Goal: Task Accomplishment & Management: Manage account settings

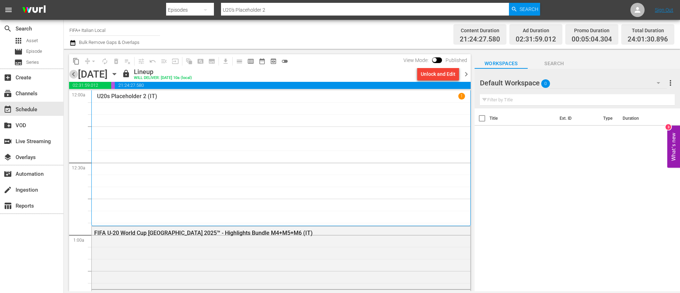
click at [74, 73] on span "chevron_left" at bounding box center [73, 74] width 9 height 9
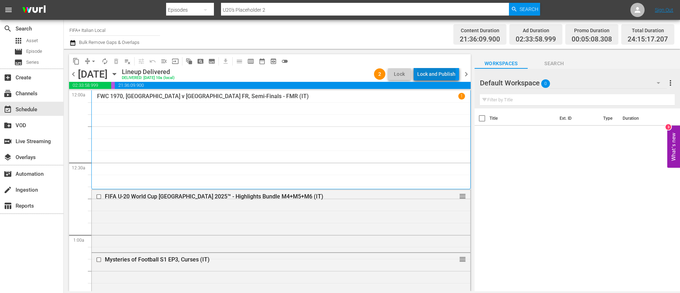
click at [438, 73] on div "Lock and Publish" at bounding box center [436, 74] width 38 height 13
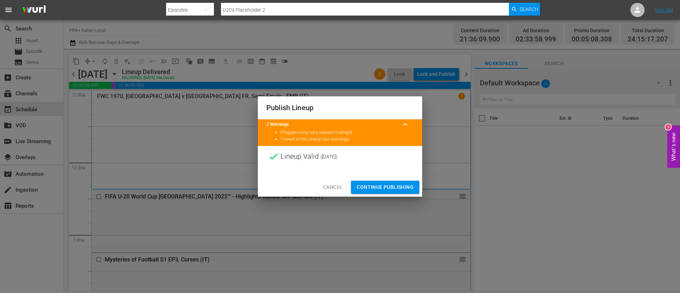
click at [383, 187] on span "Continue Publishing" at bounding box center [385, 187] width 57 height 9
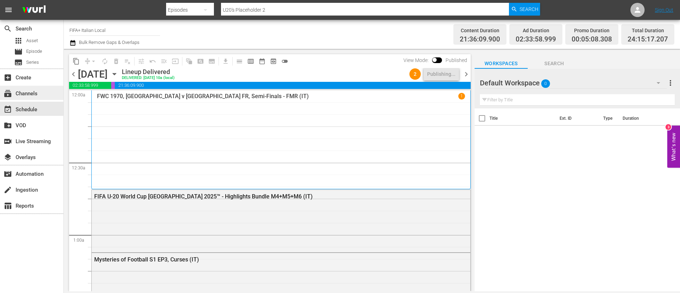
click at [45, 92] on div "subscriptions Channels" at bounding box center [31, 93] width 63 height 14
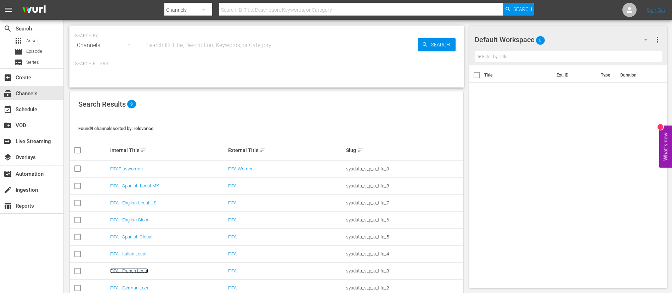
click at [114, 269] on link "FIFA+ French Local" at bounding box center [129, 270] width 38 height 5
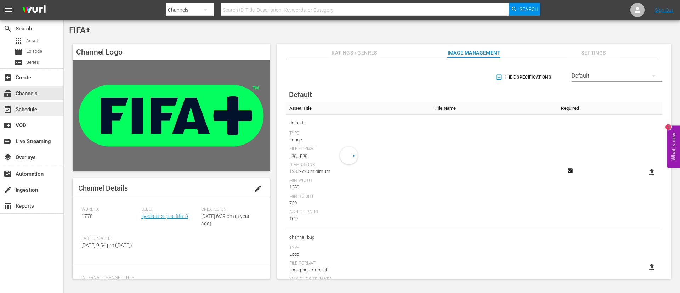
click at [21, 105] on div "event_available Schedule" at bounding box center [31, 109] width 63 height 14
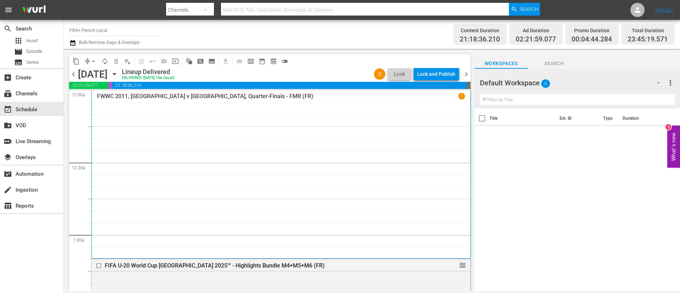
click at [439, 74] on div "Lock and Publish" at bounding box center [436, 74] width 38 height 13
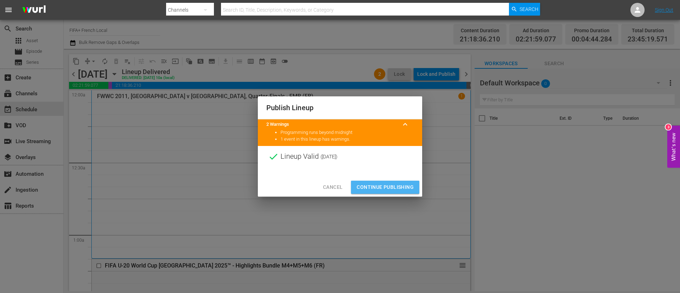
click at [403, 184] on span "Continue Publishing" at bounding box center [385, 187] width 57 height 9
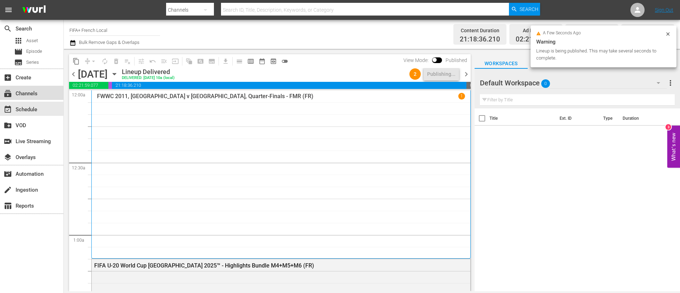
click at [39, 89] on div "subscriptions Channels" at bounding box center [31, 93] width 63 height 14
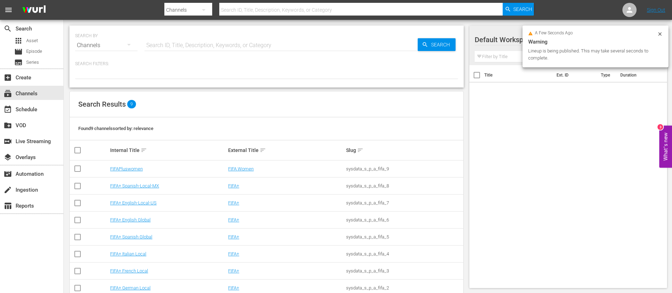
click at [140, 223] on td "FIFA+ English Global" at bounding box center [168, 220] width 118 height 17
drag, startPoint x: 139, startPoint y: 224, endPoint x: 143, endPoint y: 218, distance: 7.1
click at [139, 224] on td "FIFA+ English Global" at bounding box center [168, 220] width 118 height 17
click at [144, 217] on link "FIFA+ English Global" at bounding box center [130, 219] width 40 height 5
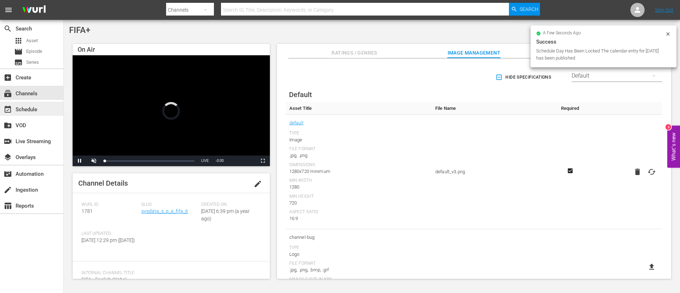
click at [43, 115] on div "event_available Schedule" at bounding box center [31, 109] width 63 height 14
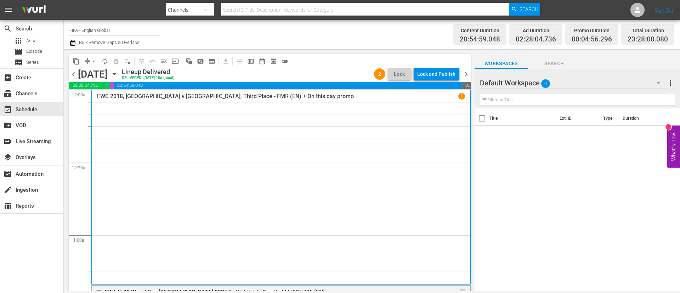
click at [426, 75] on div "Lock and Publish" at bounding box center [436, 74] width 38 height 13
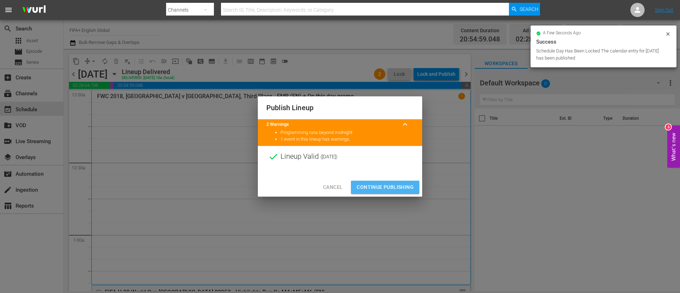
click at [393, 186] on span "Continue Publishing" at bounding box center [385, 187] width 57 height 9
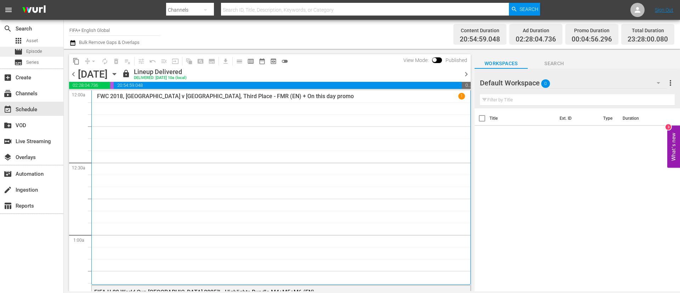
click at [25, 51] on div "movie Episode" at bounding box center [28, 52] width 28 height 10
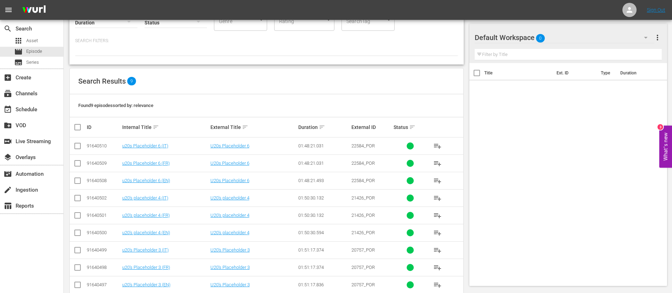
scroll to position [74, 0]
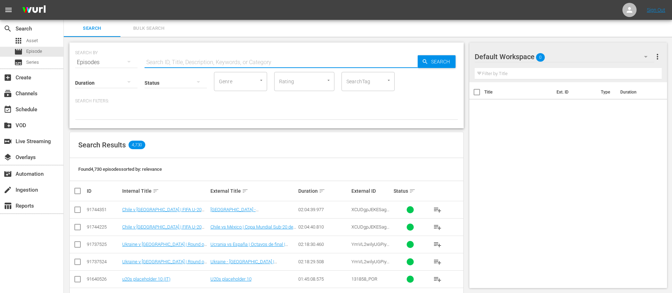
click at [216, 56] on input "text" at bounding box center [281, 62] width 273 height 17
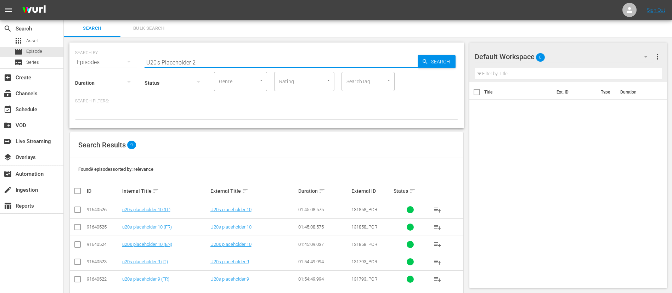
click at [222, 64] on input "U20's Placeholder 2" at bounding box center [281, 62] width 273 height 17
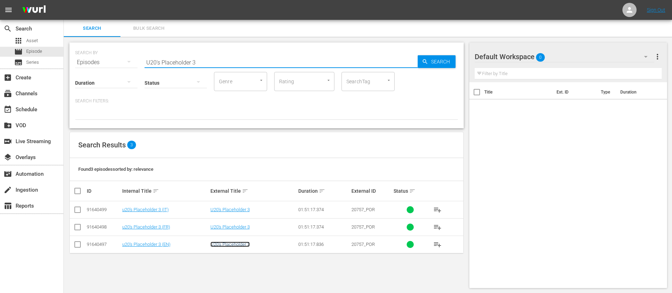
click at [226, 243] on link "U20's Placeholder 3" at bounding box center [229, 244] width 39 height 5
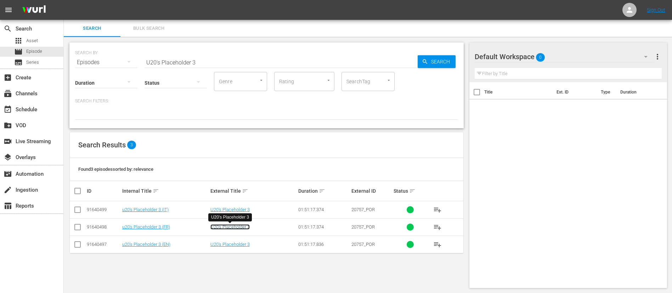
click at [232, 227] on link "U20's Placeholder 3" at bounding box center [229, 226] width 39 height 5
click at [237, 207] on link "U20's Placeholder 3" at bounding box center [229, 209] width 39 height 5
click at [216, 58] on input "U20's Placeholder 3" at bounding box center [281, 62] width 273 height 17
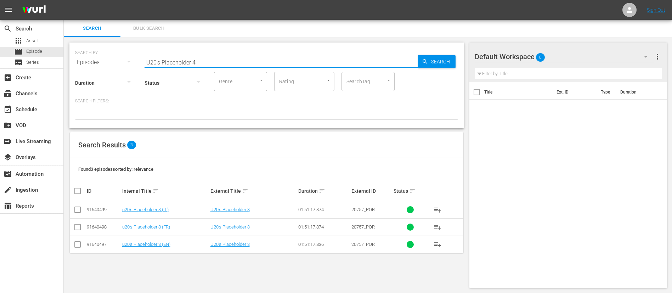
type input "U20's Placeholder 4"
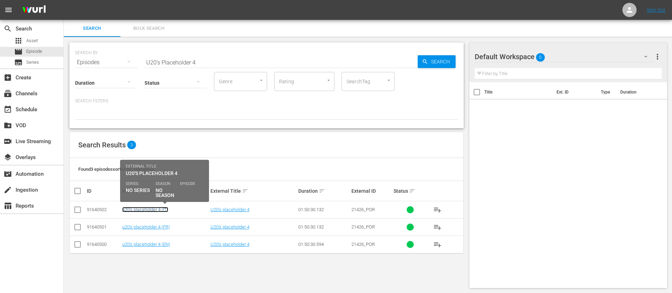
click at [163, 212] on link "u20's placeholder 4 (IT)" at bounding box center [145, 209] width 46 height 5
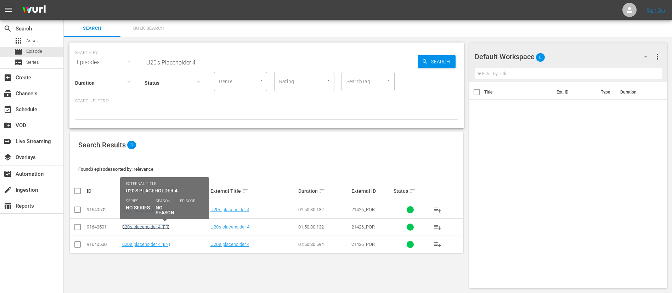
click at [161, 226] on link "u20's placeholder 4 (FR)" at bounding box center [145, 226] width 47 height 5
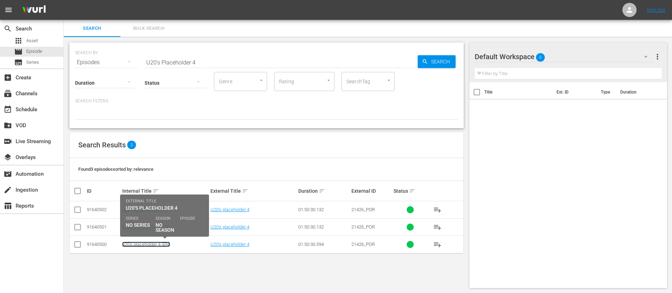
click at [157, 243] on link "u20's placeholder 4 (EN)" at bounding box center [146, 244] width 48 height 5
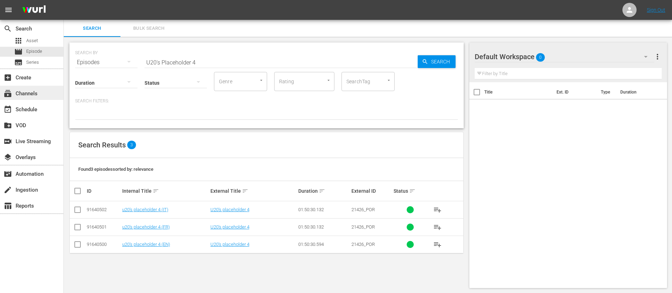
click at [21, 91] on div "subscriptions Channels" at bounding box center [20, 92] width 40 height 6
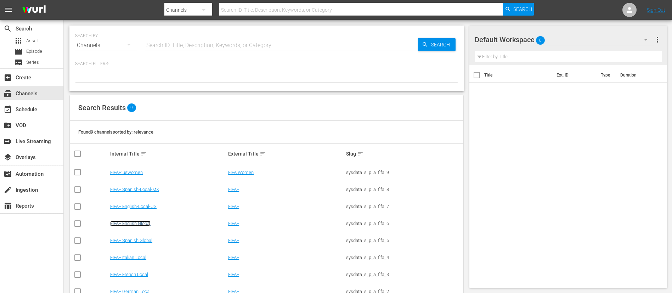
click at [141, 223] on link "FIFA+ English Global" at bounding box center [130, 223] width 40 height 5
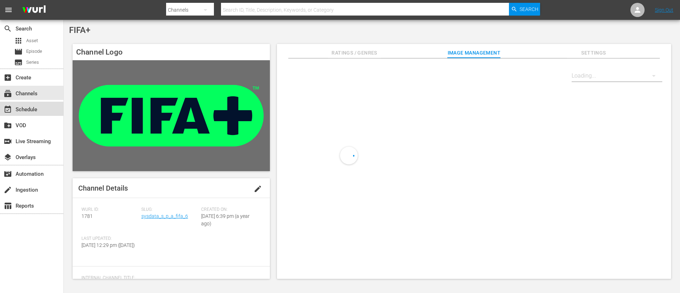
click at [31, 112] on div "event_available Schedule" at bounding box center [20, 108] width 40 height 6
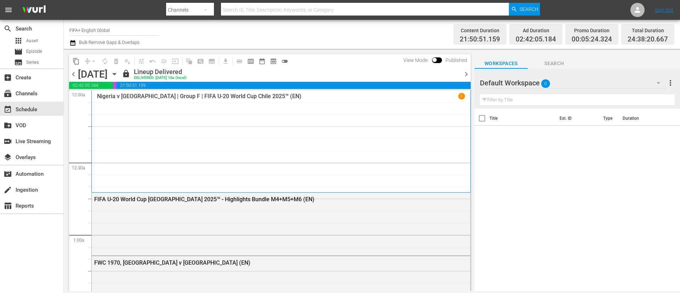
click at [464, 75] on span "chevron_right" at bounding box center [466, 74] width 9 height 9
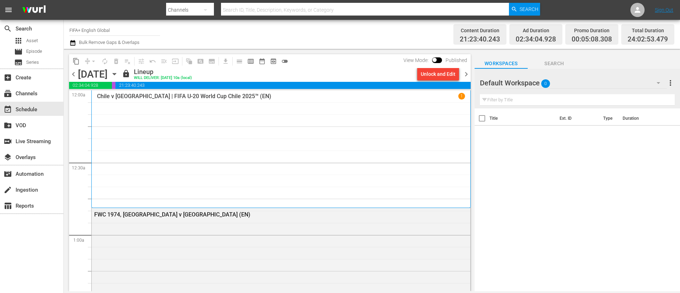
click at [441, 75] on div "Unlock and Edit" at bounding box center [438, 74] width 35 height 13
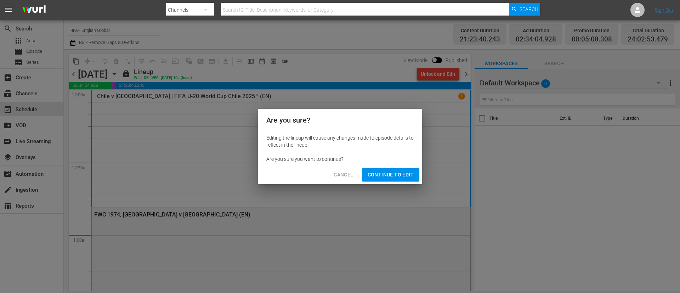
click at [404, 170] on span "Continue to Edit" at bounding box center [391, 174] width 46 height 9
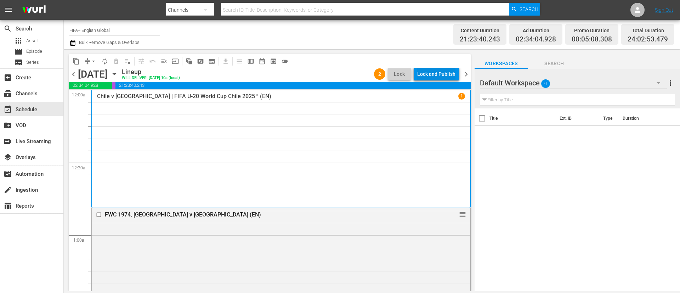
click at [444, 78] on div "Lock and Publish" at bounding box center [436, 74] width 38 height 13
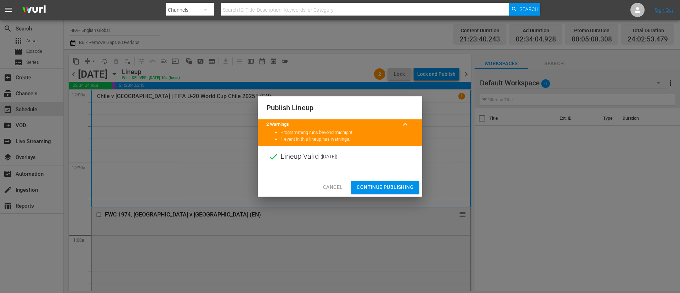
click at [389, 188] on span "Continue Publishing" at bounding box center [385, 187] width 57 height 9
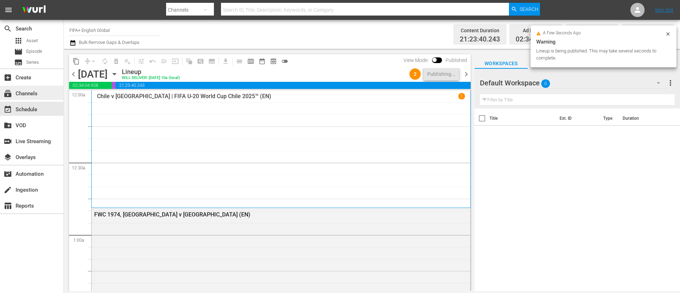
click at [51, 95] on div "subscriptions Channels" at bounding box center [31, 93] width 63 height 14
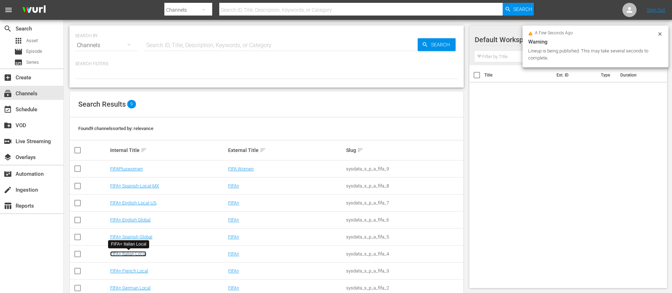
drag, startPoint x: 145, startPoint y: 252, endPoint x: 58, endPoint y: 197, distance: 102.8
click at [145, 253] on link "FIFA+ Italian Local" at bounding box center [128, 253] width 36 height 5
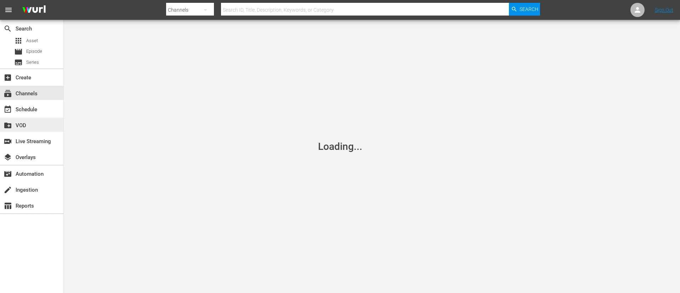
click at [21, 118] on div "create_new_folder VOD" at bounding box center [31, 125] width 63 height 14
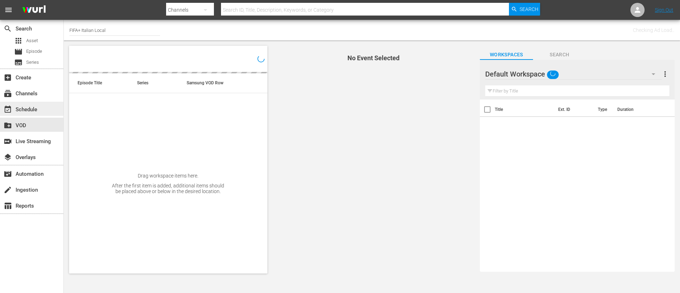
click at [25, 107] on div "event_available Schedule" at bounding box center [20, 108] width 40 height 6
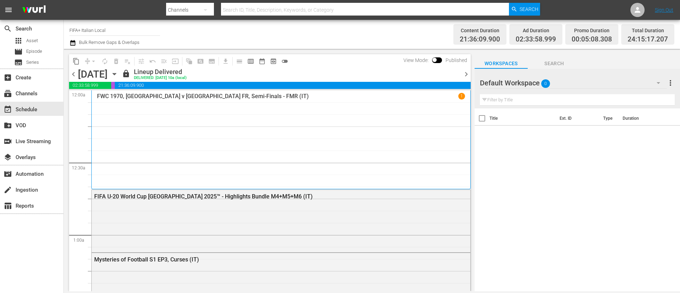
click at [465, 77] on span "chevron_right" at bounding box center [466, 74] width 9 height 9
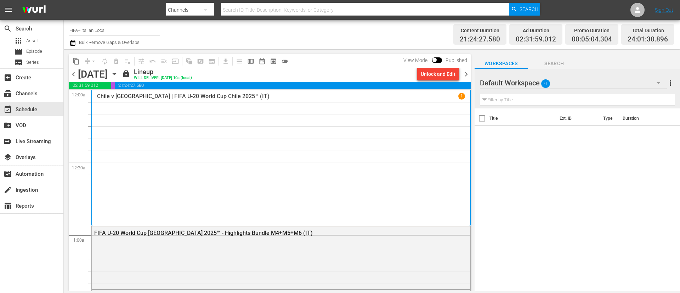
click at [427, 72] on div "Unlock and Edit" at bounding box center [438, 74] width 35 height 13
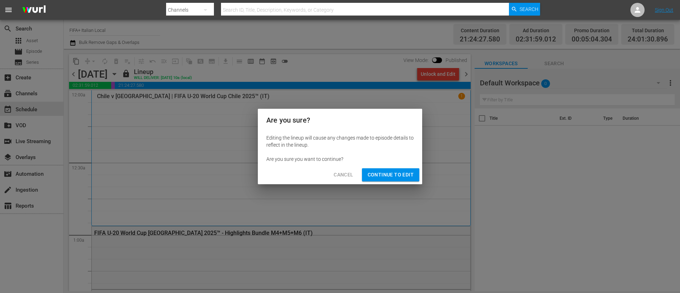
click at [398, 173] on span "Continue to Edit" at bounding box center [391, 174] width 46 height 9
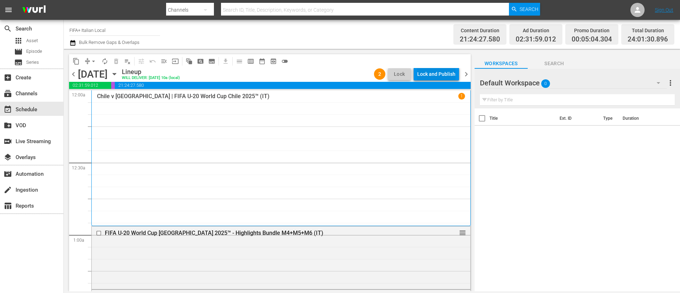
click at [445, 75] on div "Lock and Publish" at bounding box center [436, 74] width 38 height 13
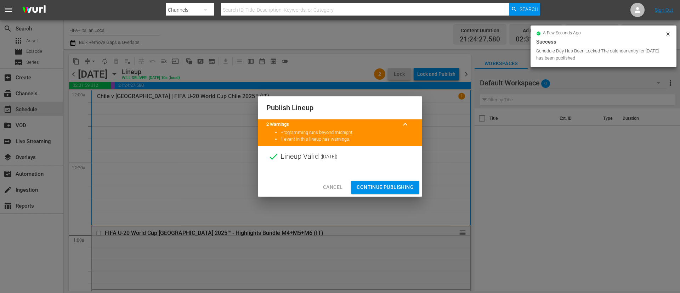
click at [377, 183] on span "Continue Publishing" at bounding box center [385, 187] width 57 height 9
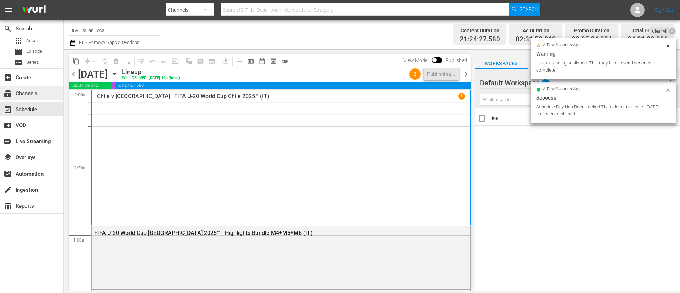
click at [42, 97] on div "subscriptions Channels" at bounding box center [31, 93] width 63 height 14
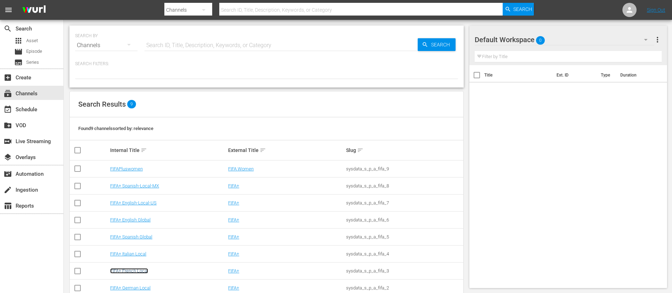
click at [132, 271] on link "FIFA+ French Local" at bounding box center [129, 270] width 38 height 5
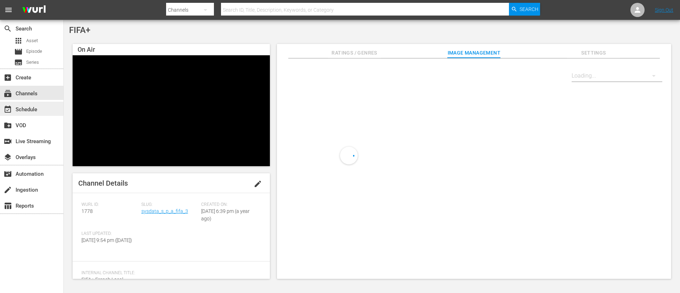
click at [49, 102] on div "event_available Schedule" at bounding box center [31, 109] width 63 height 14
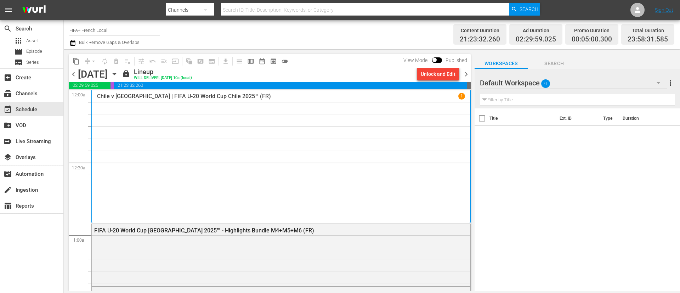
click at [443, 75] on div "Unlock and Edit" at bounding box center [438, 74] width 35 height 13
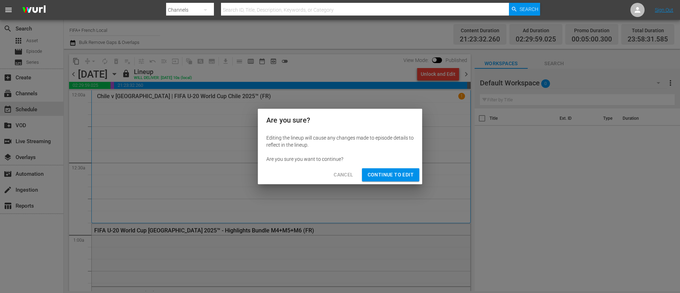
click at [399, 169] on button "Continue to Edit" at bounding box center [390, 174] width 57 height 13
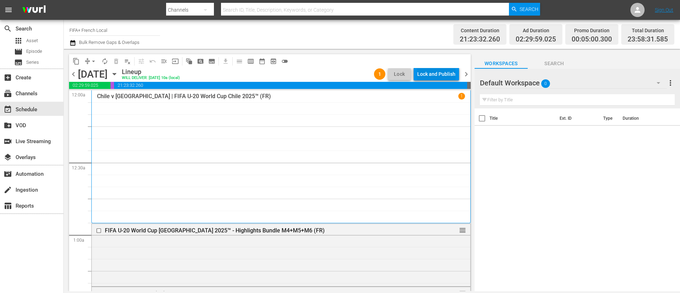
click at [450, 75] on div "Lock and Publish" at bounding box center [436, 74] width 38 height 13
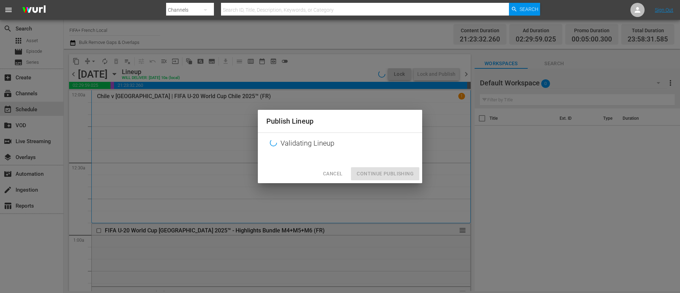
click at [379, 180] on div "Cancel Continue Publishing" at bounding box center [340, 173] width 164 height 19
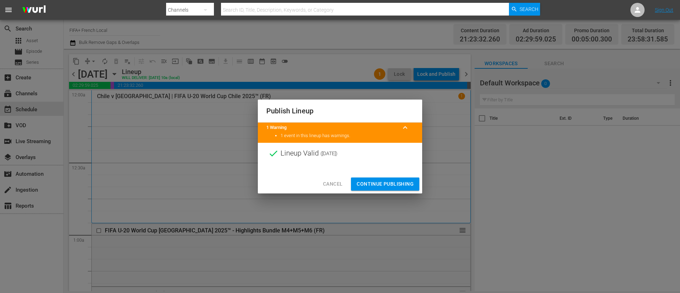
click at [379, 180] on span "Continue Publishing" at bounding box center [385, 184] width 57 height 9
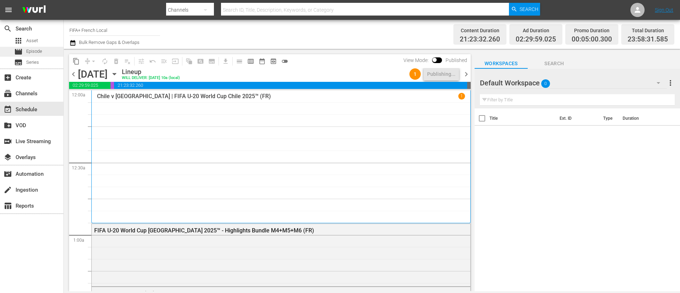
click at [33, 55] on span "Episode" at bounding box center [34, 51] width 16 height 7
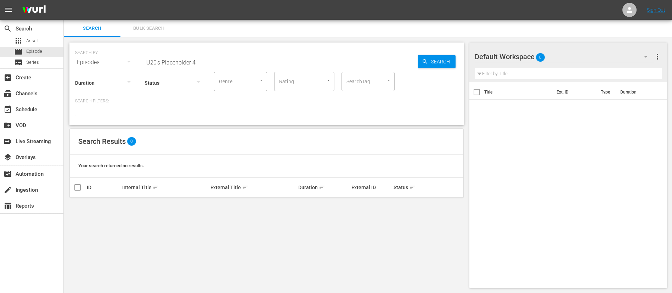
click at [33, 55] on span "Episode" at bounding box center [34, 51] width 16 height 7
click at [215, 60] on input "U20's Placeholder 4" at bounding box center [281, 62] width 273 height 17
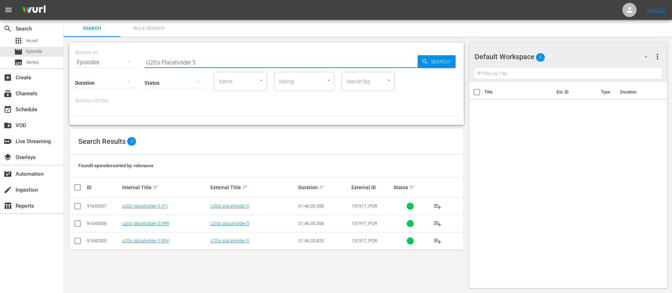
type input "U20's Placeholder 5"
click at [161, 203] on td "u20s placeholder 5 (IT)" at bounding box center [165, 206] width 88 height 17
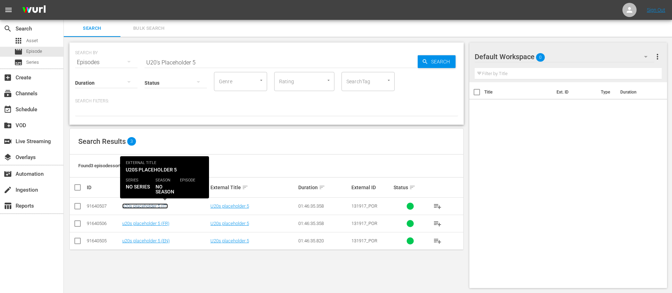
click at [165, 204] on link "u20s placeholder 5 (IT)" at bounding box center [145, 205] width 46 height 5
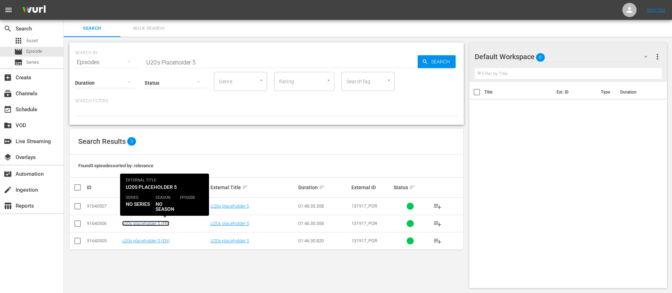
click at [163, 223] on link "u20s placeholder 5 (FR)" at bounding box center [145, 223] width 47 height 5
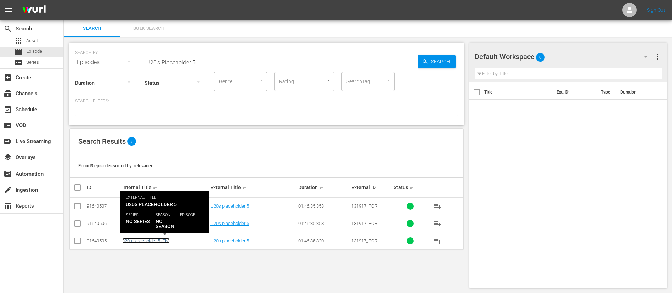
click at [161, 242] on link "u20s placeholder 5 (EN)" at bounding box center [145, 240] width 47 height 5
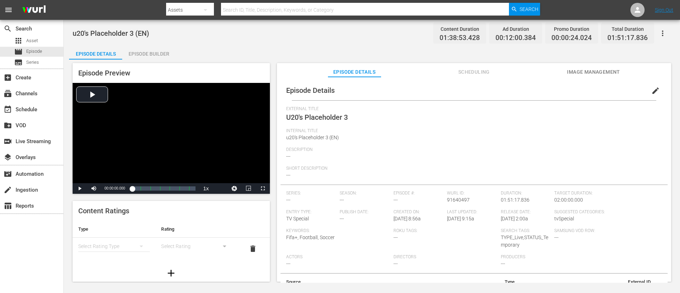
click at [453, 91] on button "edit" at bounding box center [655, 90] width 17 height 17
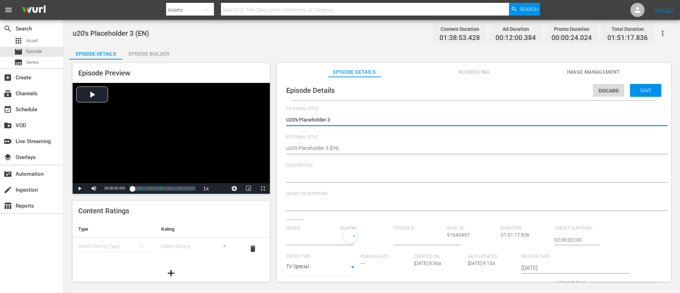
type input "No Series"
click at [427, 121] on textarea "U20's Placeholder 3" at bounding box center [472, 120] width 372 height 9
type textarea "L"
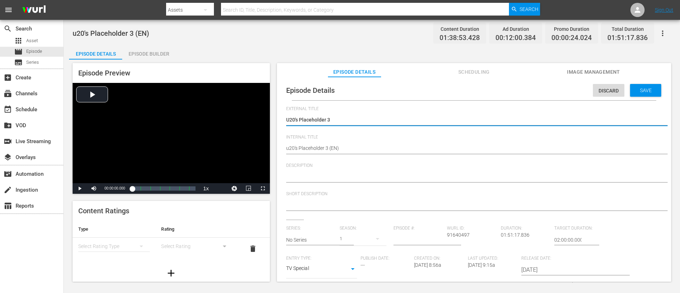
type textarea "L"
type textarea "LI"
type textarea "LIV"
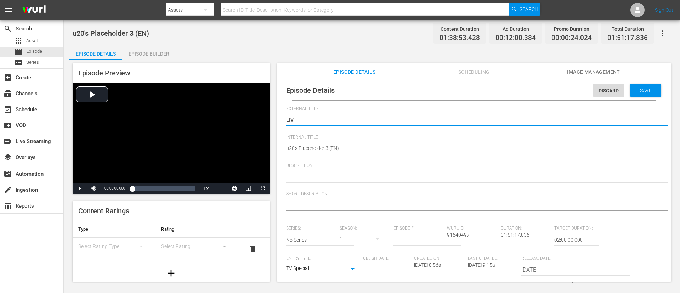
type textarea "LIVE"
type textarea "LIVE -"
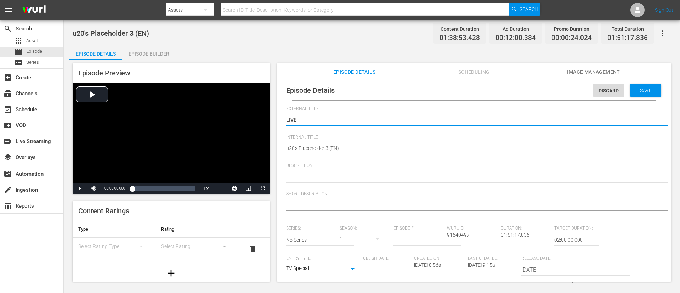
type textarea "LIVE -"
type textarea "LIVE - Colombia v South Africa | Round of 16 | FIFA U-20 World Cup Chile 2025™"
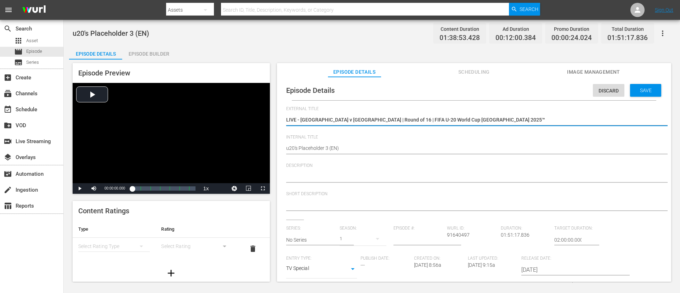
type textarea "LIVE - Colombia v South Africa | Round of 16 | FIFA U-20 World Cup Chile 2025™"
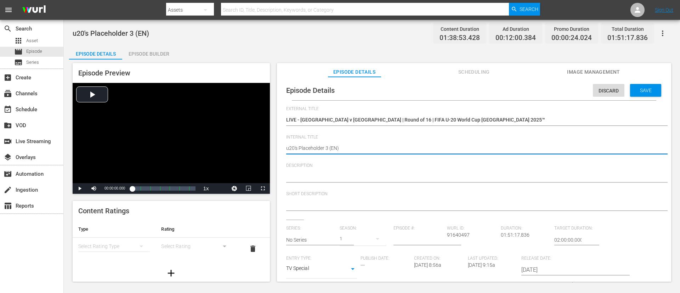
paste textarea "Colombia v South Africa | Round of 16 | FIFA U-20 World Cup Chile 2025™"
type textarea "Colombia v [GEOGRAPHIC_DATA] | Round of 16 | FIFA U-20 World Cup Chile 2025™ (E…"
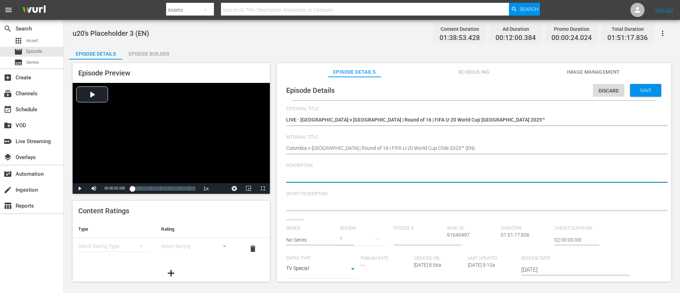
paste textarea "Watch the match between Colombia and South Africa played at Estadio Fiscal, Tal…"
type textarea "Watch the match between Colombia and South Africa played at Estadio Fiscal, Tal…"
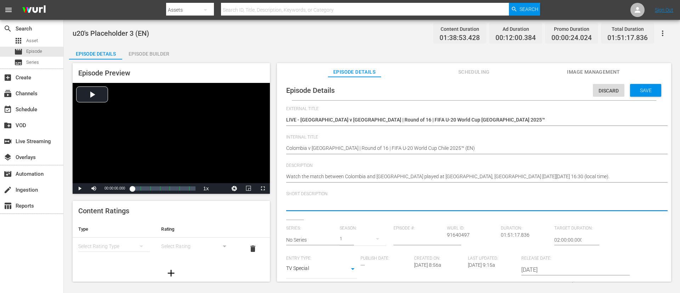
paste textarea "Watch the match between Colombia and South Africa played at Estadio Fiscal, Tal…"
type textarea "Watch the match between Colombia and South Africa played at Estadio Fiscal, Tal…"
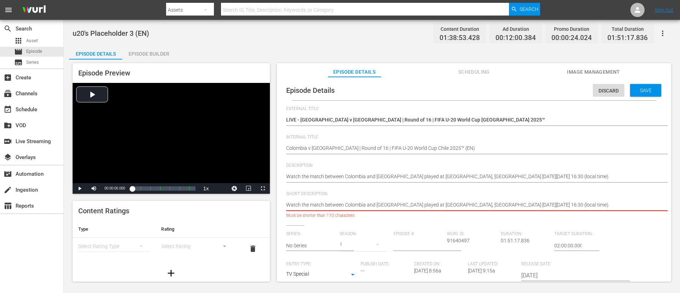
type textarea "Watch the match between Colombia and South Africa played at Estadio Fiscal."
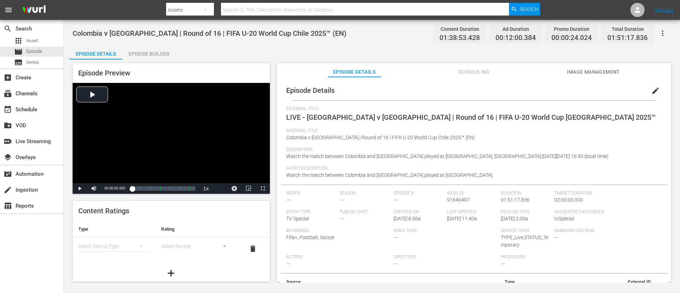
click at [453, 69] on span "Image Management" at bounding box center [593, 72] width 53 height 9
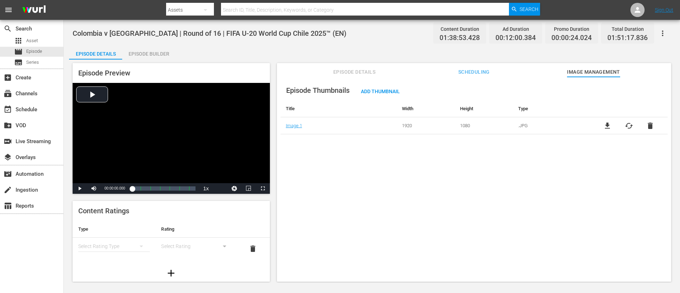
click at [453, 125] on span "cached" at bounding box center [629, 126] width 9 height 9
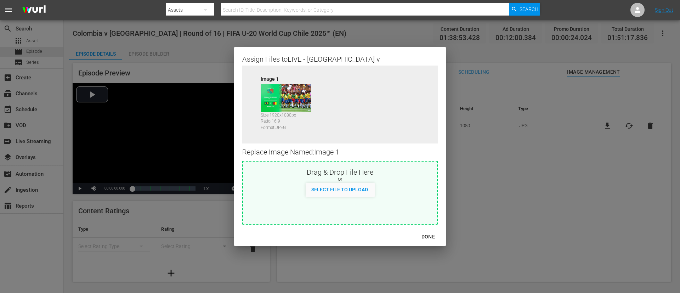
click at [403, 193] on div "Select File to Upload" at bounding box center [340, 190] width 194 height 14
type input "C:\fakepath\image (2).jpg"
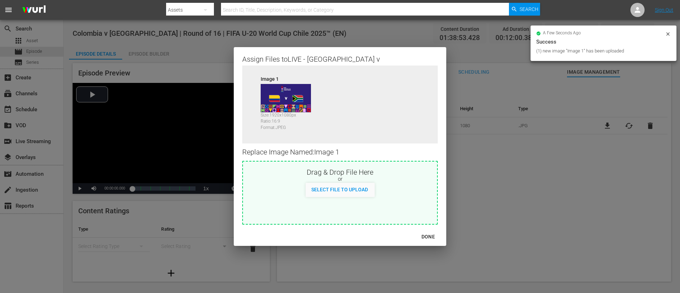
click at [426, 195] on div "DONE" at bounding box center [428, 236] width 25 height 9
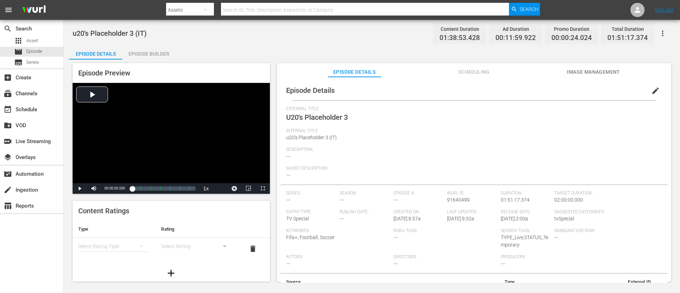
click at [453, 92] on button "edit" at bounding box center [655, 90] width 17 height 17
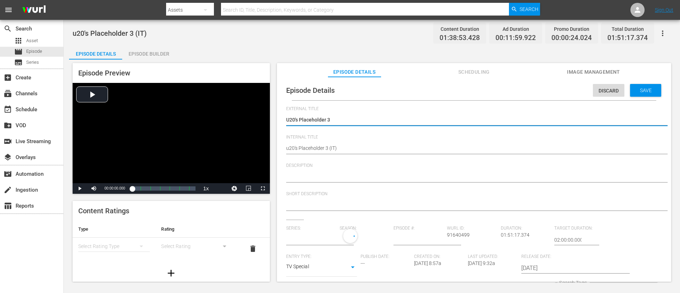
type input "No Series"
click at [396, 122] on textarea "U20's Placeholder 3" at bounding box center [472, 120] width 372 height 9
type textarea "L"
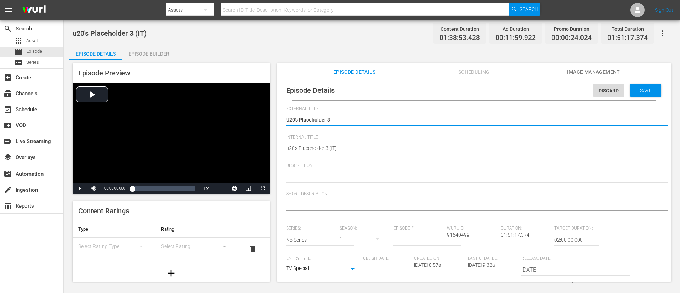
type textarea "L"
type textarea "LI"
type textarea "LIV"
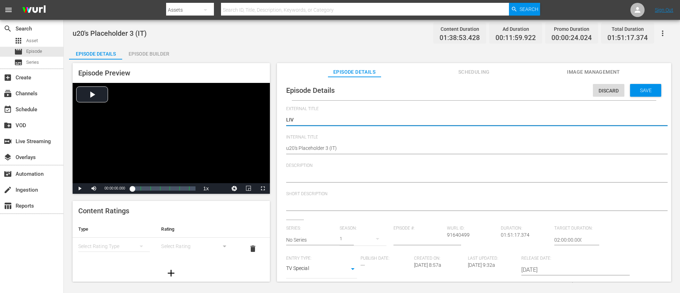
type textarea "LIVE"
type textarea "LIVE -"
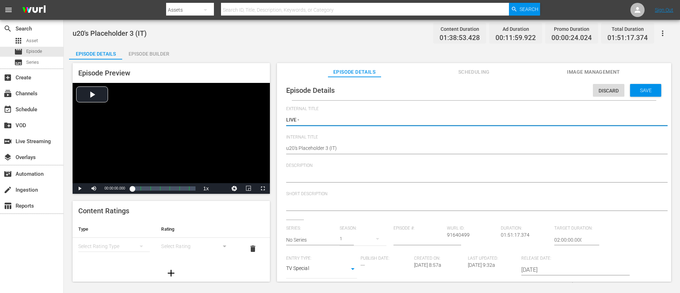
type textarea "LIVE -"
type textarea "LIVE - Colombia - Sudafrica | Ottavi di finale | Coppa del Mondo FIFA U-20 Cile…"
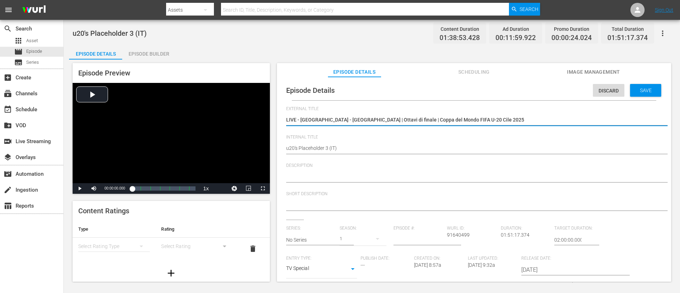
type textarea "LIVE - Colombia - Sudafrica | Ottavi di finale | Coppa del Mondo FIFA U-20 Cile…"
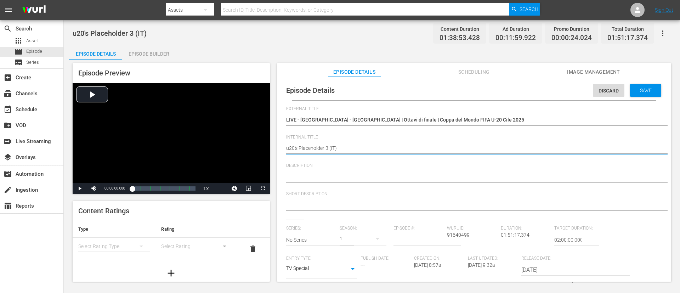
click at [327, 146] on textarea "u20's Placeholder 3 (IT)" at bounding box center [472, 149] width 372 height 9
paste textarea "Colombia v South Africa | Round of 16 | FIFA U-20 World Cup Chile 2025™"
type textarea "Colombia v South Africa | Round of 16 | FIFA U-20 World Cup Chile 2025™ (IT)"
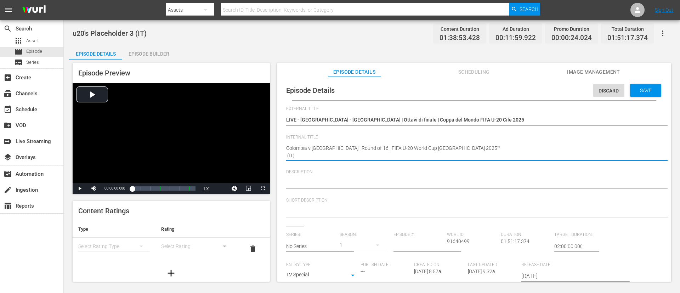
type textarea "Colombia v [GEOGRAPHIC_DATA] | Round of 16 | FIFA U-20 World Cup [GEOGRAPHIC_DA…"
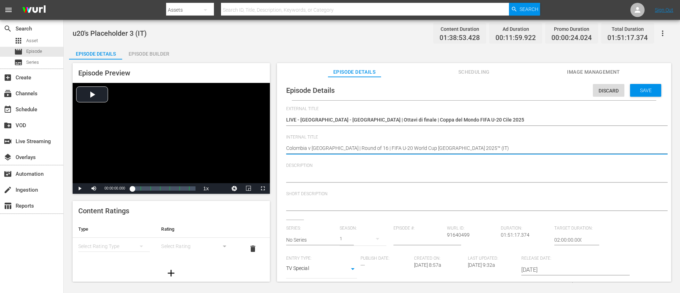
type textarea "Colombia v [GEOGRAPHIC_DATA] | Round of 16 | FIFA U-20 World Cup [GEOGRAPHIC_DA…"
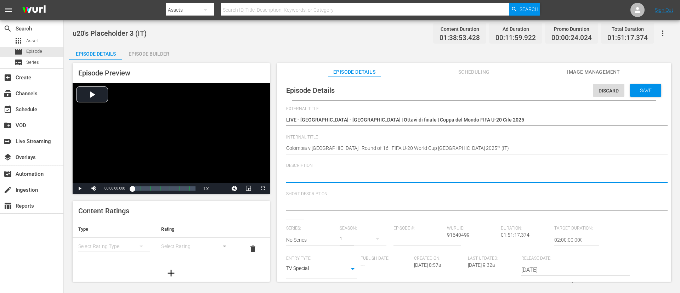
paste textarea "Guarda la partita tra Colombia e Sudafrica giocato al Estadio Fiscal, Talca il …"
type textarea "Guarda la partita tra Colombia e Sudafrica giocato al Estadio Fiscal, Talca il …"
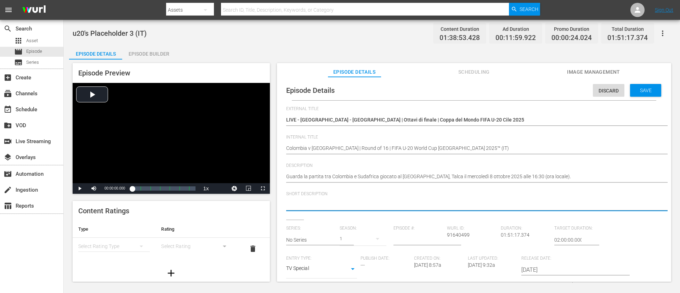
paste textarea "Guarda la partita tra Colombia e Sudafrica giocato al Estadio Fiscal, Talca il …"
type textarea "Guarda la partita tra Colombia e Sudafrica giocato al Estadio Fiscal, Talca il …"
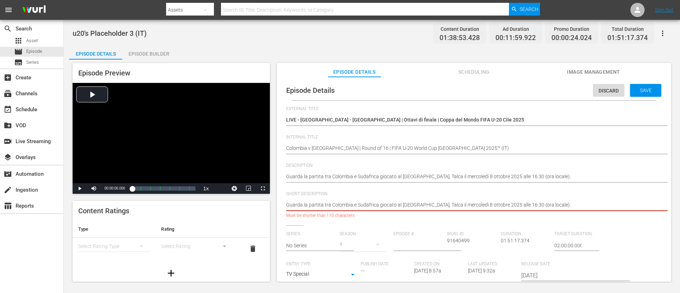
type textarea "Guarda la partita tra Colombia e Sudafrica giocato al Estadio Fiscal."
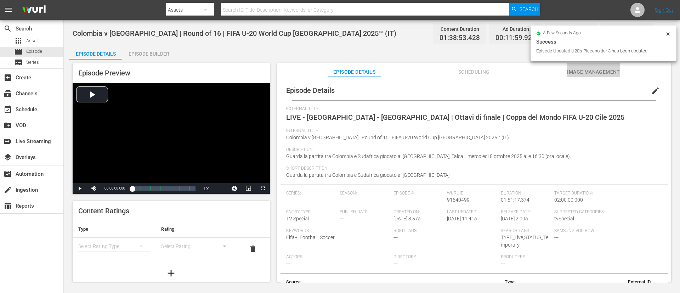
click at [453, 70] on span "Image Management" at bounding box center [593, 72] width 53 height 9
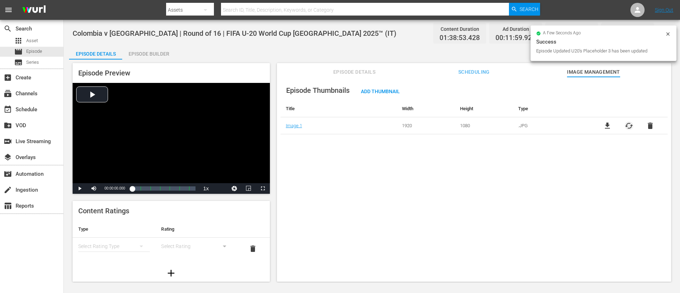
click at [453, 128] on span "cached" at bounding box center [629, 126] width 9 height 9
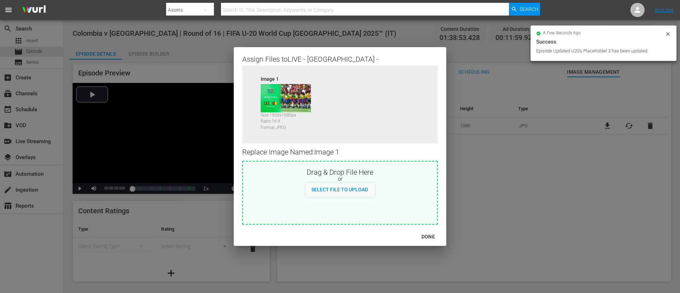
click at [393, 189] on div "Select File to Upload" at bounding box center [340, 190] width 194 height 14
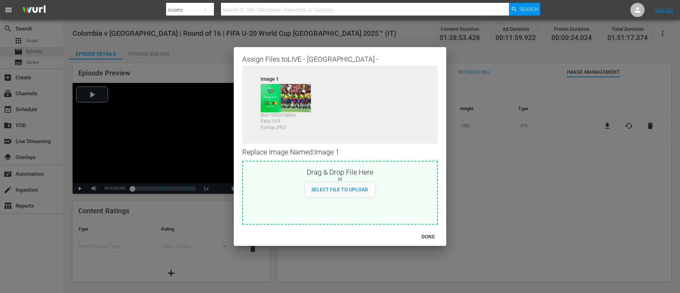
type input "C:\fakepath\image (2).jpg"
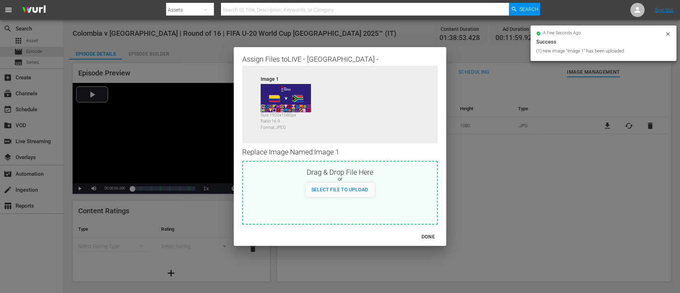
click at [428, 195] on div "DONE" at bounding box center [428, 236] width 25 height 9
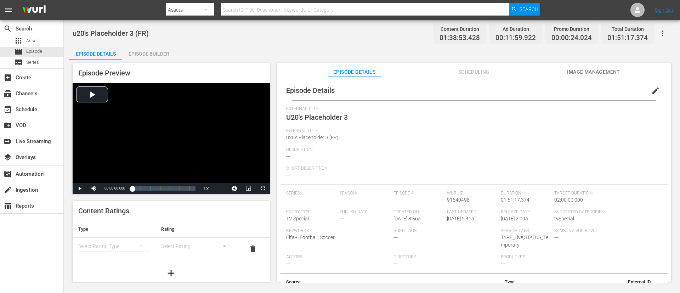
click at [453, 86] on button "edit" at bounding box center [655, 90] width 17 height 17
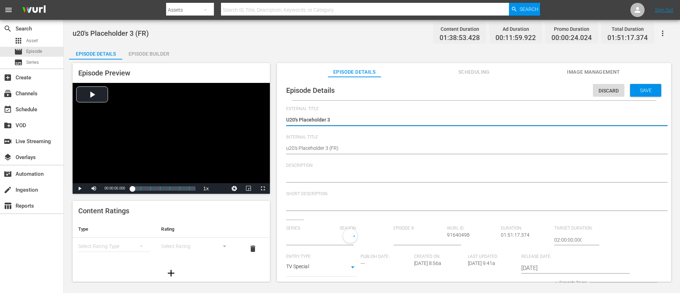
type input "No Series"
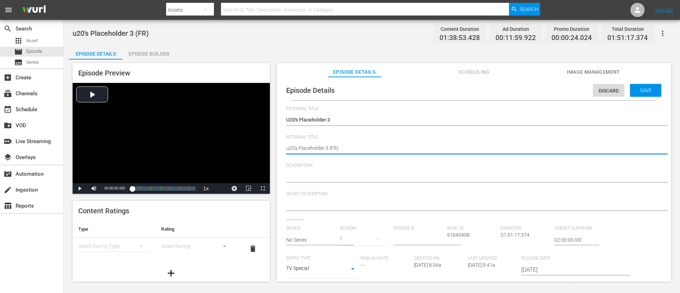
paste textarea "Colombie - [GEOGRAPHIC_DATA] | Huitièmes de finale | Coupe du Monde U-20 de la …"
type textarea "Colombie - [GEOGRAPHIC_DATA] | Huitièmes de finale | Coupe du Monde U-20 de la …"
type textarea "u20's Placeholder 3 (FR)"
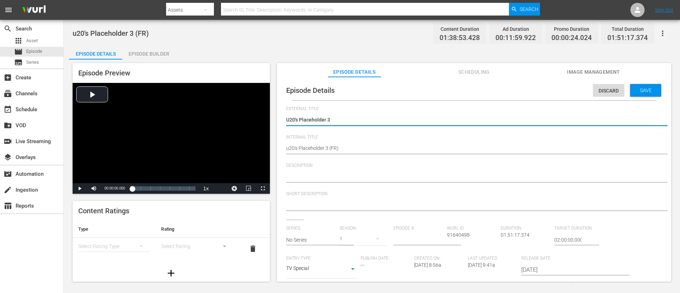
type textarea "L"
type textarea "LI"
type textarea "LIV"
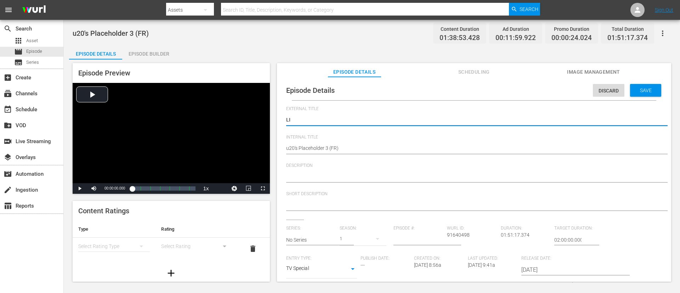
type textarea "LIV"
type textarea "LIVE"
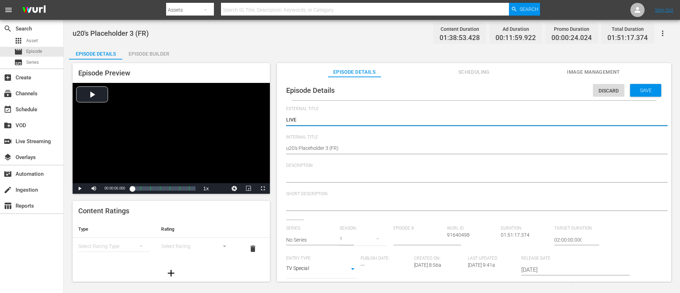
type textarea "LIVE -"
paste textarea "Colombie - Afrique du Sud | Huitièmes de finale | Coupe du Monde U-20 de la FIF…"
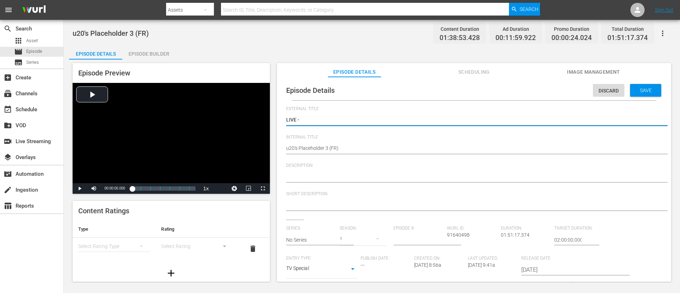
type textarea "LIVE - Colombie - Afrique du Sud | Huitièmes de finale | Coupe du Monde U-20 de…"
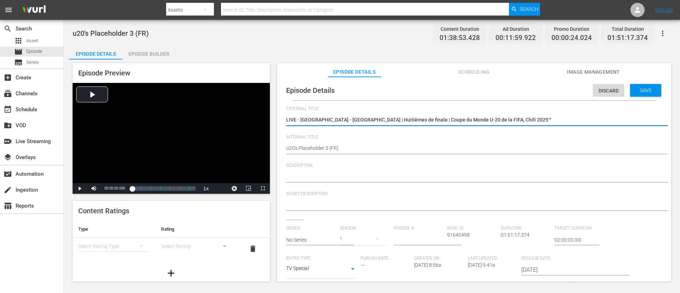
type textarea "LIVE - Colombie - Afrique du Sud | Huitièmes de finale | Coupe du Monde U-20 de…"
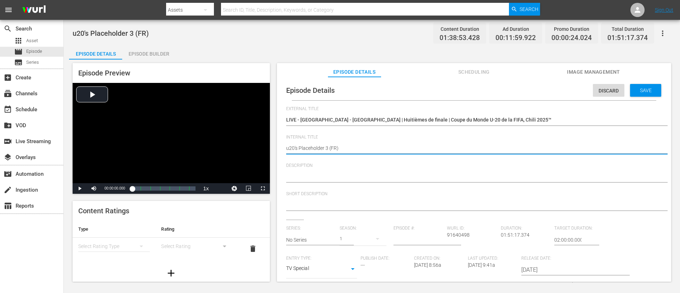
paste textarea "Colombia v South Africa | Round of 16 | FIFA U-20 World Cup Chile 2025™"
type textarea "Colombia v South Africa | Round of 16 | FIFA U-20 World Cup Chile 2025™ (FR)"
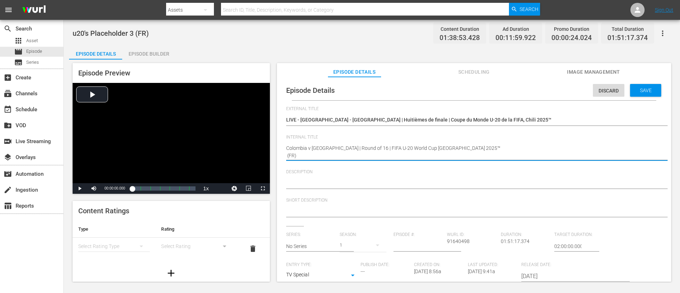
type textarea "Colombia v South Africa | Round of 16 | FIFA U-20 World Cup Chile 2025™ (FR)"
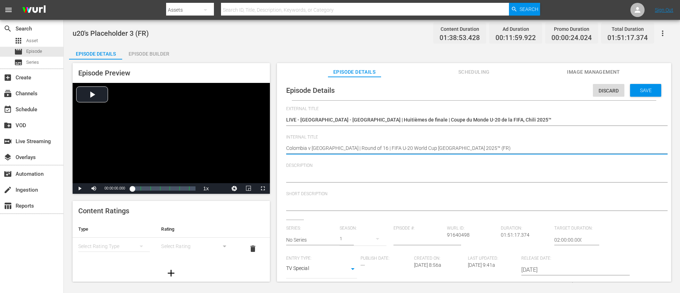
type textarea "Colombia v South Africa | Round of 16 | FIFA U-20 World Cup Chile 2025™ (FR)"
click at [399, 174] on textarea at bounding box center [472, 177] width 372 height 9
paste textarea "Regardez le match entre Colombie et Afrique du Sud au Estadio Fiscal, Talca le …"
type textarea "Regardez le match entre Colombie et Afrique du Sud au Estadio Fiscal, Talca le …"
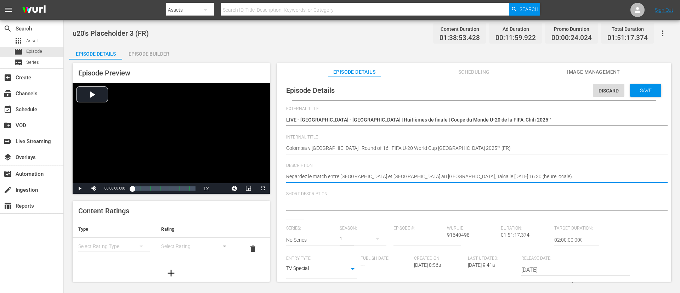
type textarea "Regardez le match entre Colombie et Afrique du Sud au Estadio Fiscal, Talca le …"
click at [405, 195] on textarea at bounding box center [472, 205] width 372 height 9
paste textarea "Regardez le match entre Colombie et Afrique du Sud au Estadio Fiscal, Talca le …"
type textarea "Regardez le match entre Colombie et Afrique du Sud au Estadio Fiscal, Talca le …"
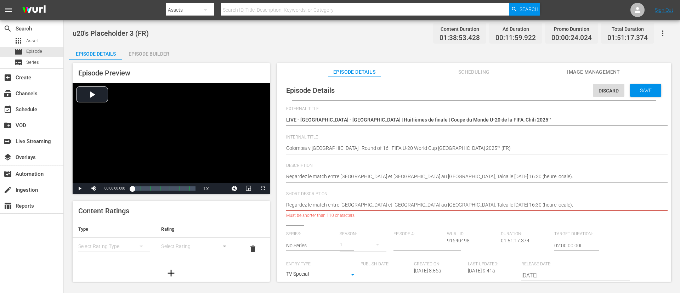
type textarea "Regardez le match entre Colombie et Afrique du Sud au Estadio Fiscal."
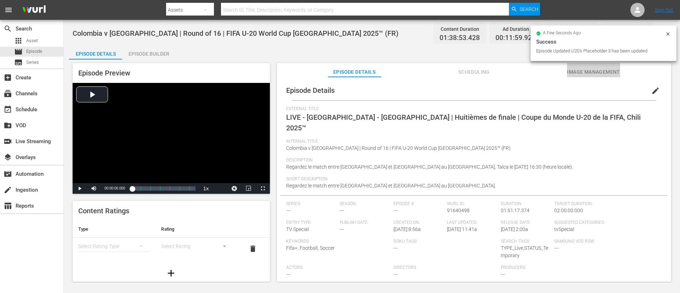
click at [453, 73] on span "Image Management" at bounding box center [593, 72] width 53 height 9
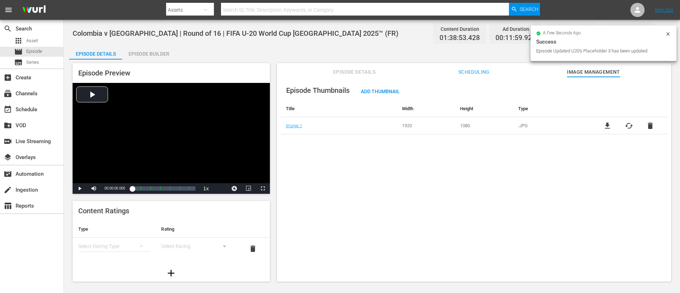
click at [453, 126] on div "file_download cached delete" at bounding box center [629, 126] width 78 height 9
click at [453, 127] on span "cached" at bounding box center [629, 126] width 9 height 9
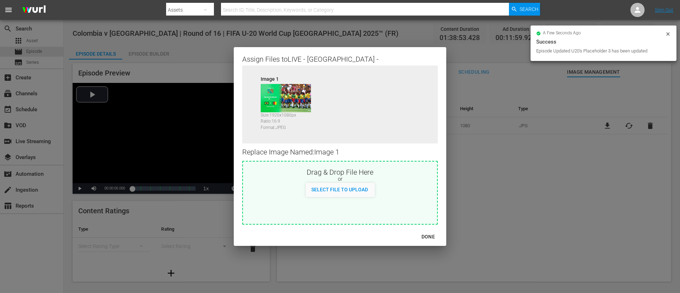
click at [392, 176] on div "or" at bounding box center [340, 179] width 194 height 7
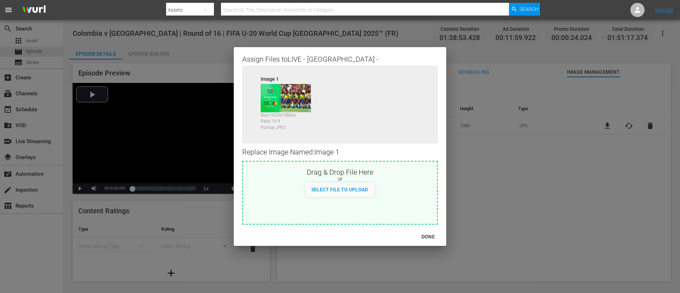
type input "C:\fakepath\image (2).jpg"
click at [436, 195] on div "DONE" at bounding box center [428, 236] width 25 height 9
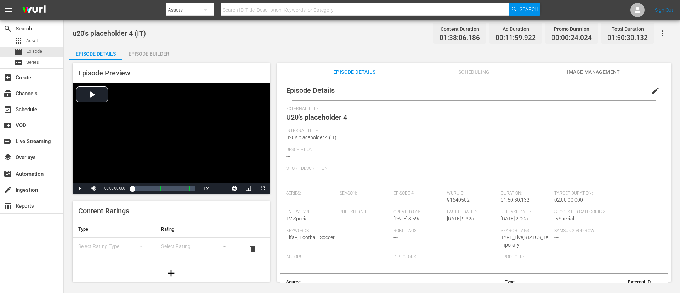
click at [453, 92] on button "edit" at bounding box center [655, 90] width 17 height 17
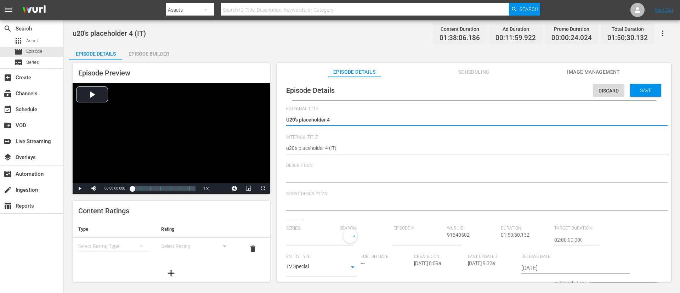
type input "No Series"
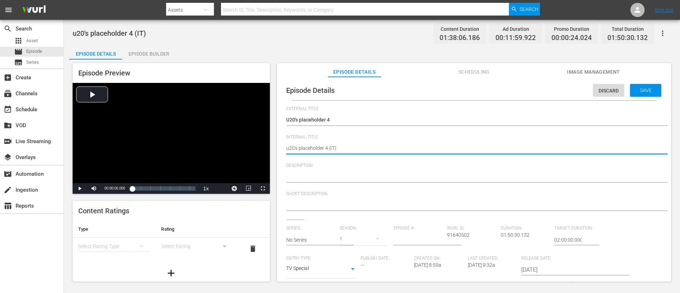
paste textarea "Paraguay v [GEOGRAPHIC_DATA] | Round of 16 | FIFA U-20 World Cup [GEOGRAPHIC_DA…"
type textarea "Paraguay v [GEOGRAPHIC_DATA] | Round of 16 | FIFA U-20 World Cup [GEOGRAPHIC_DA…"
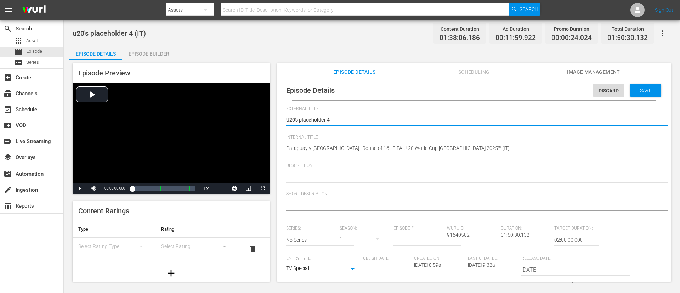
click at [453, 119] on textarea "U20's placeholder 4" at bounding box center [472, 120] width 372 height 9
type textarea "L"
type textarea "LI"
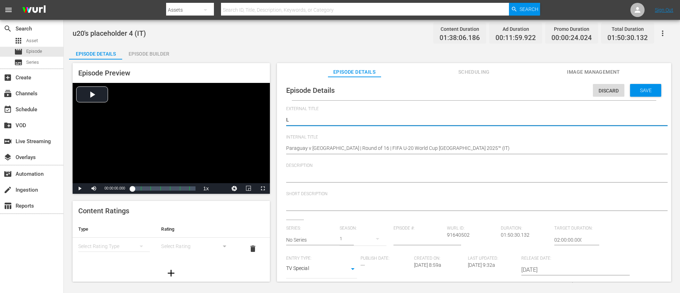
type textarea "LI"
type textarea "LIV"
type textarea "LIVE"
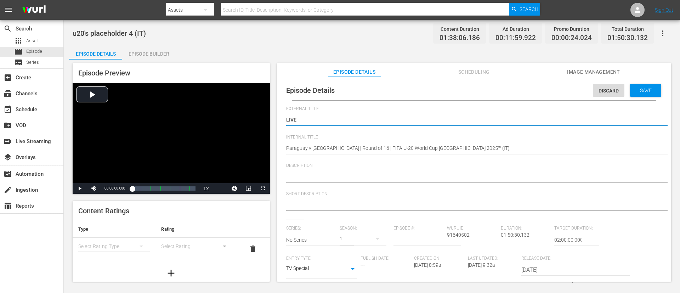
type textarea "LIVE"
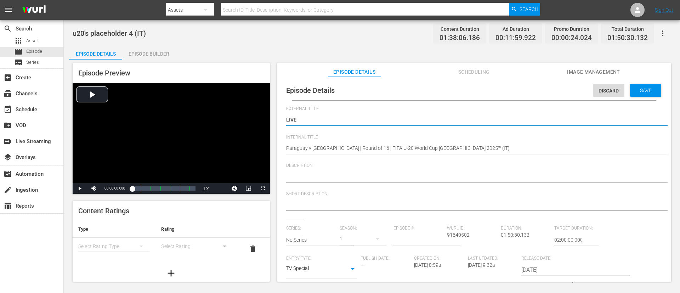
type textarea "LIVE"
type textarea "LIVE -"
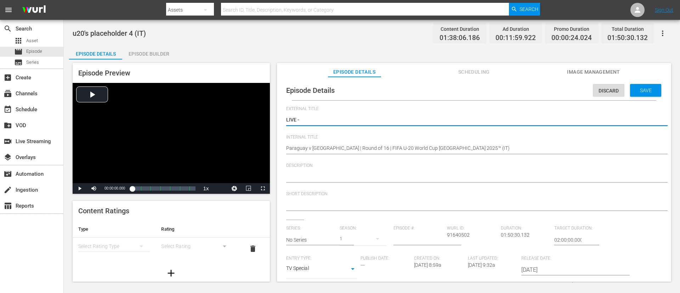
paste textarea "Paraguay - Norvegia | Ottavi di finale | Coppa del Mondo FIFA U-20 Cile 2025"
type textarea "LIVE - [GEOGRAPHIC_DATA] - [GEOGRAPHIC_DATA] | Ottavi di finale | Coppa del Mon…"
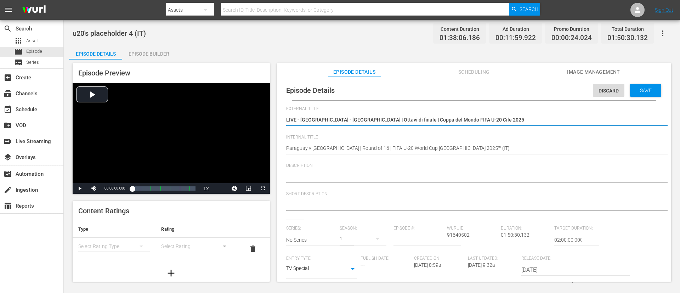
type textarea "LIVE - [GEOGRAPHIC_DATA] - [GEOGRAPHIC_DATA] | Ottavi di finale | Coppa del Mon…"
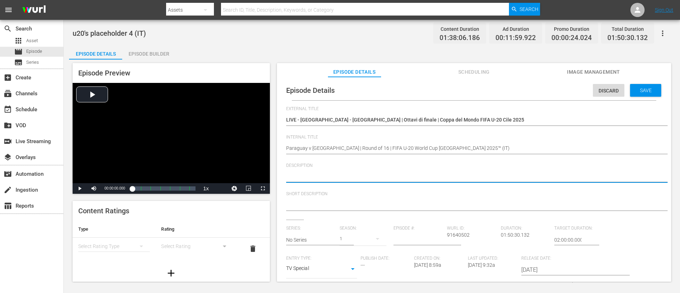
paste textarea "Guarda la partita tra Paraguay e Norvegia giocato al [GEOGRAPHIC_DATA], Talca i…"
type textarea "Guarda la partita tra Paraguay e Norvegia giocato al [GEOGRAPHIC_DATA], Talca i…"
type textarea "Guarda la partita tra Paraguay e Norvegia giocato al Estadio Fiscal, Talca il m…"
click at [383, 195] on textarea at bounding box center [472, 205] width 372 height 9
paste textarea "Guarda la partita tra Paraguay e Norvegia giocato al Estadio Fiscal, Talca il m…"
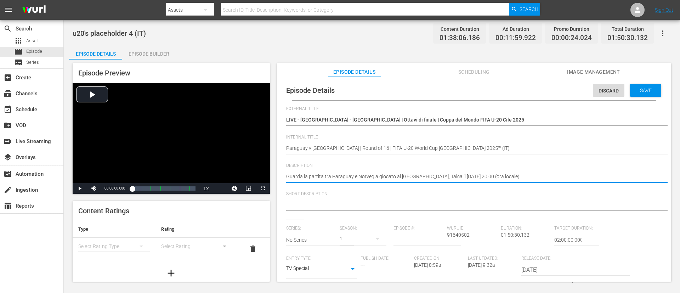
type textarea "Guarda la partita tra Paraguay e Norvegia giocato al Estadio Fiscal, Talca il m…"
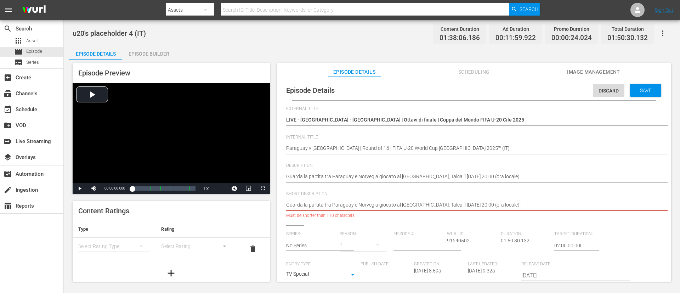
type textarea "Guarda la partita tra Paraguay e Norvegia giocato al Estadio Fiscal."
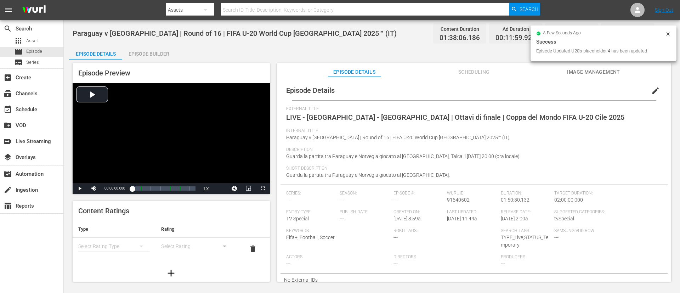
click at [453, 71] on span "Image Management" at bounding box center [593, 72] width 53 height 9
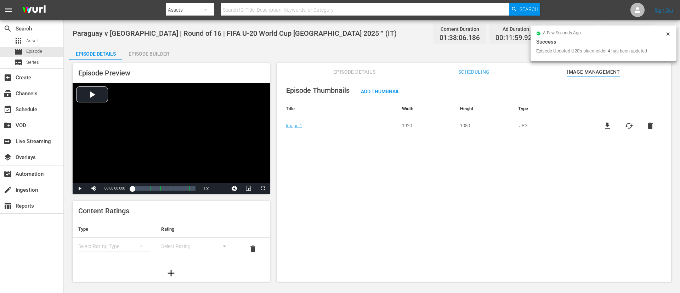
click at [453, 125] on span "cached" at bounding box center [629, 126] width 9 height 9
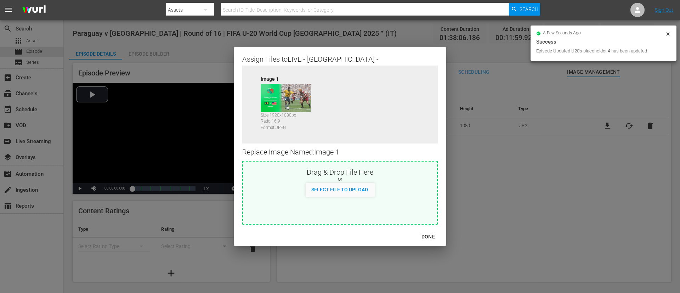
click at [332, 173] on div "Drag & Drop File Here" at bounding box center [340, 171] width 194 height 9
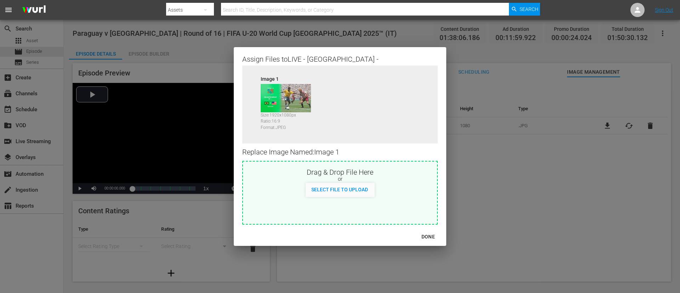
type input "C:\fakepath\image (3).jpg"
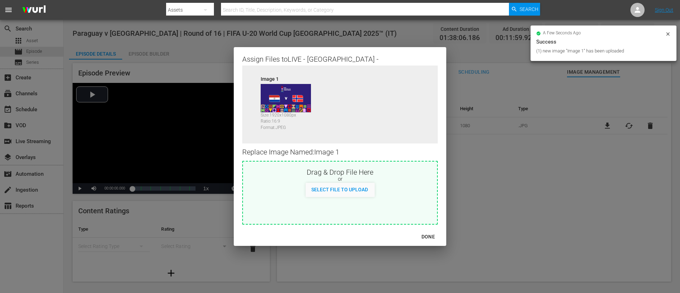
click at [440, 195] on div "DONE" at bounding box center [428, 236] width 25 height 9
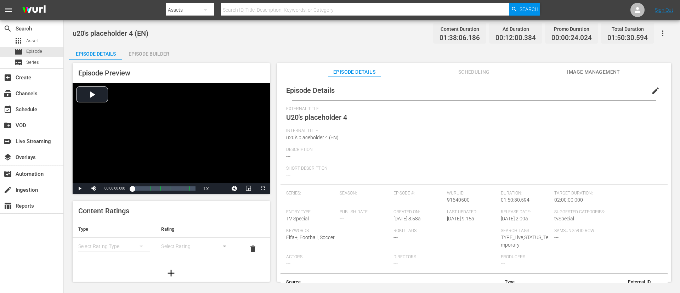
click at [453, 86] on button "edit" at bounding box center [655, 90] width 17 height 17
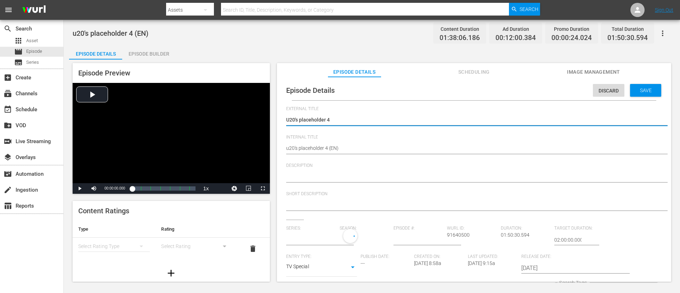
type input "No Series"
click at [435, 119] on textarea "U20's placeholder 4" at bounding box center [472, 120] width 372 height 9
type textarea "L"
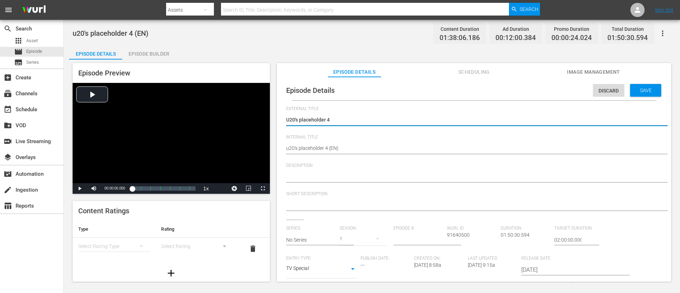
type textarea "L"
type textarea "LI"
type textarea "LIV"
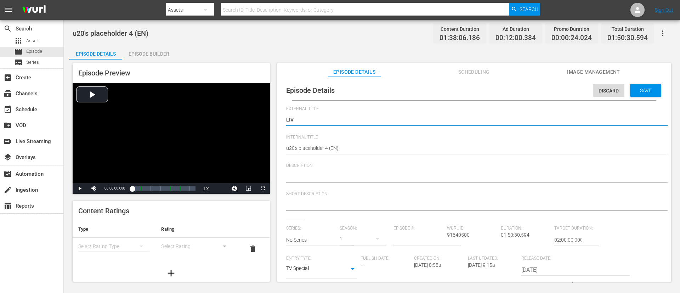
type textarea "LIVE"
type textarea "LIVE -"
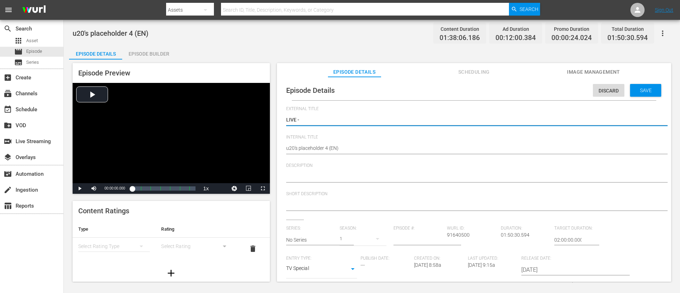
type textarea "LIVE -"
type textarea "LIVE - [GEOGRAPHIC_DATA] v [GEOGRAPHIC_DATA] | Round of 16 | FIFA U-20 World Cu…"
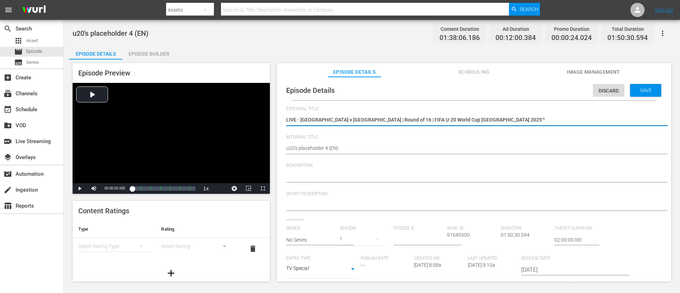
type textarea "LIVE - [GEOGRAPHIC_DATA] v [GEOGRAPHIC_DATA] | Round of 16 | FIFA U-20 World Cu…"
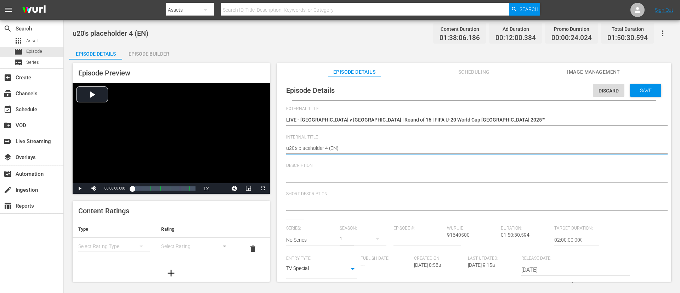
paste textarea "Paraguay v [GEOGRAPHIC_DATA] | Round of 16 | FIFA U-20 World Cup [GEOGRAPHIC_DA…"
type textarea "Paraguay v Norway | Round of 16 | FIFA U-20 World Cup Chile 2025™ (EN)"
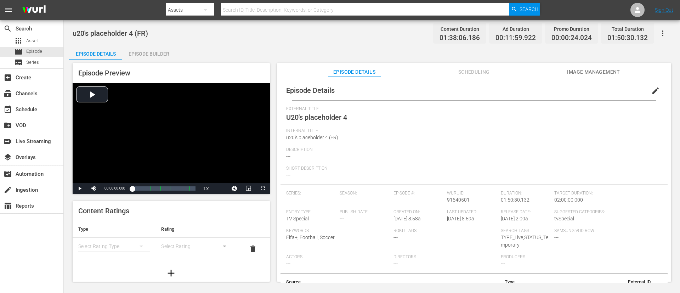
click at [453, 86] on button "edit" at bounding box center [655, 90] width 17 height 17
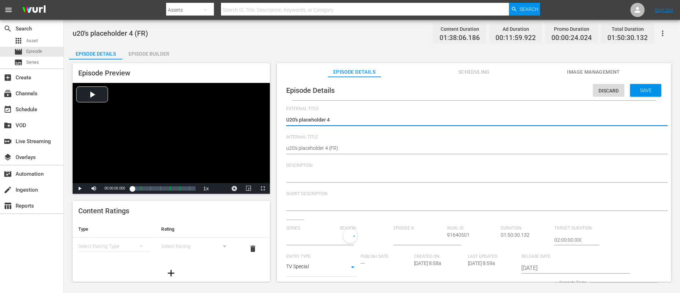
type input "No Series"
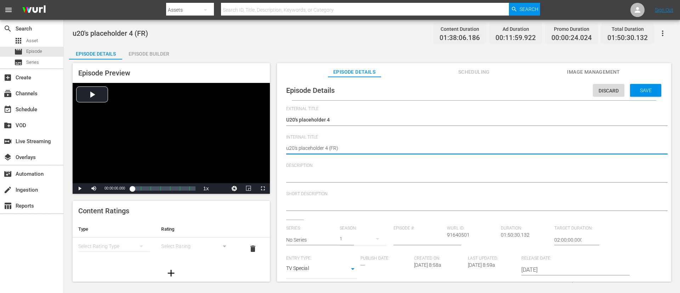
paste textarea "Paraguay v [GEOGRAPHIC_DATA] | Round of 16 | FIFA U-20 World Cup [GEOGRAPHIC_DA…"
type textarea "Paraguay v Norway | Round of 16 | FIFA U-20 World Cup Chile 2025™ (FR)"
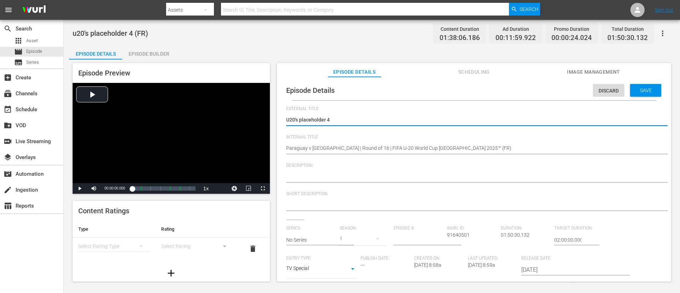
click at [395, 121] on textarea "U20's placeholder 4" at bounding box center [472, 120] width 372 height 9
type textarea "L"
type textarea "LI"
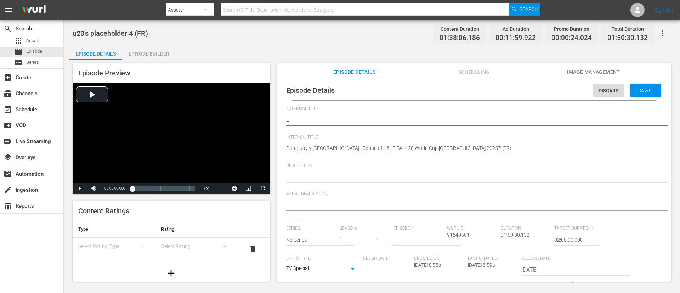
type textarea "LI"
type textarea "LIV"
type textarea "LIVE"
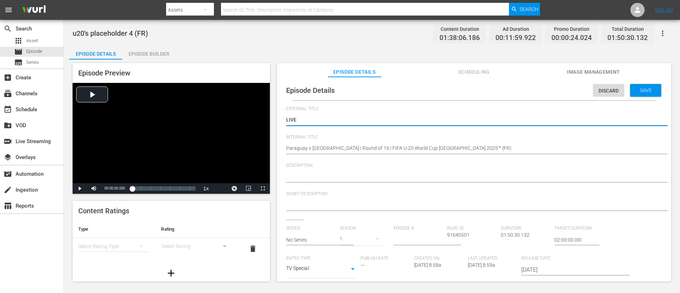
type textarea "LIVE"
type textarea "LIVE -"
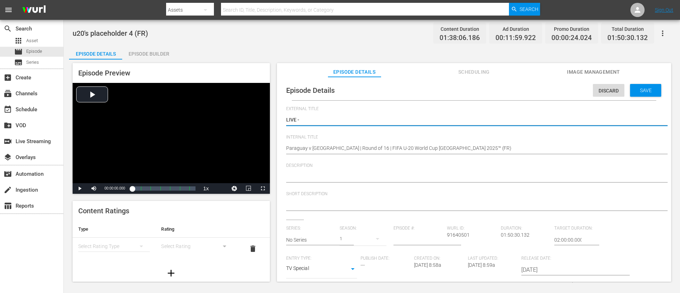
type textarea "LIVE -"
paste textarea "Paraguay - Norvège | Huitièmes de finale | Coupe du Monde U-20 de la FIFA, Chil…"
type textarea "LIVE - Paraguay - Norvège | Huitièmes de finale | Coupe du Monde U-20 de la FIF…"
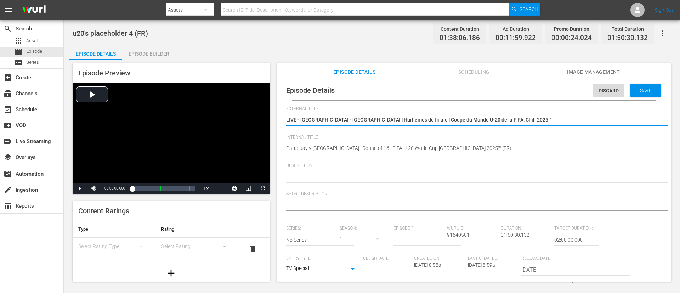
type textarea "LIVE - Paraguay - Norvège | Huitièmes de finale | Coupe du Monde U-20 de la FIF…"
click at [370, 179] on textarea at bounding box center [472, 177] width 372 height 9
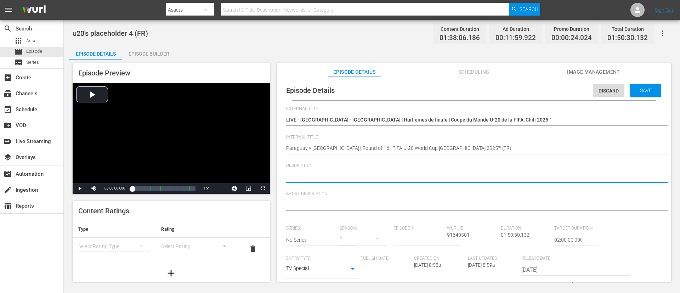
paste textarea "Regardez le match entre Paraguay et Norvège au Estadio Fiscal, Talca le mercred…"
type textarea "Regardez le match entre Paraguay et Norvège au Estadio Fiscal, Talca le mercred…"
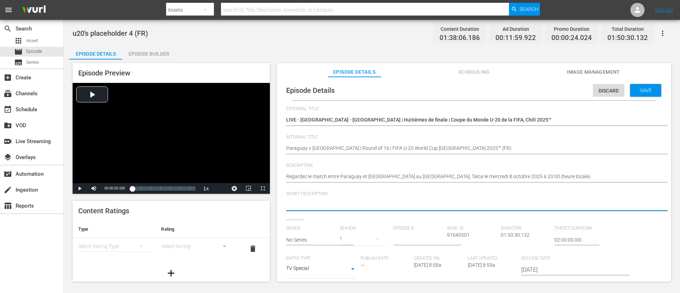
paste textarea "Regardez le match entre Paraguay et Norvège au Estadio Fiscal, Talca le mercred…"
type textarea "Regardez le match entre Paraguay et Norvège au Estadio Fiscal, Talca le mercred…"
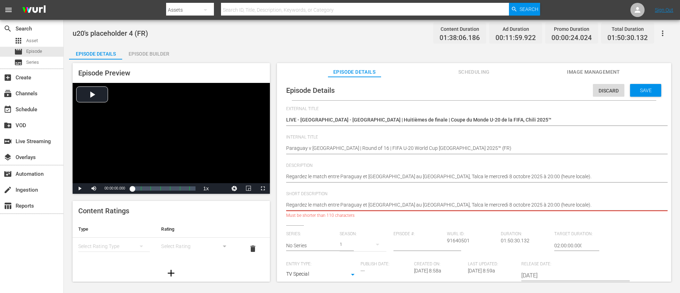
type textarea "Regardez le match entre Paraguay et Norvège au Estadio Fiscal."
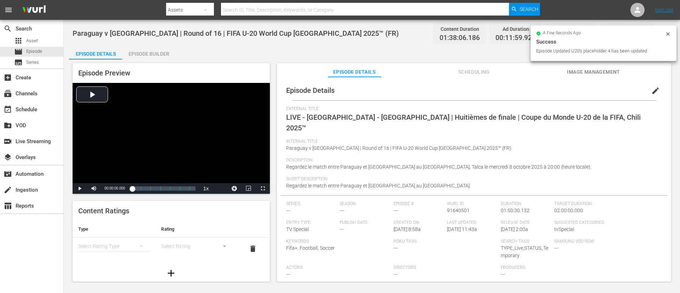
click at [453, 68] on span "Image Management" at bounding box center [593, 72] width 53 height 9
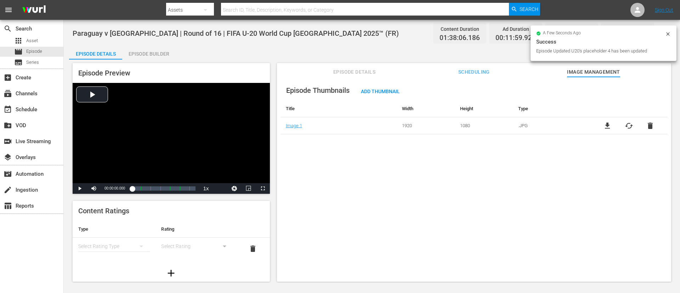
click at [453, 126] on span "cached" at bounding box center [629, 126] width 9 height 9
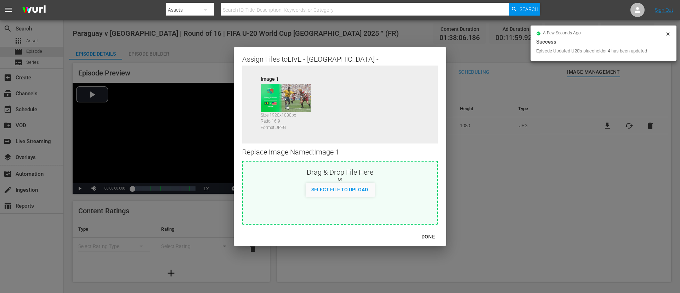
click at [404, 182] on div "or" at bounding box center [340, 179] width 194 height 7
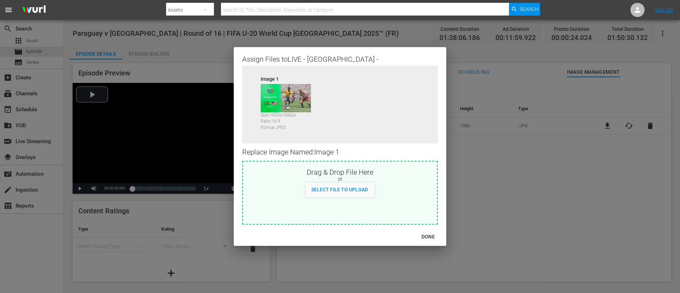
type input "C:\fakepath\image (3).jpg"
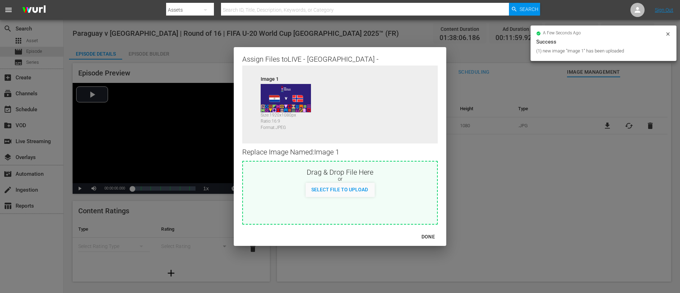
click at [422, 195] on div "DONE" at bounding box center [428, 236] width 25 height 9
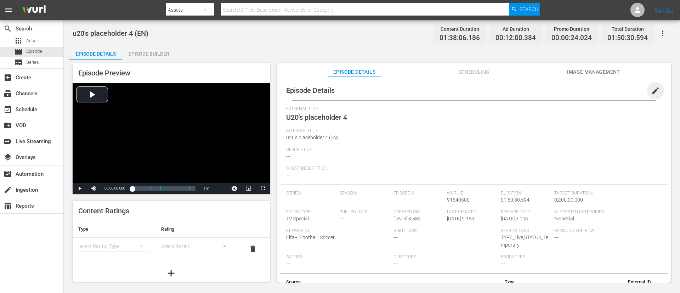
click at [652, 90] on span "edit" at bounding box center [656, 90] width 9 height 9
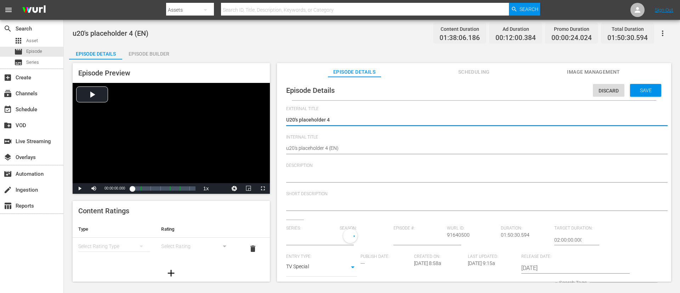
type input "No Series"
click at [355, 173] on textarea at bounding box center [472, 177] width 372 height 9
paste textarea "Watch the match between Paraguay and Norway played at [GEOGRAPHIC_DATA], [GEOGR…"
type textarea "Watch the match between Paraguay and Norway played at [GEOGRAPHIC_DATA], [GEOGR…"
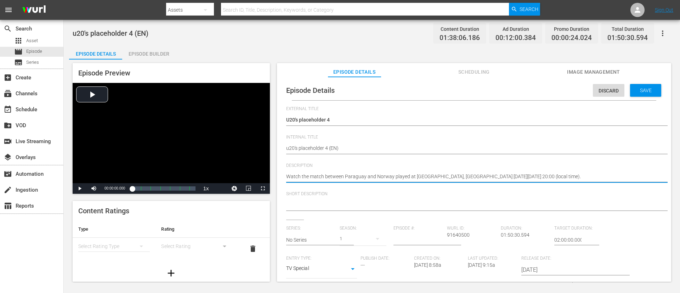
type textarea "Watch the match between Paraguay and Norway played at [GEOGRAPHIC_DATA], [GEOGR…"
click at [364, 207] on textarea at bounding box center [472, 205] width 372 height 9
paste textarea "Watch the match between Paraguay and Norway played at [GEOGRAPHIC_DATA], [GEOGR…"
type textarea "Watch the match between Paraguay and Norway played at [GEOGRAPHIC_DATA], [GEOGR…"
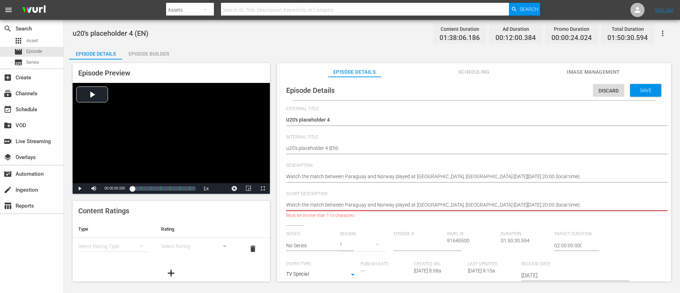
type textarea "Watch the match between Paraguay and Norway played at [GEOGRAPHIC_DATA]."
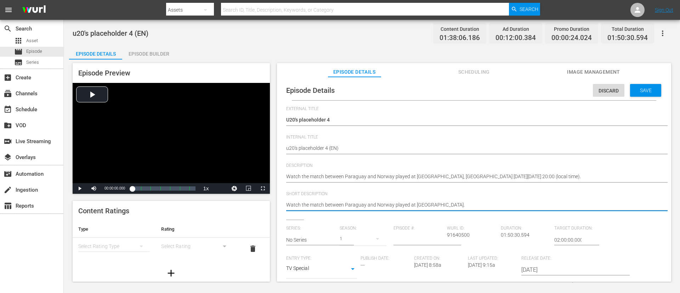
type textarea "Watch the match between Paraguay and Norway played at [GEOGRAPHIC_DATA]."
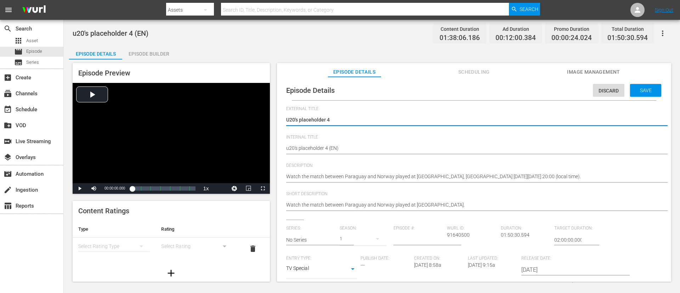
click at [381, 118] on textarea "U20's placeholder 4" at bounding box center [472, 120] width 372 height 9
type textarea "L"
type textarea "LI"
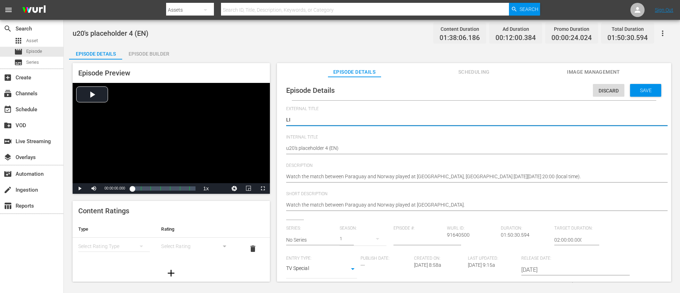
type textarea "LIV"
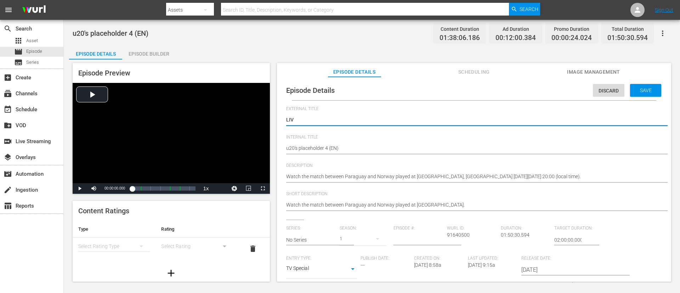
type textarea "LIVE"
type textarea "LIVE -"
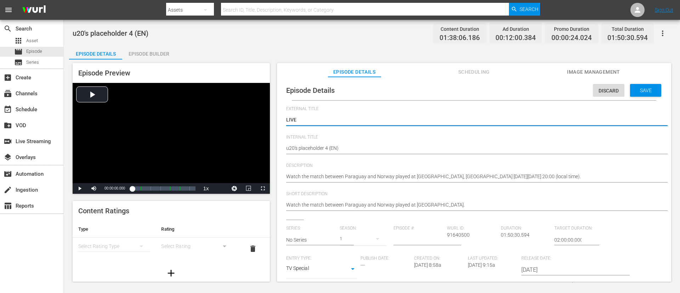
type textarea "LIVE -"
paste textarea "Paraguay v Norway | Round of 16 | FIFA U-20 World Cup Chile 2025™"
type textarea "LIVE - [GEOGRAPHIC_DATA] v [GEOGRAPHIC_DATA] | Round of 16 | FIFA U-20 World Cu…"
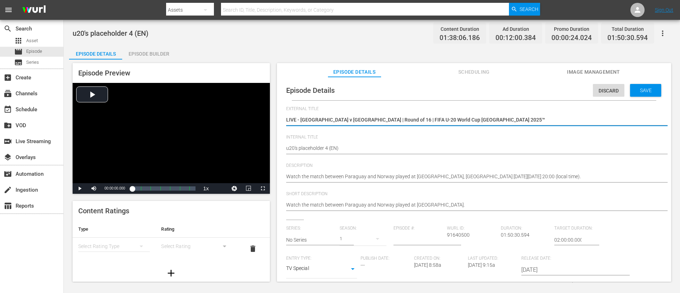
type textarea "LIVE - [GEOGRAPHIC_DATA] v [GEOGRAPHIC_DATA] | Round of 16 | FIFA U-20 World Cu…"
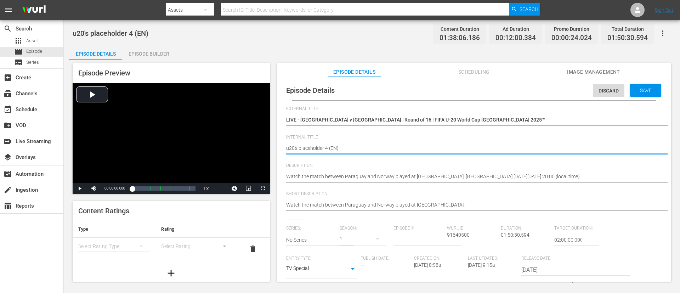
paste textarea "Paraguay v Norway | Round of 16 | FIFA U-20 World Cup Chile 2025™"
type textarea "Paraguay v [GEOGRAPHIC_DATA] | Round of 16 | FIFA U-20 World Cup Chile 2025™ (E…"
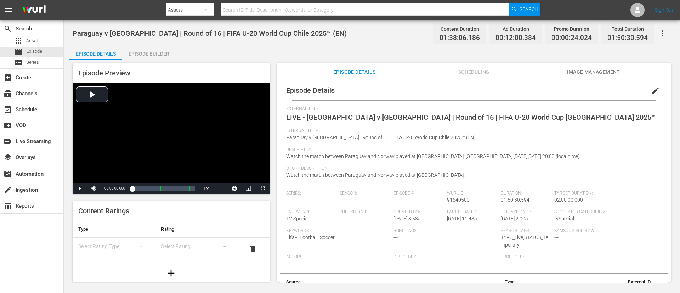
click at [585, 73] on span "Image Management" at bounding box center [593, 72] width 53 height 9
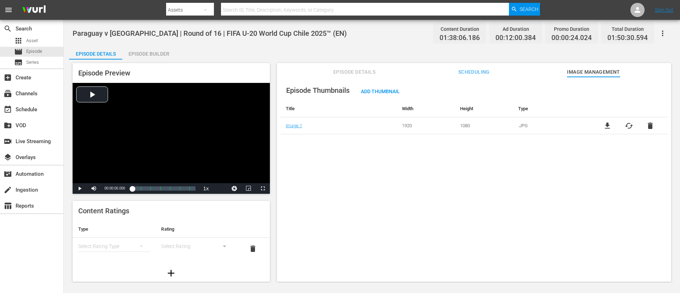
click at [622, 128] on div "file_download cached delete" at bounding box center [629, 126] width 78 height 9
click at [625, 128] on span "cached" at bounding box center [629, 126] width 9 height 9
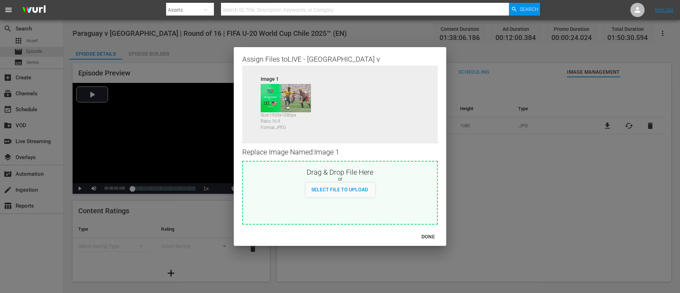
click at [371, 208] on div "Drag & Drop File Here or Select File to Upload" at bounding box center [340, 193] width 196 height 64
type input "C:\fakepath\image (3).jpg"
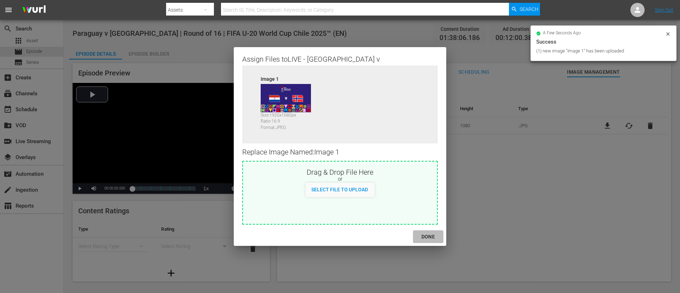
click at [435, 236] on div "DONE" at bounding box center [428, 236] width 25 height 9
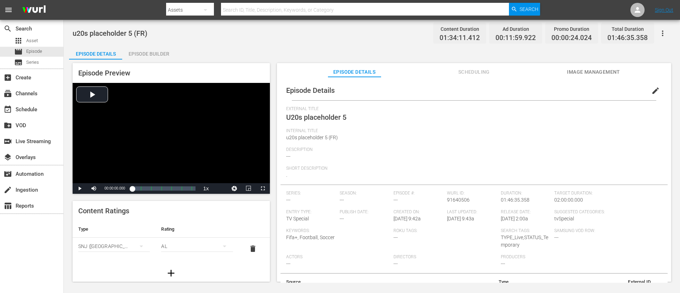
drag, startPoint x: 657, startPoint y: 91, endPoint x: 641, endPoint y: 103, distance: 20.1
click at [453, 91] on button "edit" at bounding box center [655, 90] width 17 height 17
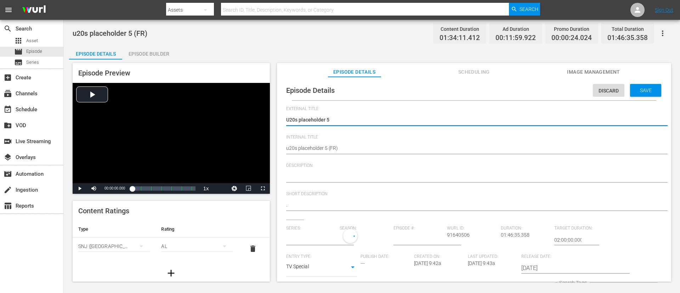
type input "No Series"
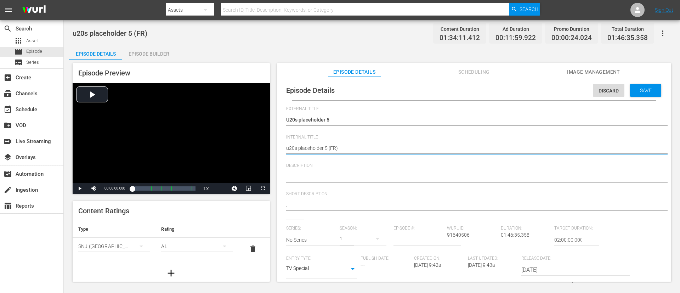
paste textarea "USA v Italy | FIFA U-20 World Cup Chile 2025™"
type textarea "USA v [GEOGRAPHIC_DATA] | FIFA U-20 World Cup Chile 2025™ (FR)"
click at [418, 102] on div "Episode Details Discard Save External Title U20s placeholder 5 U20s placeholder…" at bounding box center [474, 247] width 387 height 335
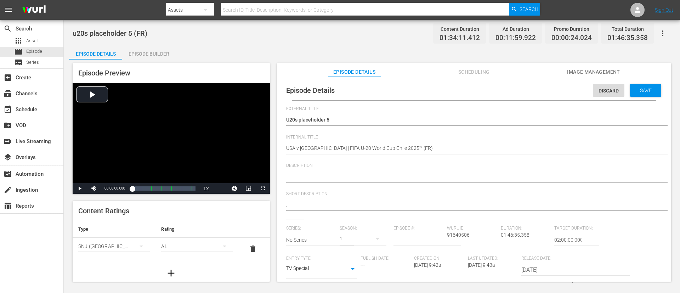
click at [421, 115] on div "U20s placeholder 5 U20s placeholder 5" at bounding box center [472, 120] width 372 height 17
click at [421, 124] on textarea "U20s placeholder 5" at bounding box center [472, 120] width 372 height 9
type textarea "L"
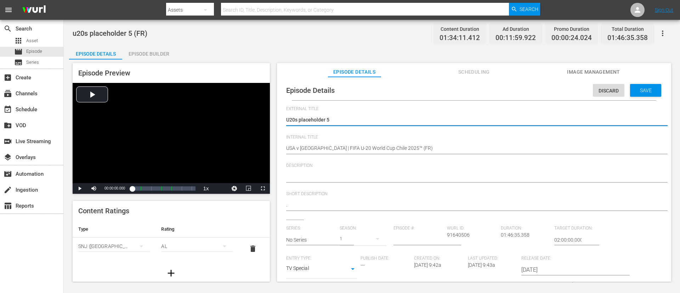
type textarea "L"
type textarea "LI"
type textarea "LIV"
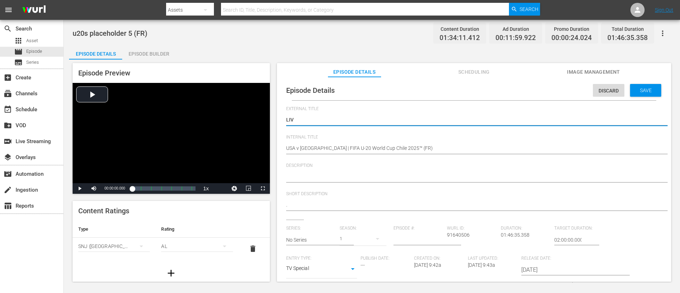
type textarea "LIVE"
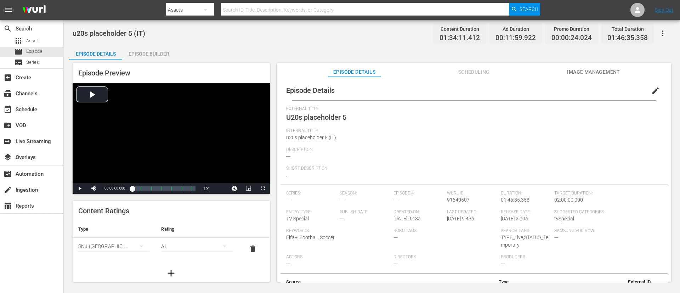
click at [453, 91] on button "edit" at bounding box center [655, 90] width 17 height 17
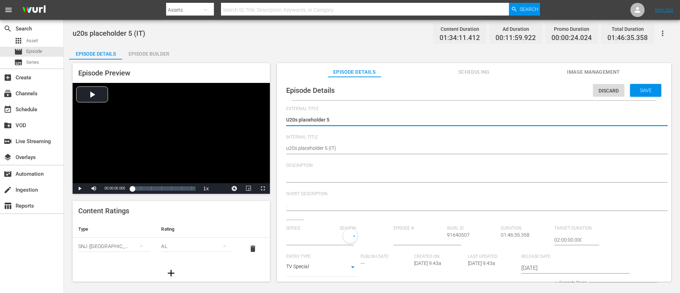
type input "No Series"
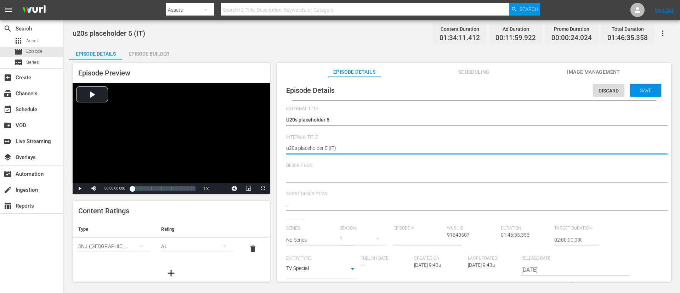
paste textarea "USA v [GEOGRAPHIC_DATA] | FIFA U-20 World Cup [GEOGRAPHIC_DATA] 2025™"
type textarea "USA v [GEOGRAPHIC_DATA] | FIFA U-20 World Cup Chile 2025™ (IT)"
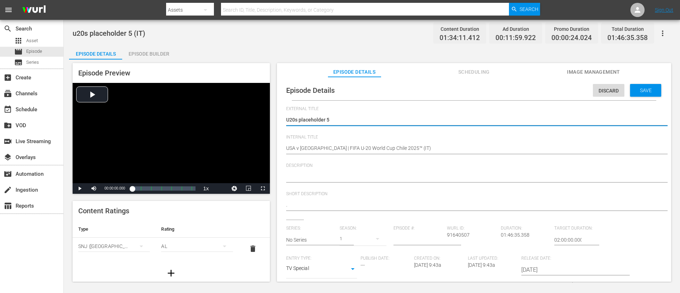
click at [419, 120] on textarea "U20s placeholder 5" at bounding box center [472, 120] width 372 height 9
type textarea "L"
type textarea "LI"
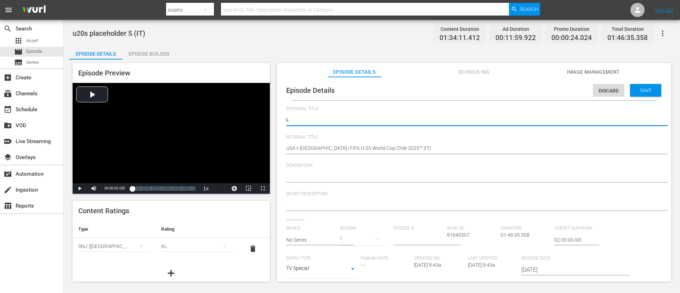
type textarea "LI"
type textarea "LIV"
type textarea "LIVE"
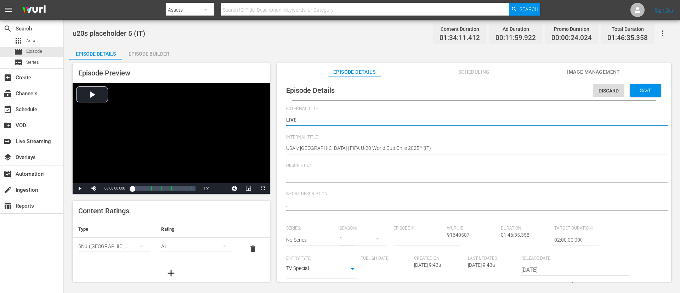
type textarea "LIVE -"
paste textarea "USA - Italia | Coppa del Mondo FIFA U-20 Cile 2025"
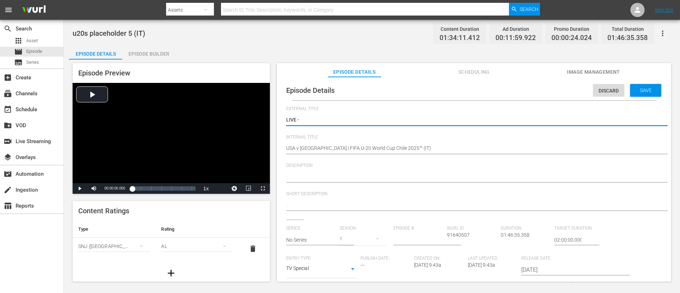
type textarea "LIVE - USA - Italia | Coppa del Mondo FIFA U-20 Cile 2025"
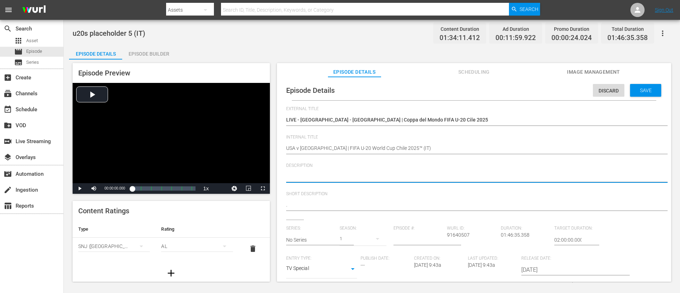
paste textarea "Guarda la partita tra USA e Italia giocato al Estadio El Teniente, Rancagua il …"
type textarea "Guarda la partita tra USA e Italia giocato al Estadio El Teniente, Rancagua il …"
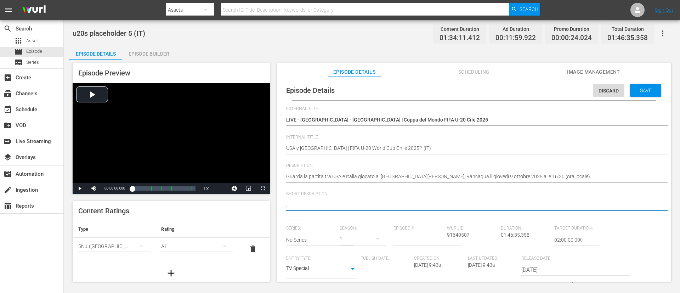
paste textarea "Guarda la partita tra USA e Italia giocato al Estadio El Teniente, Rancagua il …"
type textarea ".Guarda la partita tra USA e Italia giocato al Estadio El Teniente, Rancagua il…"
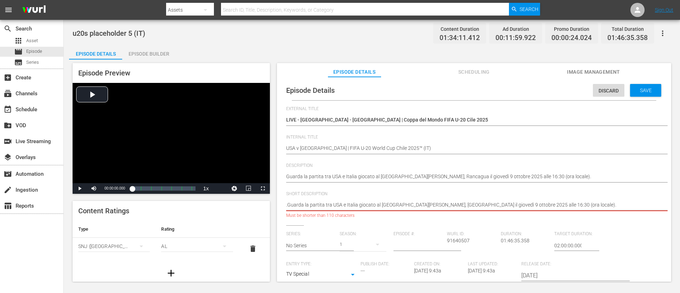
type textarea ".Guarda la partita tra USA e Italia giocato al Estadio El Teniente."
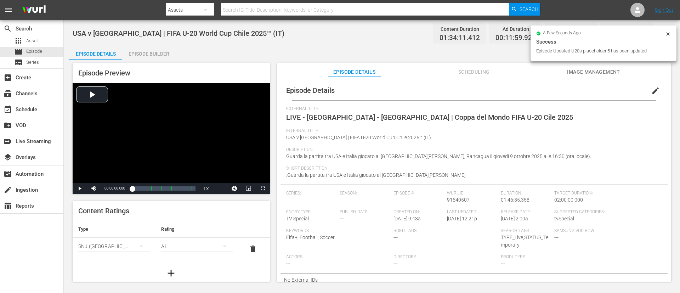
click at [453, 68] on div "Episode Details Scheduling Image Management" at bounding box center [474, 70] width 359 height 14
click at [453, 72] on span "Image Management" at bounding box center [593, 72] width 53 height 9
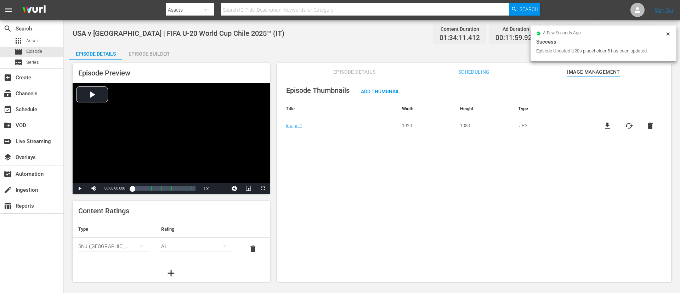
click at [453, 124] on span "cached" at bounding box center [629, 126] width 9 height 9
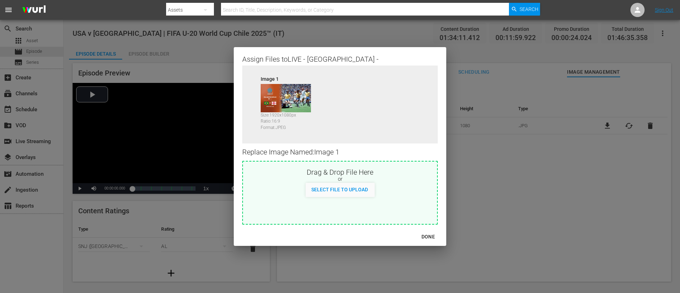
click at [423, 186] on div "Select File to Upload" at bounding box center [340, 190] width 194 height 14
type input "C:\fakepath\image (4).jpg"
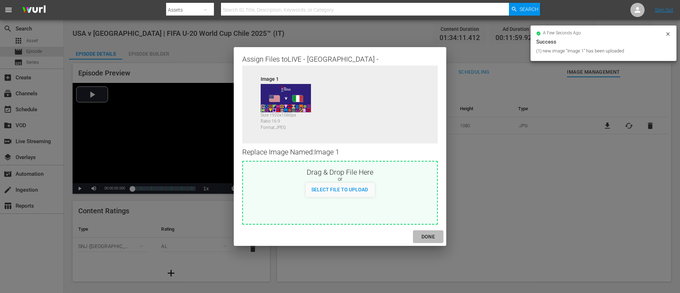
click at [435, 195] on div "DONE" at bounding box center [428, 236] width 25 height 9
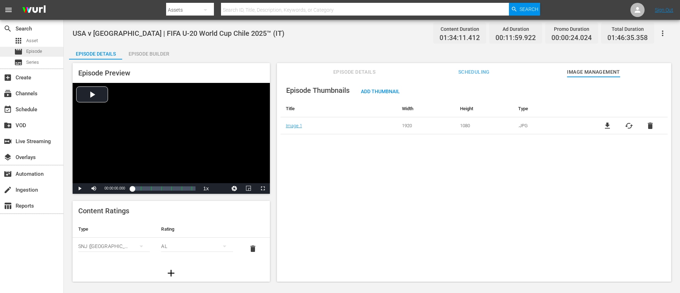
click at [49, 54] on div "movie Episode" at bounding box center [31, 52] width 63 height 10
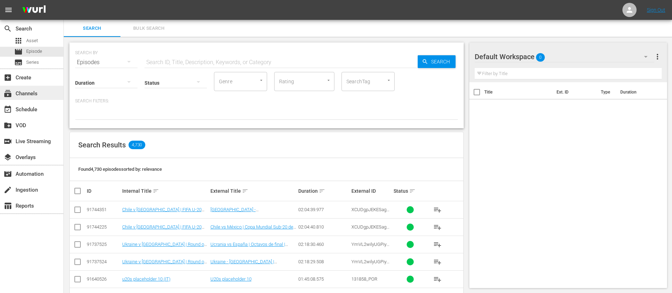
click at [26, 88] on div "subscriptions Channels" at bounding box center [31, 93] width 63 height 14
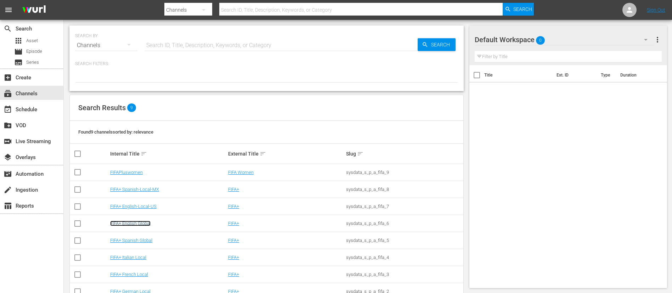
click at [143, 195] on link "FIFA+ English Global" at bounding box center [130, 223] width 40 height 5
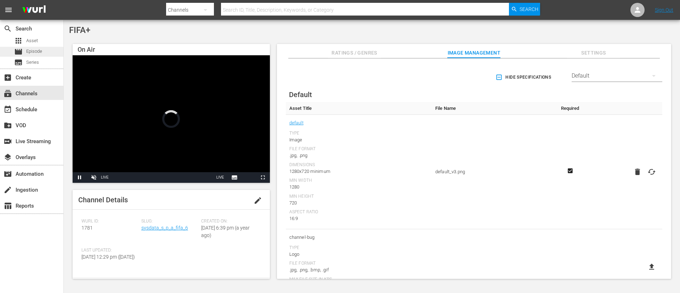
click at [29, 54] on span "Episode" at bounding box center [34, 51] width 16 height 7
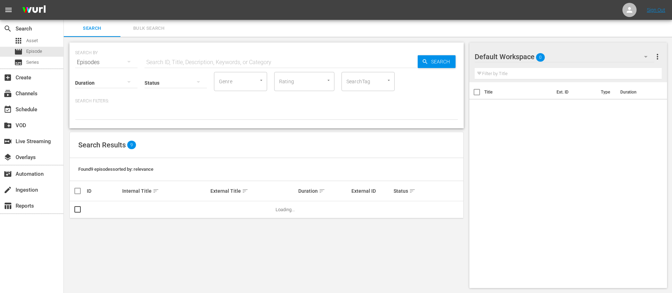
click at [152, 22] on button "Bulk Search" at bounding box center [148, 28] width 57 height 17
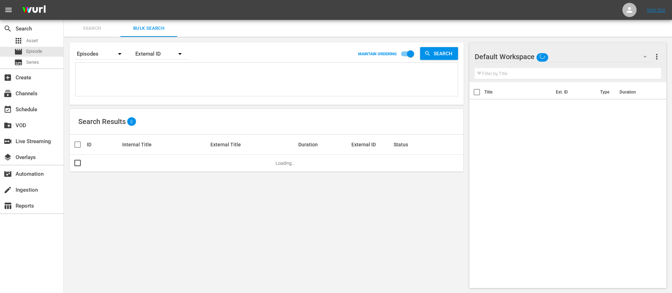
click at [151, 71] on textarea at bounding box center [267, 80] width 381 height 32
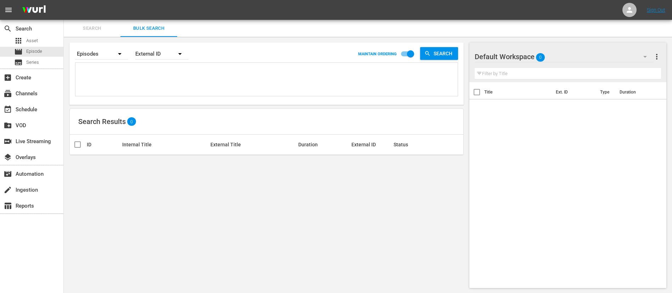
paste textarea "134769_ENG 749fedad-bd16-46fb-8d37-99b54138d6f9_ENG 6qWXTJQwHEBfXnEUcNfI0f_ENG …"
type textarea "134769_ENG 749fedad-bd16-46fb-8d37-99b54138d6f9_ENG 6qWXTJQwHEBfXnEUcNfI0f_ENG …"
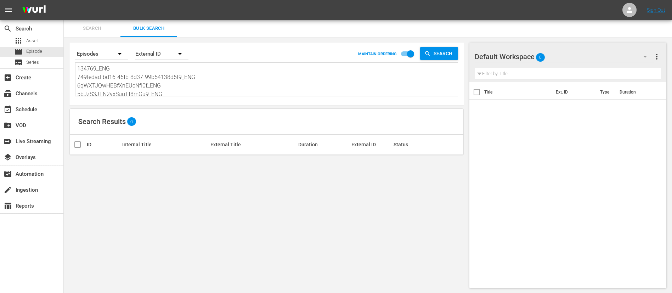
scroll to position [1, 0]
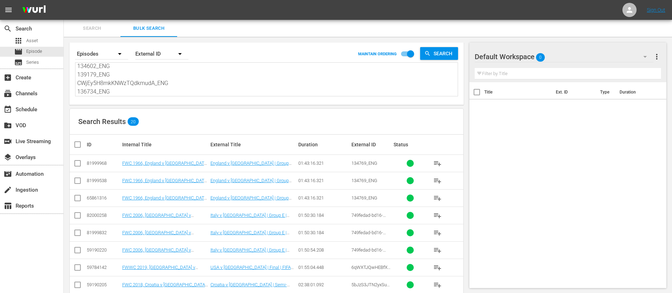
type textarea "134769_ENG 749fedad-bd16-46fb-8d37-99b54138d6f9_ENG 6qWXTJQwHEBfXnEUcNfI0f_ENG …"
click at [75, 195] on input "checkbox" at bounding box center [77, 199] width 9 height 9
checkbox input "true"
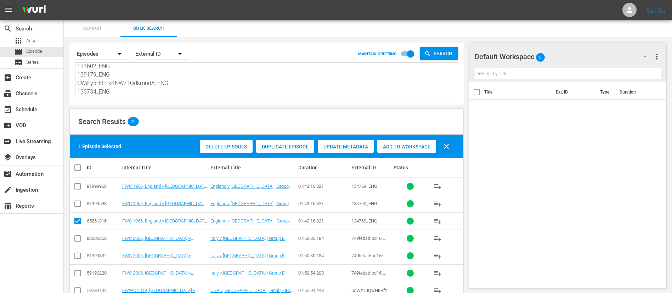
click at [71, 195] on td at bounding box center [78, 272] width 16 height 17
click at [80, 195] on input "checkbox" at bounding box center [77, 274] width 9 height 9
checkbox input "true"
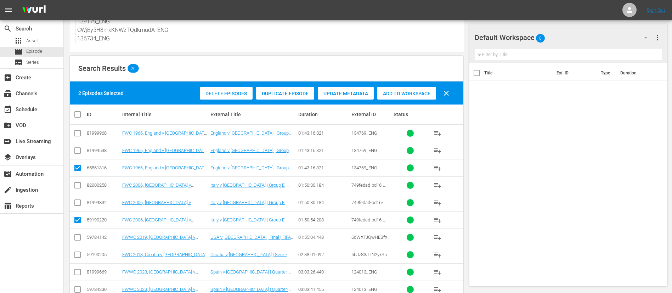
click at [77, 195] on input "checkbox" at bounding box center [77, 239] width 9 height 9
checkbox input "true"
click at [81, 195] on input "checkbox" at bounding box center [77, 256] width 9 height 9
checkbox input "true"
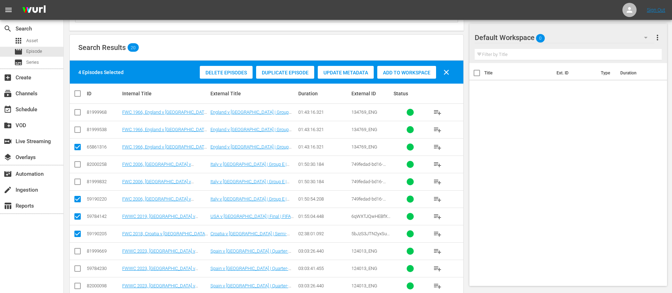
scroll to position [106, 0]
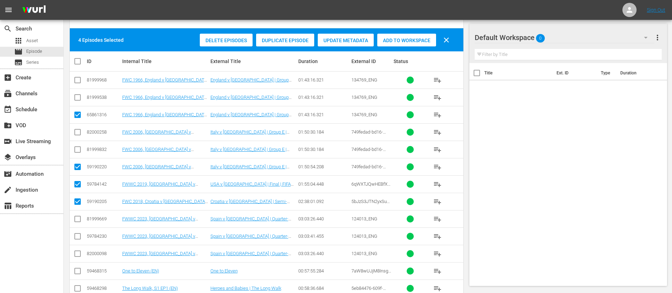
click at [78, 195] on input "checkbox" at bounding box center [77, 255] width 9 height 9
checkbox input "true"
click at [78, 195] on input "checkbox" at bounding box center [77, 272] width 9 height 9
checkbox input "true"
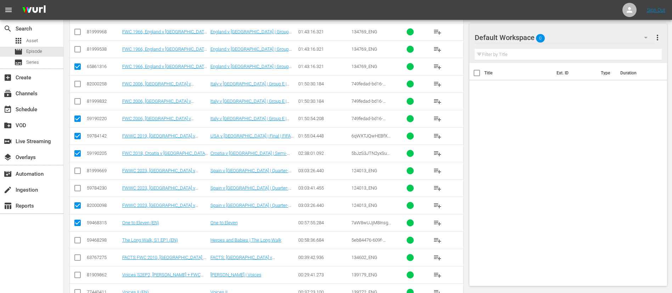
scroll to position [159, 0]
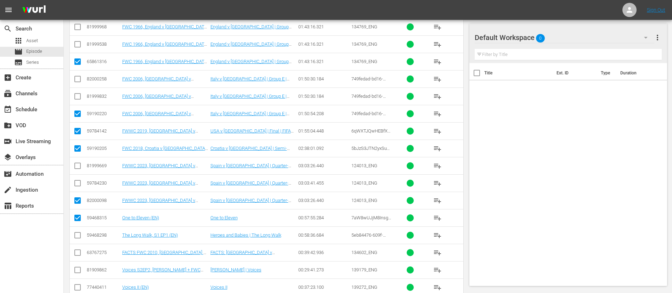
click at [77, 195] on input "checkbox" at bounding box center [77, 236] width 9 height 9
checkbox input "true"
click at [77, 195] on input "checkbox" at bounding box center [77, 254] width 9 height 9
checkbox input "true"
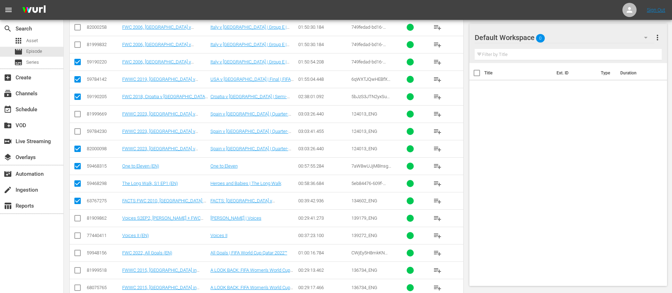
scroll to position [213, 0]
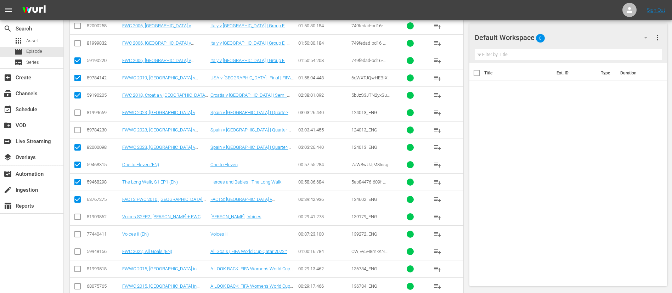
click at [79, 195] on icon at bounding box center [77, 234] width 9 height 9
click at [78, 195] on input "checkbox" at bounding box center [77, 235] width 9 height 9
checkbox input "true"
click at [78, 195] on input "checkbox" at bounding box center [77, 253] width 9 height 9
checkbox input "true"
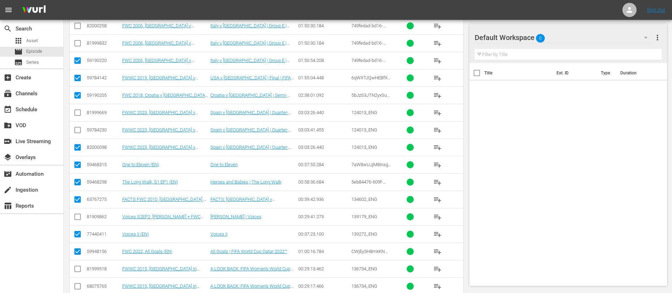
scroll to position [245, 0]
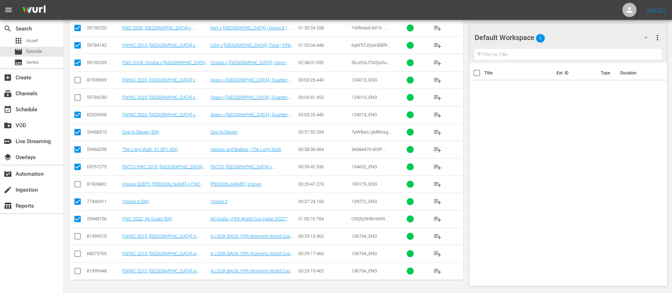
click at [78, 195] on input "checkbox" at bounding box center [77, 255] width 9 height 9
checkbox input "true"
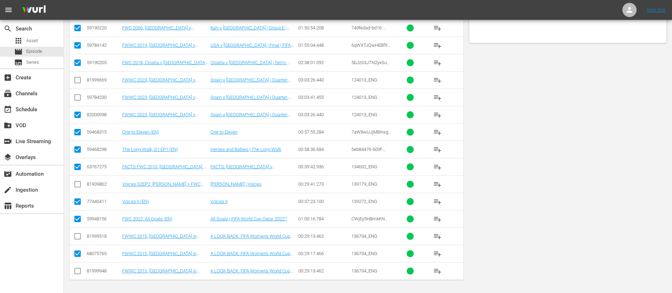
scroll to position [0, 0]
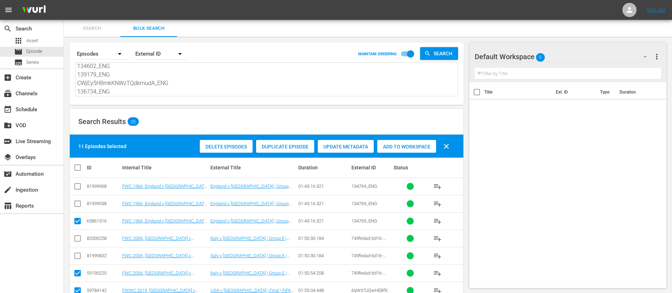
click at [387, 143] on div "Add to Workspace" at bounding box center [406, 146] width 59 height 13
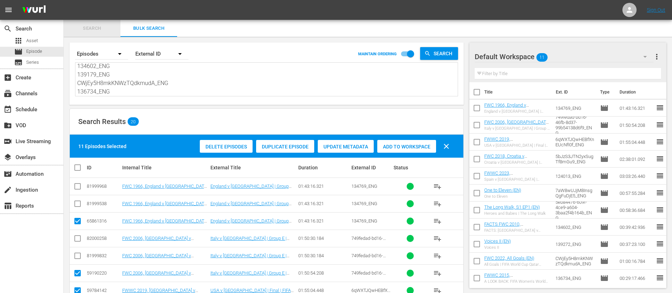
click at [78, 28] on span "Search" at bounding box center [92, 28] width 48 height 8
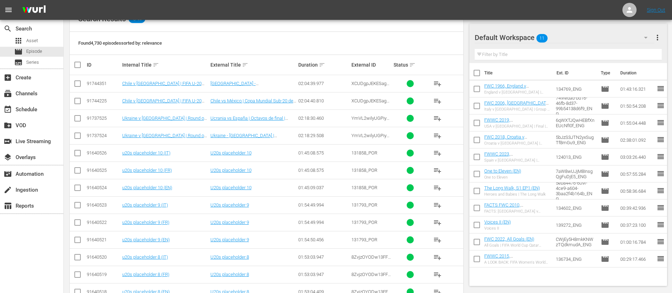
scroll to position [20, 0]
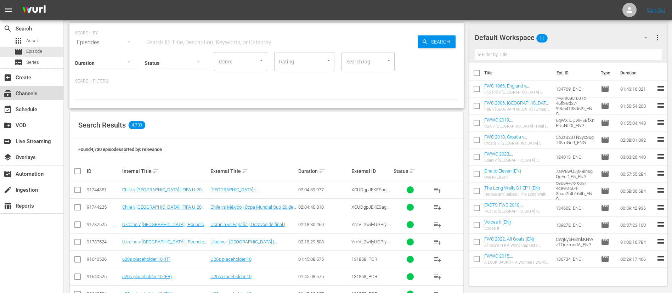
click at [45, 98] on div "subscriptions Channels" at bounding box center [31, 93] width 63 height 14
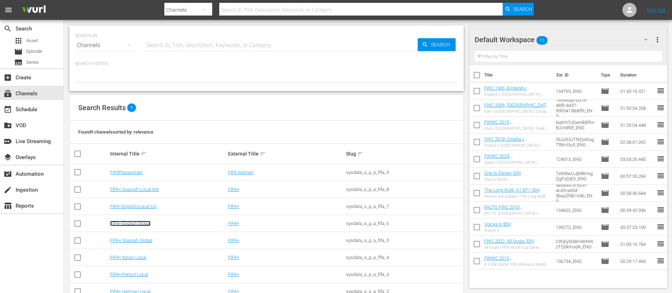
click at [136, 195] on link "FIFA+ English Global" at bounding box center [130, 223] width 40 height 5
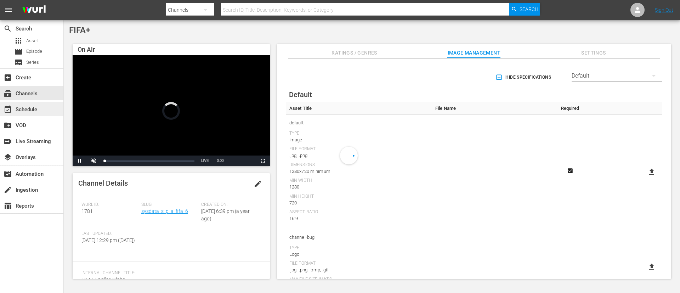
click at [20, 112] on div "event_available Schedule" at bounding box center [20, 108] width 40 height 6
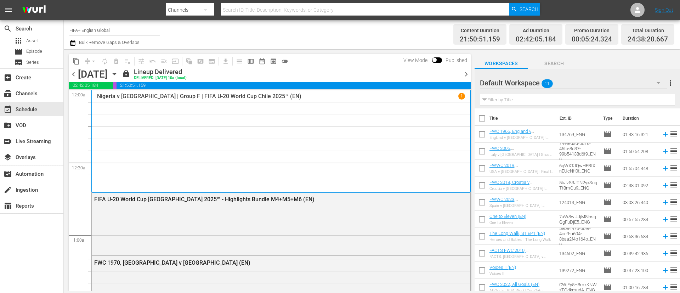
click at [453, 77] on span "chevron_right" at bounding box center [466, 74] width 9 height 9
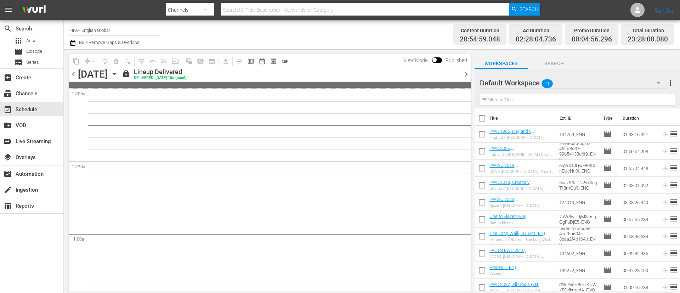
click at [453, 77] on span "chevron_right" at bounding box center [466, 74] width 9 height 9
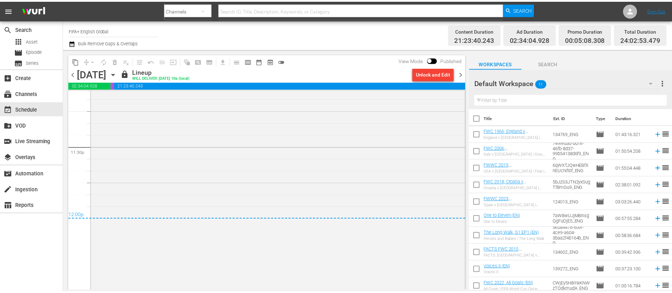
scroll to position [3233, 0]
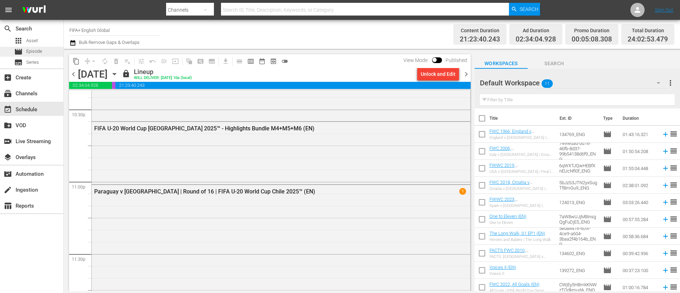
click at [27, 53] on span "Episode" at bounding box center [34, 51] width 16 height 7
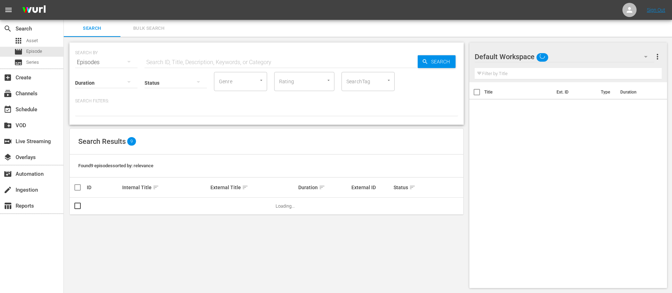
click at [172, 61] on input "text" at bounding box center [281, 62] width 273 height 17
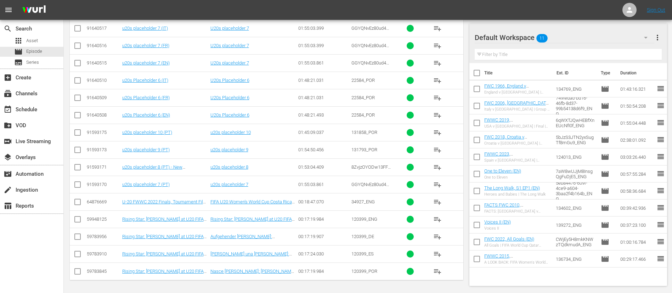
scroll to position [334, 0]
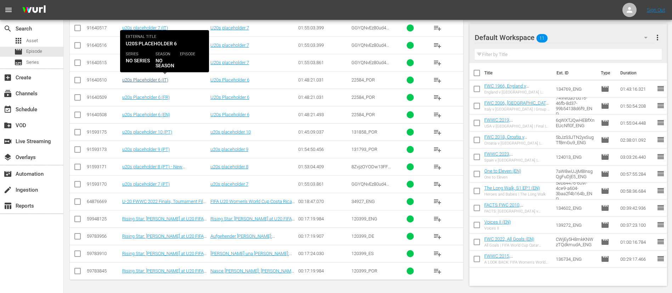
type input "u20's"
click at [167, 81] on link "u20s Placeholder 6 (IT)" at bounding box center [145, 79] width 46 height 5
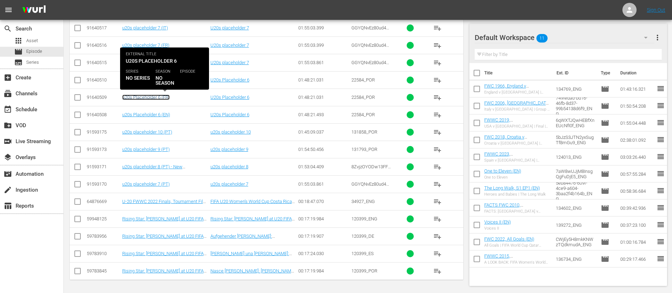
click at [167, 96] on link "u20s Placeholder 6 (FR)" at bounding box center [145, 97] width 47 height 5
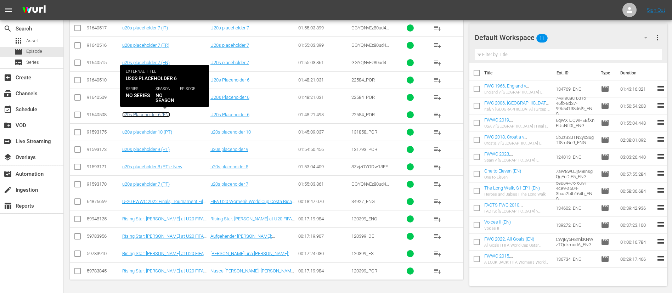
click at [163, 114] on link "u20s Placeholder 6 (EN)" at bounding box center [146, 114] width 48 height 5
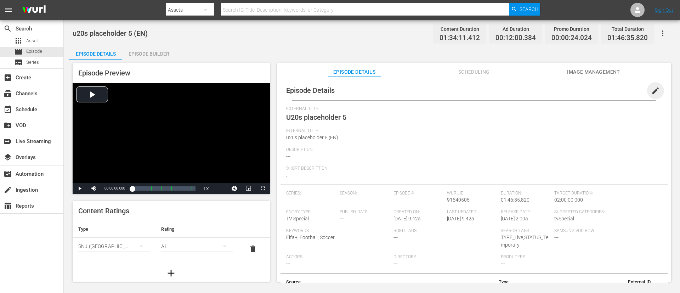
click at [453, 89] on span "edit" at bounding box center [656, 90] width 9 height 9
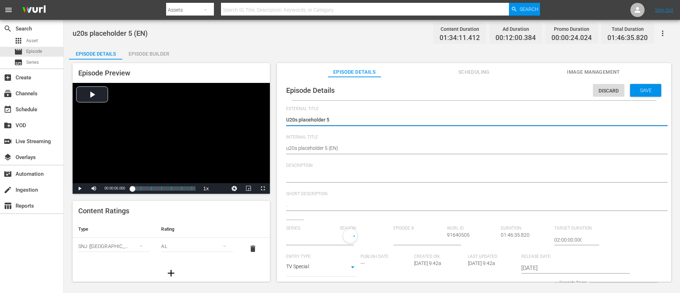
type input "No Series"
click at [366, 123] on textarea "U20s placeholder 5" at bounding box center [472, 120] width 372 height 9
type textarea "L"
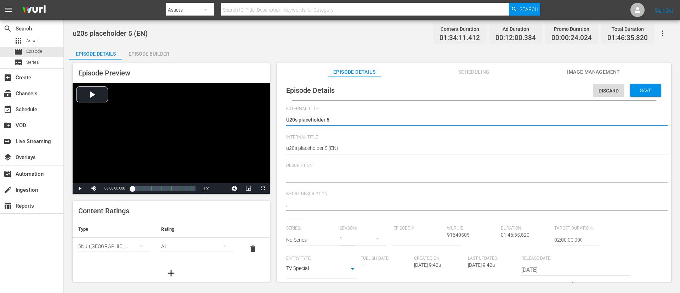
type textarea "L"
type textarea "LI"
type textarea "LIV"
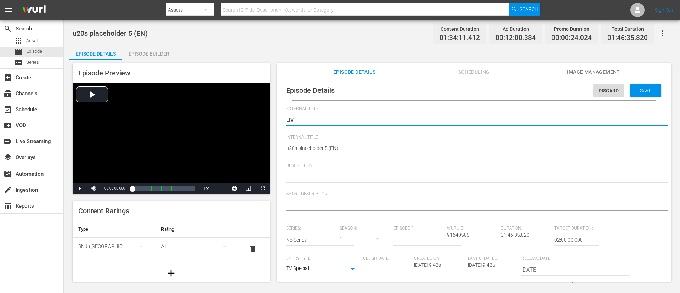
type textarea "LIVE"
type textarea "LIVE -"
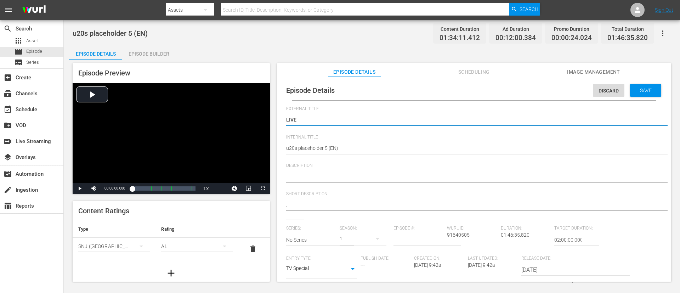
type textarea "LIVE -"
type textarea "LIVE - [GEOGRAPHIC_DATA] v [GEOGRAPHIC_DATA] | FIFA U-20 World Cup [GEOGRAPHIC_…"
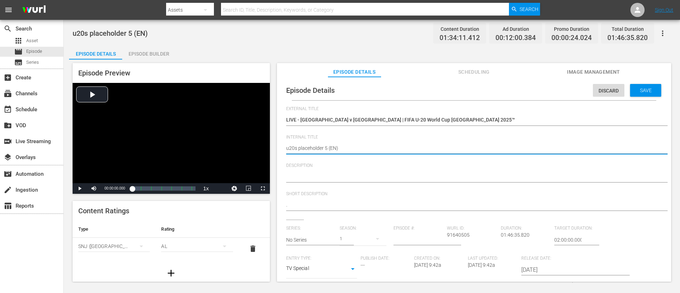
paste textarea "USA v [GEOGRAPHIC_DATA] | FIFA U-20 World Cup [GEOGRAPHIC_DATA] 2025™"
type textarea "USA v [GEOGRAPHIC_DATA] | FIFA U-20 World Cup Chile 2025™ (EN)"
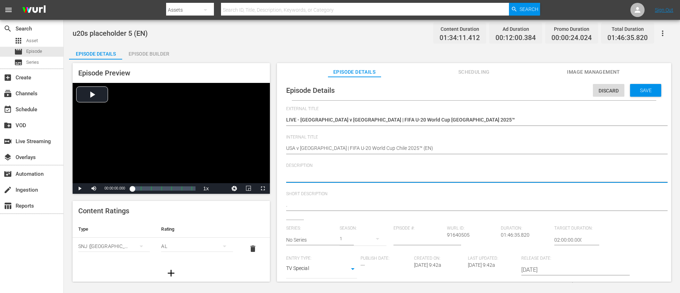
click at [359, 175] on textarea at bounding box center [472, 177] width 372 height 9
paste textarea "Watch the match between USA and Italy played at [GEOGRAPHIC_DATA], [GEOGRAPHIC_…"
type textarea "Watch the match between USA and Italy played at [GEOGRAPHIC_DATA], [GEOGRAPHIC_…"
paste textarea "Watch the match between USA and Italy played at [GEOGRAPHIC_DATA], [GEOGRAPHIC_…"
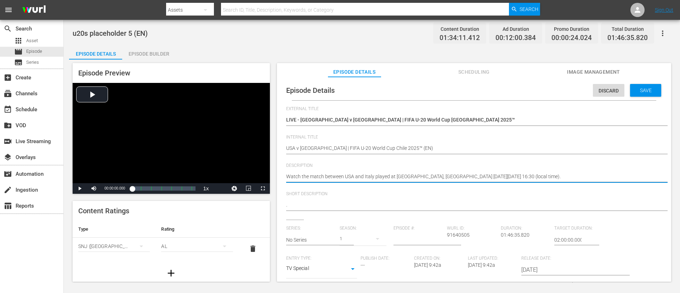
type textarea ".Watch the match between USA and Italy played at [GEOGRAPHIC_DATA], [GEOGRAPHIC…"
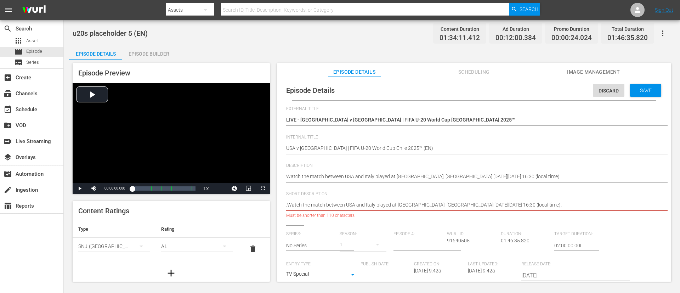
type textarea ".Watch the match between USA and Italy played at [GEOGRAPHIC_DATA]."
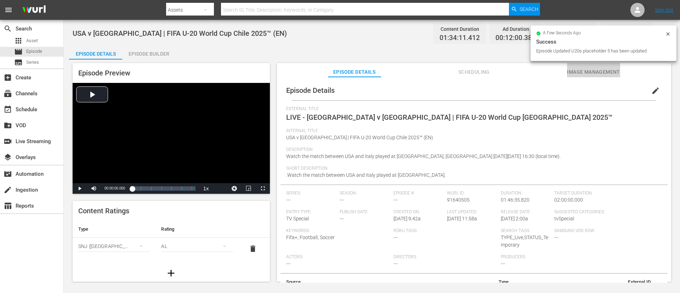
click at [453, 70] on span "Image Management" at bounding box center [593, 72] width 53 height 9
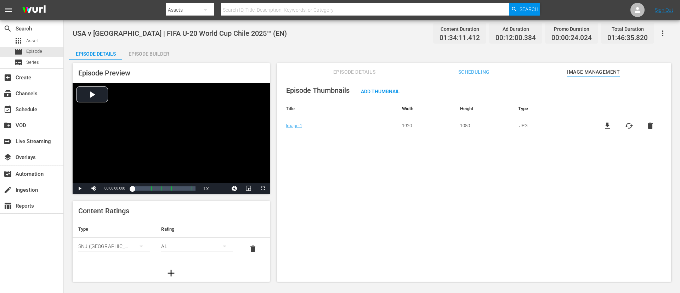
click at [453, 131] on td "file_download cached delete" at bounding box center [629, 125] width 78 height 17
click at [453, 122] on span "cached" at bounding box center [629, 126] width 9 height 9
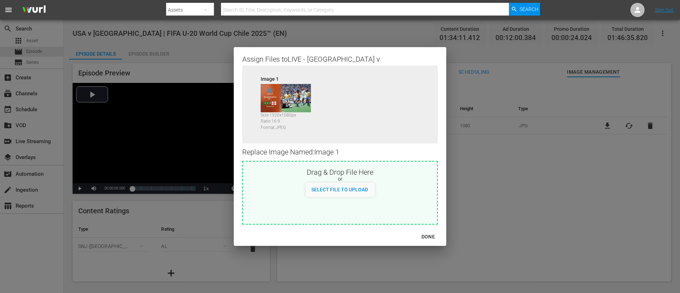
click at [380, 195] on div "Drag & Drop File Here or Select File to Upload" at bounding box center [340, 193] width 196 height 64
type input "C:\fakepath\image (4).jpg"
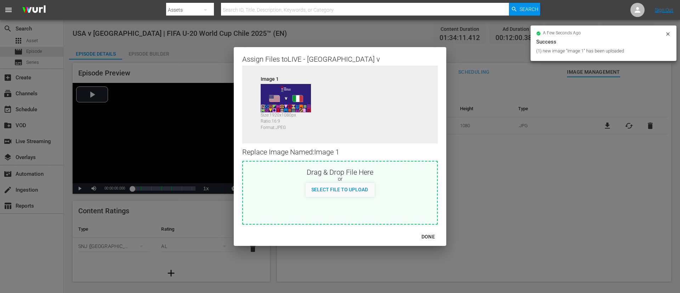
click at [439, 195] on div "DONE" at bounding box center [428, 236] width 25 height 9
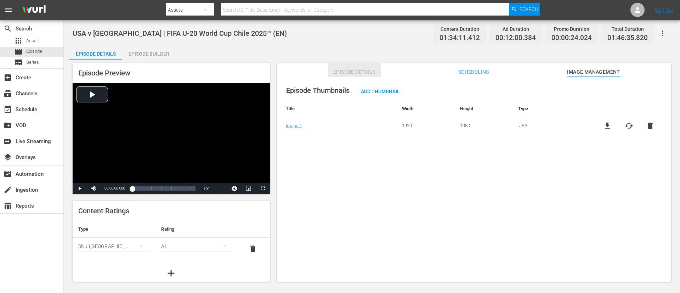
click at [349, 72] on span "Episode Details" at bounding box center [354, 72] width 53 height 9
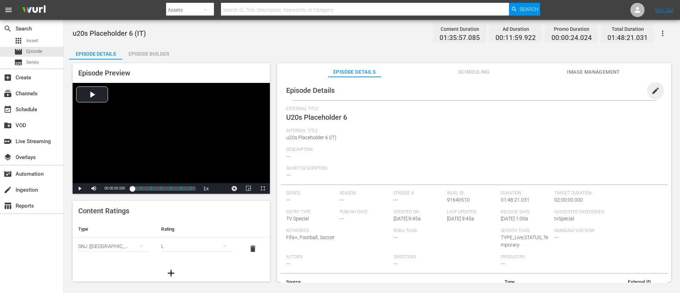
click at [453, 88] on span "edit" at bounding box center [656, 90] width 9 height 9
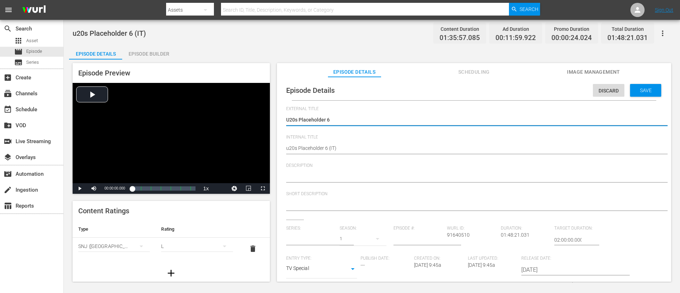
type input "No Series"
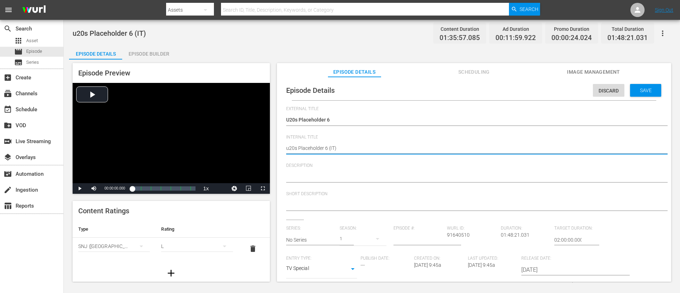
paste textarea "Morocco v [GEOGRAPHIC_DATA] | Round of 16 | FIFA U-20 World Cup [GEOGRAPHIC_DAT…"
type textarea "Morocco v [GEOGRAPHIC_DATA] | Round of 16 | FIFA U-20 World Cup Chile 2025™ (IT)"
click at [433, 177] on textarea at bounding box center [472, 177] width 372 height 9
paste textarea "Watch the match between Morocco and Korea Republic played at [GEOGRAPHIC_DATA][…"
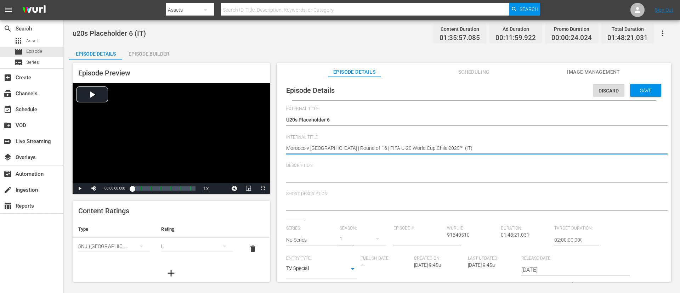
type textarea "Watch the match between Morocco and Korea Republic played at [GEOGRAPHIC_DATA],…"
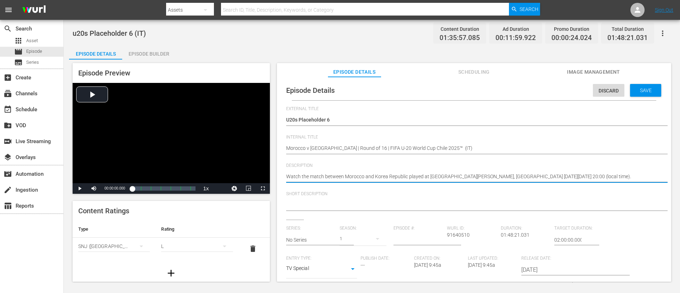
type textarea "Watch the match between Morocco and Korea Republic played at [GEOGRAPHIC_DATA],…"
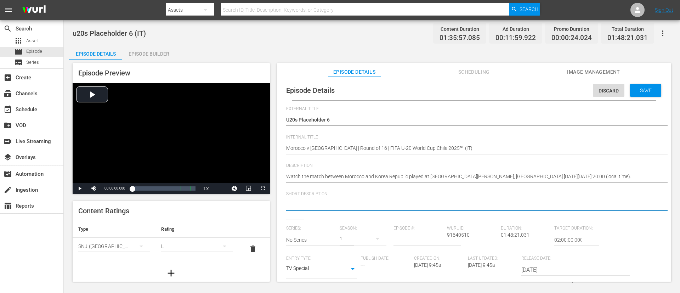
paste textarea "Watch the match between Morocco and Korea Republic played at [GEOGRAPHIC_DATA],…"
type textarea "Watch the match between Morocco and Korea Republic played at [GEOGRAPHIC_DATA],…"
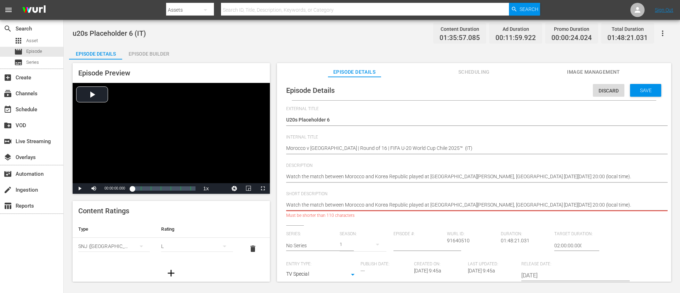
type textarea "Watch the match between Morocco and Korea Republic played at [GEOGRAPHIC_DATA]."
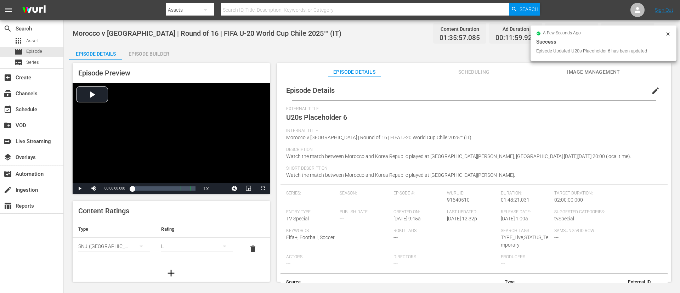
click at [453, 71] on div "Episode Details Scheduling Image Management" at bounding box center [474, 70] width 359 height 14
click at [453, 72] on span "Image Management" at bounding box center [593, 72] width 53 height 9
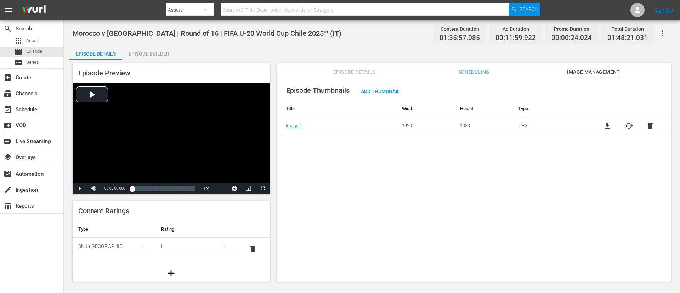
click at [453, 122] on span "cached" at bounding box center [629, 126] width 9 height 9
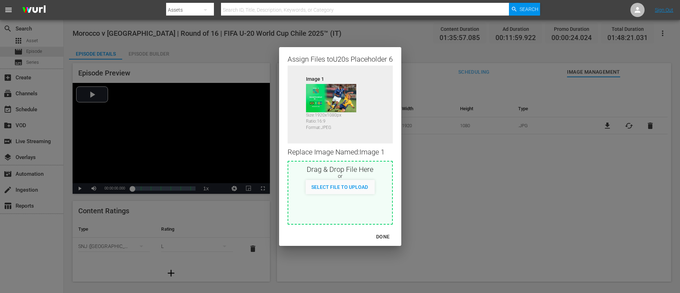
click at [325, 195] on div "Drag & Drop File Here or Select File to Upload" at bounding box center [340, 193] width 105 height 64
type input "C:\fakepath\image (6).jpg"
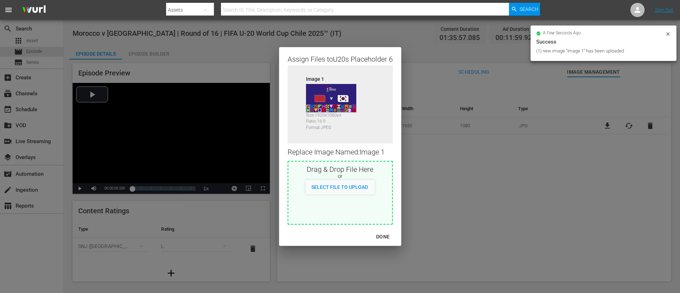
click at [383, 195] on div "DONE" at bounding box center [383, 236] width 25 height 9
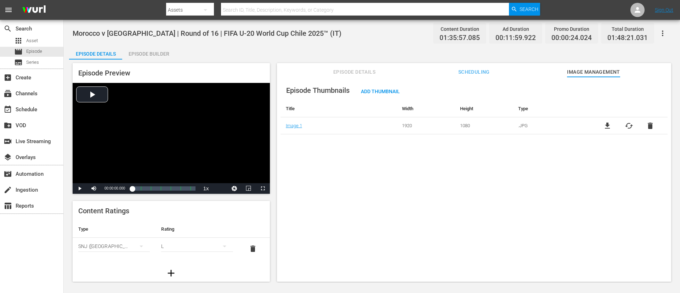
click at [355, 69] on span "Episode Details" at bounding box center [354, 72] width 53 height 9
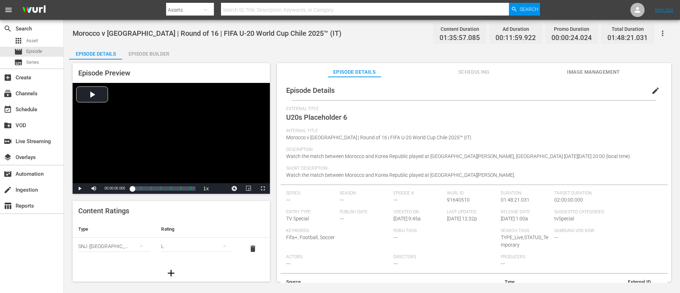
click at [453, 89] on button "edit" at bounding box center [655, 90] width 17 height 17
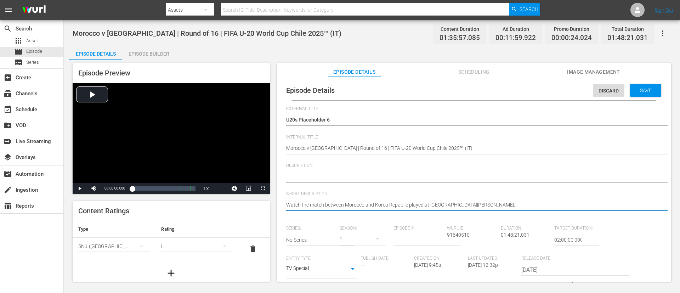
paste textarea
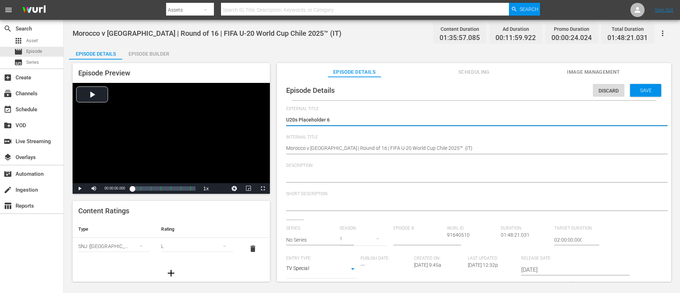
click at [394, 123] on textarea "U20s Placeholder 6" at bounding box center [472, 120] width 372 height 9
type textarea "L"
type textarea "LI"
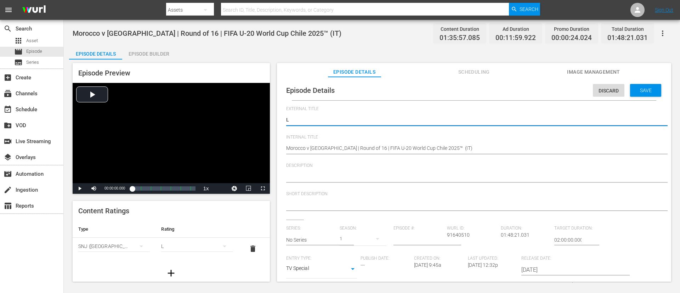
type textarea "LI"
type textarea "LIV"
type textarea "LIVe"
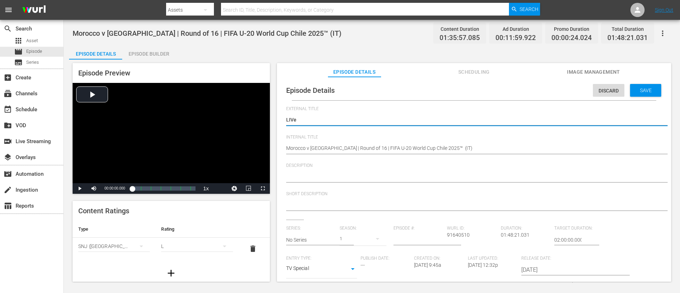
type textarea "LIVe"
type textarea "LIV"
type textarea "LIVE"
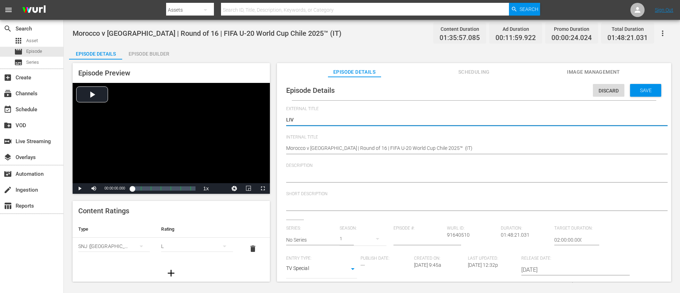
type textarea "LIVE"
type textarea "LIVE -"
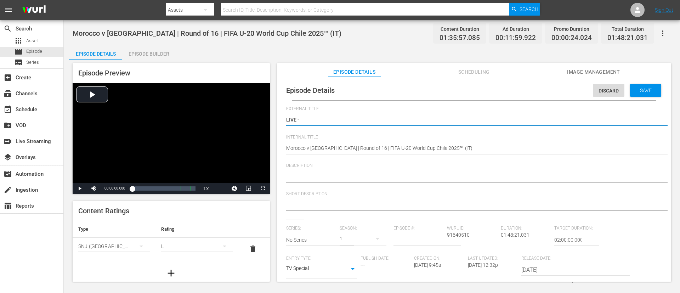
type textarea "LIVE -"
paste textarea "Marocco - Corea del Sud | Ottavi di finale | Coppa del Mondo FIFA U-20 Cile 2025"
type textarea "LIVE - Marocco - Corea del Sud | Ottavi di finale | Coppa del Mondo FIFA U-20 C…"
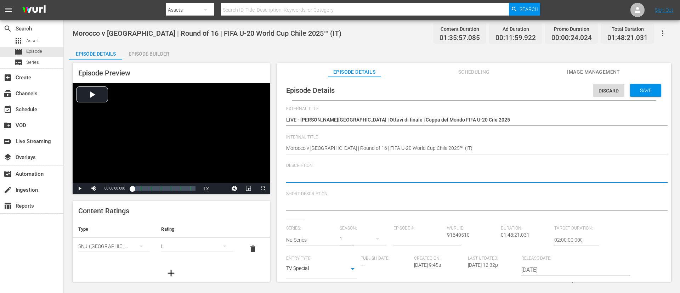
paste textarea "Guarda la partita tra Marocco e Corea del Sud giocato al Estadio El Teniente, R…"
type textarea "Guarda la partita tra Marocco e Corea del Sud giocato al Estadio El Teniente, R…"
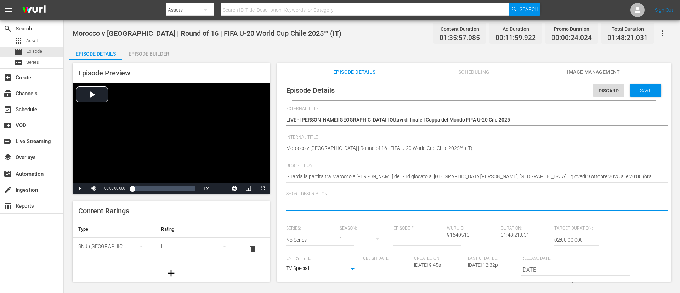
paste textarea "Guarda la partita tra Marocco e Corea del Sud giocato al Estadio El Teniente, R…"
type textarea "Guarda la partita tra Marocco e Corea del Sud giocato al Estadio El Teniente, R…"
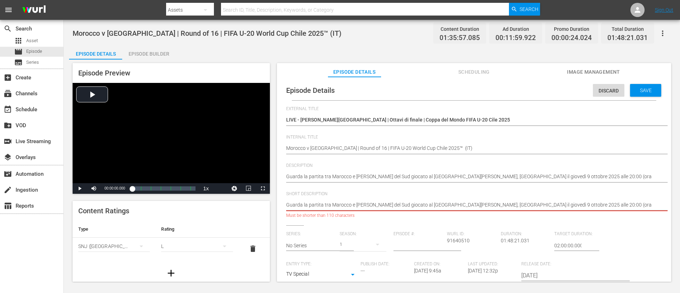
type textarea "Guarda la partita tra Marocco e Corea del Sud giocato al Estadio El Teniente."
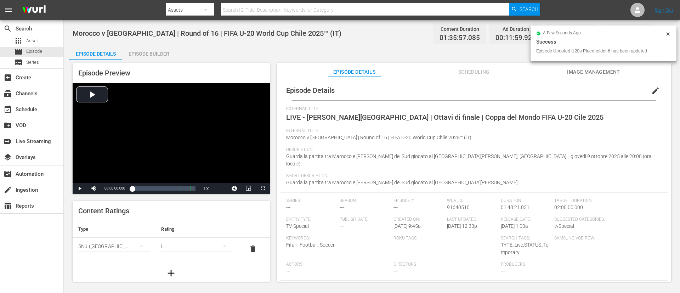
click at [453, 68] on span "Image Management" at bounding box center [593, 72] width 53 height 9
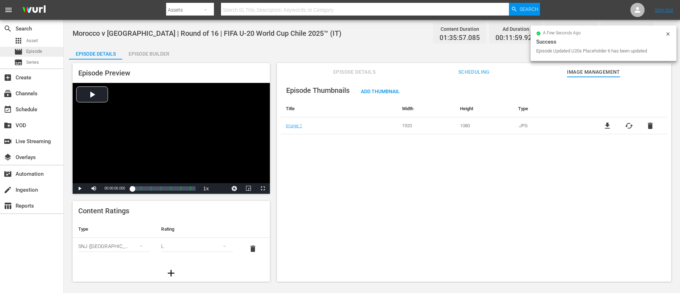
click at [52, 52] on div "movie Episode" at bounding box center [31, 52] width 63 height 10
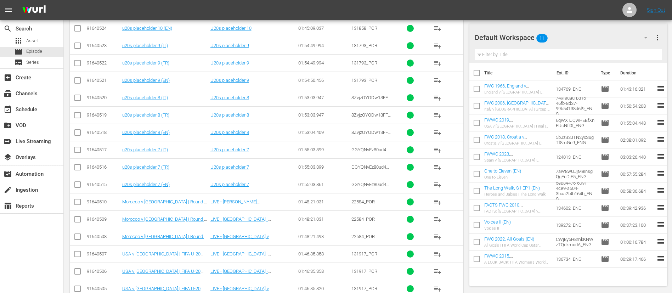
scroll to position [339, 0]
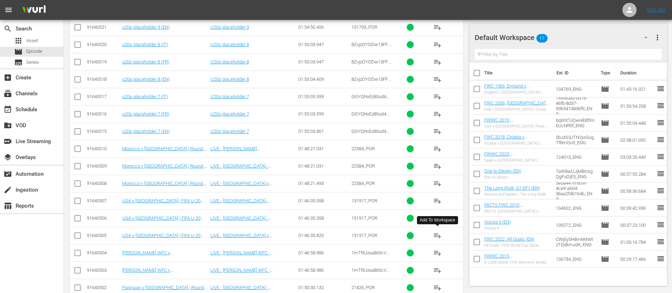
click at [438, 195] on span "playlist_add" at bounding box center [437, 235] width 9 height 9
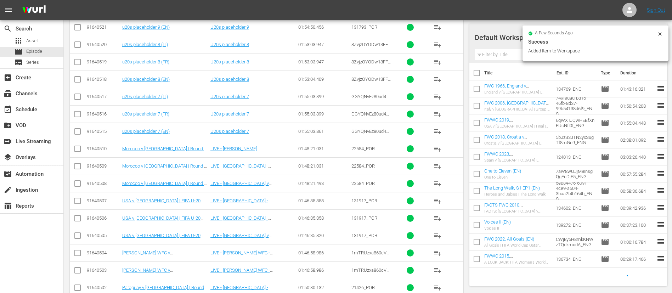
click at [435, 182] on span "playlist_add" at bounding box center [437, 183] width 9 height 9
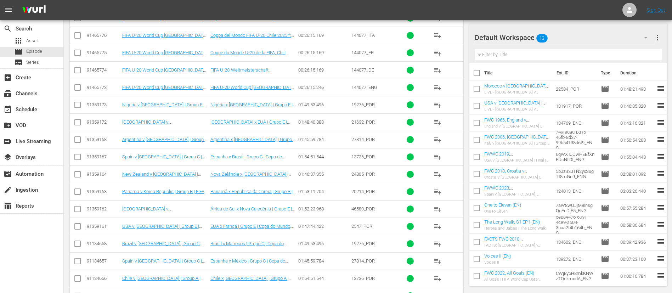
scroll to position [1093, 0]
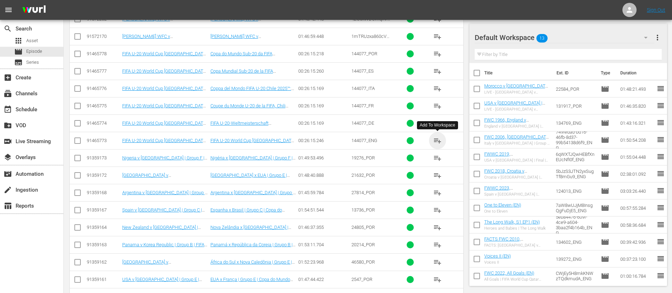
click at [440, 138] on span "playlist_add" at bounding box center [437, 140] width 9 height 9
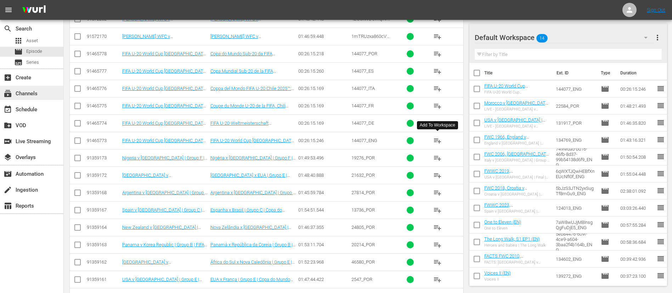
click at [34, 96] on div "subscriptions Channels" at bounding box center [20, 92] width 40 height 6
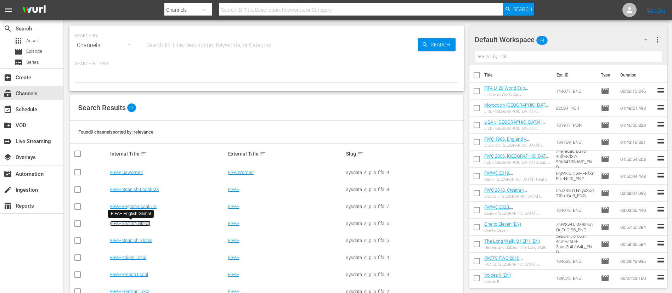
click at [134, 195] on link "FIFA+ English Global" at bounding box center [130, 223] width 40 height 5
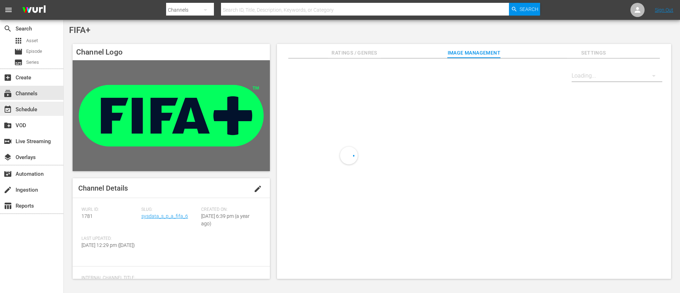
click at [12, 110] on div "event_available Schedule" at bounding box center [20, 108] width 40 height 6
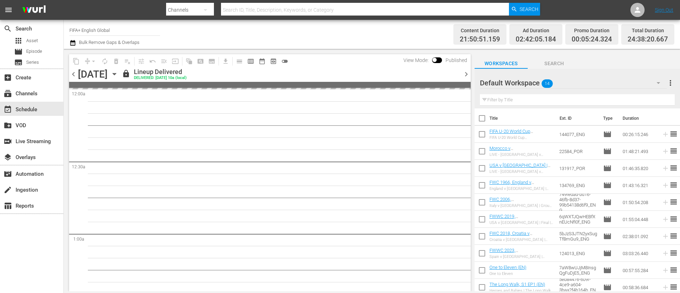
click at [453, 66] on div "content_copy compress arrow_drop_down autorenew_outlined delete_forever_outline…" at bounding box center [270, 61] width 402 height 14
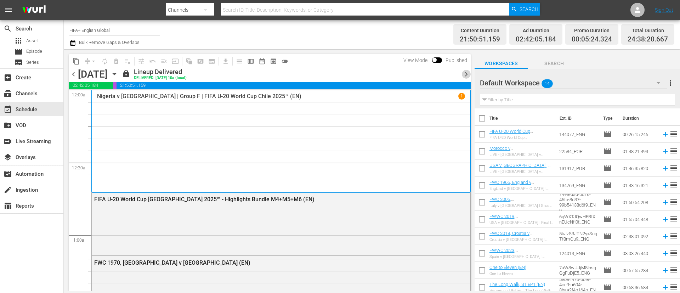
click at [453, 75] on span "chevron_right" at bounding box center [466, 74] width 9 height 9
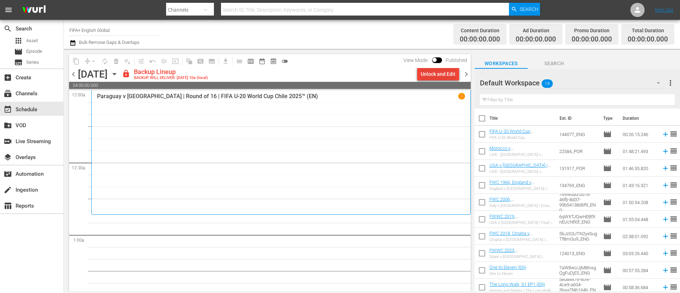
click at [452, 76] on div "Unlock and Edit" at bounding box center [438, 74] width 35 height 13
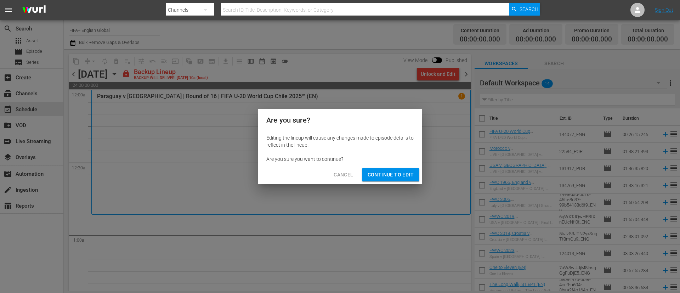
click at [413, 168] on button "Continue to Edit" at bounding box center [390, 174] width 57 height 13
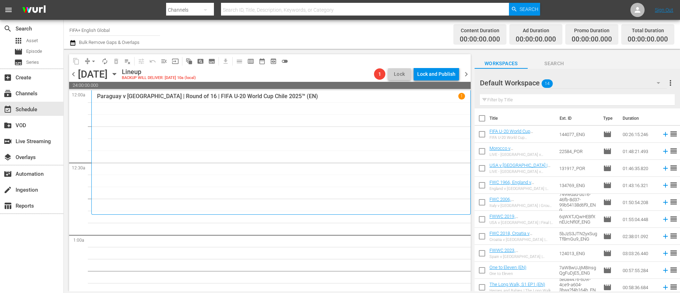
click at [453, 137] on input "checkbox" at bounding box center [482, 135] width 15 height 15
checkbox input "true"
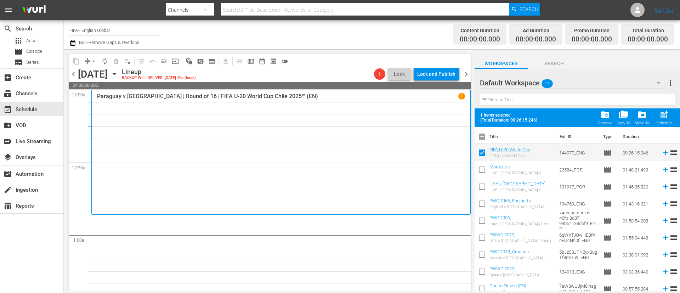
click at [453, 195] on input "checkbox" at bounding box center [482, 205] width 15 height 15
checkbox input "true"
click at [453, 140] on input "checkbox" at bounding box center [482, 138] width 15 height 15
checkbox input "true"
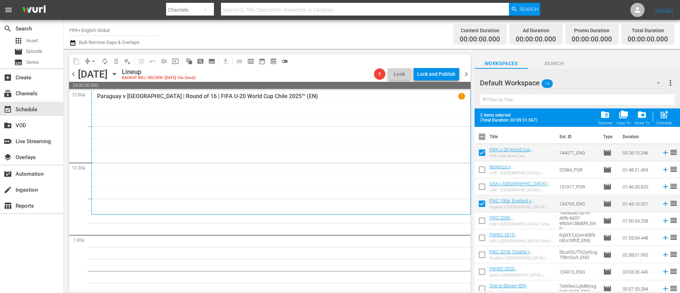
checkbox input "true"
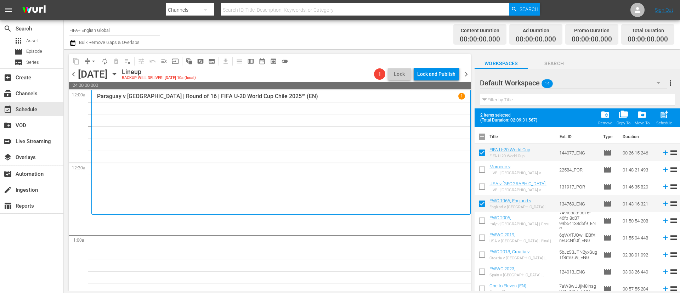
checkbox input "true"
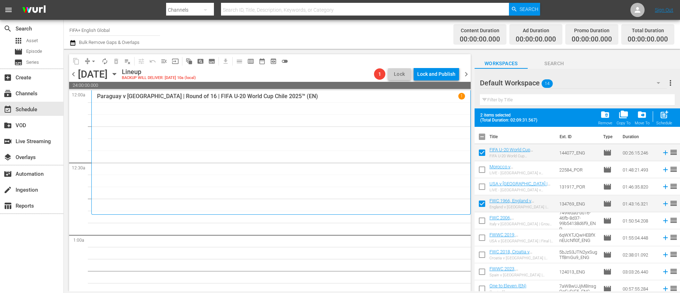
checkbox input "true"
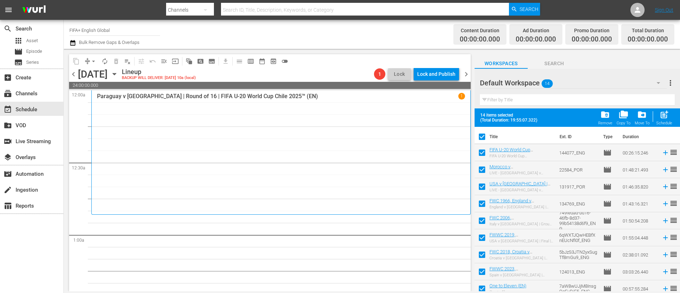
click at [453, 140] on input "checkbox" at bounding box center [482, 138] width 15 height 15
checkbox input "false"
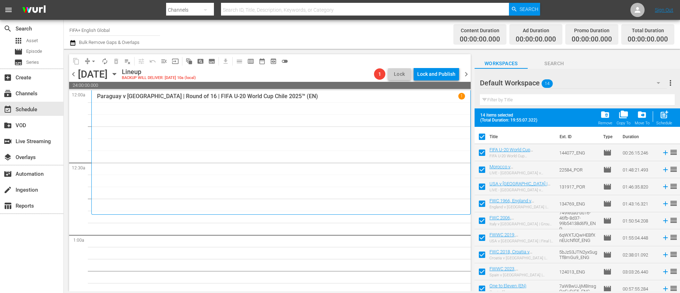
checkbox input "false"
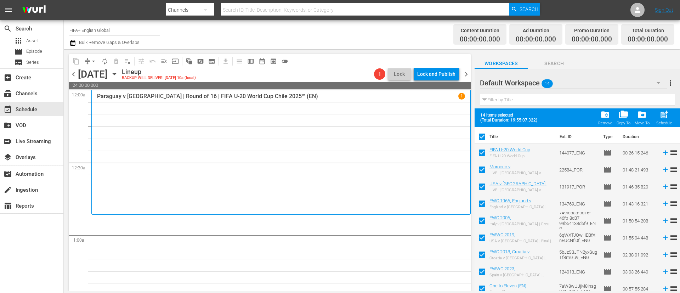
checkbox input "false"
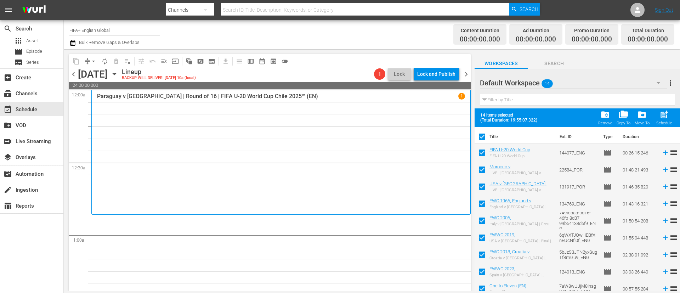
checkbox input "false"
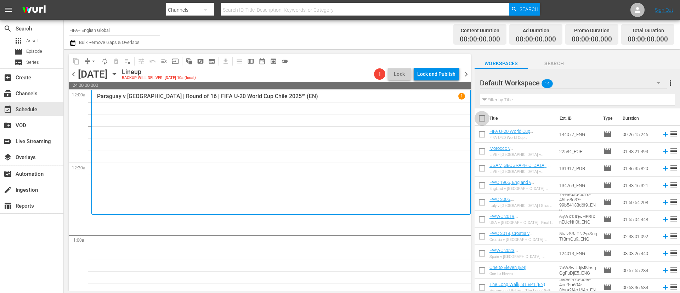
click at [453, 119] on input "checkbox" at bounding box center [482, 119] width 15 height 15
checkbox input "true"
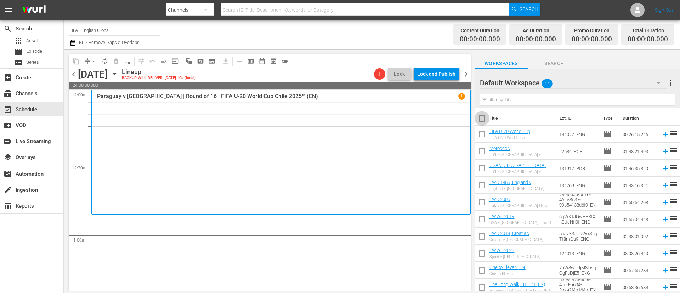
checkbox input "true"
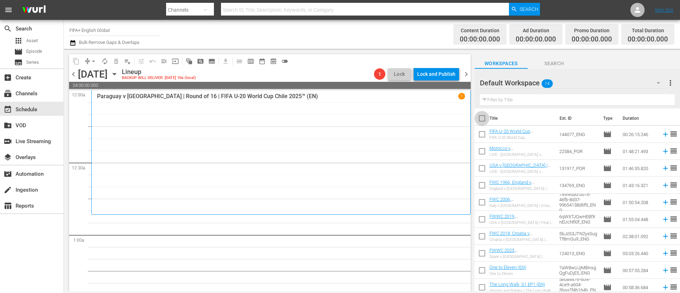
checkbox input "true"
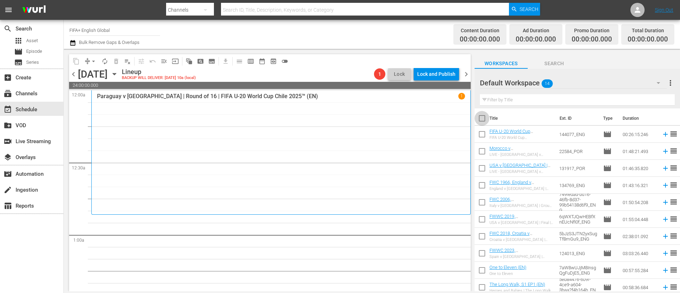
checkbox input "true"
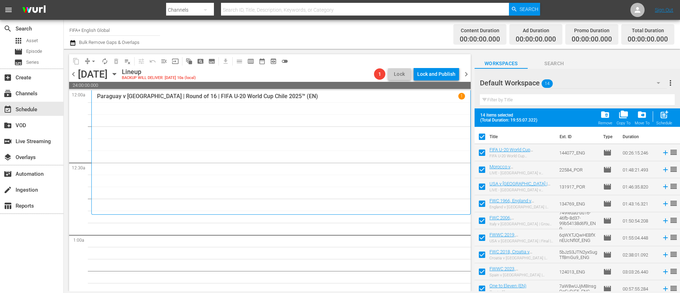
click at [453, 172] on input "checkbox" at bounding box center [482, 171] width 15 height 15
checkbox input "false"
click at [453, 187] on input "checkbox" at bounding box center [482, 188] width 15 height 15
checkbox input "false"
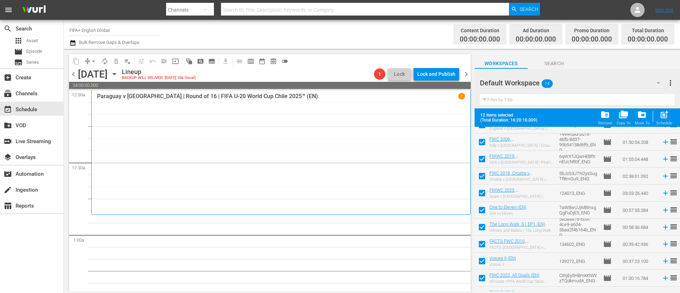
scroll to position [90, 0]
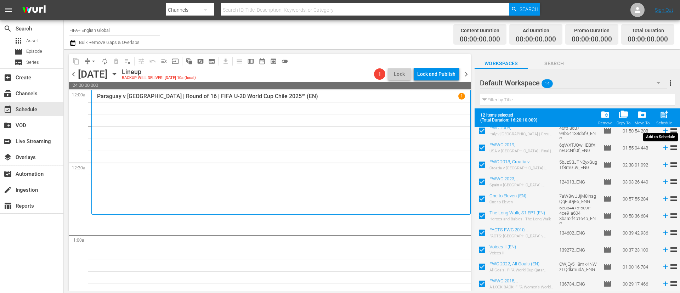
click at [453, 116] on span "post_add" at bounding box center [665, 115] width 10 height 10
checkbox input "false"
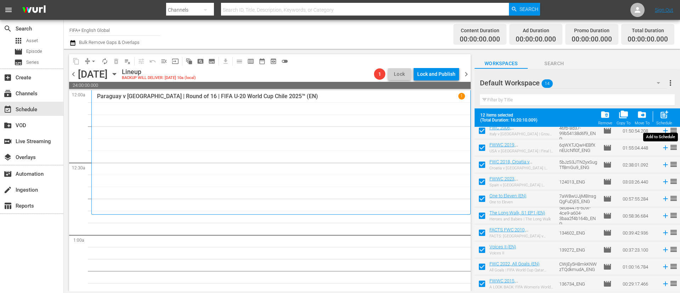
checkbox input "false"
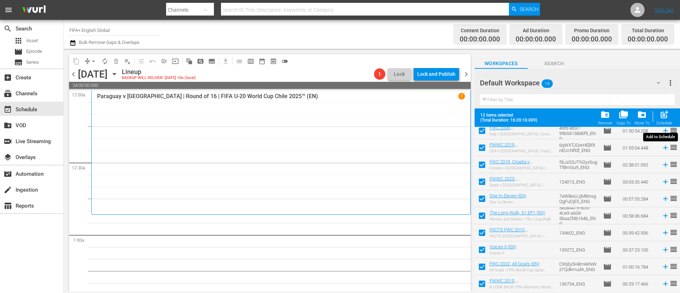
checkbox input "false"
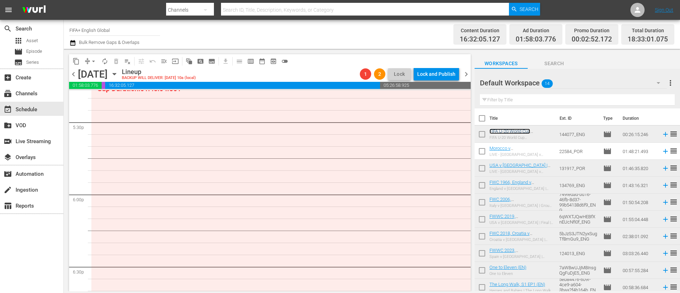
scroll to position [2392, 0]
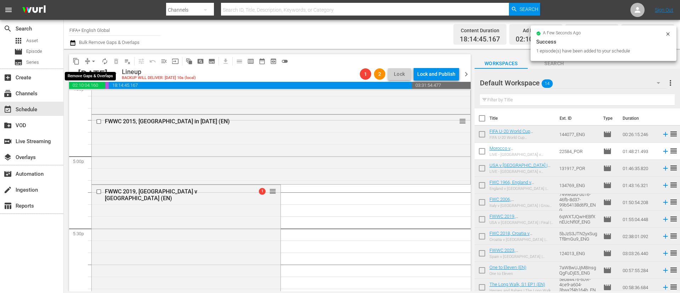
click at [90, 61] on span "arrow_drop_down" at bounding box center [93, 61] width 7 height 7
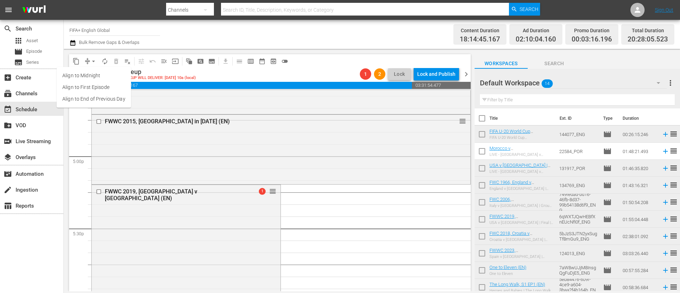
click at [251, 46] on div "Channel Title FIFA+ English Global Bulk Remove Gaps & Overlaps" at bounding box center [234, 35] width 330 height 26
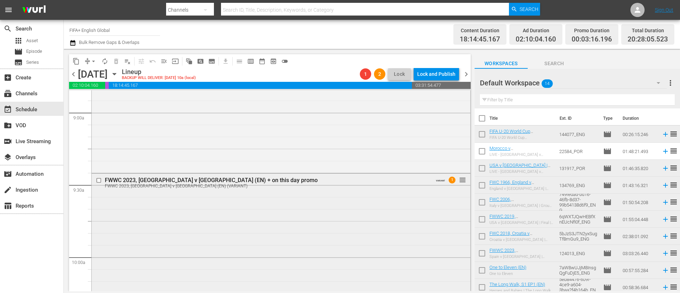
scroll to position [1276, 0]
click at [99, 183] on input "checkbox" at bounding box center [99, 183] width 7 height 6
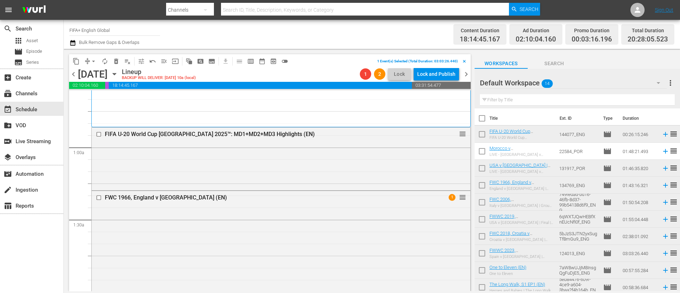
scroll to position [0, 0]
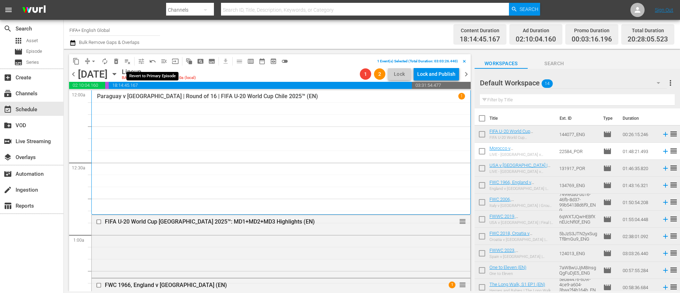
click at [153, 61] on span "undo_outined" at bounding box center [152, 61] width 7 height 7
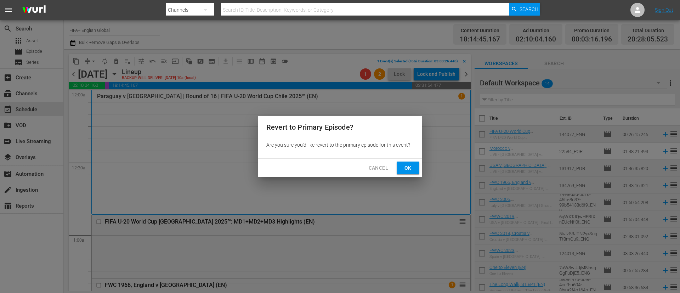
click at [407, 167] on span "Ok" at bounding box center [408, 168] width 11 height 9
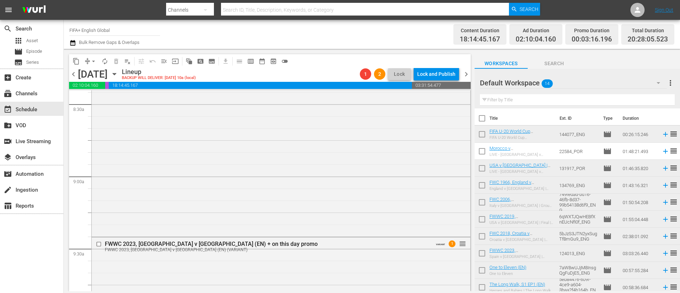
scroll to position [1276, 0]
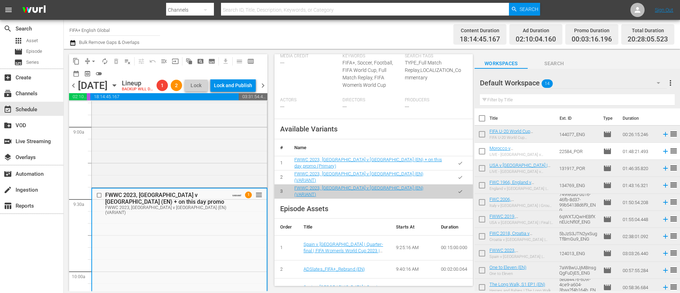
scroll to position [266, 0]
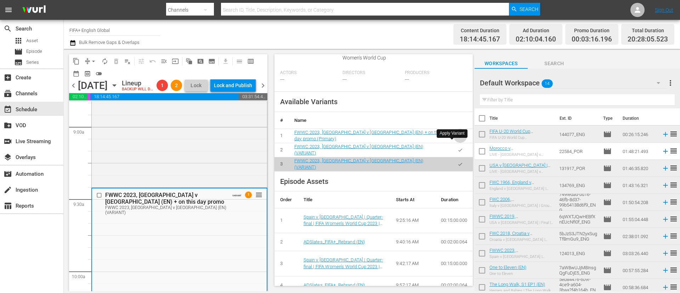
click at [453, 143] on button "button" at bounding box center [461, 136] width 14 height 14
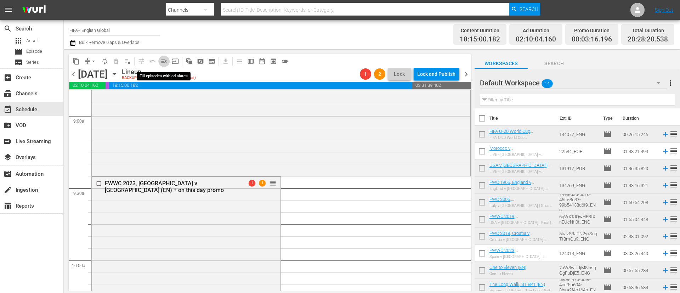
click at [164, 63] on span "menu_open" at bounding box center [164, 61] width 7 height 7
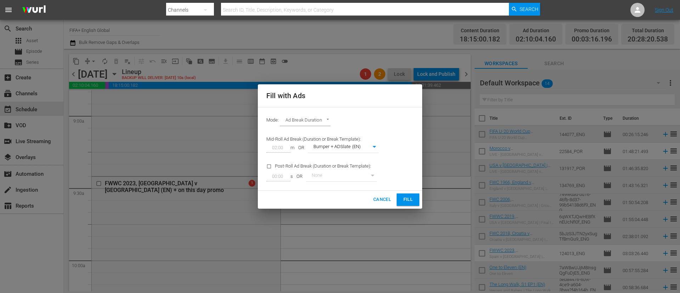
click at [411, 195] on span "Fill" at bounding box center [408, 200] width 11 height 8
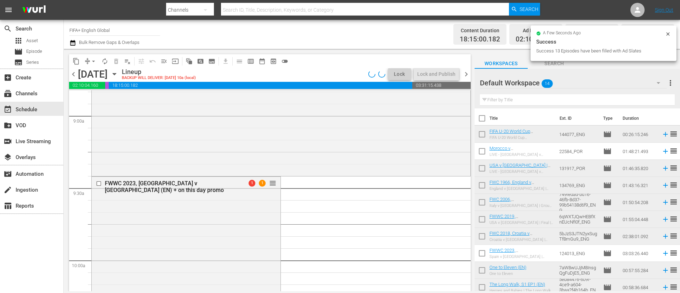
click at [93, 63] on span "arrow_drop_down" at bounding box center [93, 61] width 7 height 7
click at [108, 100] on li "Align to End of Previous Day" at bounding box center [94, 99] width 74 height 12
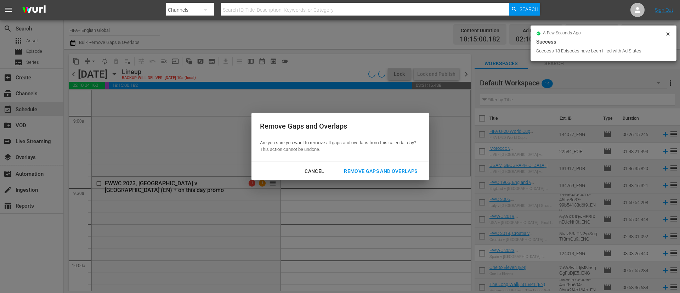
click at [385, 173] on div "Remove Gaps and Overlaps" at bounding box center [380, 171] width 85 height 9
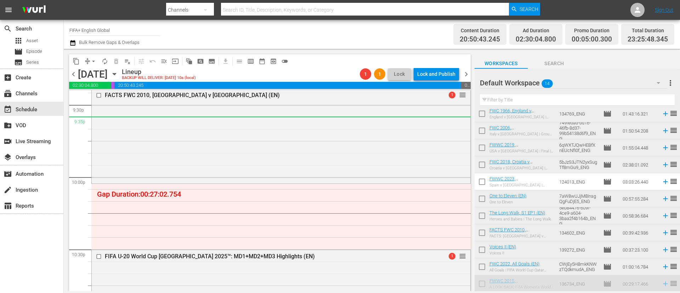
scroll to position [3085, 0]
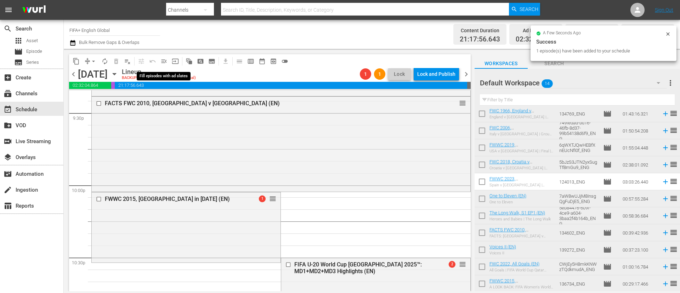
click at [166, 60] on span "menu_open" at bounding box center [164, 61] width 7 height 7
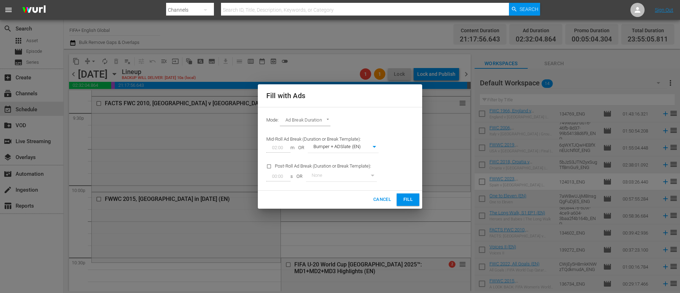
click at [410, 195] on span "Fill" at bounding box center [408, 200] width 11 height 8
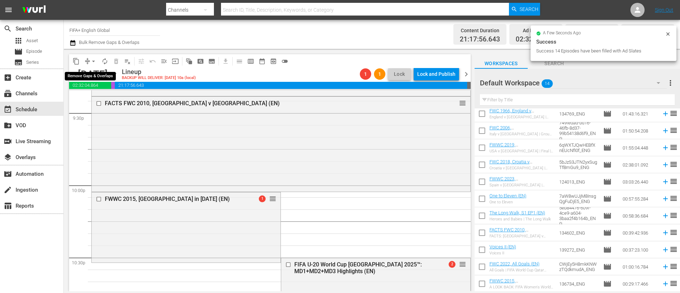
click at [92, 61] on span "arrow_drop_down" at bounding box center [93, 61] width 7 height 7
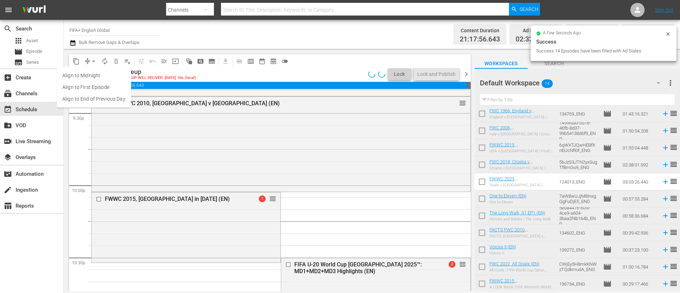
click at [100, 98] on li "Align to End of Previous Day" at bounding box center [94, 99] width 74 height 12
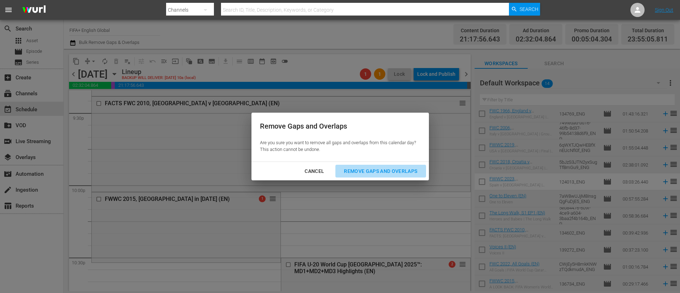
click at [352, 177] on button "Remove Gaps and Overlaps" at bounding box center [381, 171] width 90 height 13
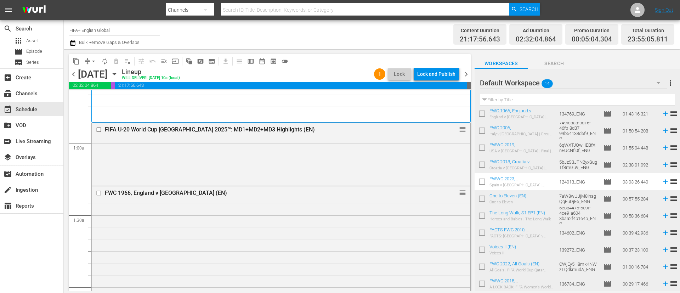
scroll to position [0, 0]
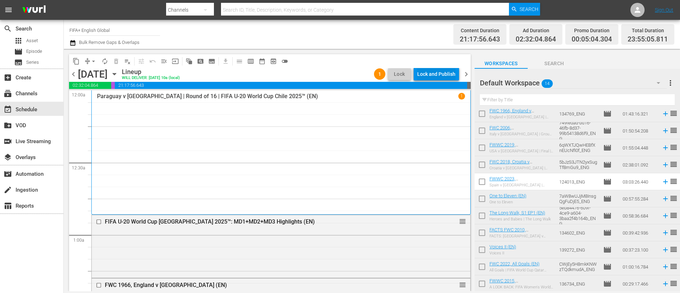
click at [446, 69] on div "Lock and Publish" at bounding box center [436, 74] width 38 height 13
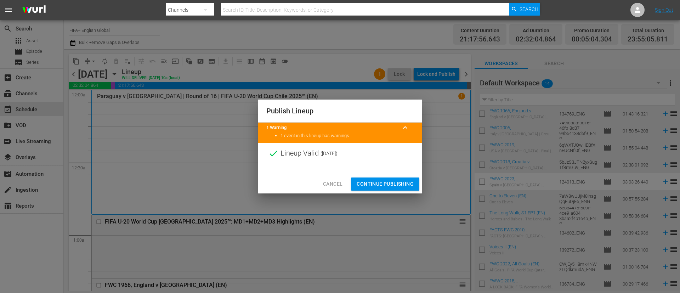
click at [398, 187] on span "Continue Publishing" at bounding box center [385, 184] width 57 height 9
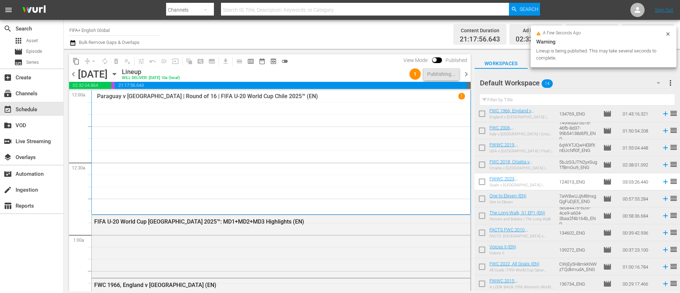
click at [453, 81] on span "more_vert" at bounding box center [670, 83] width 9 height 9
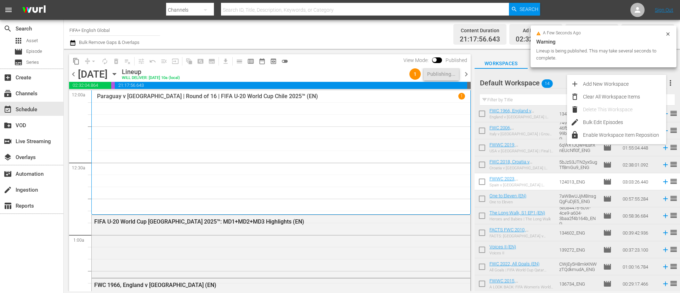
click at [453, 103] on div "Delete This Workspace" at bounding box center [624, 109] width 83 height 13
click at [453, 97] on div "Clear All Workspace Items" at bounding box center [624, 96] width 83 height 13
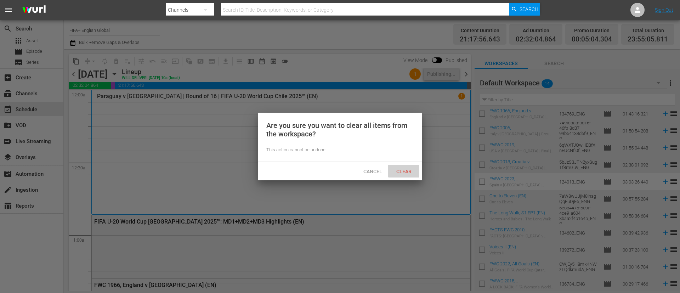
click at [413, 175] on div "Clear" at bounding box center [403, 171] width 31 height 13
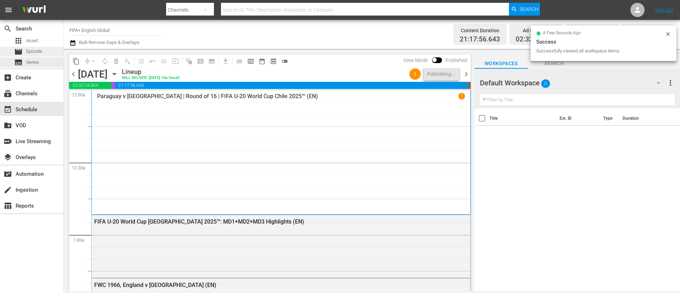
click at [44, 56] on div "movie Episode" at bounding box center [31, 52] width 63 height 10
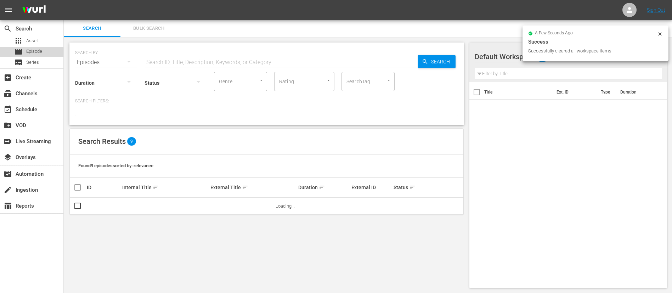
click at [44, 56] on div "movie Episode" at bounding box center [31, 52] width 63 height 10
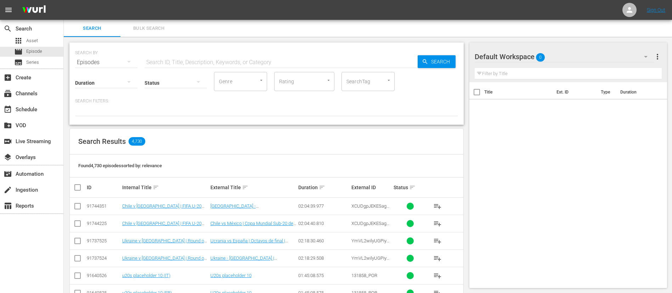
click at [155, 21] on button "Bulk Search" at bounding box center [148, 28] width 57 height 17
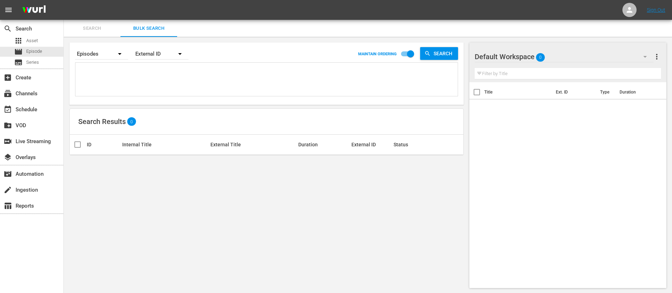
click at [110, 31] on span "Search" at bounding box center [92, 28] width 48 height 8
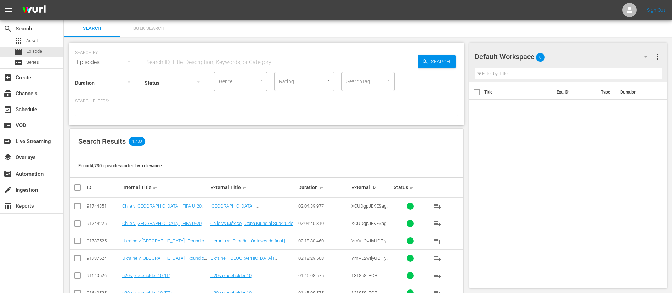
click at [181, 60] on input "text" at bounding box center [281, 62] width 273 height 17
paste input "FWC 2002, USA v Mexico, Round of 16 - FMR"
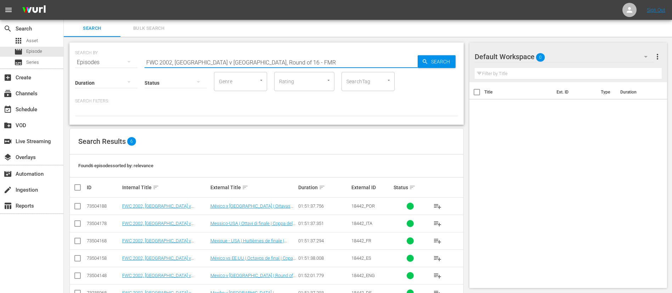
type input "FWC 2002, USA v Mexico, Round of 16 - FMR"
click at [363, 195] on span "18442_ENG" at bounding box center [362, 275] width 23 height 5
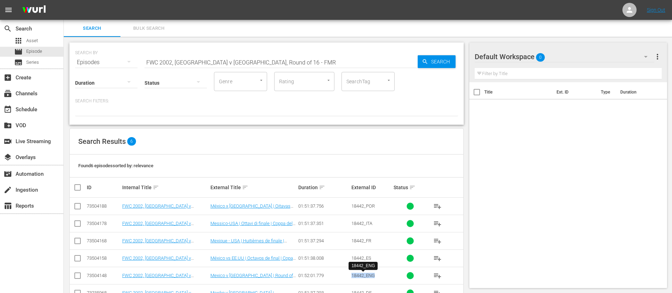
click at [363, 195] on span "18442_ENG" at bounding box center [362, 275] width 23 height 5
copy span "18442_ENG"
click at [143, 33] on button "Bulk Search" at bounding box center [148, 28] width 57 height 17
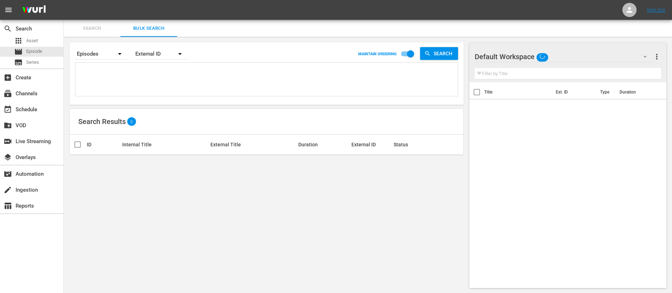
click at [149, 69] on textarea at bounding box center [267, 80] width 381 height 32
paste textarea "131984_ENG 131853_ENG 131850_ENG 18442_ENG Lxf0OlWJj0m_faQNbCFxxA_ENG 123062_EN…"
type textarea "131984_ENG 131853_ENG 131850_ENG 18442_ENG Lxf0OlWJj0m_faQNbCFxxA_ENG 123062_EN…"
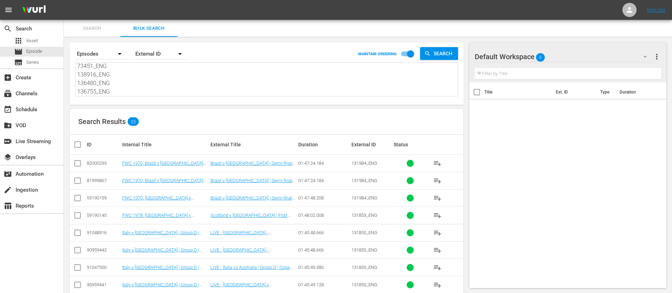
type textarea "131984_ENG 131853_ENG 131850_ENG 18442_ENG Lxf0OlWJj0m_faQNbCFxxA_ENG 123062_EN…"
click at [78, 195] on input "checkbox" at bounding box center [77, 199] width 9 height 9
checkbox input "true"
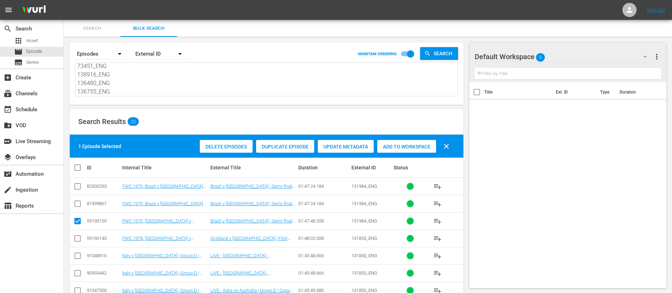
click at [75, 195] on input "checkbox" at bounding box center [77, 240] width 9 height 9
checkbox input "true"
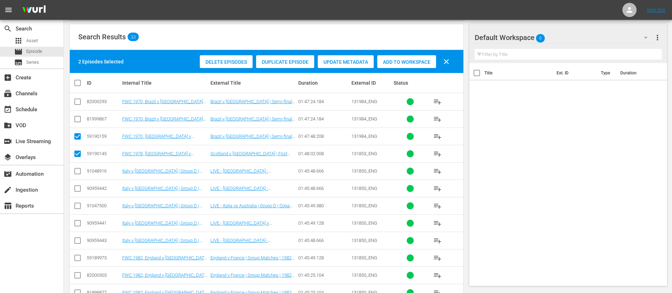
scroll to position [106, 0]
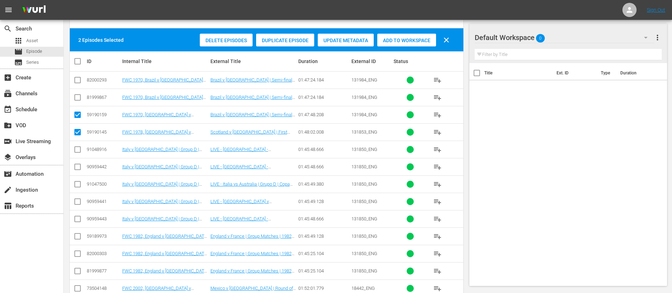
click at [77, 195] on input "checkbox" at bounding box center [77, 237] width 9 height 9
checkbox input "true"
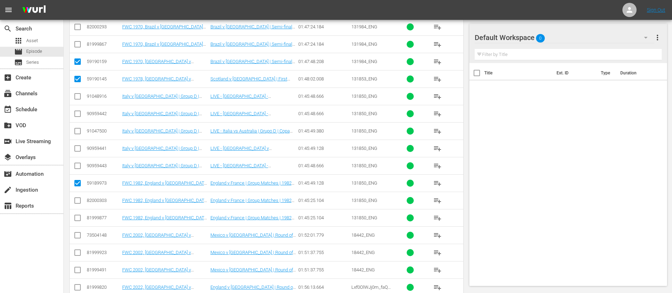
click at [77, 195] on input "checkbox" at bounding box center [77, 236] width 9 height 9
checkbox input "true"
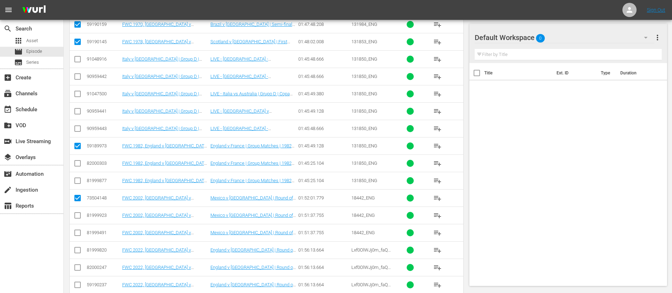
scroll to position [213, 0]
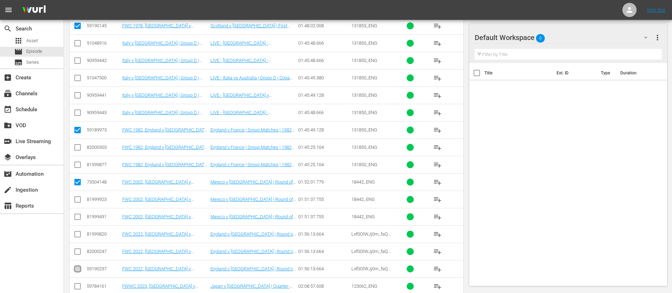
click at [78, 195] on input "checkbox" at bounding box center [77, 270] width 9 height 9
checkbox input "true"
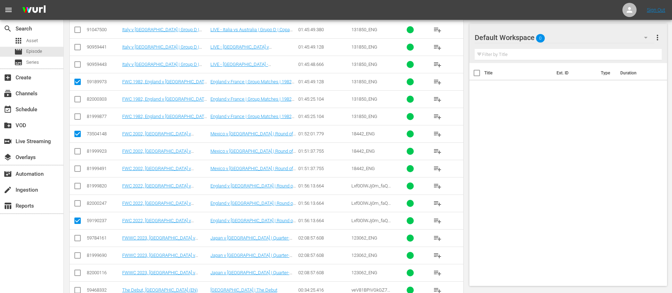
scroll to position [266, 0]
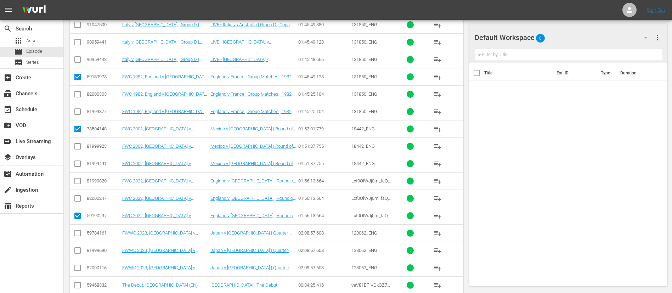
click at [80, 195] on input "checkbox" at bounding box center [77, 234] width 9 height 9
checkbox input "true"
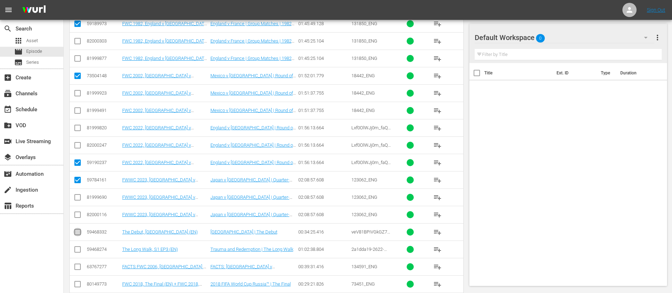
click at [80, 195] on input "checkbox" at bounding box center [77, 233] width 9 height 9
checkbox input "true"
click at [78, 195] on input "checkbox" at bounding box center [77, 251] width 9 height 9
checkbox input "true"
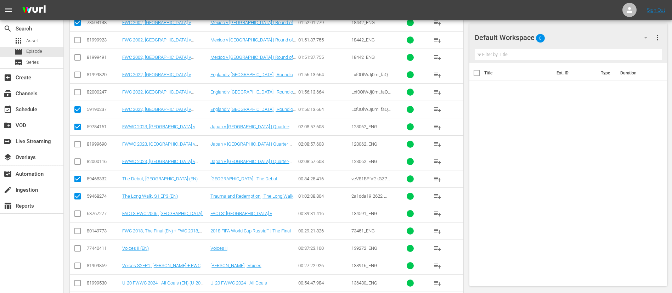
click at [74, 195] on input "checkbox" at bounding box center [77, 215] width 9 height 9
checkbox input "true"
click at [75, 195] on input "checkbox" at bounding box center [77, 232] width 9 height 9
checkbox input "true"
click at [77, 195] on input "checkbox" at bounding box center [77, 250] width 9 height 9
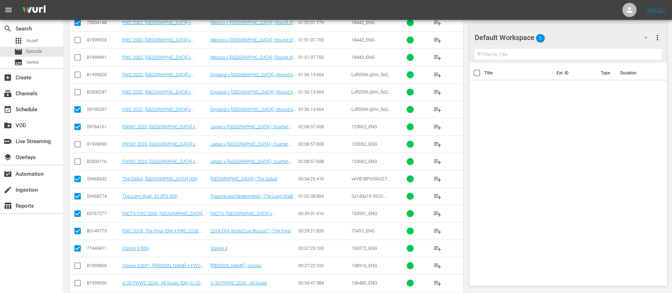
scroll to position [425, 0]
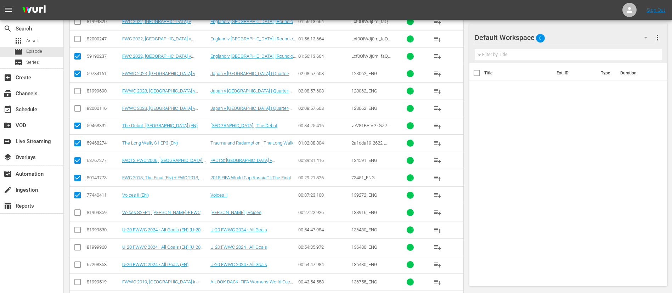
click at [74, 195] on input "checkbox" at bounding box center [77, 196] width 9 height 9
checkbox input "false"
click at [75, 195] on input "checkbox" at bounding box center [77, 214] width 9 height 9
checkbox input "true"
click at [79, 195] on input "checkbox" at bounding box center [77, 266] width 9 height 9
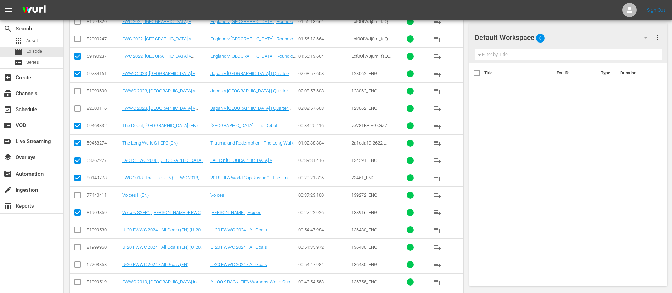
checkbox input "true"
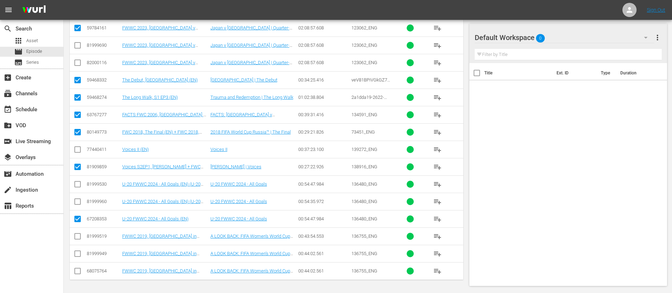
click at [79, 195] on input "checkbox" at bounding box center [77, 272] width 9 height 9
checkbox input "true"
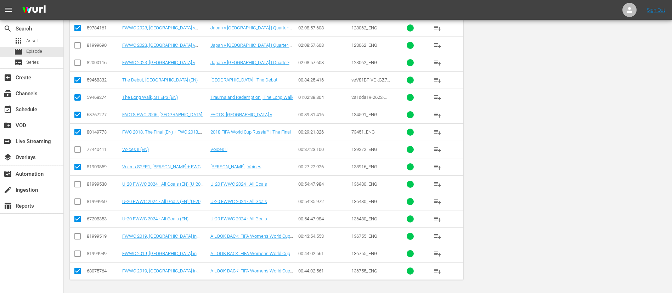
scroll to position [0, 0]
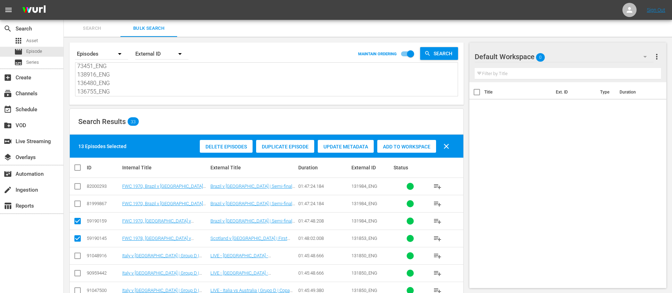
click at [420, 151] on div "Add to Workspace" at bounding box center [406, 146] width 59 height 13
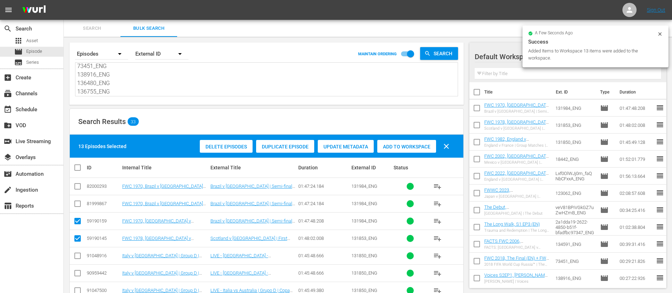
click at [100, 29] on span "Search" at bounding box center [92, 28] width 48 height 8
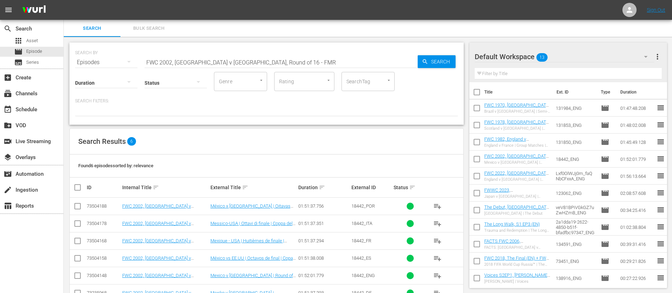
click at [253, 56] on input "FWC 2002, USA v Mexico, Round of 16 - FMR" at bounding box center [281, 62] width 273 height 17
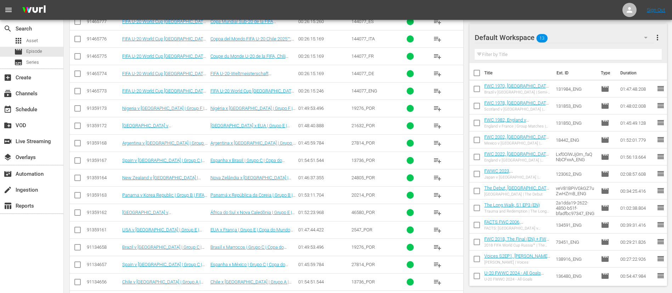
scroll to position [1086, 0]
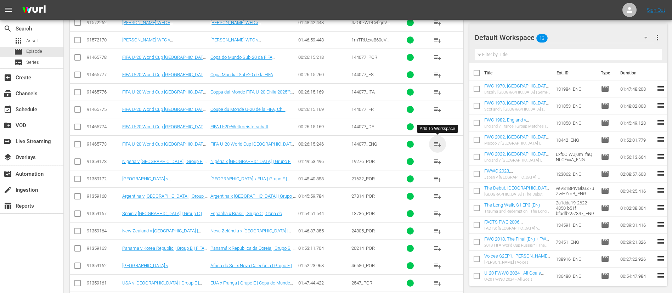
click at [441, 143] on span "playlist_add" at bounding box center [437, 144] width 9 height 9
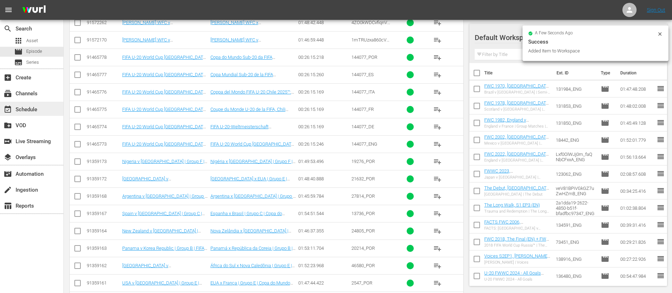
click at [39, 114] on div "event_available Schedule" at bounding box center [31, 109] width 63 height 14
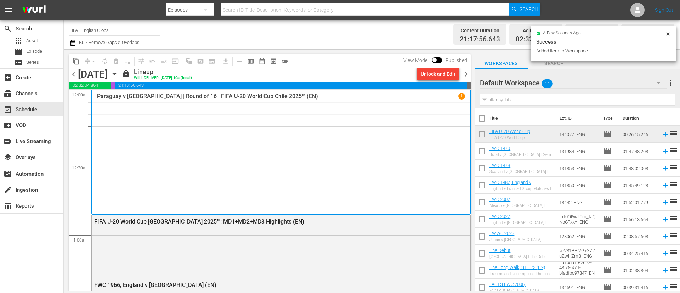
click at [453, 73] on span "chevron_right" at bounding box center [466, 74] width 9 height 9
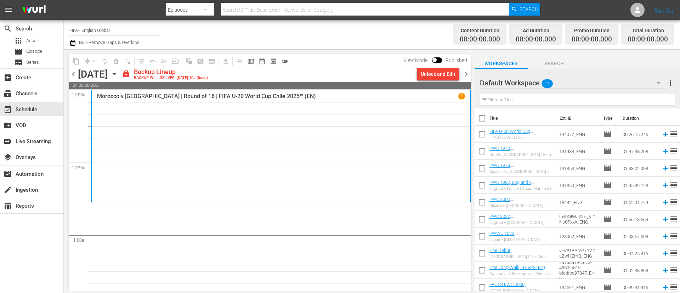
click at [432, 75] on div "Unlock and Edit" at bounding box center [438, 74] width 35 height 13
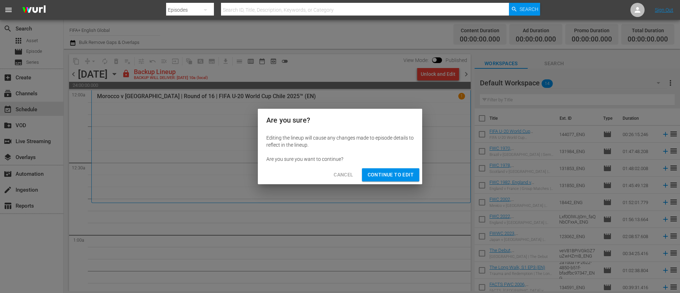
click at [398, 175] on span "Continue to Edit" at bounding box center [391, 174] width 46 height 9
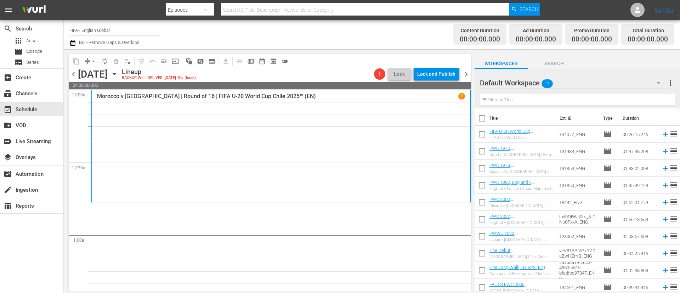
click at [453, 116] on input "checkbox" at bounding box center [482, 119] width 15 height 15
checkbox input "true"
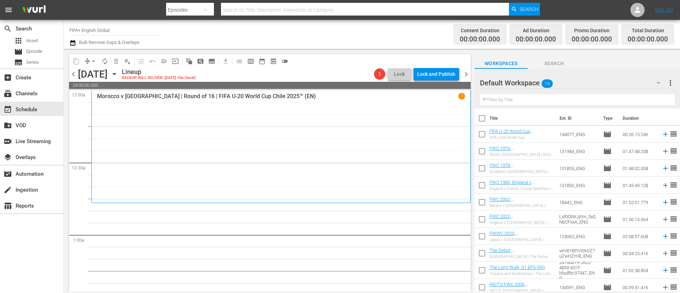
checkbox input "true"
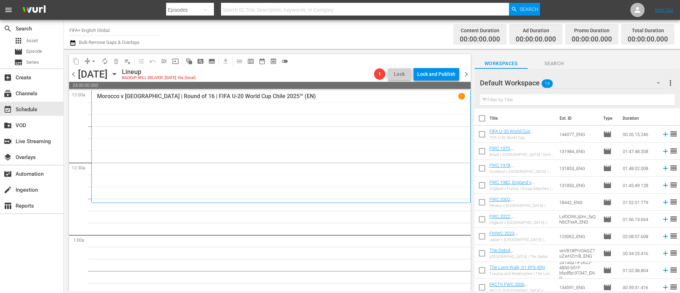
checkbox input "true"
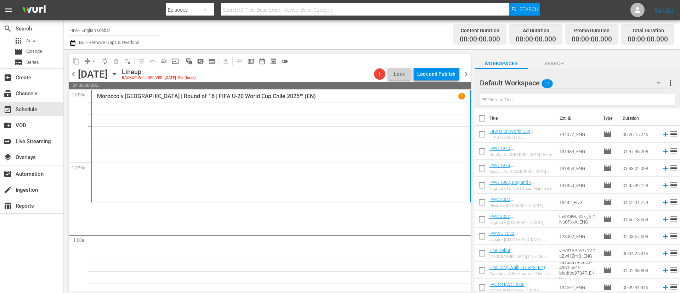
checkbox input "true"
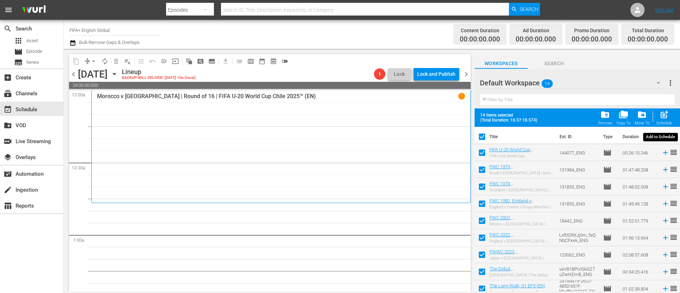
click at [453, 120] on div "post_add Schedule" at bounding box center [665, 118] width 16 height 16
checkbox input "false"
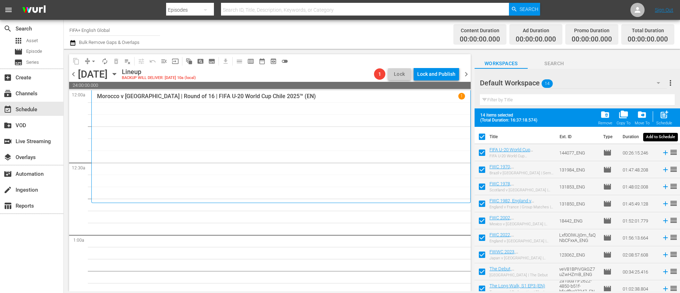
checkbox input "false"
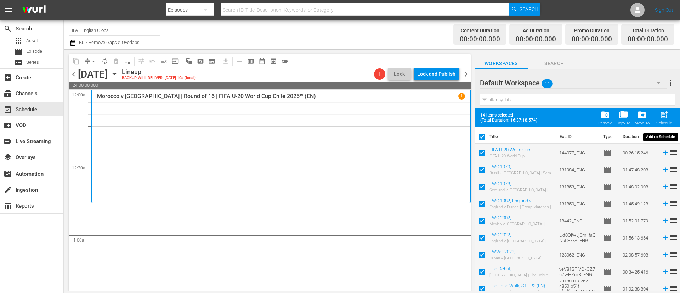
checkbox input "false"
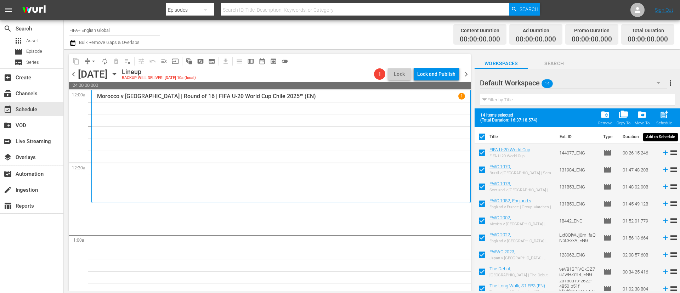
checkbox input "false"
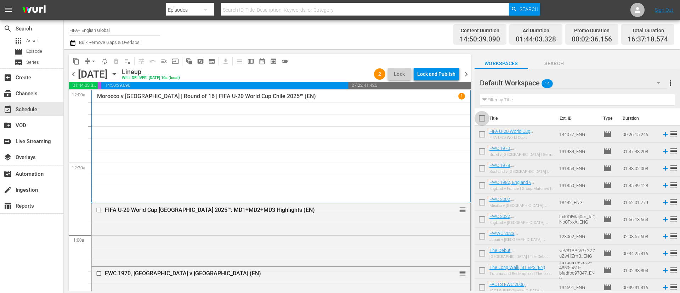
click at [453, 123] on input "checkbox" at bounding box center [482, 119] width 15 height 15
checkbox input "true"
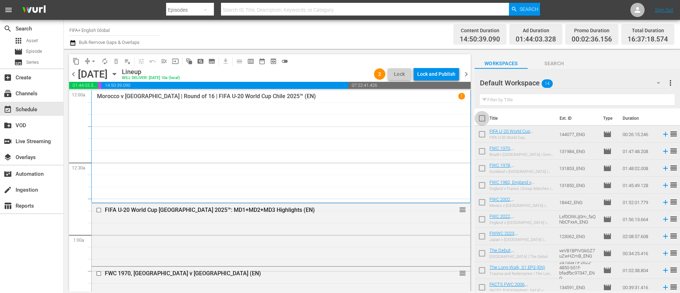
checkbox input "true"
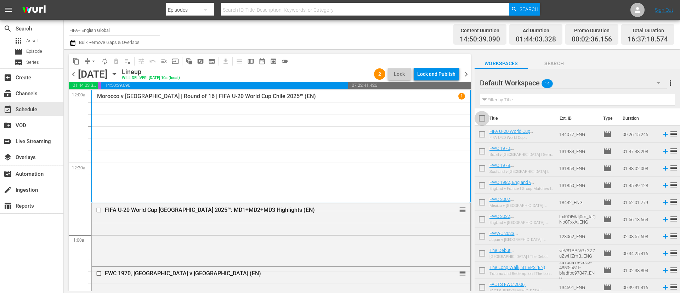
checkbox input "true"
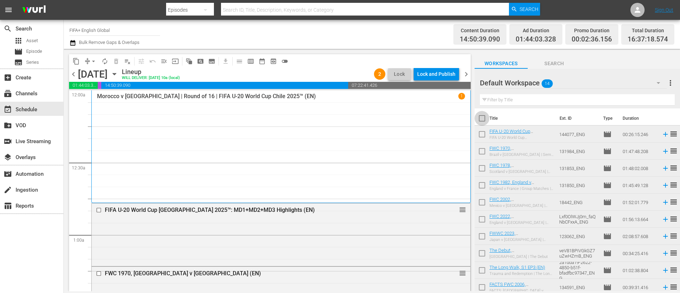
checkbox input "true"
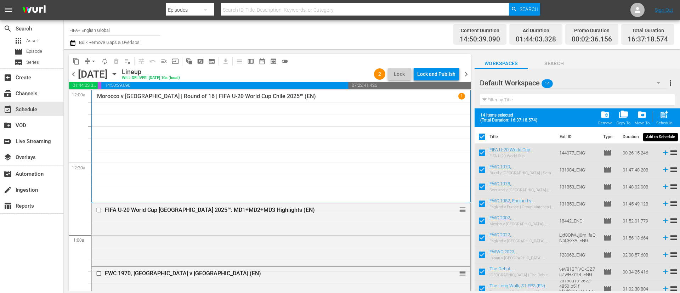
click at [453, 117] on span "post_add" at bounding box center [665, 115] width 10 height 10
checkbox input "false"
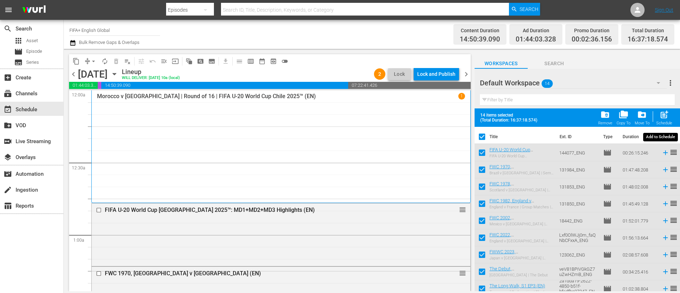
checkbox input "false"
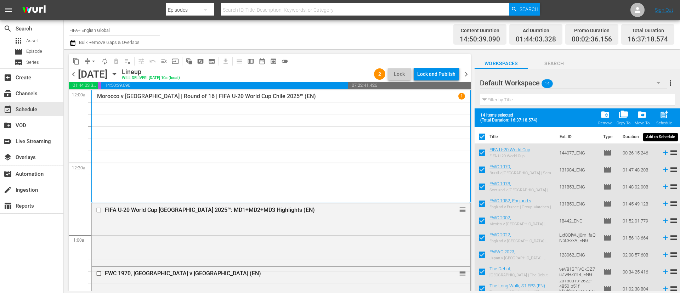
checkbox input "false"
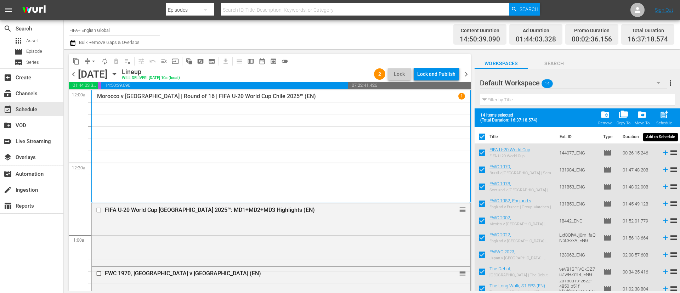
checkbox input "false"
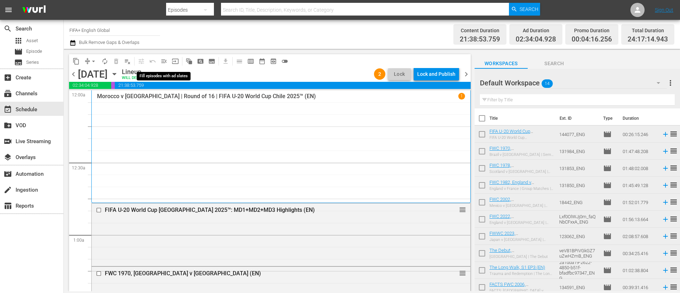
click at [165, 62] on span "menu_open" at bounding box center [164, 61] width 7 height 7
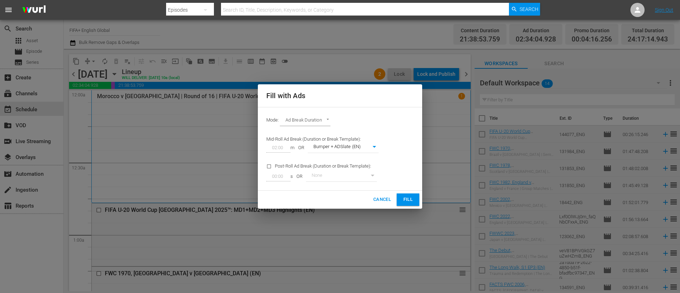
click at [416, 195] on button "Fill" at bounding box center [408, 199] width 23 height 12
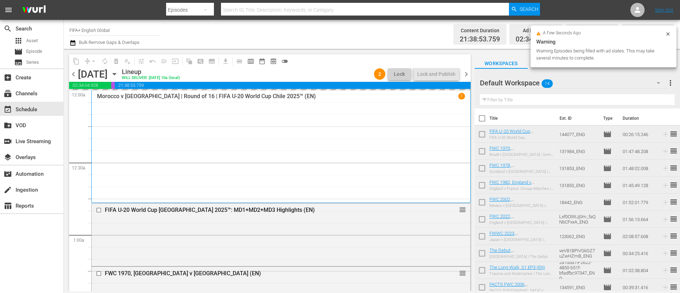
click at [453, 82] on span "more_vert" at bounding box center [670, 83] width 9 height 9
click at [453, 94] on div "Clear All Workspace Items" at bounding box center [624, 96] width 83 height 13
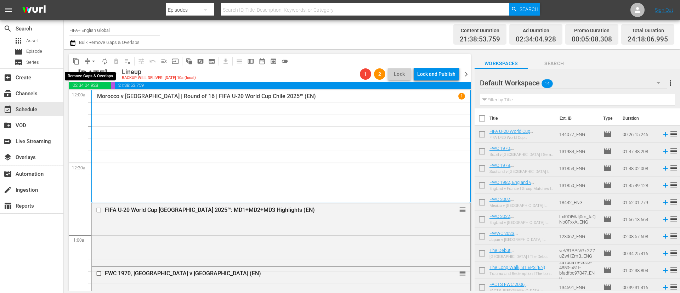
click at [90, 59] on span "arrow_drop_down" at bounding box center [93, 61] width 7 height 7
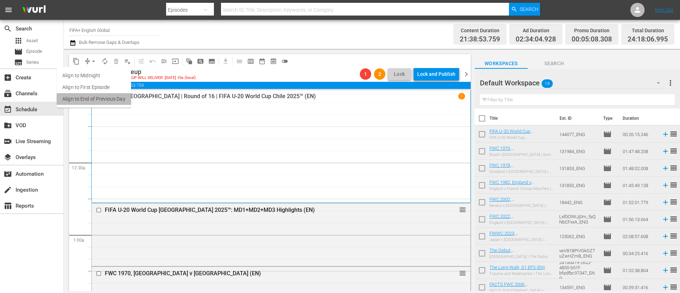
click at [119, 95] on li "Align to End of Previous Day" at bounding box center [94, 99] width 74 height 12
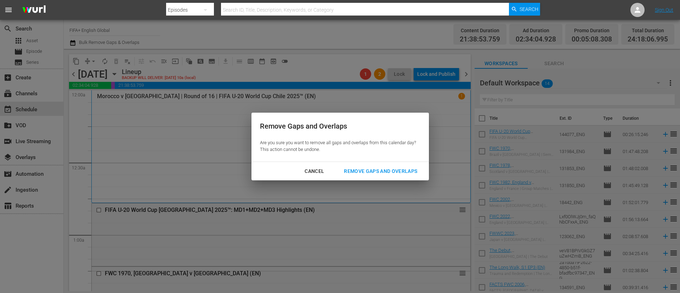
click at [355, 166] on button "Remove Gaps and Overlaps" at bounding box center [381, 171] width 90 height 13
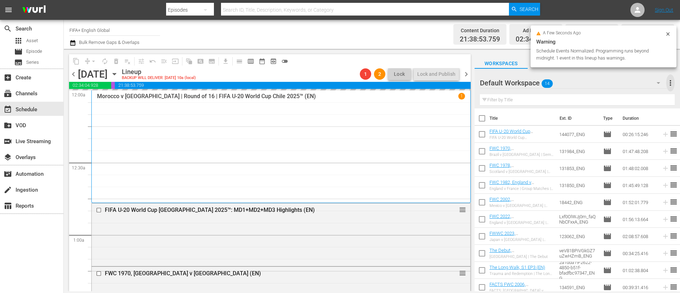
click at [453, 83] on span "more_vert" at bounding box center [670, 83] width 9 height 9
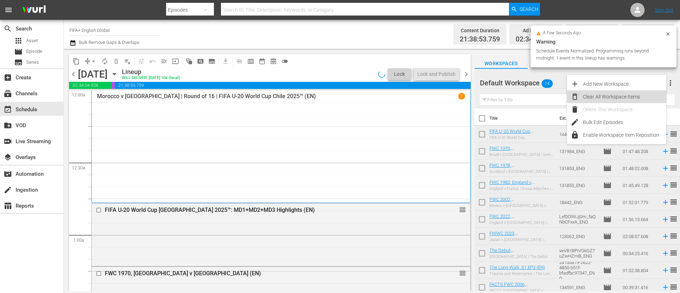
click at [453, 93] on div "Clear All Workspace Items" at bounding box center [624, 96] width 83 height 13
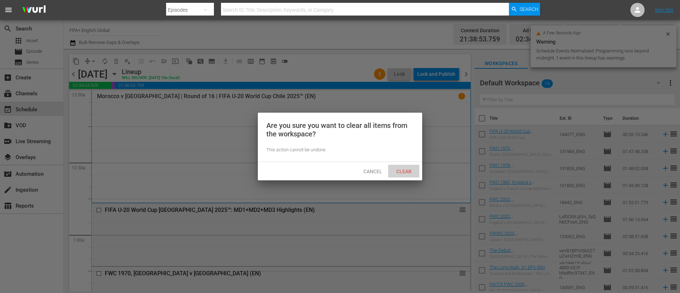
click at [399, 170] on span "Clear" at bounding box center [404, 172] width 27 height 6
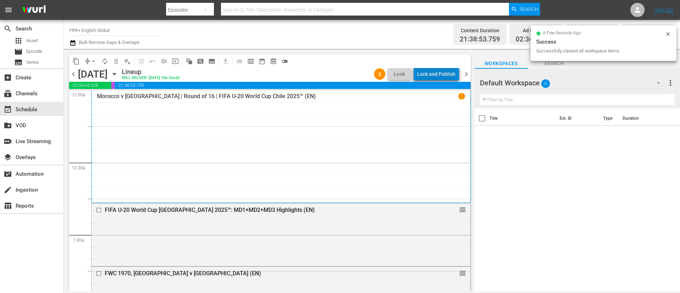
click at [441, 70] on div "Lock and Publish" at bounding box center [436, 74] width 38 height 13
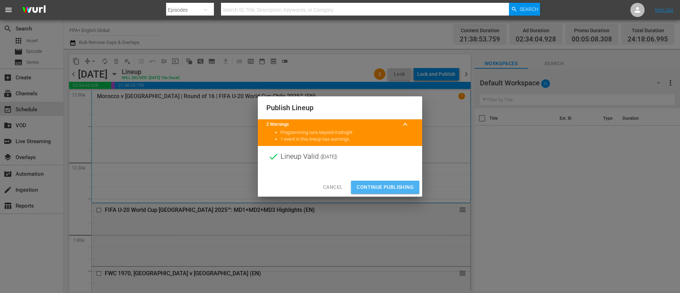
click at [400, 185] on span "Continue Publishing" at bounding box center [385, 187] width 57 height 9
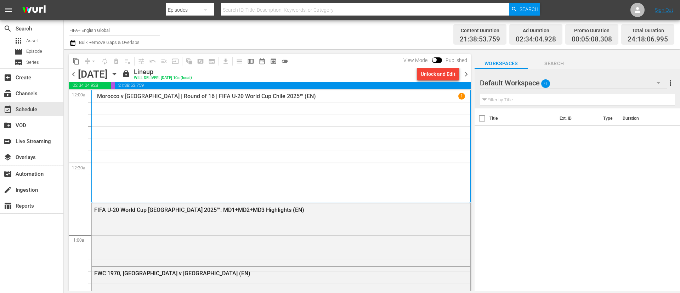
click at [367, 39] on div "Channel Title FIFA+ English Global Bulk Remove Gaps & Overlaps" at bounding box center [234, 35] width 330 height 26
click at [28, 53] on span "Episode" at bounding box center [34, 51] width 16 height 7
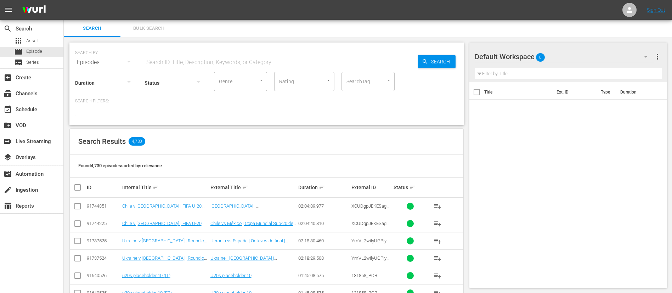
click at [153, 33] on button "Bulk Search" at bounding box center [148, 28] width 57 height 17
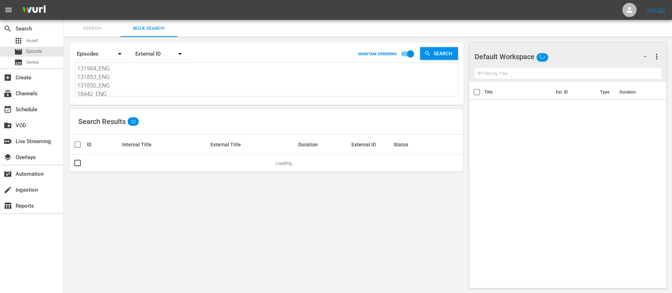
click at [140, 85] on textarea "131984_ENG 131853_ENG 131850_ENG 18442_ENG Lxf0OlWJj0m_faQNbCFxxA_ENG 123062_EN…" at bounding box center [267, 80] width 381 height 32
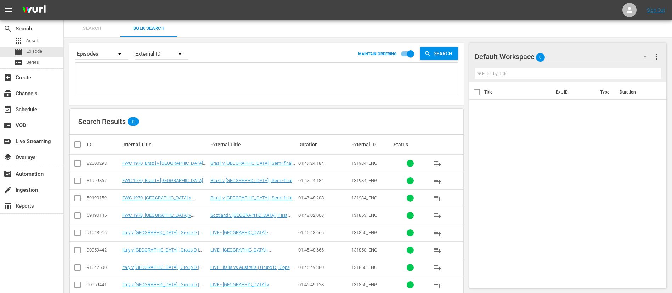
paste textarea "2VMgMK10wSPVNbkSbwKuOr_ITA 129203_ITA 129211_ITA 4ZO0kWDCvfiqnVubAyGjfR_ITA 133…"
type textarea "2VMgMK10wSPVNbkSbwKuOr_ITA 129203_ITA 129211_ITA 4ZO0kWDCvfiqnVubAyGjfR_ITA 133…"
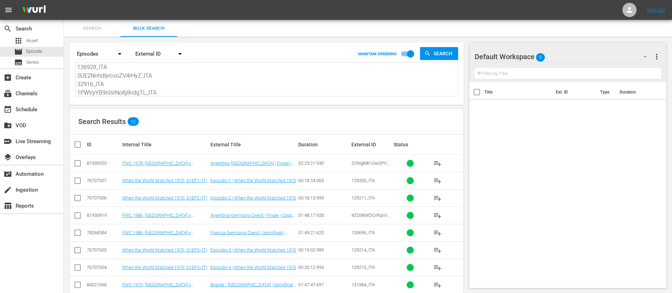
type textarea "2VMgMK10wSPVNbkSbwKuOr_ITA 129203_ITA 129211_ITA 4ZO0kWDCvfiqnVubAyGjfR_ITA 133…"
click at [74, 144] on input "checkbox" at bounding box center [80, 144] width 14 height 9
checkbox input "true"
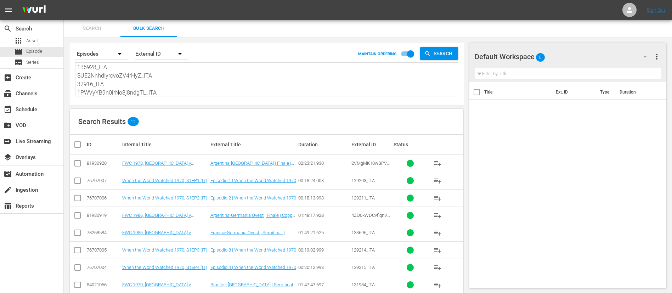
checkbox input "true"
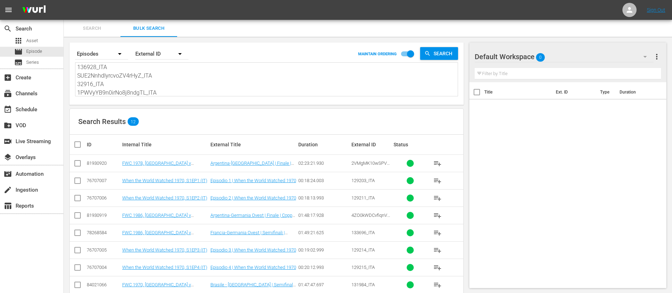
checkbox input "true"
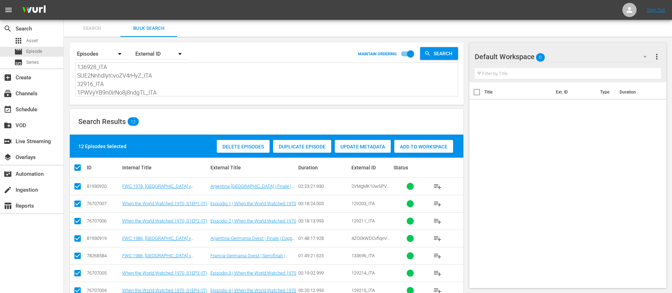
click at [433, 140] on div "Add to Workspace" at bounding box center [423, 146] width 59 height 13
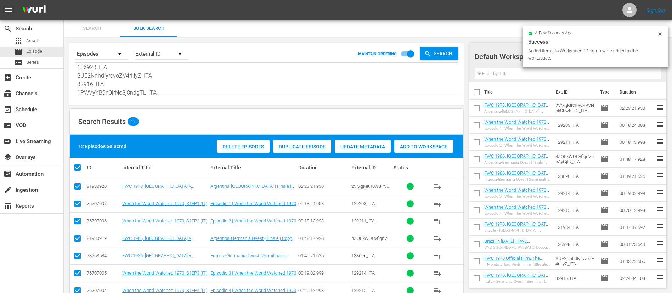
click at [98, 25] on span "Search" at bounding box center [92, 28] width 48 height 8
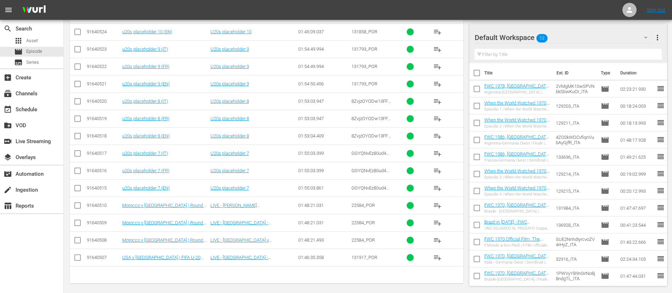
scroll to position [282, 0]
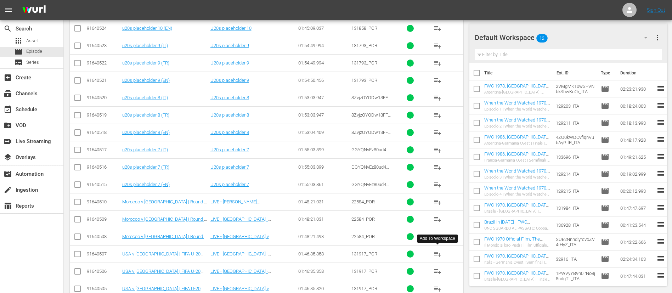
click at [435, 195] on span "playlist_add" at bounding box center [437, 254] width 9 height 9
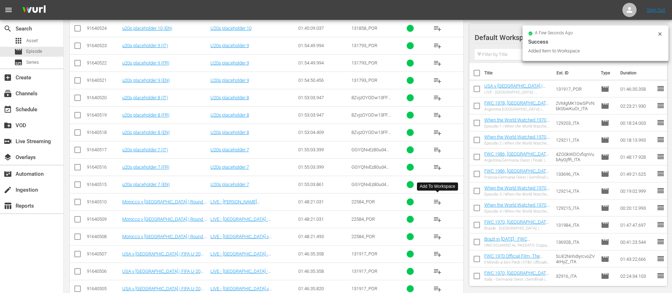
click at [439, 195] on span "playlist_add" at bounding box center [437, 202] width 9 height 9
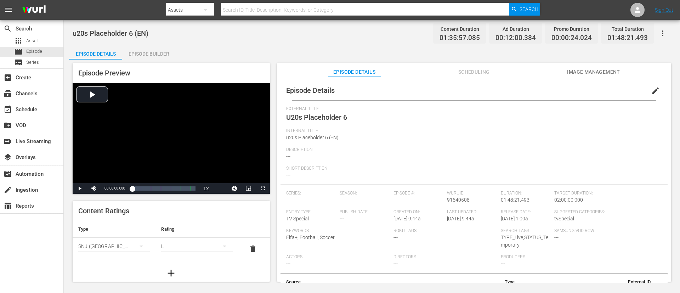
click at [453, 90] on span "edit" at bounding box center [656, 90] width 9 height 9
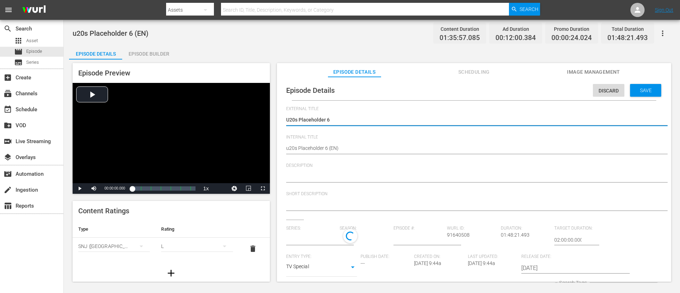
type input "No Series"
click at [444, 121] on textarea "U20s Placeholder 6" at bounding box center [472, 120] width 372 height 9
type textarea "L"
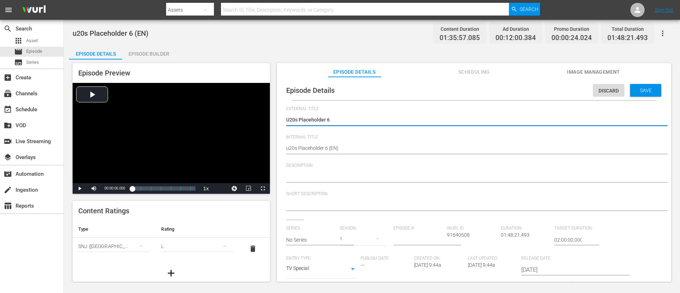
type textarea "L"
type textarea "LI"
type textarea "LIV"
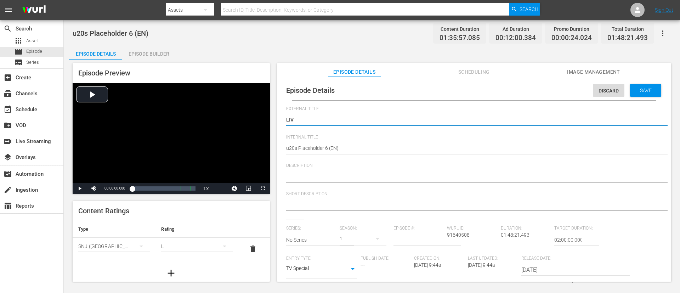
type textarea "LIVE"
type textarea "LIVE -"
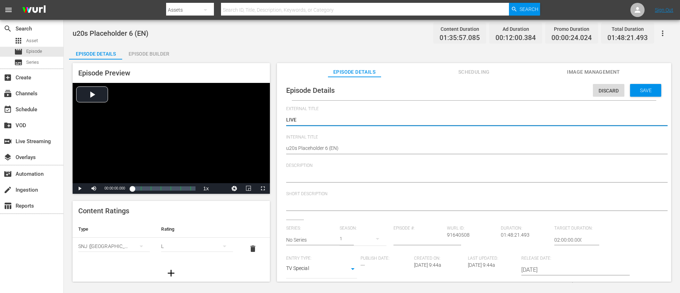
type textarea "LIVE -"
type textarea "LIVE - [GEOGRAPHIC_DATA] v [GEOGRAPHIC_DATA] | Round of 16 | FIFA U-20 World Cu…"
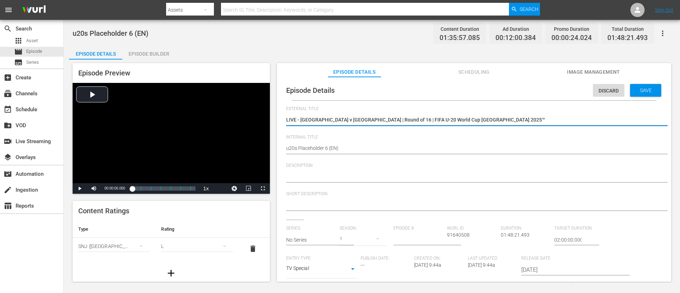
type textarea "LIVE - [GEOGRAPHIC_DATA] v [GEOGRAPHIC_DATA] | Round of 16 | FIFA U-20 World Cu…"
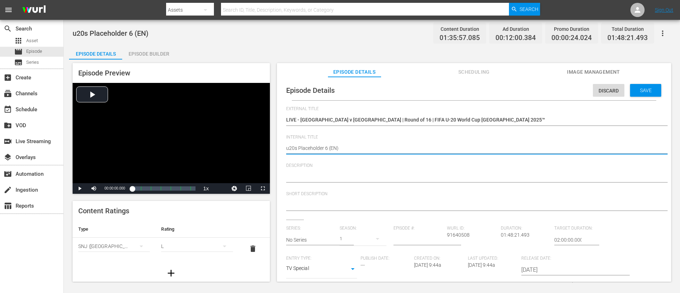
paste textarea "Morocco v [GEOGRAPHIC_DATA] | Round of 16 | FIFA U-20 World Cup [GEOGRAPHIC_DAT…"
type textarea "Morocco v [GEOGRAPHIC_DATA] | Round of 16 | FIFA U-20 World Cup Chile 2025™ (EN)"
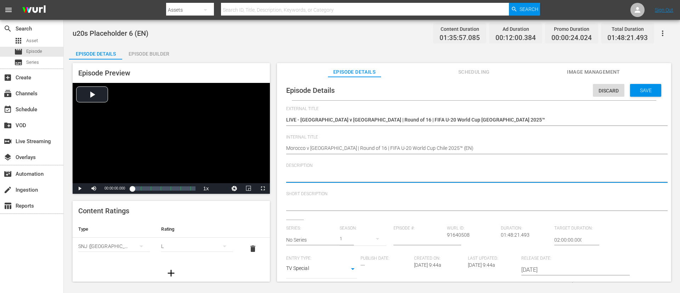
click at [382, 177] on textarea at bounding box center [472, 177] width 372 height 9
paste textarea "Watch the match between Morocco and Korea Republic played at [GEOGRAPHIC_DATA],…"
type textarea "Watch the match between Morocco and Korea Republic played at [GEOGRAPHIC_DATA],…"
click at [379, 195] on textarea at bounding box center [472, 205] width 372 height 9
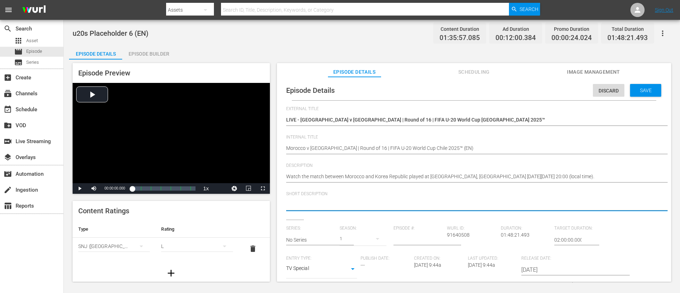
paste textarea "Watch the match between Morocco and Korea Republic played at [GEOGRAPHIC_DATA],…"
type textarea "Watch the match between Morocco and Korea Republic played at [GEOGRAPHIC_DATA],…"
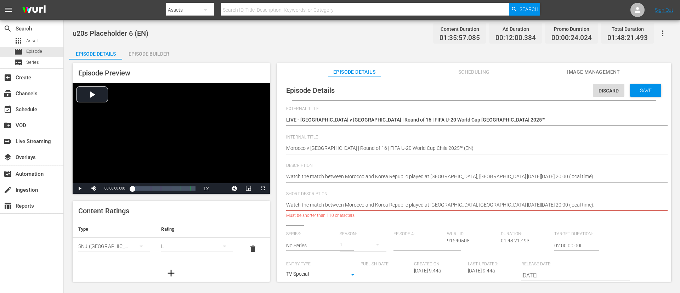
type textarea "Watch the match between Morocco and Korea Republic played at [GEOGRAPHIC_DATA]."
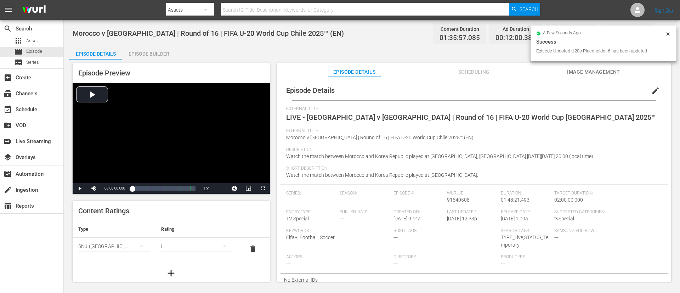
click at [453, 75] on span "Image Management" at bounding box center [593, 72] width 53 height 9
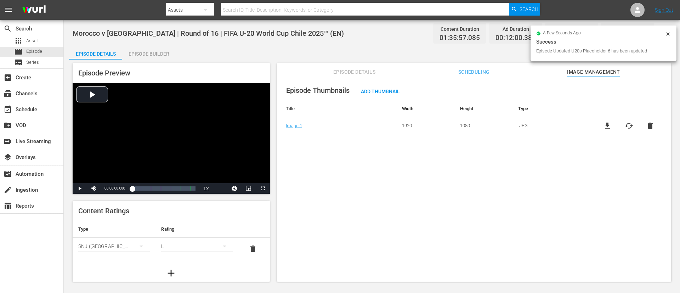
click at [453, 125] on span "cached" at bounding box center [629, 126] width 9 height 9
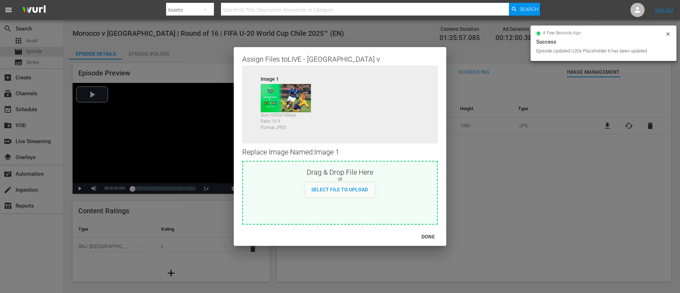
click at [358, 195] on div "Select File to Upload" at bounding box center [340, 190] width 69 height 14
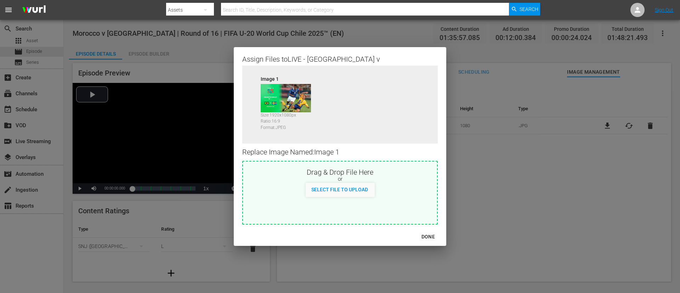
type input "C:\fakepath\image (6).jpg"
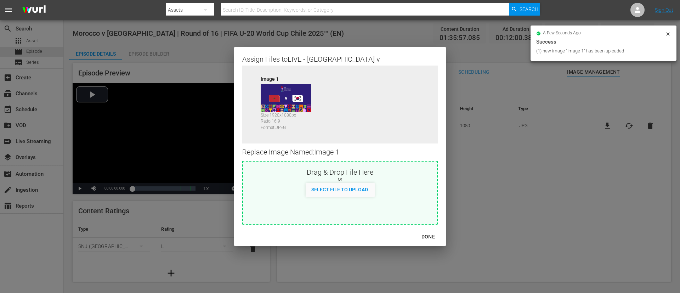
click at [428, 195] on div "DONE" at bounding box center [428, 236] width 25 height 9
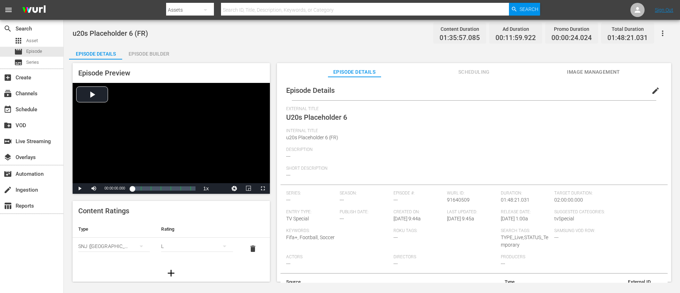
click at [453, 90] on span "edit" at bounding box center [656, 90] width 9 height 9
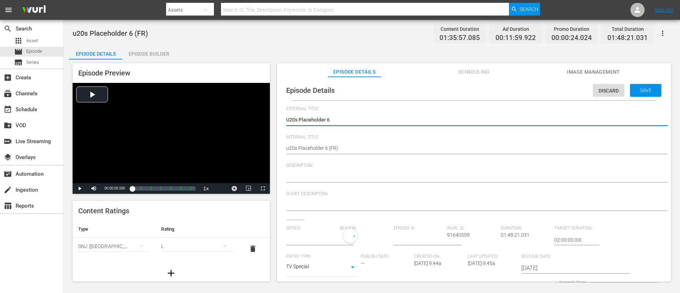
type input "No Series"
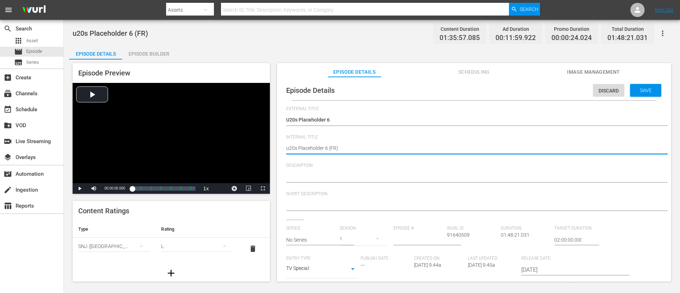
paste textarea "Morocco v [GEOGRAPHIC_DATA] | Round of 16 | FIFA U-20 World Cup [GEOGRAPHIC_DAT…"
type textarea "Morocco v [GEOGRAPHIC_DATA] | Round of 16 | FIFA U-20 World Cup Chile 2025™ (FR)"
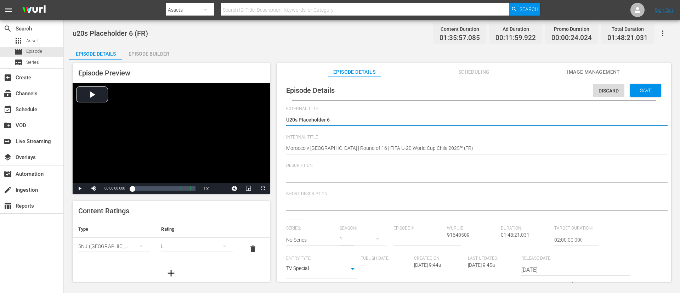
click at [373, 123] on textarea "U20s Placeholder 6" at bounding box center [472, 120] width 372 height 9
type textarea "I"
type textarea "L"
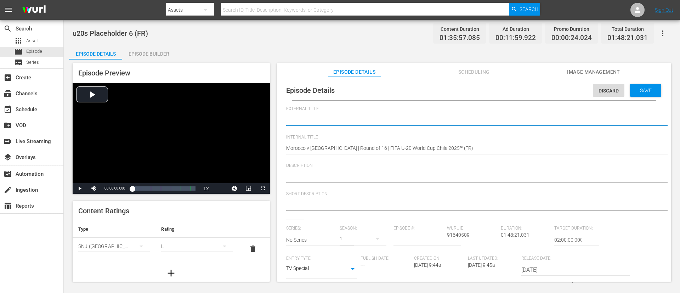
type textarea "L"
type textarea "LI"
type textarea "LIV"
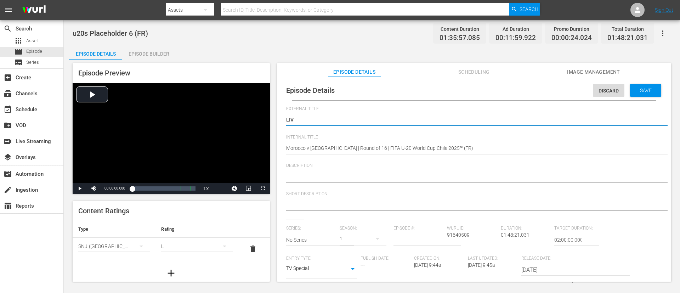
type textarea "LIVE"
type textarea "LIVE -"
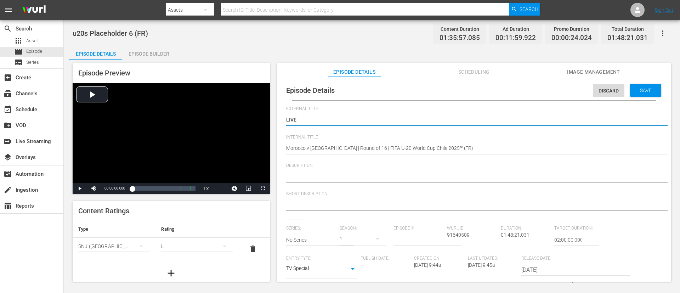
type textarea "LIVE -"
paste textarea "Maroc - République de Corée | Huitièmes de finale | Coupe du Monde U-20 de la F…"
type textarea "LIVE - [GEOGRAPHIC_DATA] - [GEOGRAPHIC_DATA] | Huitièmes de finale | Coupe du M…"
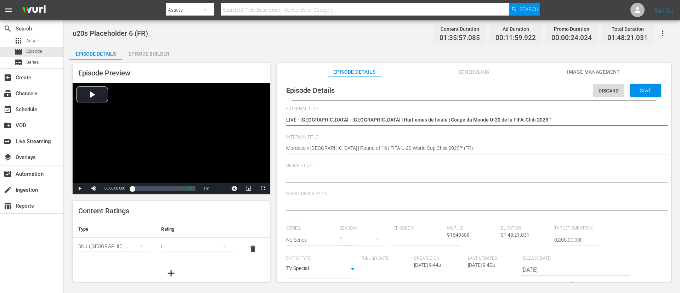
type textarea "LIVE - [GEOGRAPHIC_DATA] - [GEOGRAPHIC_DATA] | Huitièmes de finale | Coupe du M…"
paste textarea "Regardez le match entre Maroc et République de Corée au Estadio El Teniente, Ra…"
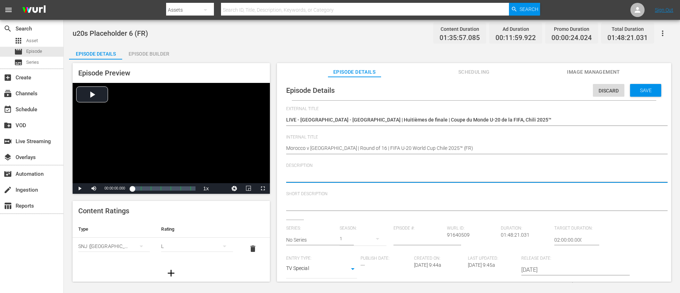
type textarea "Regardez le match entre Maroc et République de Corée au Estadio El Teniente, Ra…"
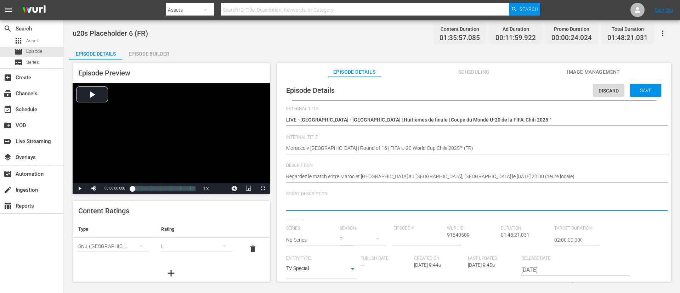
paste textarea "Regardez le match entre Maroc et République de Corée au Estadio El Teniente, Ra…"
type textarea "Regardez le match entre Maroc et République de Corée au Estadio El Teniente, Ra…"
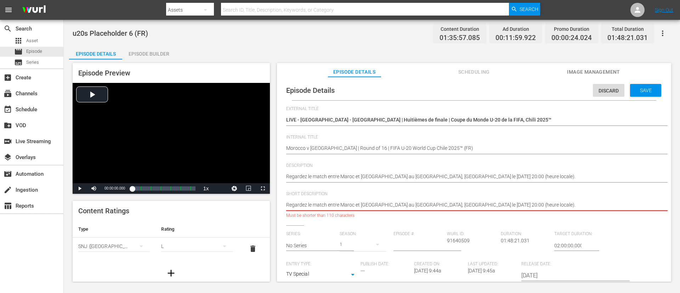
type textarea "Regardez le match entre Maroc et République de Corée au Estadio El Teniente."
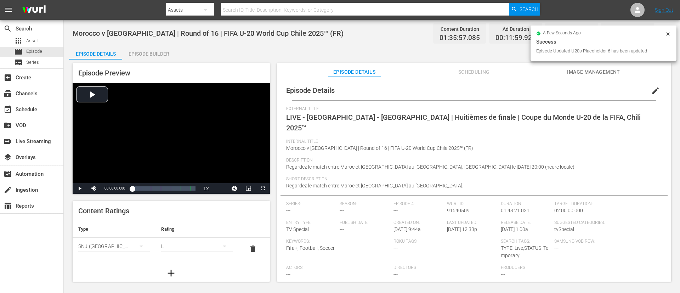
click at [453, 73] on span "Image Management" at bounding box center [593, 72] width 53 height 9
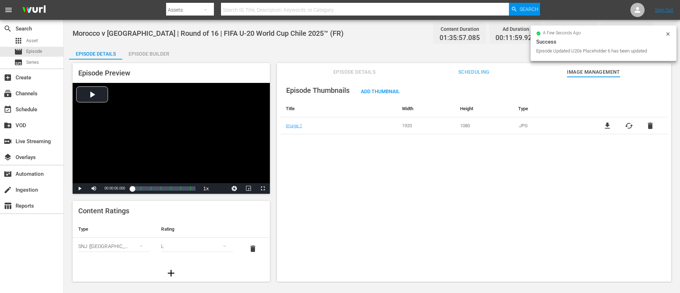
click at [453, 125] on span "cached" at bounding box center [629, 126] width 9 height 9
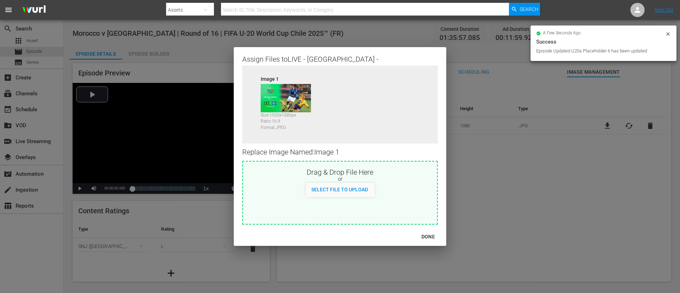
click at [439, 168] on div "Assign Files to LIVE - Maroc - République de Corée | Huitièmes de finale | Coup…" at bounding box center [340, 137] width 213 height 180
click at [432, 177] on div "or" at bounding box center [340, 179] width 194 height 7
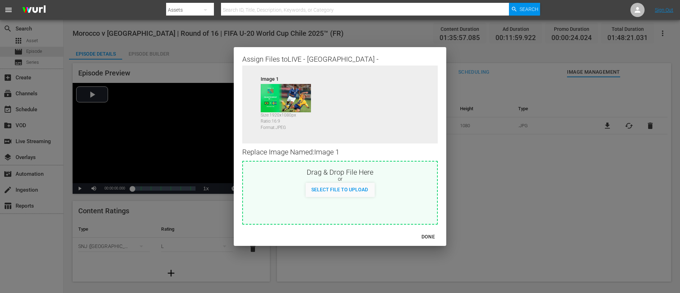
type input "C:\fakepath\image (6).jpg"
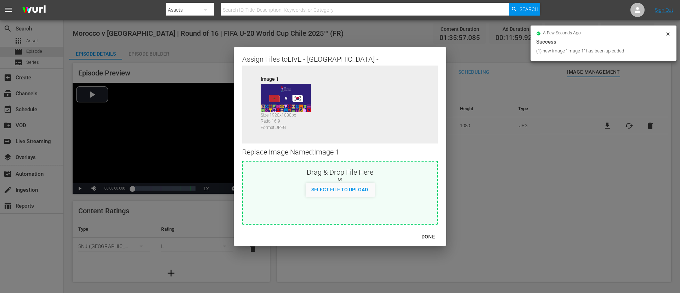
click at [428, 195] on div "DONE" at bounding box center [428, 236] width 25 height 9
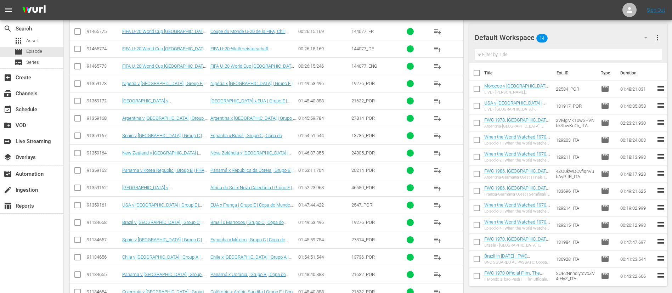
scroll to position [1111, 0]
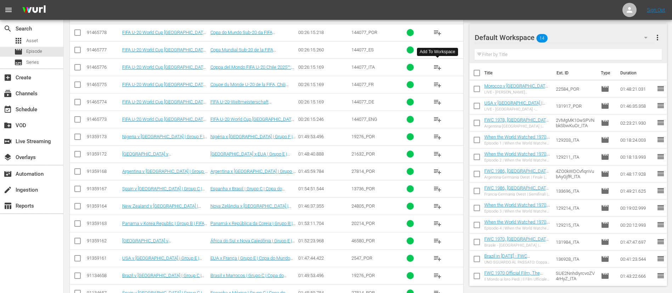
click at [434, 68] on span "playlist_add" at bounding box center [437, 67] width 9 height 9
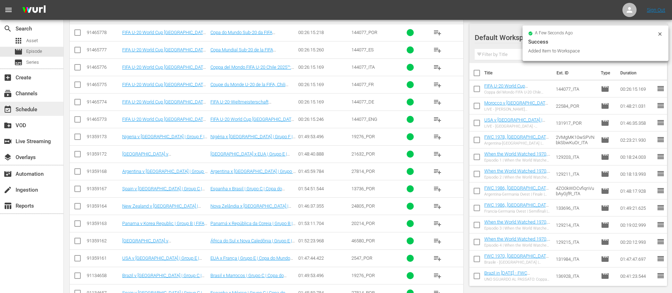
click at [18, 111] on div "event_available Schedule" at bounding box center [20, 108] width 40 height 6
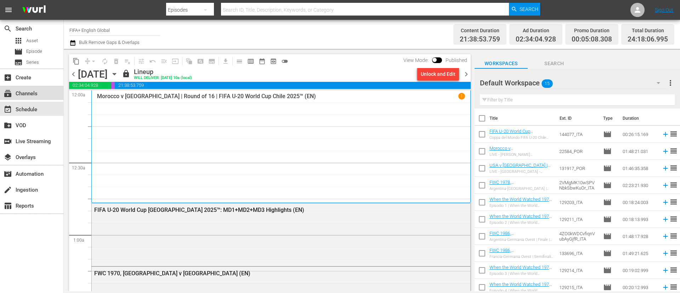
click at [46, 91] on div "subscriptions Channels" at bounding box center [31, 93] width 63 height 14
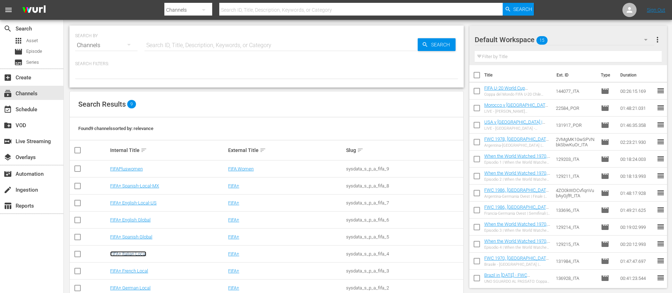
click at [122, 255] on link "FIFA+ Italian Local" at bounding box center [128, 253] width 36 height 5
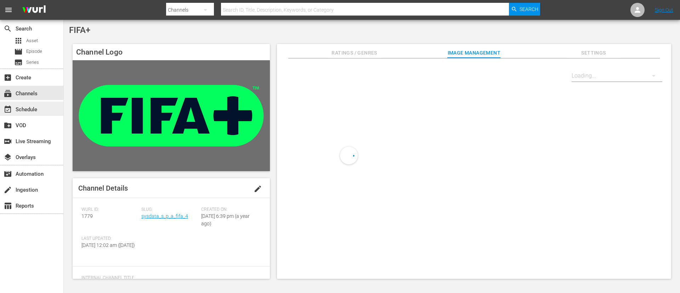
click at [54, 105] on div "event_available Schedule" at bounding box center [31, 109] width 63 height 14
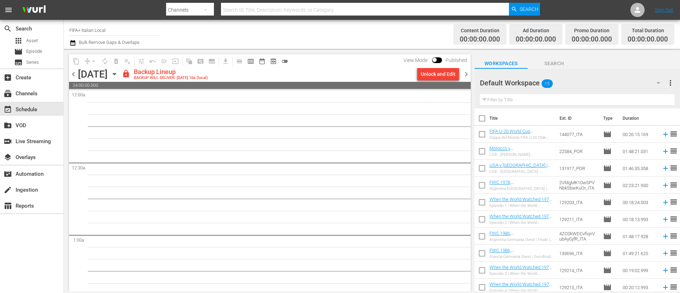
click at [76, 79] on div "chevron_left [DATE] [DATE] lock Backup Lineup BACKUP WILL DELIVER: [DATE] 10a (…" at bounding box center [270, 75] width 402 height 14
click at [75, 78] on span "chevron_left" at bounding box center [73, 74] width 9 height 9
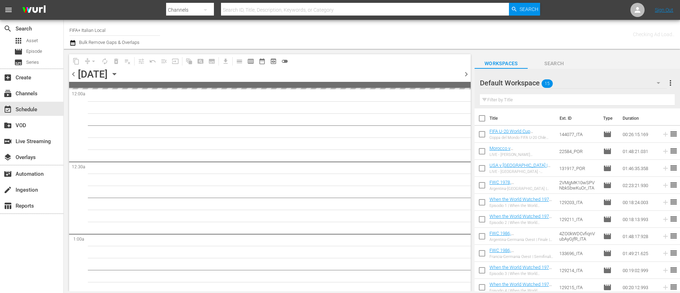
click at [75, 78] on span "chevron_left" at bounding box center [73, 74] width 9 height 9
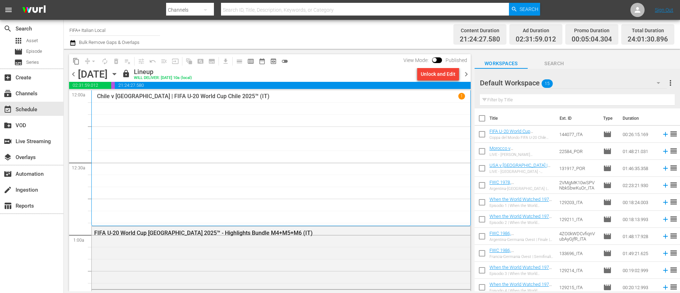
click at [462, 76] on span "chevron_right" at bounding box center [466, 74] width 9 height 9
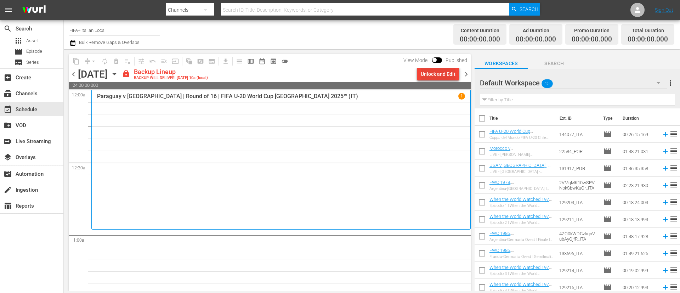
click at [450, 73] on div "Unlock and Edit" at bounding box center [438, 74] width 35 height 13
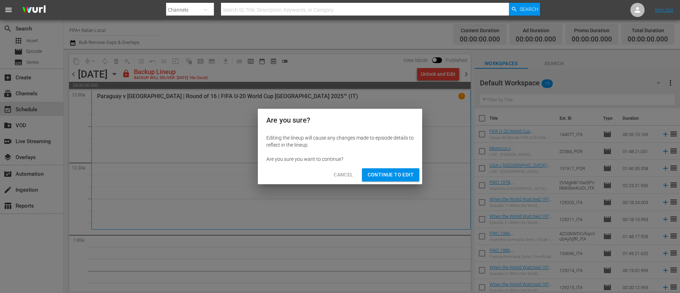
click at [380, 174] on span "Continue to Edit" at bounding box center [391, 174] width 46 height 9
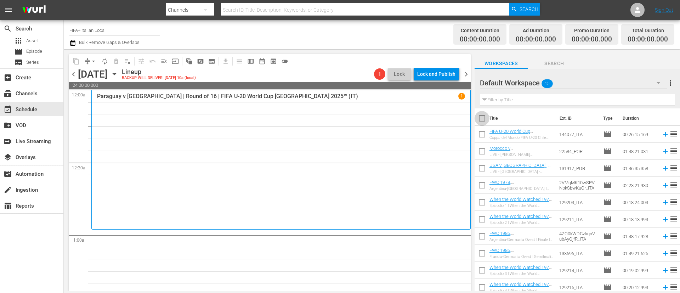
click at [479, 120] on input "checkbox" at bounding box center [482, 119] width 15 height 15
checkbox input "true"
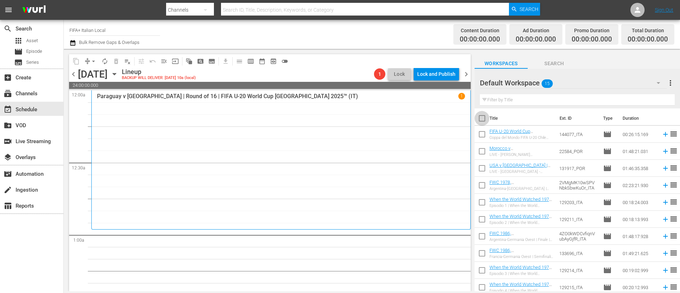
checkbox input "true"
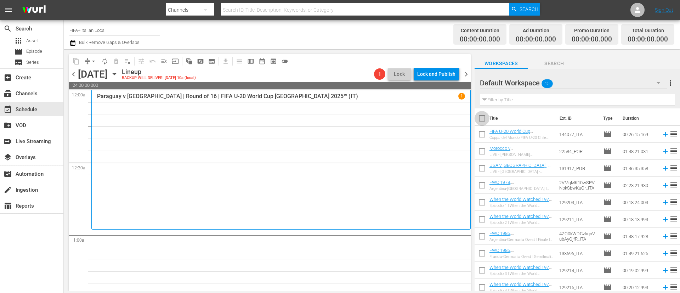
checkbox input "true"
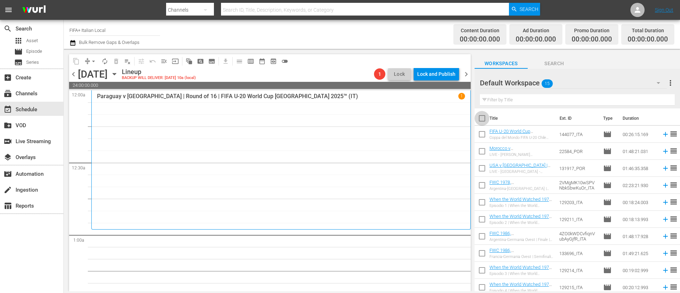
checkbox input "true"
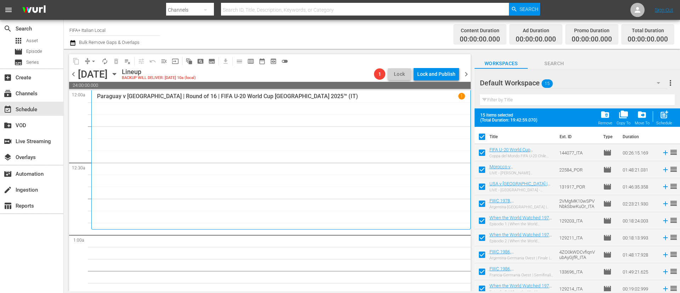
click at [479, 164] on input "checkbox" at bounding box center [482, 171] width 15 height 15
checkbox input "false"
click at [480, 190] on input "checkbox" at bounding box center [482, 188] width 15 height 15
checkbox input "false"
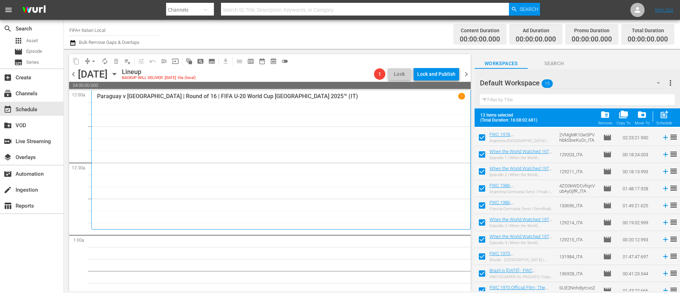
scroll to position [107, 0]
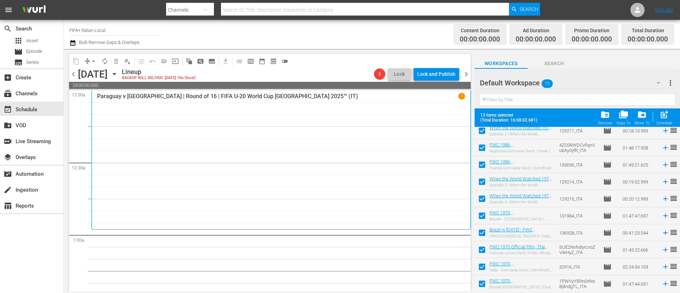
click at [483, 246] on input "checkbox" at bounding box center [482, 251] width 15 height 15
checkbox input "false"
click at [480, 271] on input "checkbox" at bounding box center [482, 268] width 15 height 15
checkbox input "false"
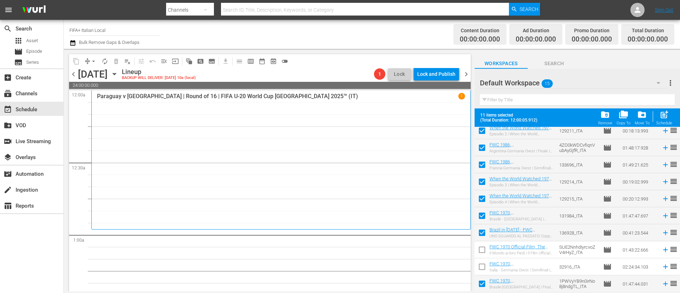
click at [480, 286] on input "checkbox" at bounding box center [482, 285] width 15 height 15
checkbox input "false"
click at [483, 248] on input "checkbox" at bounding box center [482, 251] width 15 height 15
checkbox input "true"
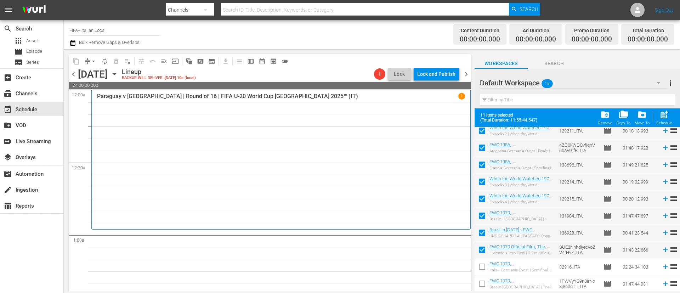
click at [483, 267] on input "checkbox" at bounding box center [482, 268] width 15 height 15
checkbox input "true"
click at [482, 286] on input "checkbox" at bounding box center [482, 285] width 15 height 15
checkbox input "true"
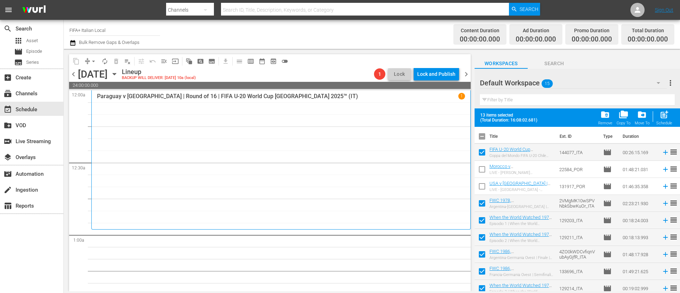
scroll to position [0, 0]
click at [663, 114] on span "post_add" at bounding box center [665, 115] width 10 height 10
checkbox input "false"
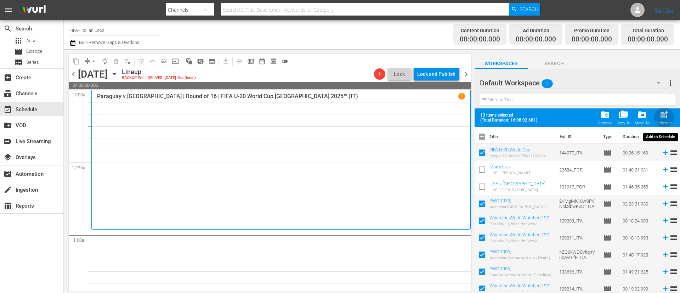
checkbox input "false"
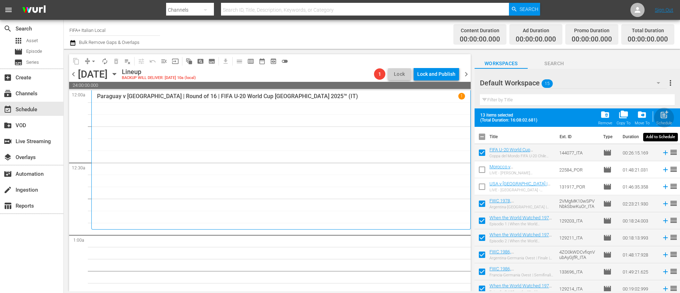
checkbox input "false"
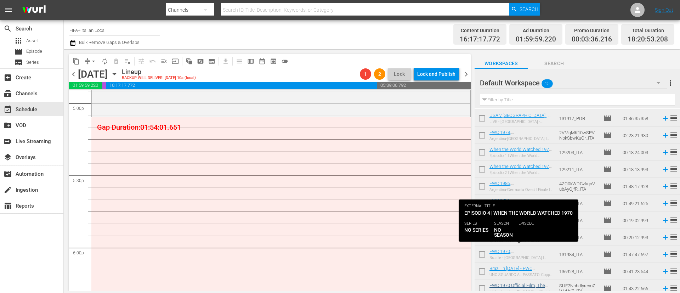
scroll to position [35, 0]
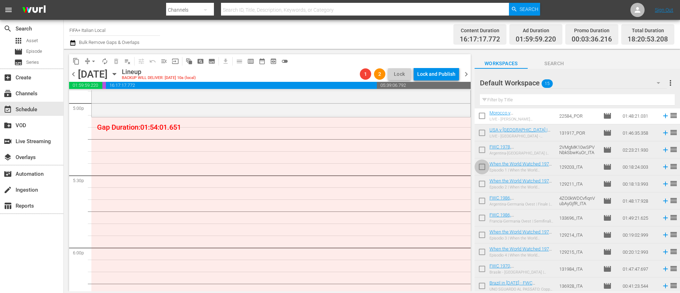
click at [480, 169] on input "checkbox" at bounding box center [482, 168] width 15 height 15
checkbox input "true"
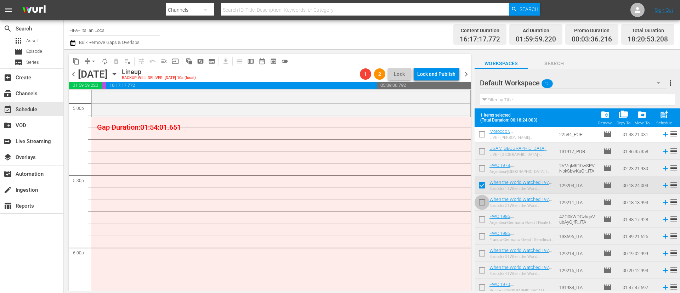
click at [479, 203] on input "checkbox" at bounding box center [482, 203] width 15 height 15
checkbox input "true"
click at [482, 254] on input "checkbox" at bounding box center [482, 254] width 15 height 15
checkbox input "true"
click at [487, 267] on input "checkbox" at bounding box center [482, 271] width 15 height 15
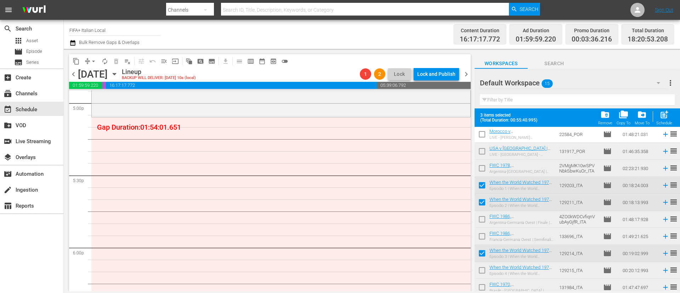
checkbox input "true"
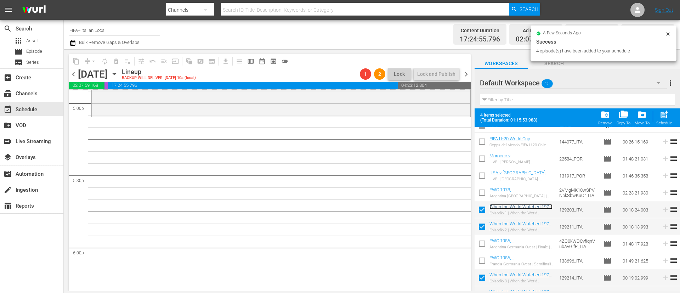
scroll to position [0, 0]
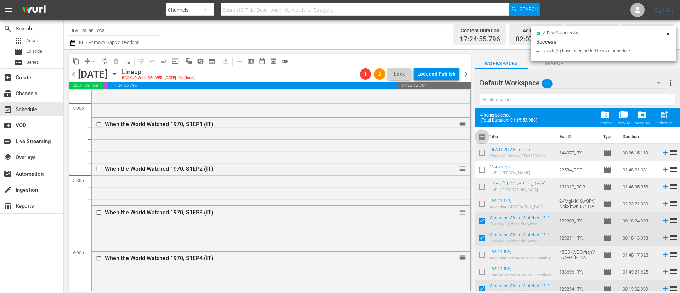
click at [482, 135] on input "checkbox" at bounding box center [482, 138] width 15 height 15
checkbox input "true"
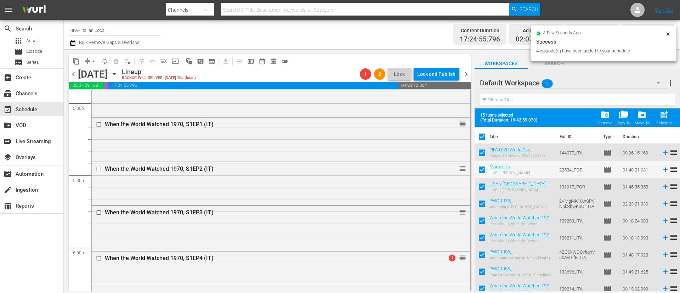
checkbox input "true"
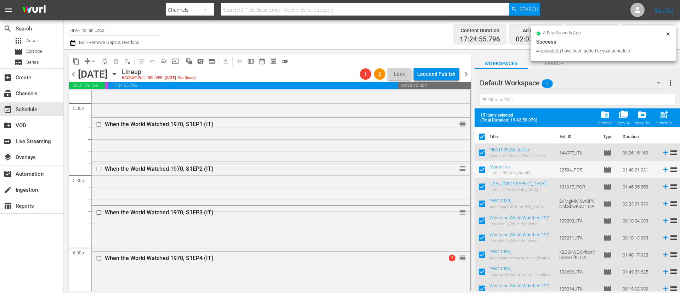
checkbox input "true"
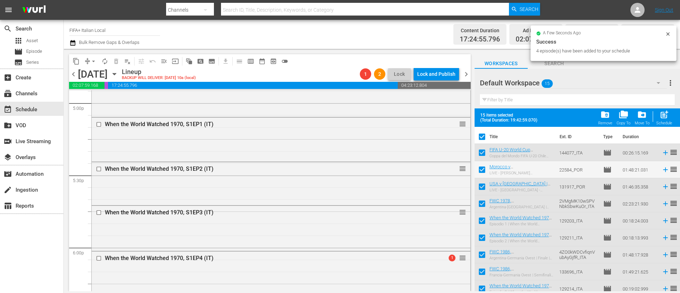
checkbox input "true"
click at [481, 135] on input "checkbox" at bounding box center [482, 138] width 15 height 15
checkbox input "false"
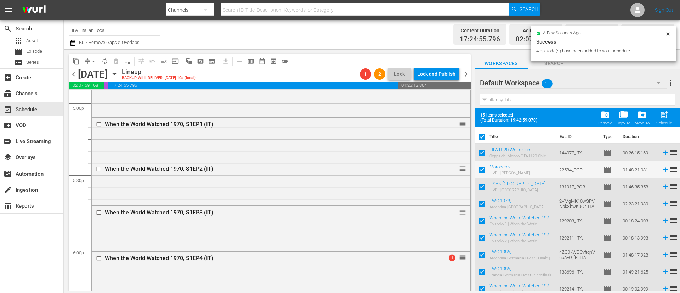
checkbox input "false"
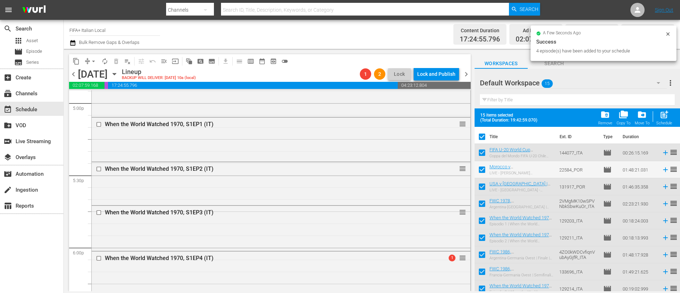
checkbox input "false"
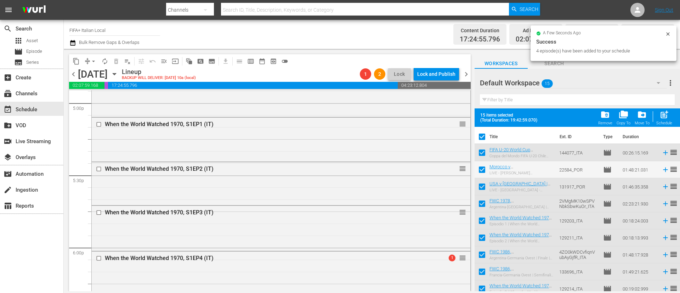
checkbox input "false"
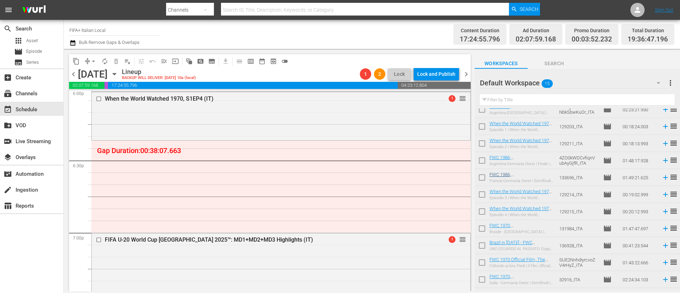
scroll to position [89, 0]
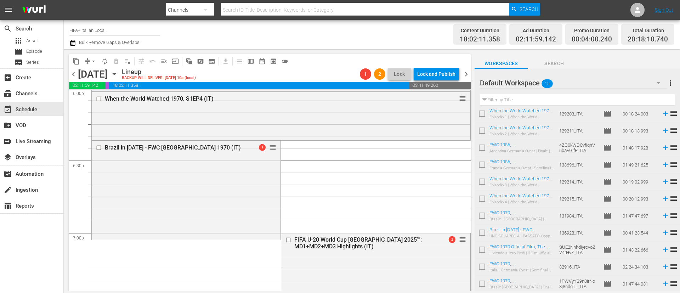
click at [162, 62] on span "menu_open" at bounding box center [164, 61] width 7 height 7
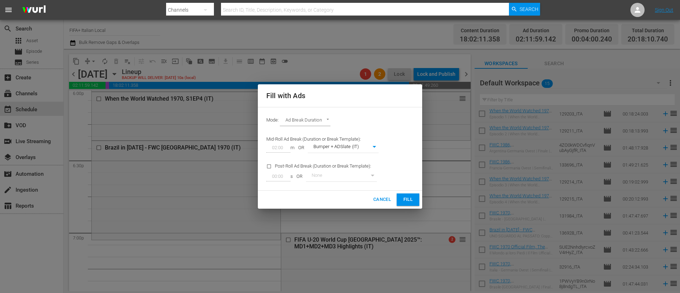
click at [409, 199] on span "Fill" at bounding box center [408, 200] width 11 height 8
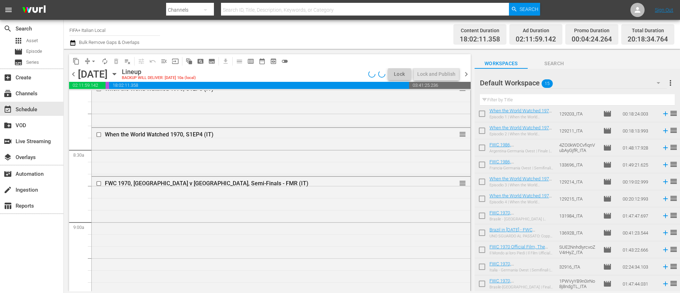
scroll to position [1488, 0]
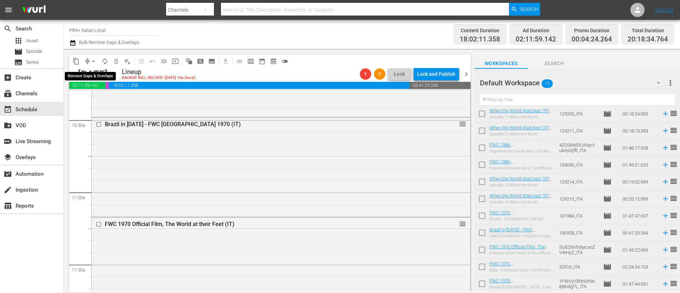
click at [90, 60] on button "arrow_drop_down" at bounding box center [93, 61] width 11 height 11
click at [120, 97] on li "Align to End of Previous Day" at bounding box center [94, 99] width 74 height 12
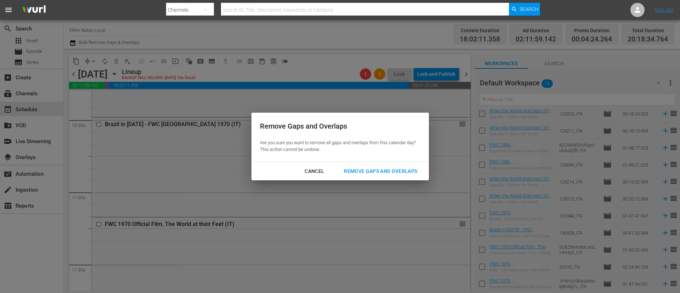
click at [385, 171] on div "Remove Gaps and Overlaps" at bounding box center [380, 171] width 85 height 9
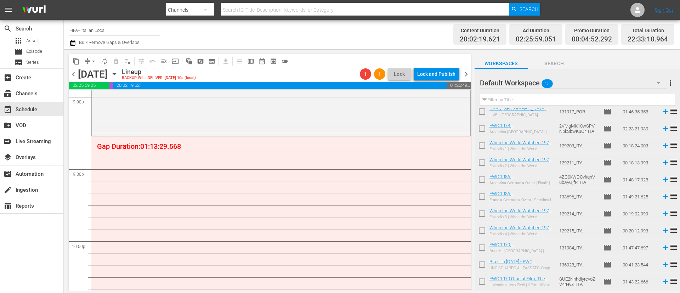
scroll to position [35, 0]
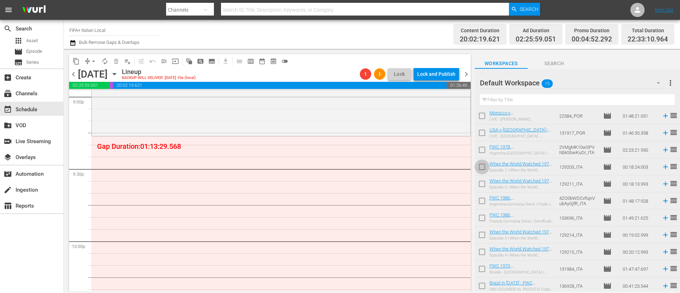
click at [484, 164] on input "checkbox" at bounding box center [482, 168] width 15 height 15
checkbox input "true"
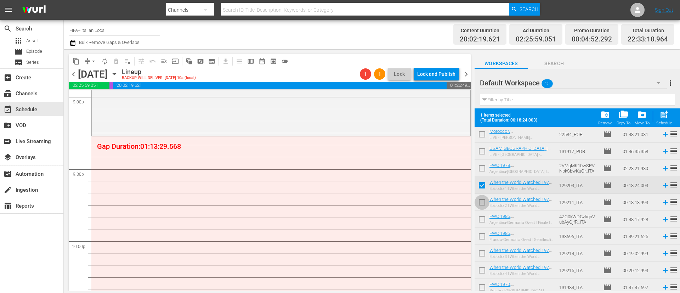
click at [482, 199] on input "checkbox" at bounding box center [482, 203] width 15 height 15
checkbox input "true"
click at [484, 253] on input "checkbox" at bounding box center [482, 254] width 15 height 15
checkbox input "true"
click at [483, 269] on input "checkbox" at bounding box center [482, 271] width 15 height 15
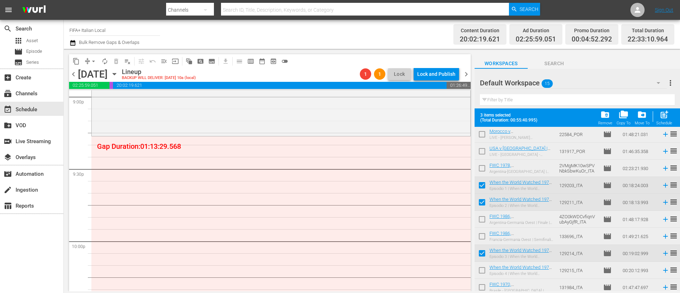
checkbox input "true"
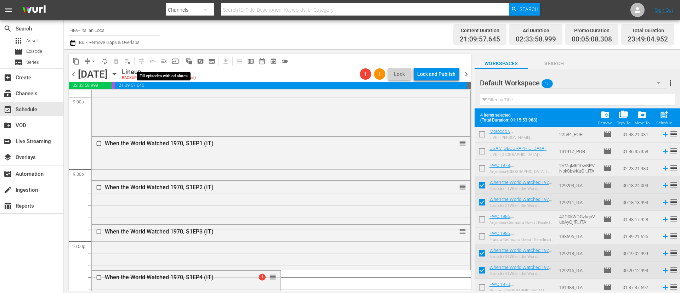
click at [162, 66] on button "menu_open" at bounding box center [163, 61] width 11 height 11
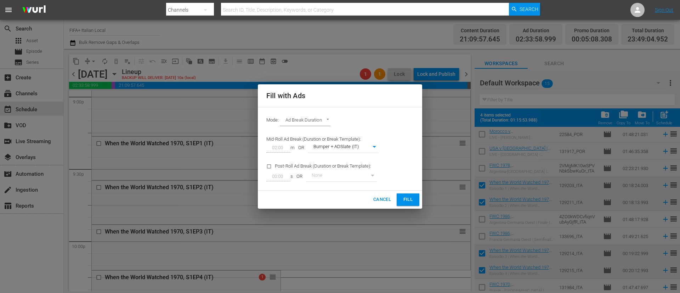
click at [412, 194] on button "Fill" at bounding box center [408, 199] width 23 height 12
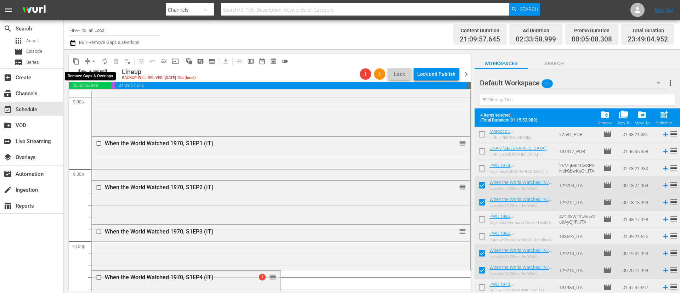
click at [95, 61] on span "arrow_drop_down" at bounding box center [93, 61] width 7 height 7
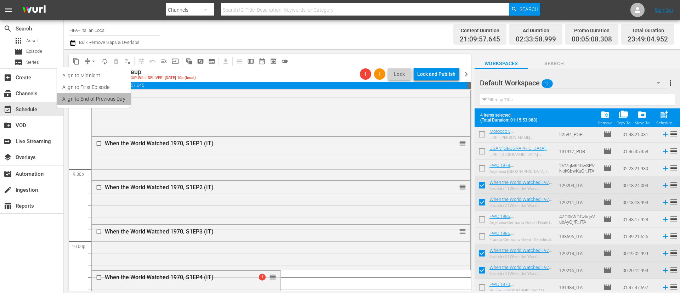
click at [103, 95] on li "Align to End of Previous Day" at bounding box center [94, 99] width 74 height 12
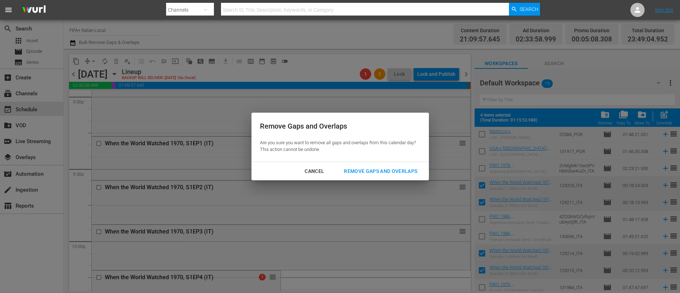
click at [373, 165] on button "Remove Gaps and Overlaps" at bounding box center [381, 171] width 90 height 13
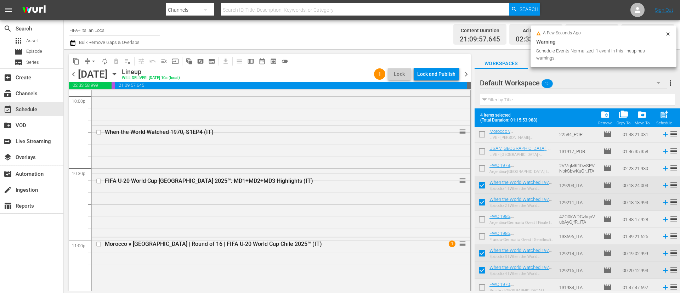
scroll to position [3382, 0]
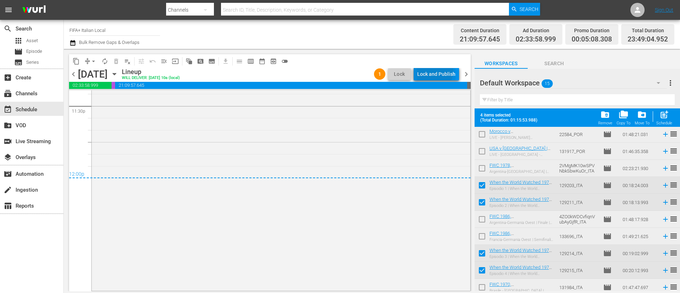
click at [422, 69] on div "Lock and Publish" at bounding box center [436, 74] width 38 height 13
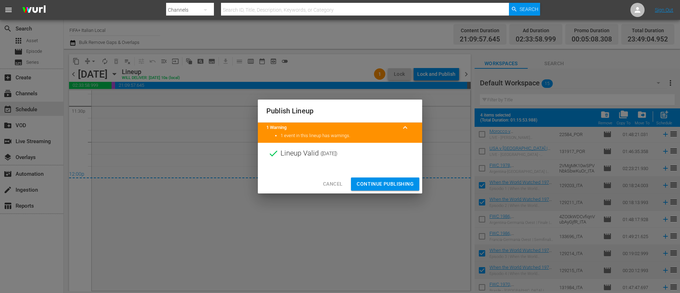
click at [394, 182] on span "Continue Publishing" at bounding box center [385, 184] width 57 height 9
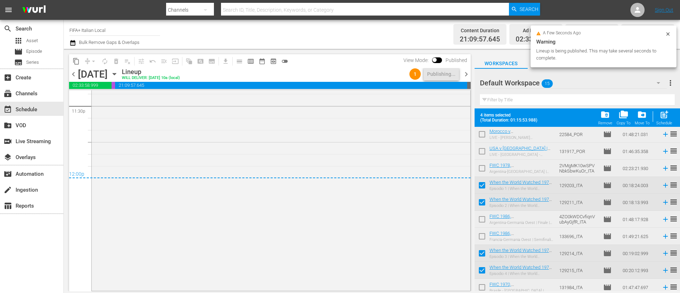
click at [670, 84] on span "more_vert" at bounding box center [670, 83] width 9 height 9
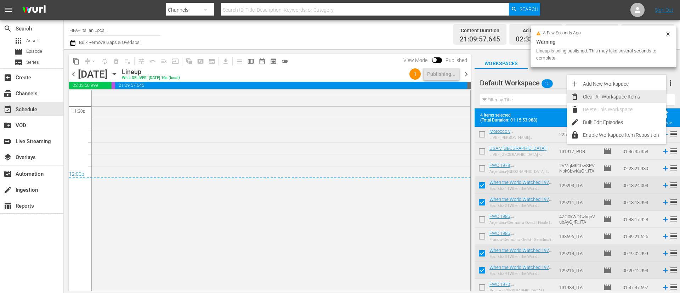
click at [631, 99] on div "Clear All Workspace Items" at bounding box center [624, 96] width 83 height 13
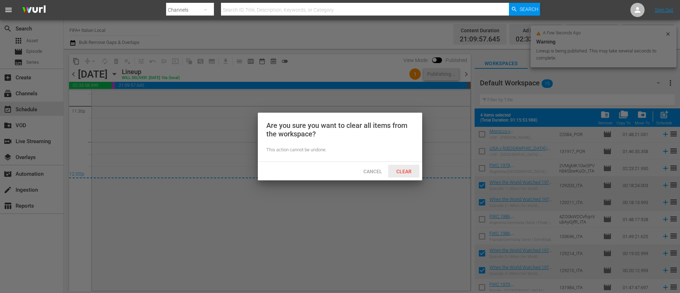
click at [412, 174] on div "Clear" at bounding box center [403, 171] width 31 height 13
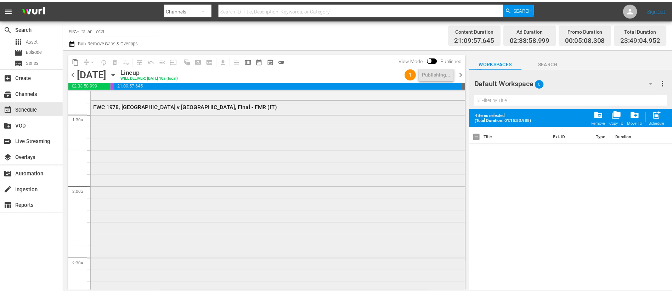
scroll to position [0, 0]
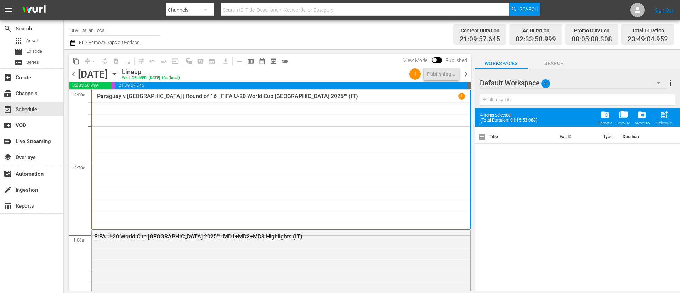
click at [469, 73] on span "chevron_right" at bounding box center [466, 74] width 9 height 9
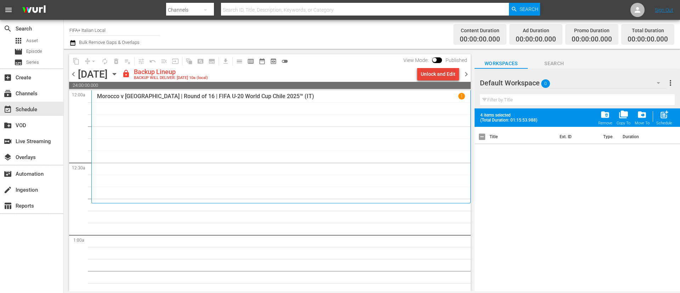
click at [425, 77] on div "Unlock and Edit" at bounding box center [438, 74] width 35 height 13
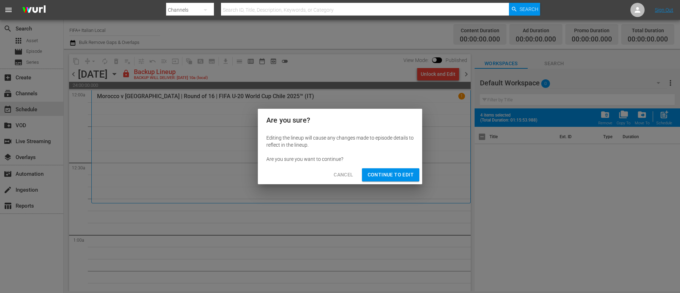
click at [393, 179] on span "Continue to Edit" at bounding box center [391, 174] width 46 height 9
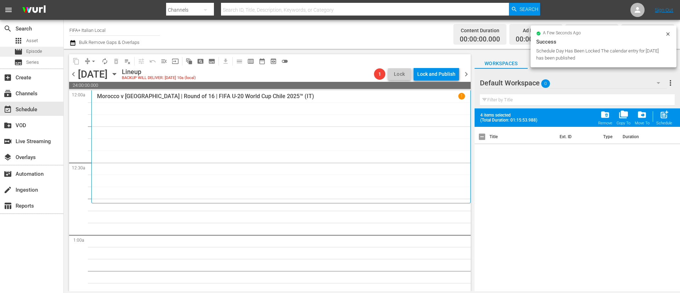
click at [34, 51] on span "Episode" at bounding box center [34, 51] width 16 height 7
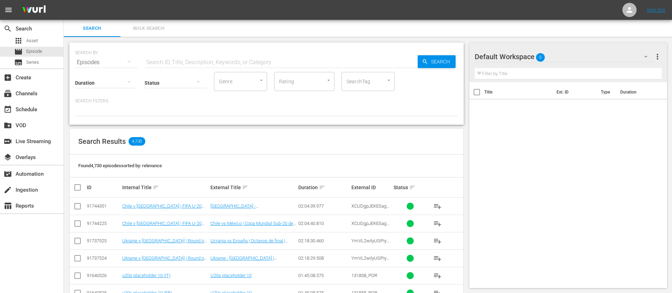
click at [146, 25] on span "Bulk Search" at bounding box center [149, 28] width 48 height 8
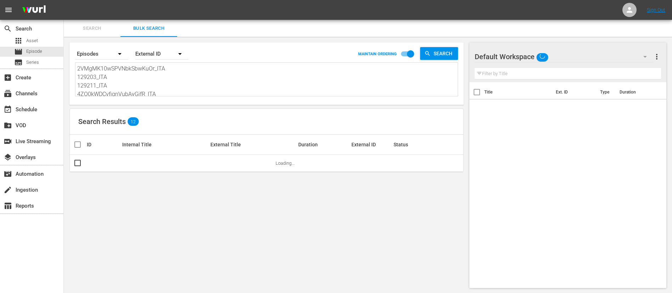
click at [157, 73] on textarea "2VMgMK10wSPVNbkSbwKuOr_ITA 129203_ITA 129211_ITA 4ZO0kWDCvfiqnVubAyGjfR_ITA 133…" at bounding box center [267, 80] width 381 height 32
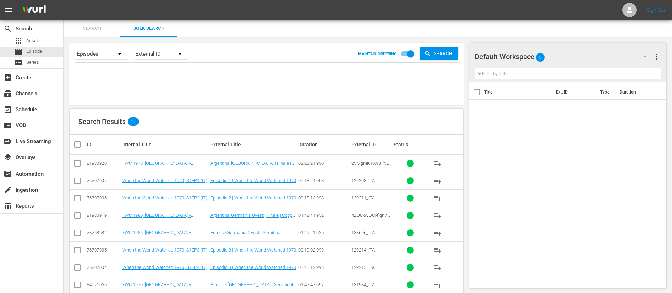
paste textarea "133689_ITA 5eb84476-609f-4ce9-a604-3baa2f4b164b_ITA 1mTRUzxa860cV3SUfs2xXC_ITA …"
type textarea "133689_ITA 5eb84476-609f-4ce9-a604-3baa2f4b164b_ITA 1mTRUzxa860cV3SUfs2xXC_ITA …"
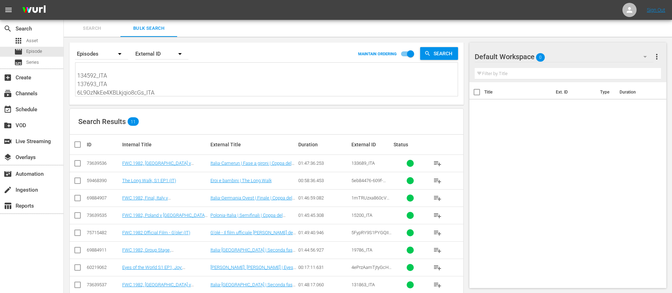
type textarea "133689_ITA 5eb84476-609f-4ce9-a604-3baa2f4b164b_ITA 1mTRUzxa860cV3SUfs2xXC_ITA …"
click at [80, 142] on input "checkbox" at bounding box center [80, 144] width 14 height 9
checkbox input "true"
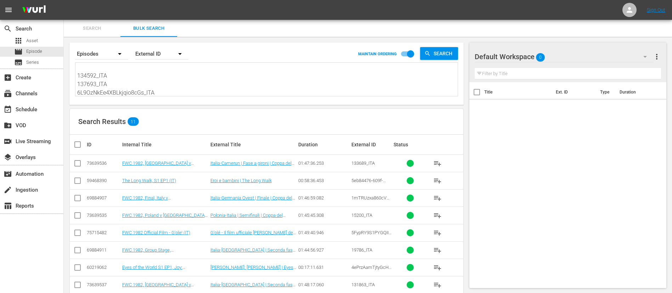
checkbox input "true"
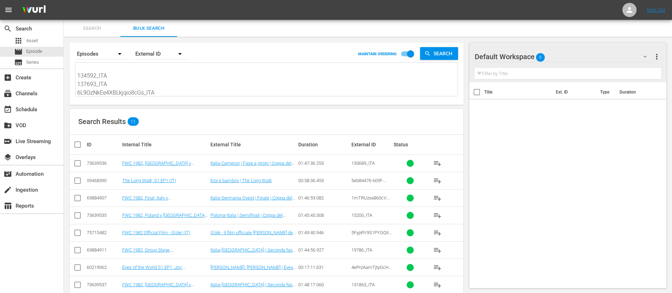
checkbox input "true"
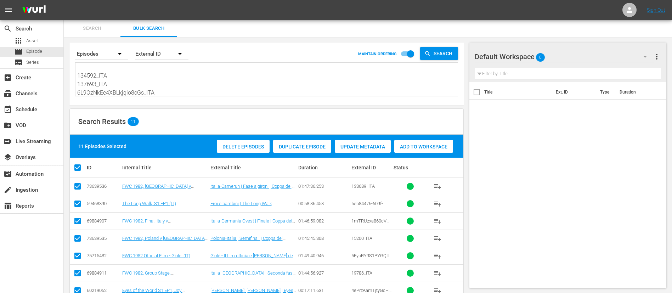
click at [452, 147] on span "Add to Workspace" at bounding box center [423, 147] width 59 height 6
click at [95, 36] on button "Search" at bounding box center [92, 28] width 57 height 17
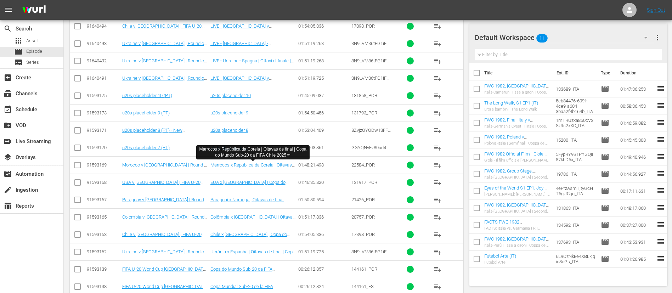
scroll to position [842, 0]
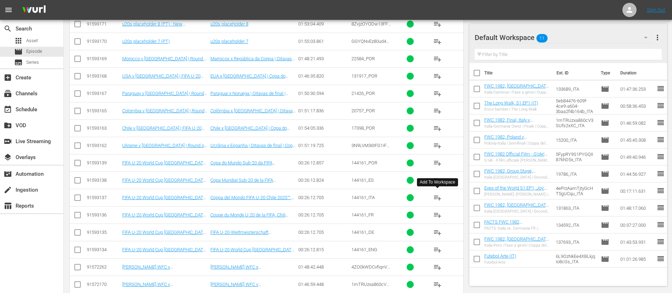
click at [435, 199] on span "playlist_add" at bounding box center [437, 197] width 9 height 9
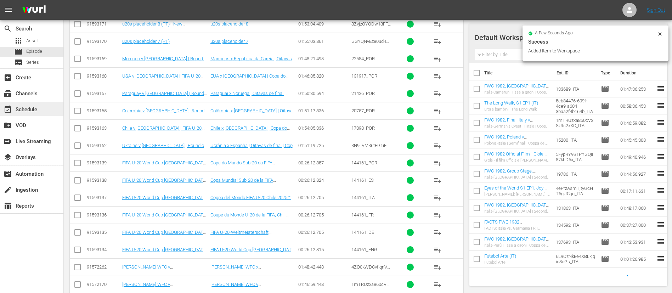
click at [46, 108] on div "event_available Schedule" at bounding box center [31, 109] width 63 height 14
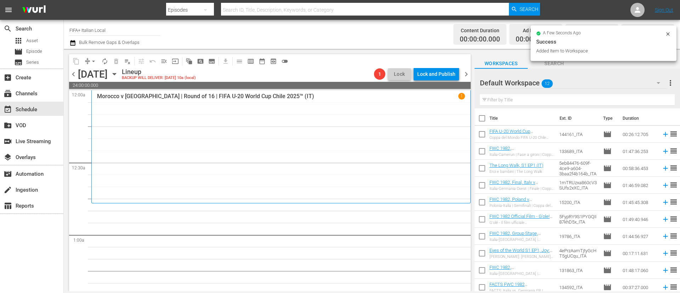
click at [484, 120] on input "checkbox" at bounding box center [482, 119] width 15 height 15
checkbox input "true"
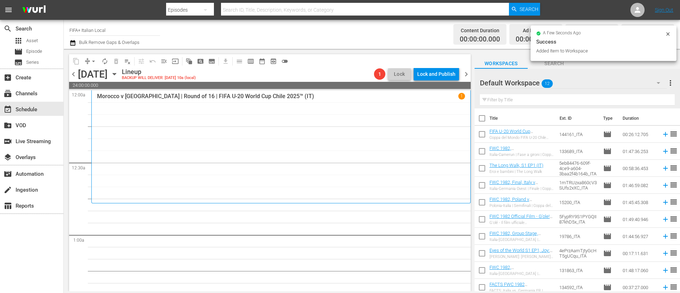
checkbox input "true"
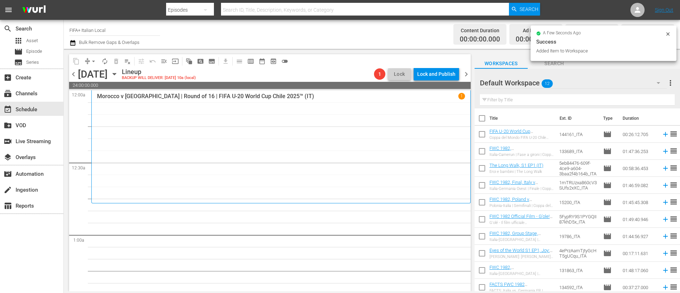
checkbox input "true"
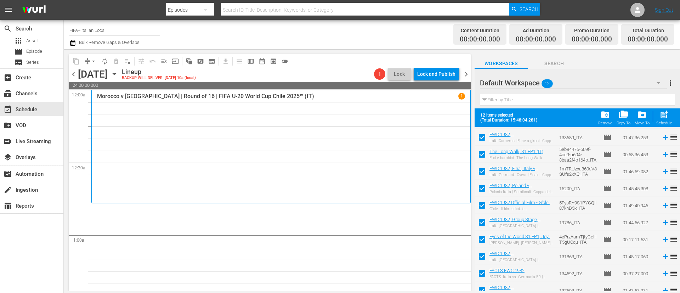
scroll to position [56, 0]
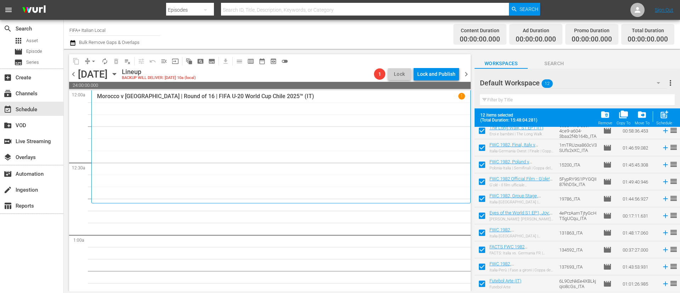
click at [481, 249] on input "checkbox" at bounding box center [482, 251] width 15 height 15
checkbox input "false"
click at [483, 269] on input "checkbox" at bounding box center [482, 268] width 15 height 15
checkbox input "false"
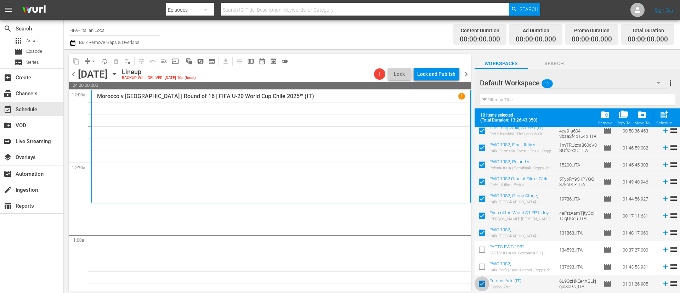
click at [484, 280] on input "checkbox" at bounding box center [482, 285] width 15 height 15
checkbox input "false"
click at [482, 233] on input "checkbox" at bounding box center [482, 234] width 15 height 15
checkbox input "false"
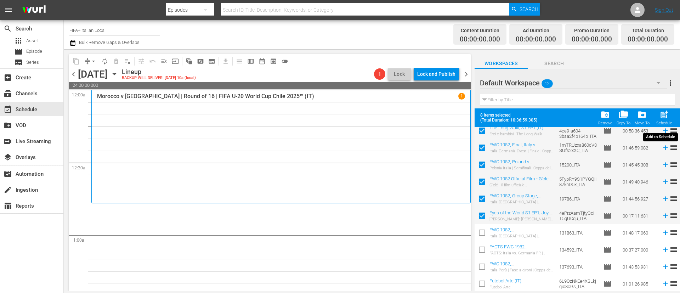
click at [668, 122] on div "Schedule" at bounding box center [665, 123] width 16 height 5
checkbox input "false"
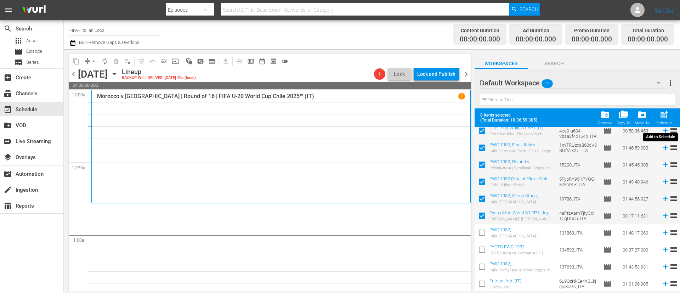
checkbox input "false"
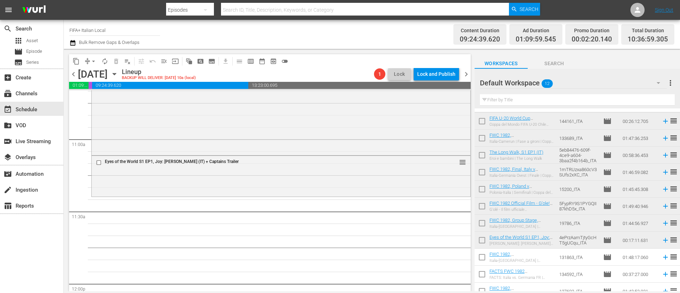
scroll to position [0, 0]
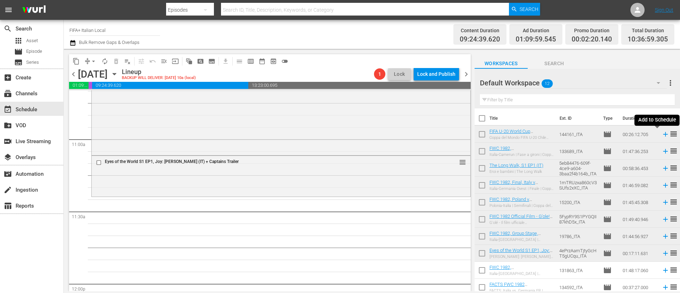
click at [662, 133] on icon at bounding box center [666, 134] width 8 height 8
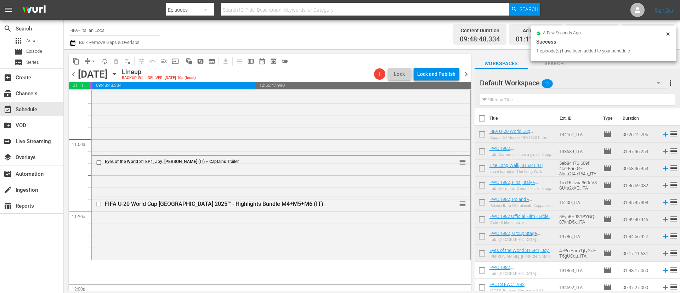
scroll to position [38, 0]
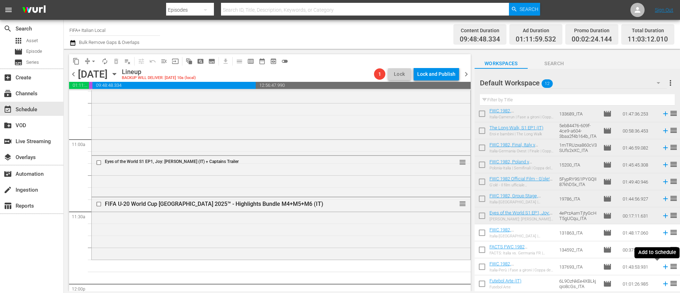
click at [663, 265] on icon at bounding box center [665, 267] width 5 height 5
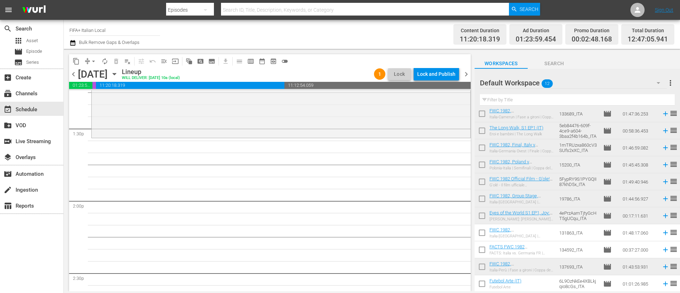
scroll to position [0, 0]
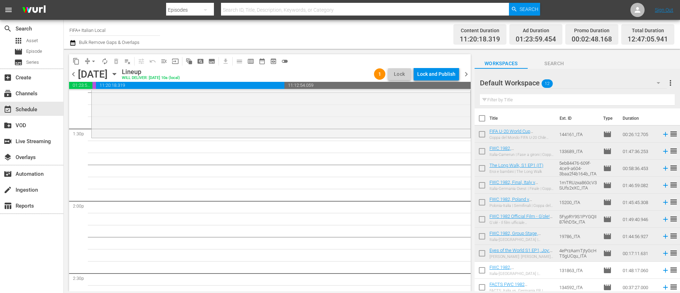
click at [480, 152] on input "checkbox" at bounding box center [482, 152] width 15 height 15
checkbox input "true"
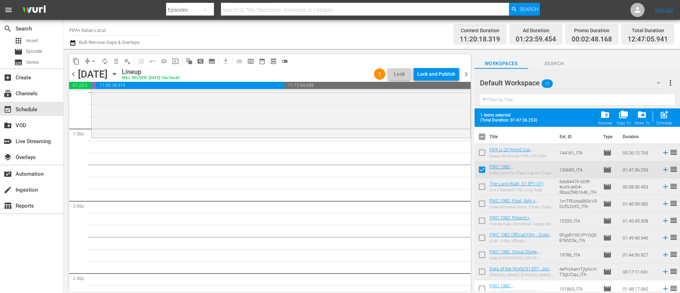
click at [482, 192] on input "checkbox" at bounding box center [482, 188] width 15 height 15
checkbox input "true"
click at [482, 203] on input "checkbox" at bounding box center [482, 205] width 15 height 15
checkbox input "true"
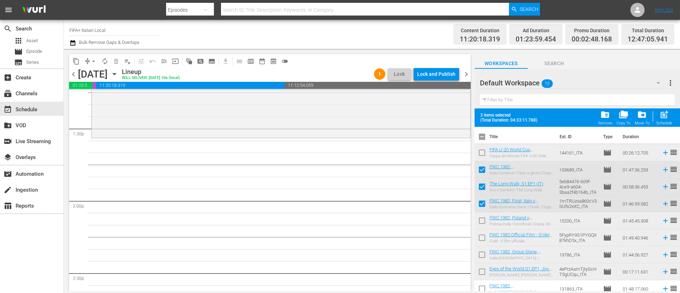
click at [482, 224] on input "checkbox" at bounding box center [482, 222] width 15 height 15
checkbox input "false"
click at [668, 117] on span "post_add" at bounding box center [665, 115] width 10 height 10
checkbox input "false"
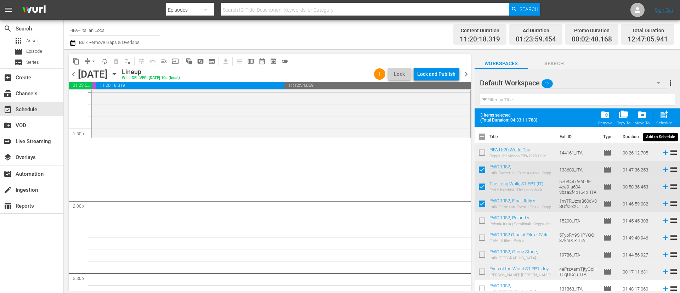
checkbox input "false"
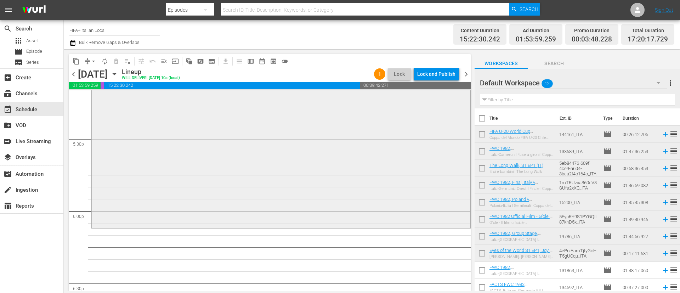
scroll to position [2498, 0]
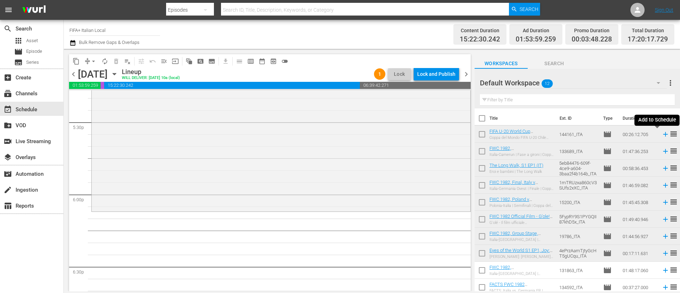
click at [662, 134] on icon at bounding box center [666, 134] width 8 height 8
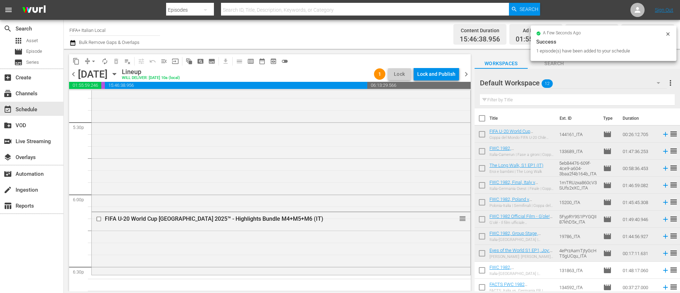
scroll to position [38, 0]
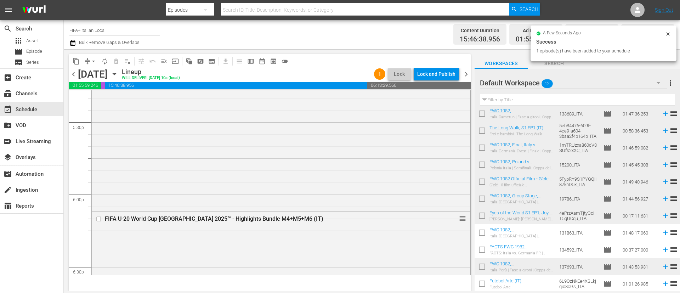
click at [485, 233] on input "checkbox" at bounding box center [482, 234] width 15 height 15
checkbox input "true"
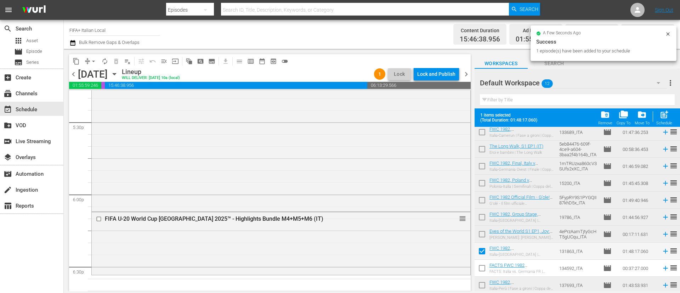
click at [482, 266] on input "checkbox" at bounding box center [482, 269] width 15 height 15
checkbox input "true"
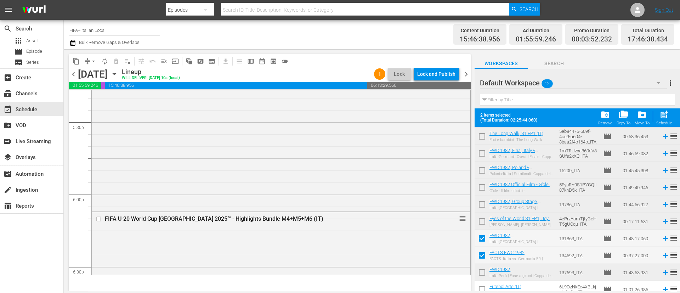
scroll to position [56, 0]
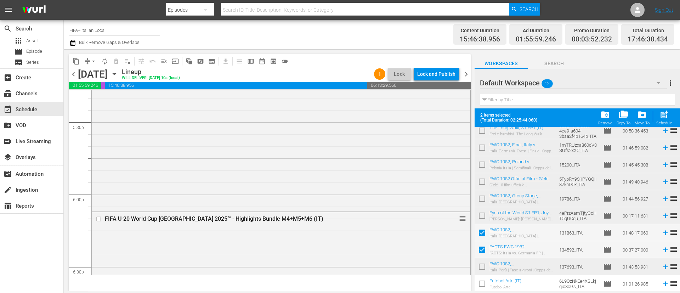
click at [485, 285] on input "checkbox" at bounding box center [482, 285] width 15 height 15
checkbox input "true"
click at [667, 117] on span "post_add" at bounding box center [665, 115] width 10 height 10
checkbox input "false"
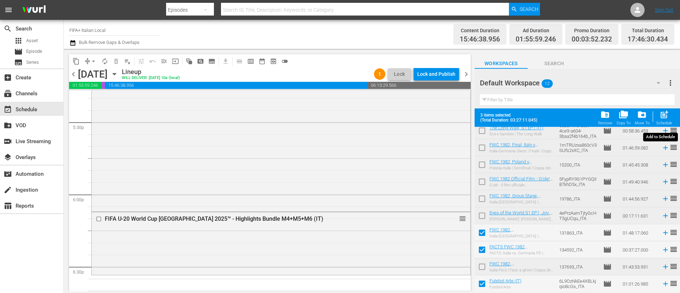
checkbox input "false"
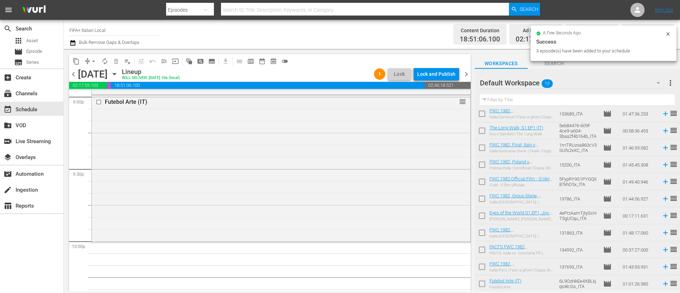
scroll to position [0, 0]
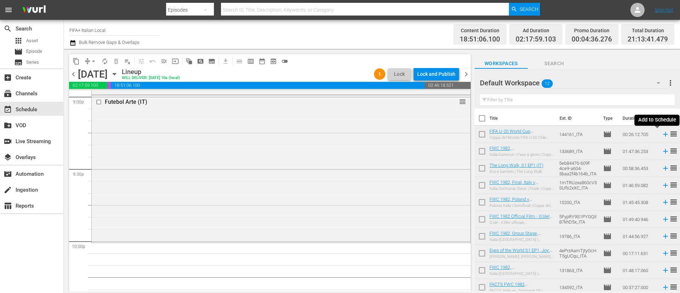
click at [662, 135] on icon at bounding box center [666, 134] width 8 height 8
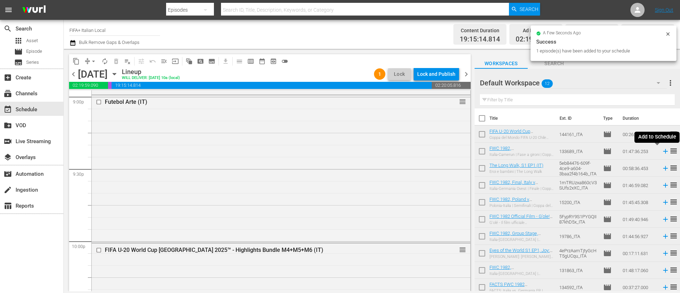
click at [662, 153] on icon at bounding box center [666, 151] width 8 height 8
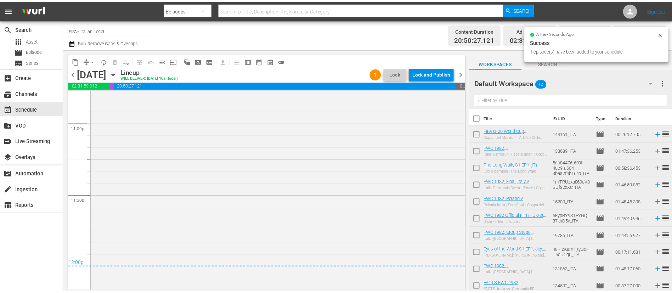
scroll to position [3303, 0]
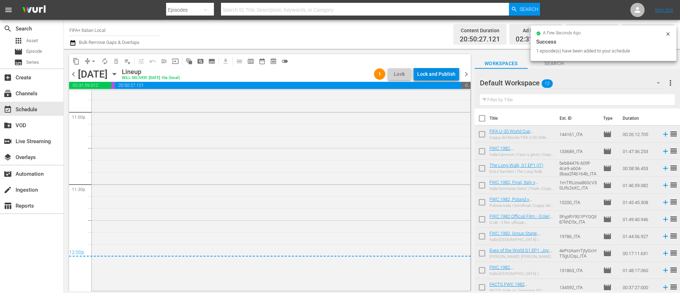
click at [444, 72] on div "Lock and Publish" at bounding box center [436, 74] width 38 height 13
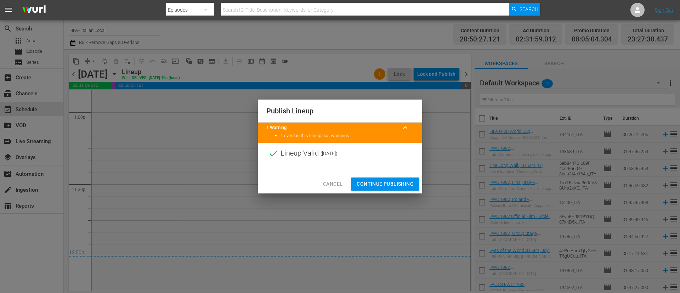
click at [406, 180] on span "Continue Publishing" at bounding box center [385, 184] width 57 height 9
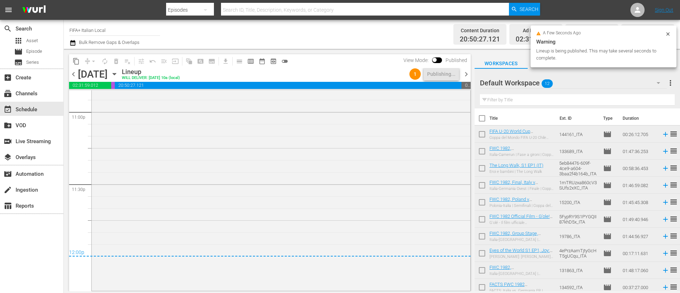
click at [666, 81] on button "button" at bounding box center [658, 82] width 17 height 17
click at [669, 85] on div "2 Schedule (0) Default Workspace (12)" at bounding box center [340, 146] width 680 height 293
click at [665, 86] on div "2 Schedule (0) Default Workspace (12)" at bounding box center [340, 146] width 680 height 293
click at [672, 81] on span "more_vert" at bounding box center [670, 83] width 9 height 9
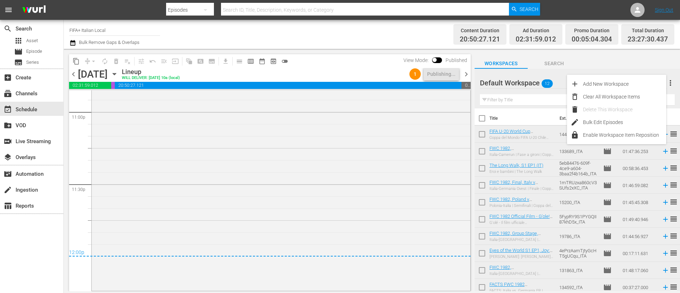
click at [585, 101] on div "Clear All Workspace Items" at bounding box center [624, 96] width 83 height 13
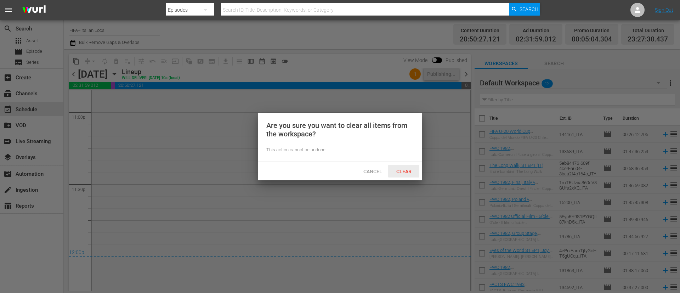
click at [411, 170] on span "Clear" at bounding box center [404, 172] width 27 height 6
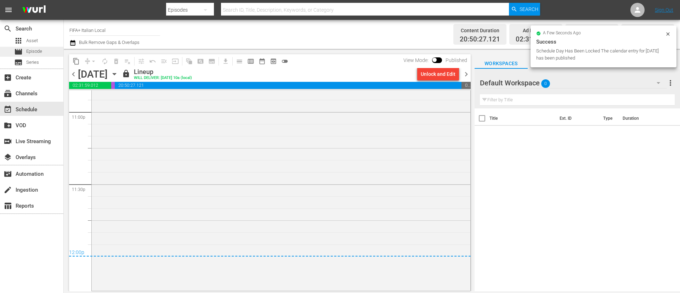
click at [7, 54] on div "movie Episode" at bounding box center [21, 52] width 42 height 10
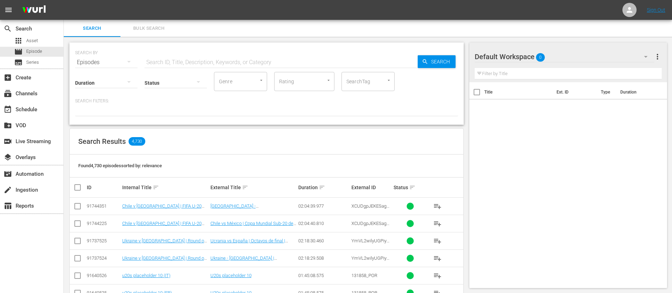
click at [233, 57] on input "text" at bounding box center [281, 62] width 273 height 17
click at [157, 28] on span "Bulk Search" at bounding box center [149, 28] width 48 height 8
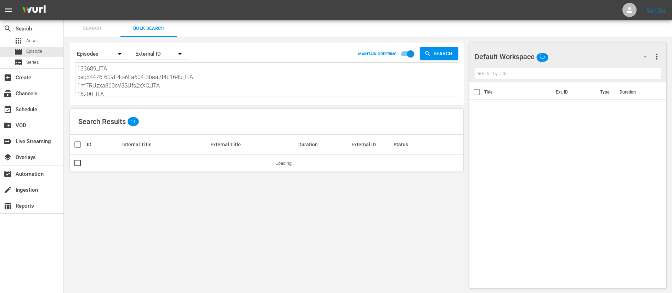
click at [122, 78] on textarea "133689_ITA 5eb84476-609f-4ce9-a604-3baa2f4b164b_ITA 1mTRUzxa860cV3SUfs2xXC_ITA …" at bounding box center [267, 80] width 381 height 32
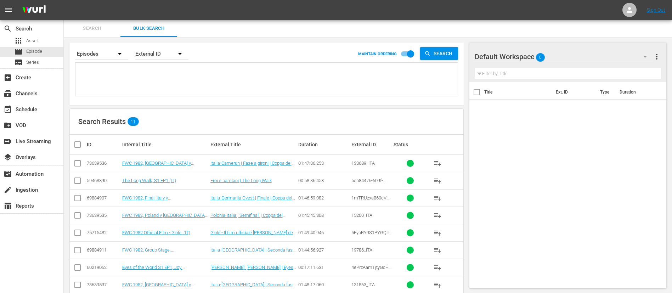
paste textarea "2wzQvLLUd04qXt5cLJ8V0e_FR 13255_FR 2P3mjNZEcHm3HacZaPh690_FR 2a1dda19-2622-4850…"
type textarea "2wzQvLLUd04qXt5cLJ8V0e_FR 13255_FR 2P3mjNZEcHm3HacZaPh690_FR 2a1dda19-2622-4850…"
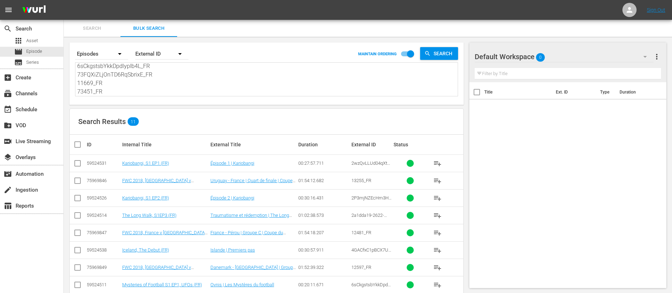
type textarea "2wzQvLLUd04qXt5cLJ8V0e_FR 13255_FR 2P3mjNZEcHm3HacZaPh690_FR 2a1dda19-2622-4850…"
click at [71, 146] on th at bounding box center [78, 145] width 16 height 20
click at [75, 143] on input "checkbox" at bounding box center [80, 144] width 14 height 9
checkbox input "true"
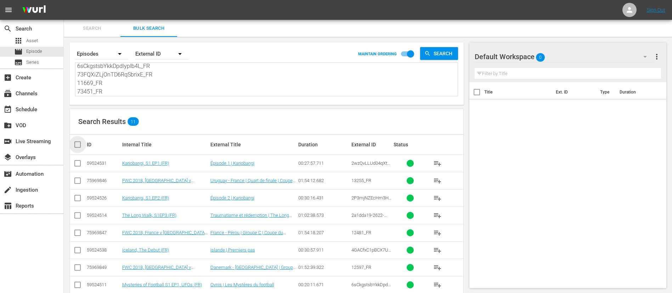
checkbox input "true"
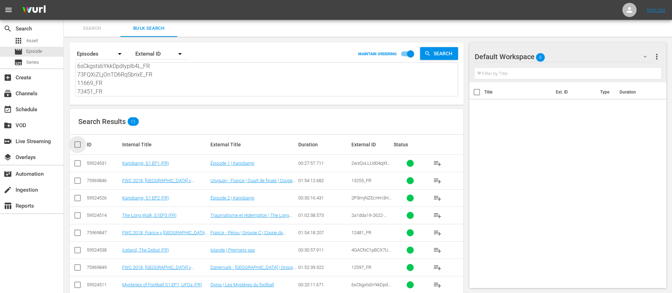
checkbox input "true"
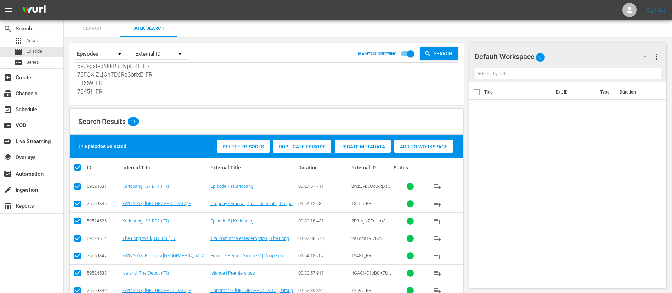
click at [410, 148] on span "Add to Workspace" at bounding box center [423, 147] width 59 height 6
click at [228, 79] on textarea "2wzQvLLUd04qXt5cLJ8V0e_FR 13255_FR 2P3mjNZEcHm3HacZaPh690_FR 2a1dda19-2622-4850…" at bounding box center [267, 80] width 381 height 32
click at [102, 31] on span "Search" at bounding box center [92, 28] width 48 height 8
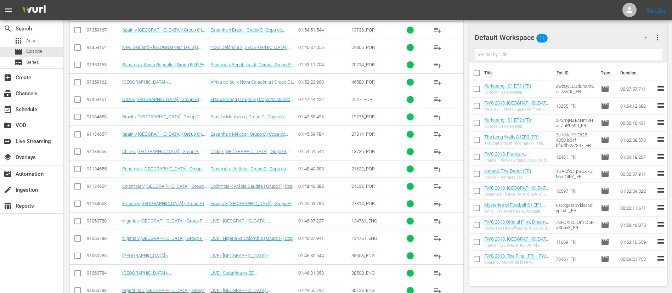
scroll to position [1111, 0]
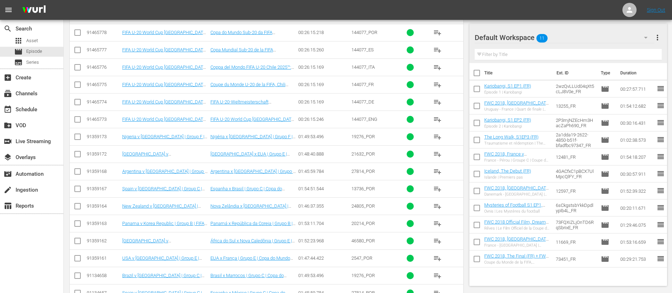
click at [436, 84] on span "playlist_add" at bounding box center [437, 84] width 9 height 9
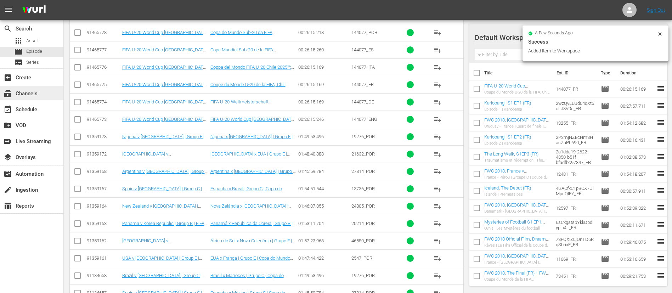
click at [33, 94] on div "subscriptions Channels" at bounding box center [20, 92] width 40 height 6
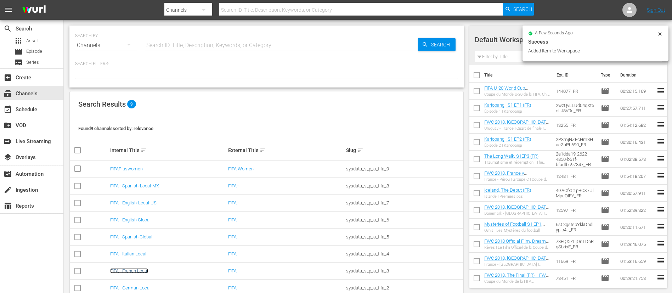
click at [140, 272] on link "FIFA+ French Local" at bounding box center [129, 270] width 38 height 5
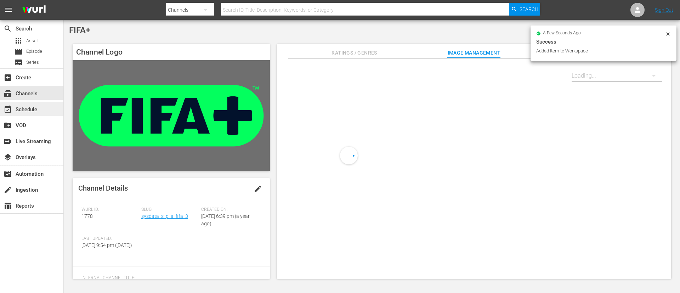
click at [26, 102] on div "event_available Schedule" at bounding box center [31, 109] width 63 height 14
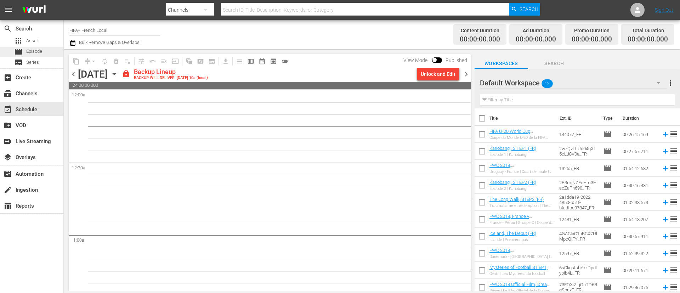
click at [28, 51] on span "Episode" at bounding box center [34, 51] width 16 height 7
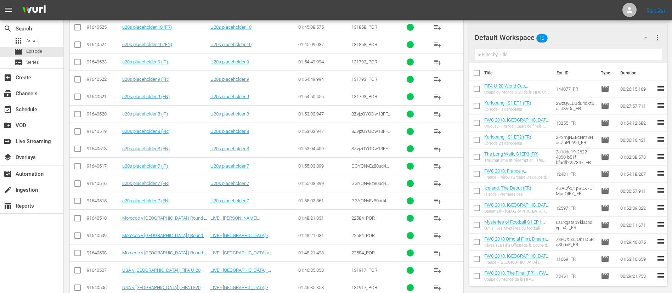
scroll to position [319, 0]
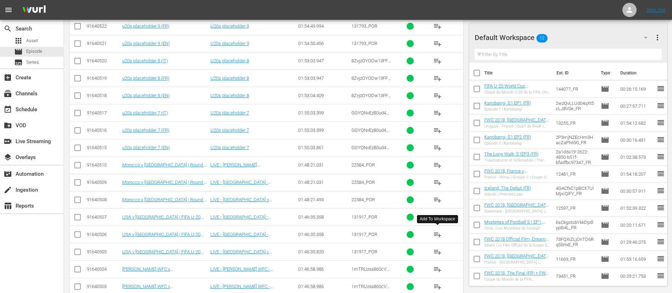
click at [436, 235] on span "playlist_add" at bounding box center [437, 234] width 9 height 9
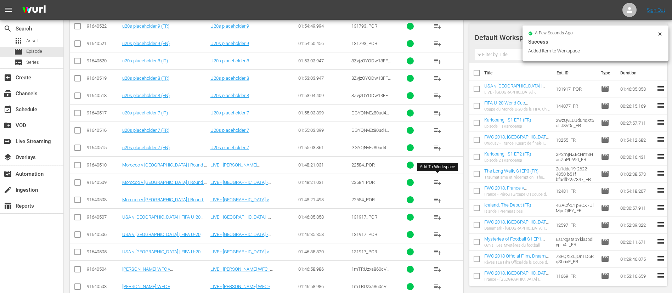
click at [437, 184] on span "playlist_add" at bounding box center [437, 182] width 9 height 9
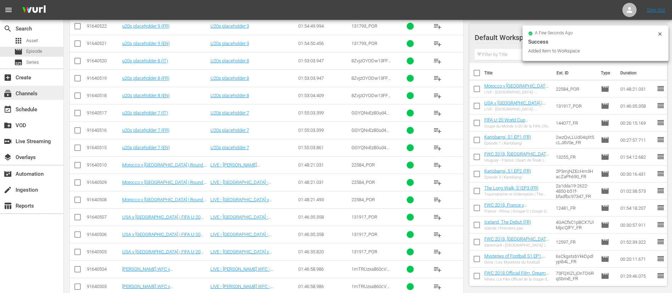
click at [48, 94] on div "subscriptions Channels" at bounding box center [31, 93] width 63 height 14
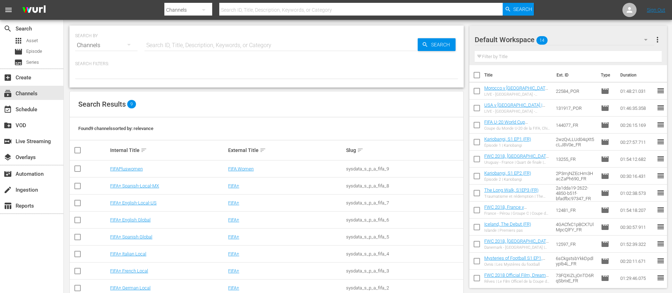
click at [123, 274] on td "FIFA+ French Local" at bounding box center [168, 271] width 118 height 17
click at [128, 269] on link "FIFA+ French Local" at bounding box center [129, 270] width 38 height 5
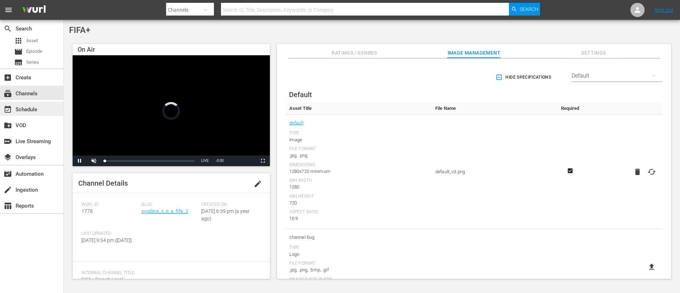
click at [28, 107] on div "event_available Schedule" at bounding box center [20, 108] width 40 height 6
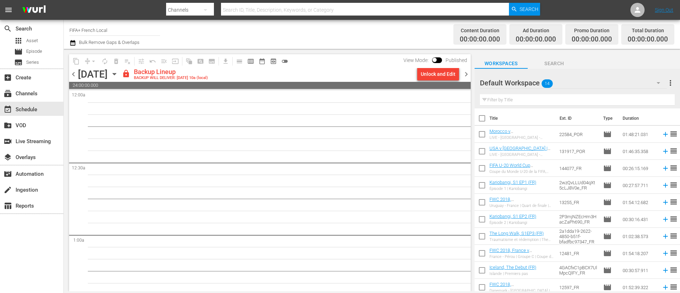
click at [77, 75] on span "chevron_left" at bounding box center [73, 74] width 9 height 9
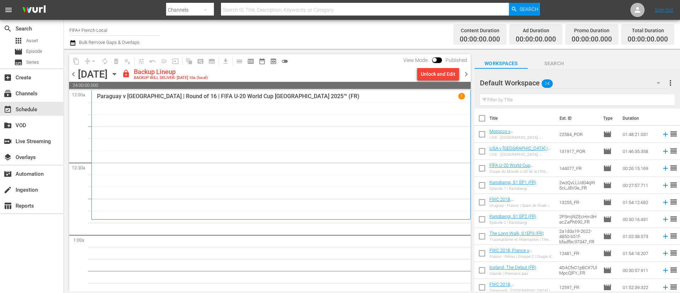
click at [441, 71] on div "Unlock and Edit" at bounding box center [438, 74] width 35 height 13
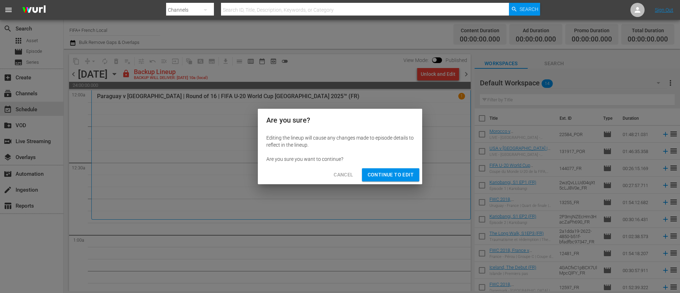
click at [407, 181] on button "Continue to Edit" at bounding box center [390, 174] width 57 height 13
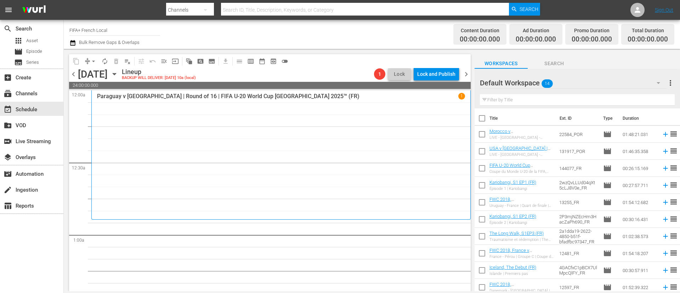
click at [478, 123] on input "checkbox" at bounding box center [482, 119] width 15 height 15
checkbox input "true"
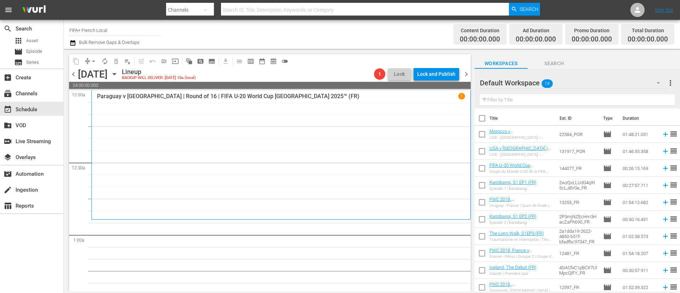
checkbox input "true"
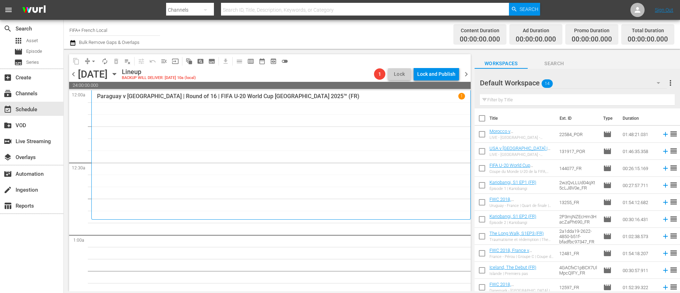
checkbox input "true"
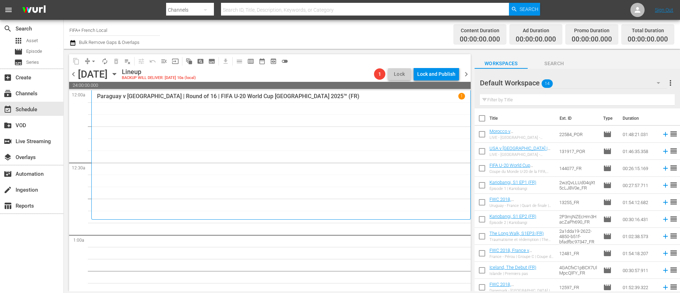
checkbox input "true"
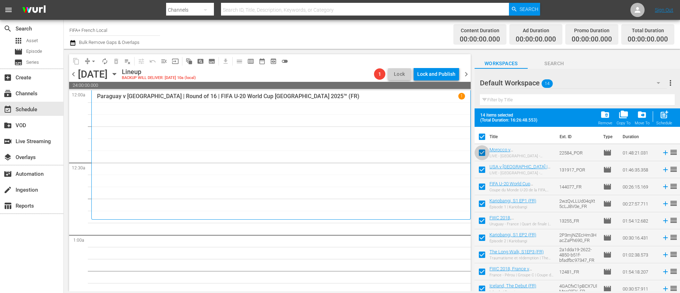
click at [480, 150] on input "checkbox" at bounding box center [482, 154] width 15 height 15
checkbox input "false"
click at [480, 168] on input "checkbox" at bounding box center [482, 171] width 15 height 15
checkbox input "false"
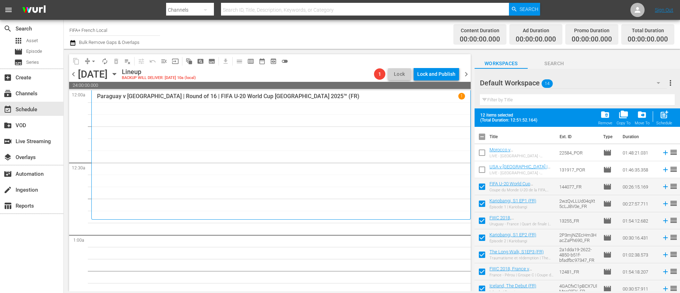
click at [659, 117] on div "post_add Schedule" at bounding box center [665, 118] width 16 height 16
checkbox input "false"
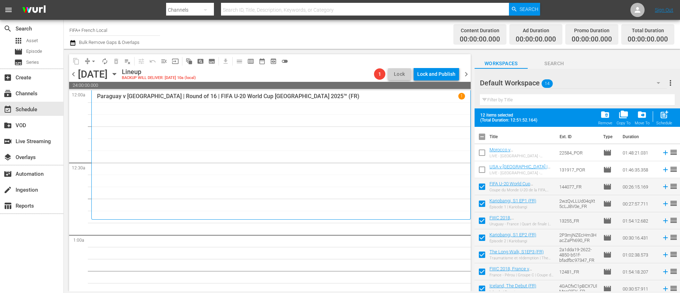
checkbox input "false"
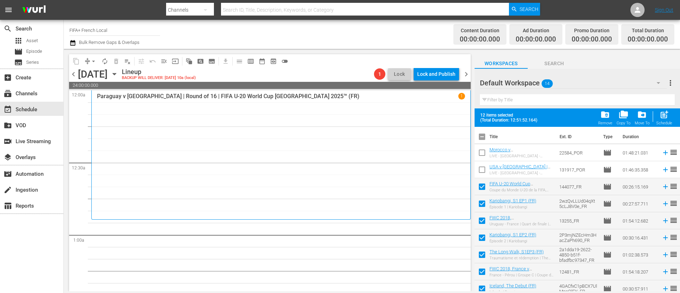
checkbox input "false"
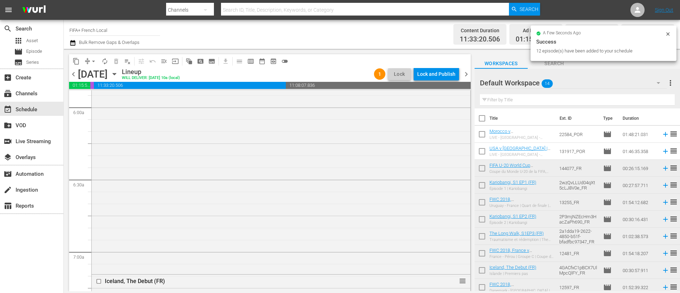
scroll to position [1276, 0]
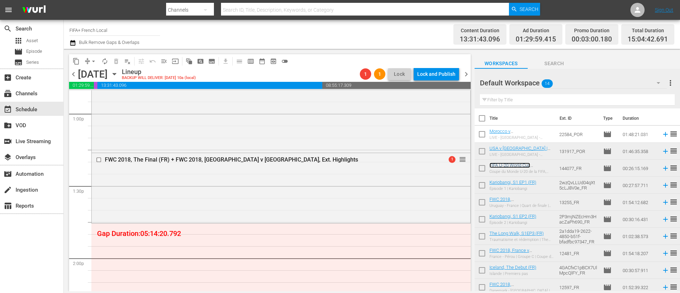
scroll to position [1913, 0]
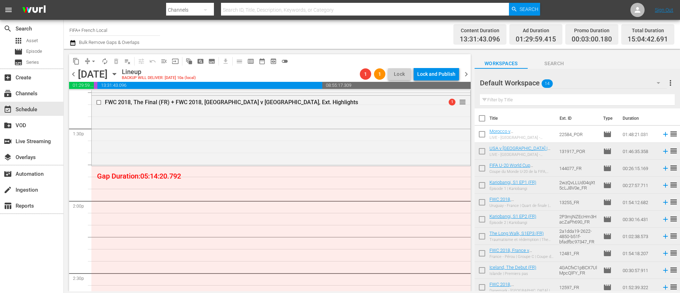
click at [483, 189] on input "checkbox" at bounding box center [482, 186] width 15 height 15
checkbox input "true"
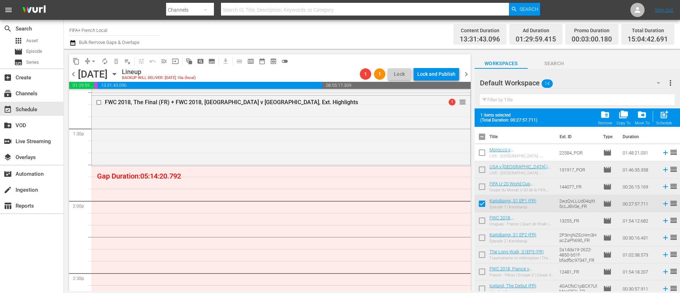
click at [479, 221] on input "checkbox" at bounding box center [482, 222] width 15 height 15
checkbox input "true"
click at [482, 238] on input "checkbox" at bounding box center [482, 239] width 15 height 15
checkbox input "true"
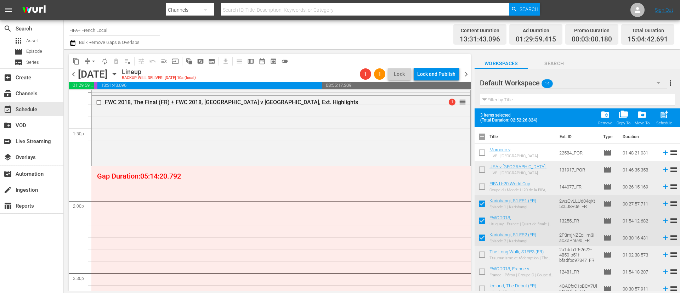
click at [483, 250] on input "checkbox" at bounding box center [482, 256] width 15 height 15
checkbox input "true"
click at [479, 273] on input "checkbox" at bounding box center [482, 273] width 15 height 15
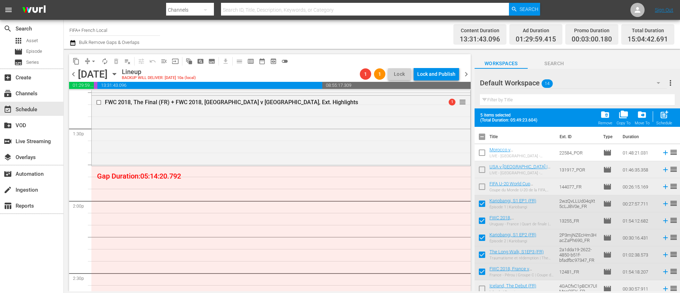
click at [479, 274] on input "checkbox" at bounding box center [482, 273] width 15 height 15
click at [479, 272] on input "checkbox" at bounding box center [482, 273] width 15 height 15
checkbox input "true"
click at [483, 258] on input "checkbox" at bounding box center [482, 256] width 15 height 15
checkbox input "false"
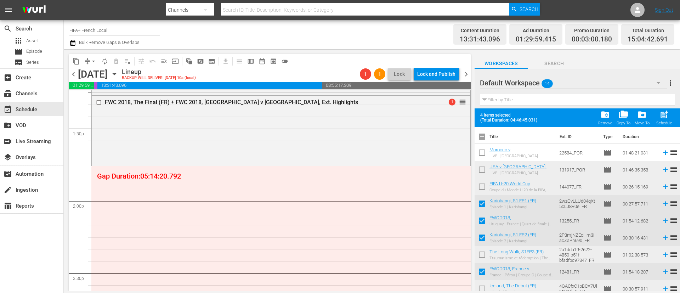
scroll to position [53, 0]
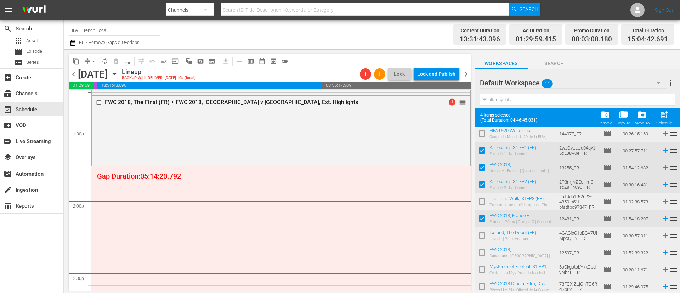
click at [482, 265] on input "checkbox" at bounding box center [482, 271] width 15 height 15
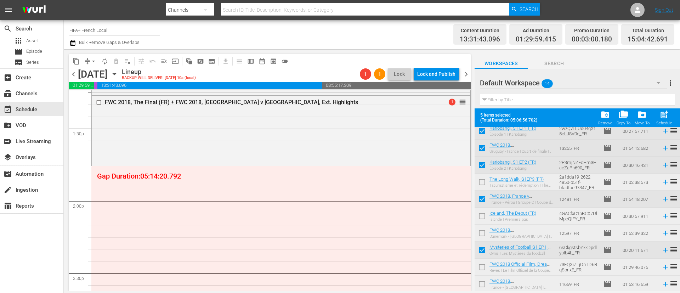
scroll to position [90, 0]
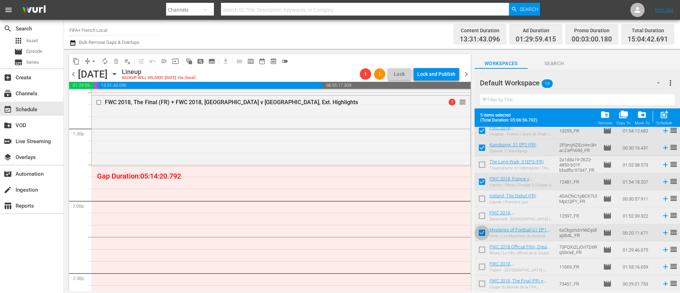
click at [483, 239] on input "checkbox" at bounding box center [482, 234] width 15 height 15
checkbox input "false"
click at [479, 285] on input "checkbox" at bounding box center [482, 285] width 15 height 15
checkbox input "true"
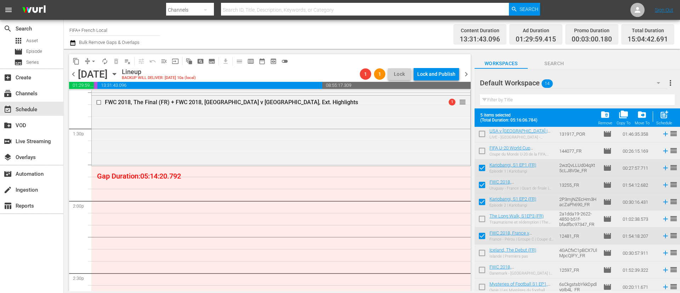
scroll to position [0, 0]
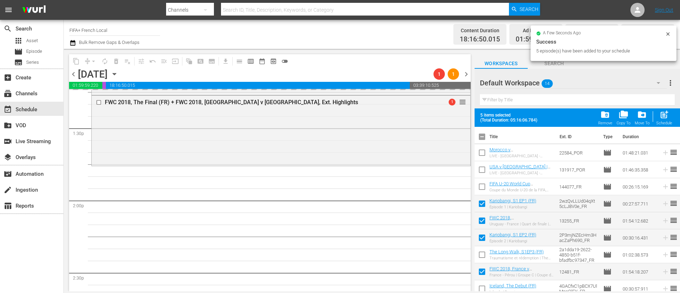
click at [479, 139] on input "checkbox" at bounding box center [482, 138] width 15 height 15
checkbox input "true"
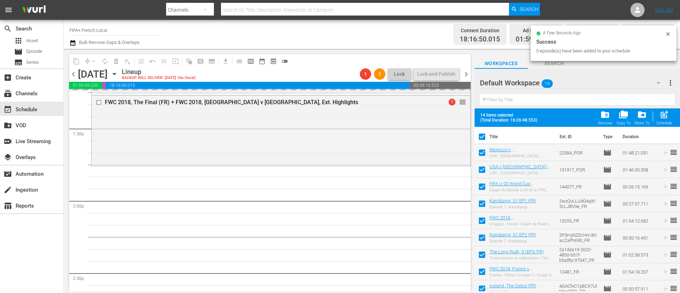
checkbox input "true"
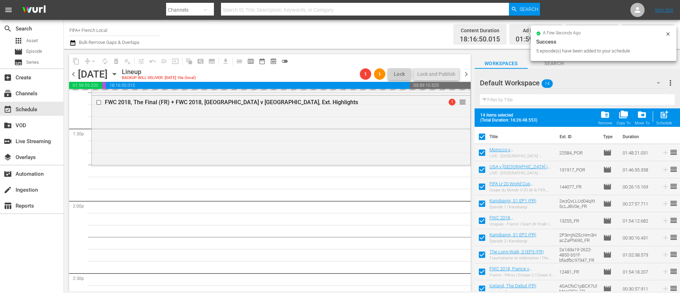
checkbox input "true"
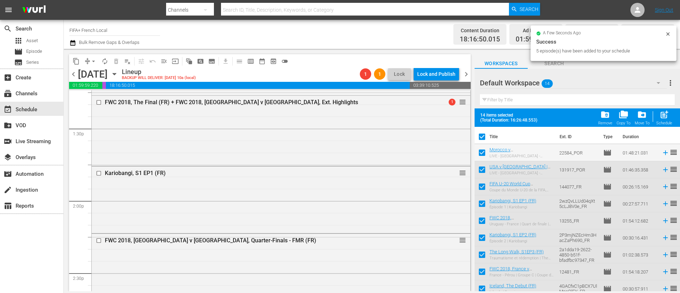
drag, startPoint x: 479, startPoint y: 139, endPoint x: 472, endPoint y: 147, distance: 11.0
click at [480, 139] on input "checkbox" at bounding box center [482, 138] width 15 height 15
checkbox input "false"
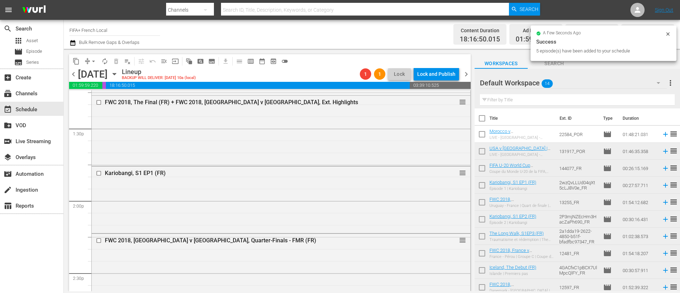
checkbox input "false"
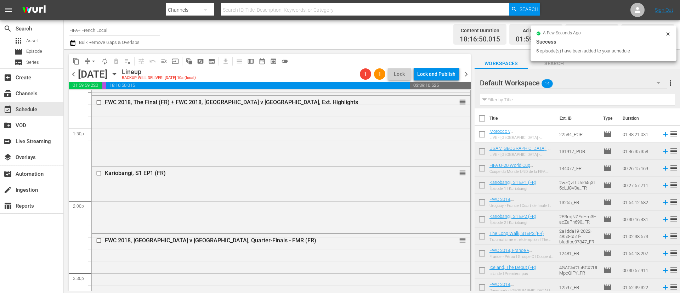
checkbox input "false"
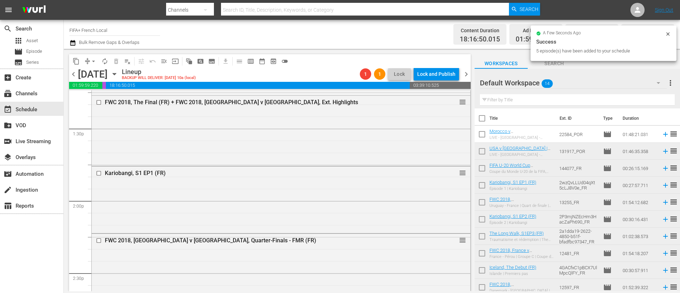
checkbox input "false"
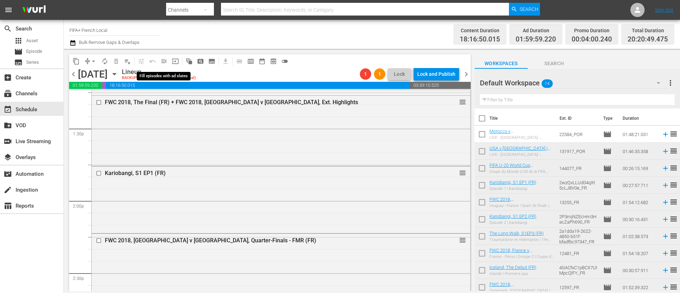
click at [166, 61] on span "menu_open" at bounding box center [164, 61] width 7 height 7
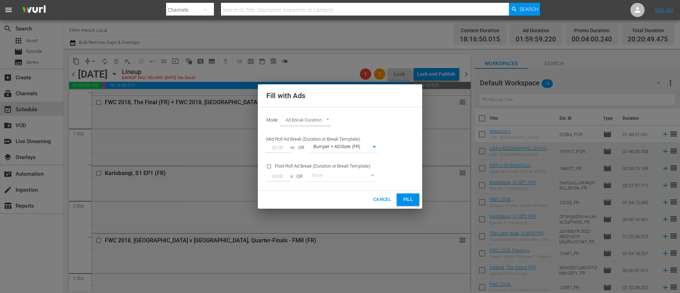
click at [404, 197] on span "Fill" at bounding box center [408, 200] width 11 height 8
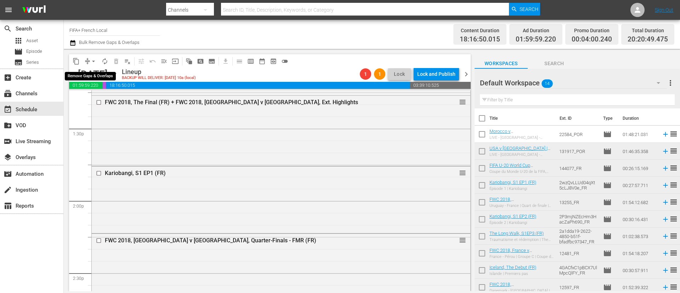
click at [90, 59] on span "arrow_drop_down" at bounding box center [93, 61] width 7 height 7
click at [108, 102] on li "Align to End of Previous Day" at bounding box center [94, 99] width 74 height 12
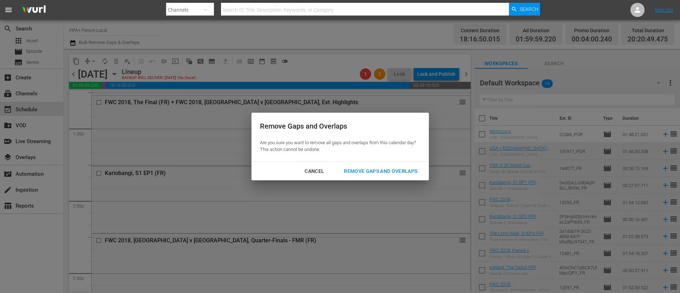
click at [356, 169] on div "Remove Gaps and Overlaps" at bounding box center [380, 171] width 85 height 9
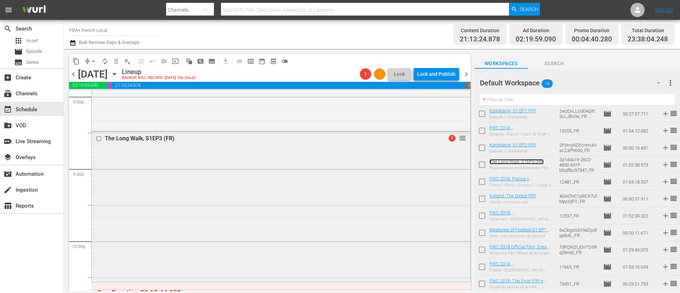
scroll to position [3189, 0]
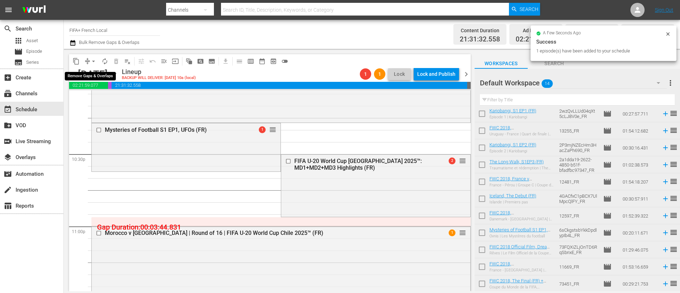
click at [88, 61] on span "compress" at bounding box center [87, 61] width 7 height 7
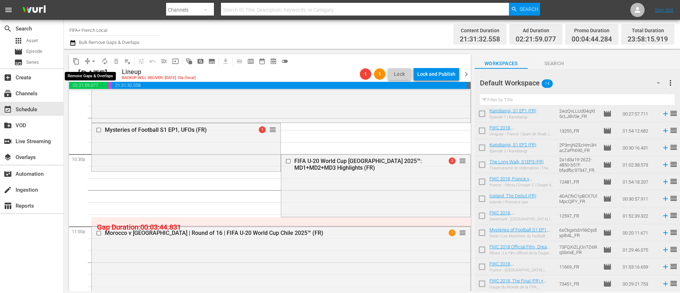
click at [95, 64] on span "arrow_drop_down" at bounding box center [93, 61] width 7 height 7
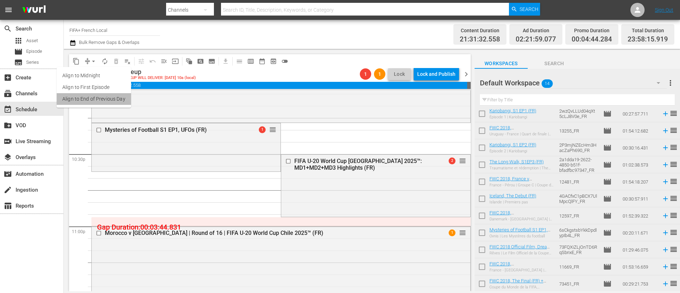
click at [104, 95] on li "Align to End of Previous Day" at bounding box center [94, 99] width 74 height 12
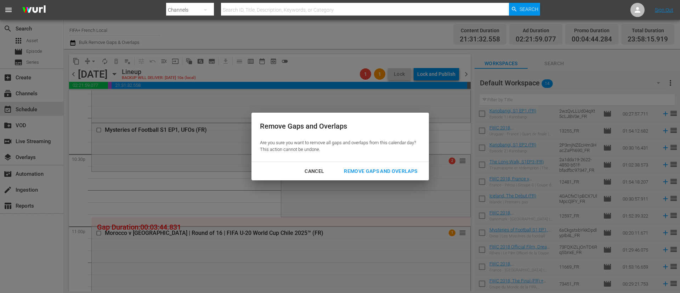
click at [407, 167] on div "Remove Gaps and Overlaps" at bounding box center [380, 171] width 85 height 9
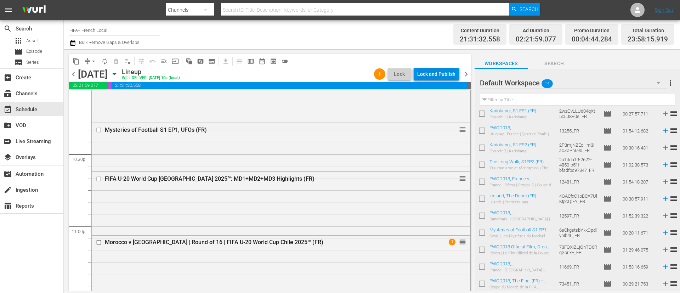
click at [450, 75] on div "Lock and Publish" at bounding box center [436, 74] width 38 height 13
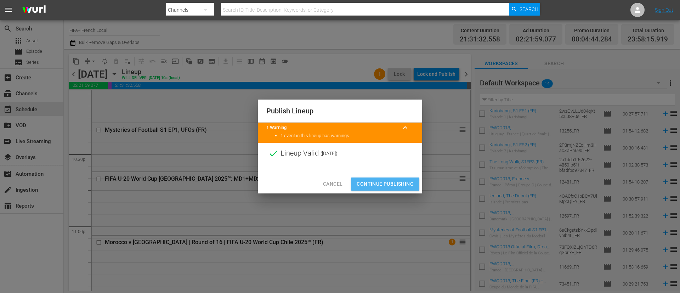
click at [413, 183] on span "Continue Publishing" at bounding box center [385, 184] width 57 height 9
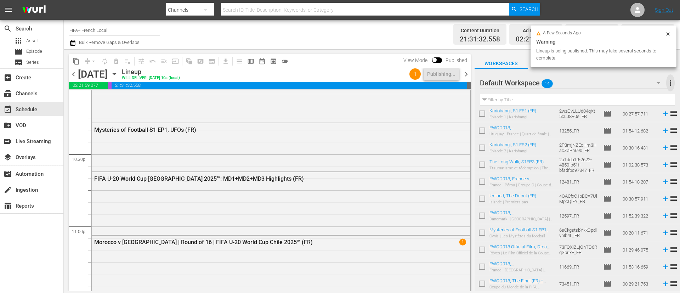
click at [670, 83] on span "more_vert" at bounding box center [670, 83] width 9 height 9
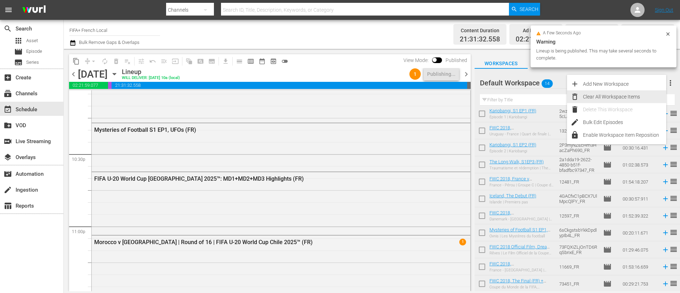
click at [621, 94] on div "Clear All Workspace Items" at bounding box center [624, 96] width 83 height 13
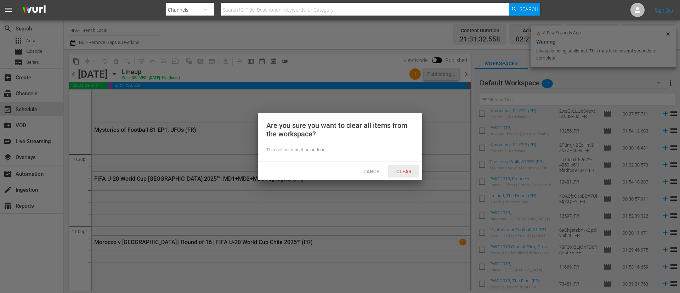
click at [416, 174] on span "Clear" at bounding box center [404, 172] width 27 height 6
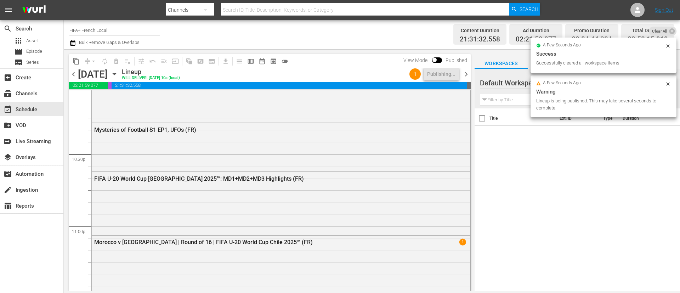
scroll to position [0, 0]
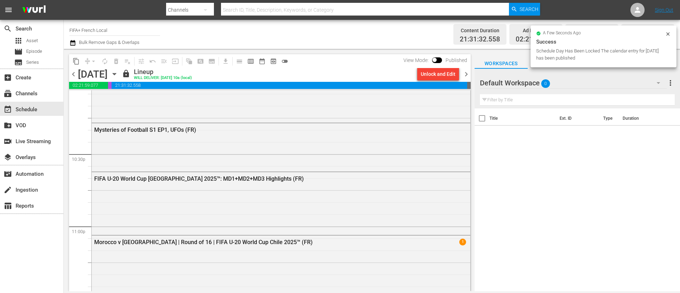
click at [471, 77] on span "chevron_right" at bounding box center [466, 74] width 9 height 9
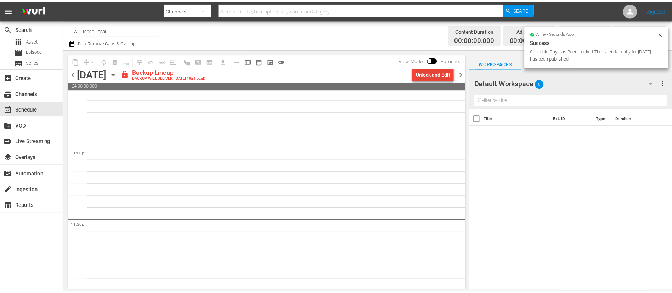
scroll to position [3269, 0]
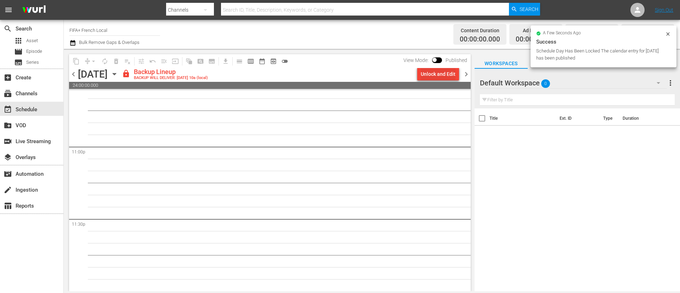
click at [445, 76] on div "Unlock and Edit" at bounding box center [438, 74] width 35 height 13
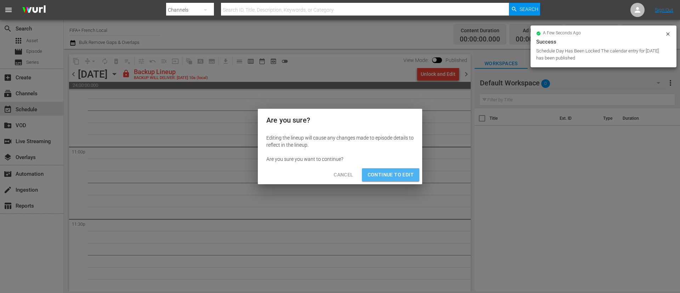
click at [409, 175] on span "Continue to Edit" at bounding box center [391, 174] width 46 height 9
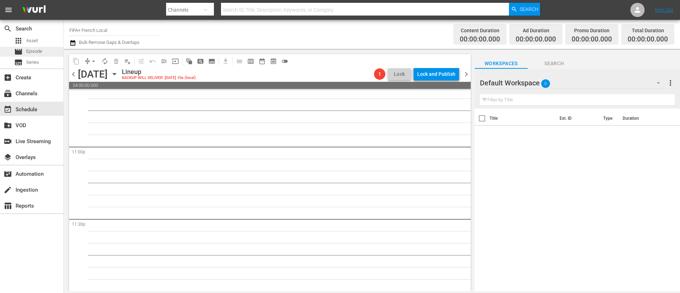
click at [17, 50] on span "movie" at bounding box center [18, 51] width 9 height 9
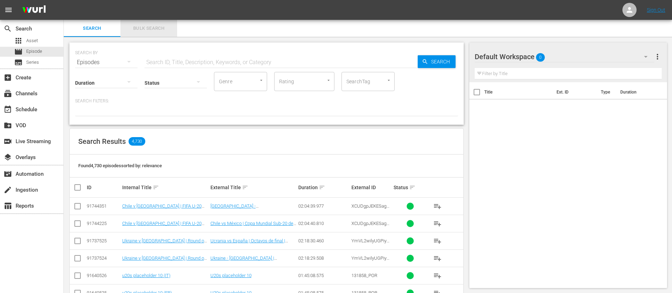
click at [149, 23] on button "Bulk Search" at bounding box center [148, 28] width 57 height 17
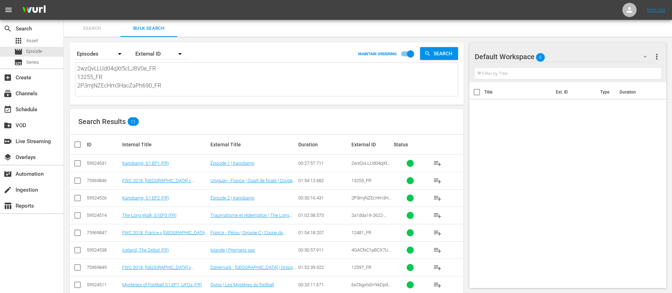
click at [156, 89] on textarea "2wzQvLLUd04qXt5cLJ8V0e_FR 13255_FR 2P3mjNZEcHm3HacZaPh690_FR 2a1dda19-2622-4850…" at bounding box center [267, 80] width 381 height 32
paste textarea "131887_FR 128307_FR 128324_FR 131888_FR 24495_FR 128325_FR 128326_FR 24634_FR 3…"
type textarea "131887_FR 128307_FR 128324_FR 131888_FR 24495_FR 128325_FR 128326_FR 24634_FR 3…"
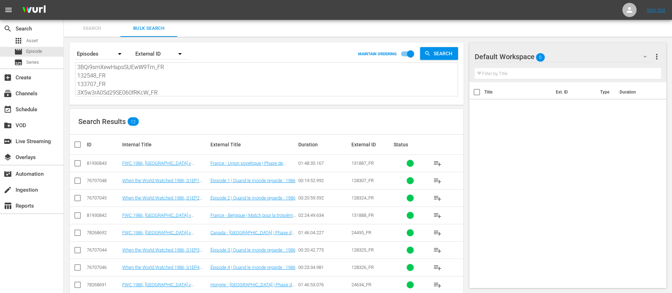
type textarea "131887_FR 128307_FR 128324_FR 131888_FR 24495_FR 128325_FR 128326_FR 24634_FR 3…"
click at [80, 147] on input "checkbox" at bounding box center [80, 144] width 14 height 9
checkbox input "true"
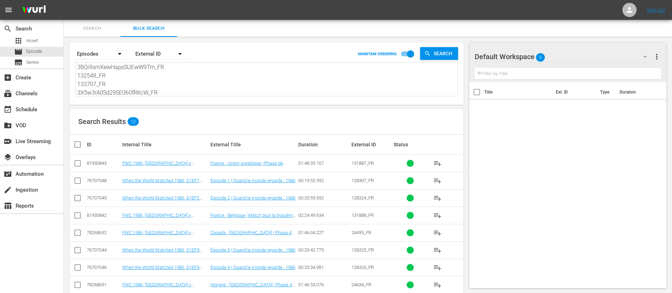
checkbox input "true"
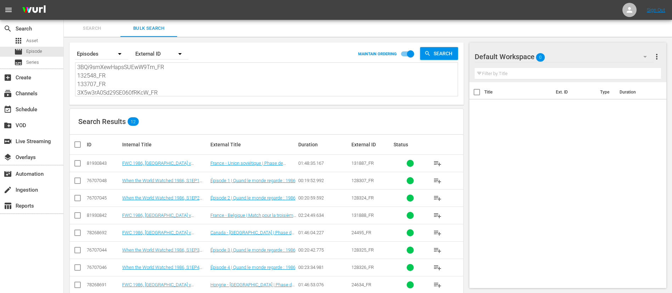
checkbox input "true"
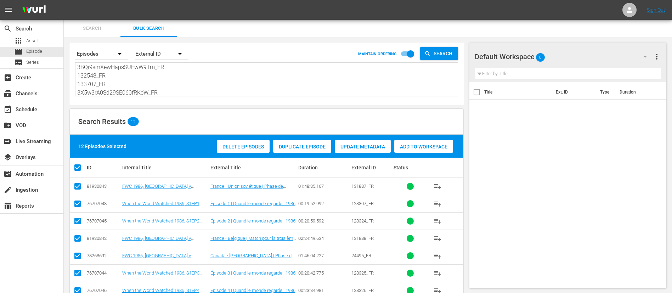
click at [411, 144] on span "Add to Workspace" at bounding box center [423, 147] width 59 height 6
click at [71, 16] on nav "menu Sign Out" at bounding box center [336, 10] width 672 height 20
click at [94, 30] on span "Search" at bounding box center [92, 28] width 48 height 8
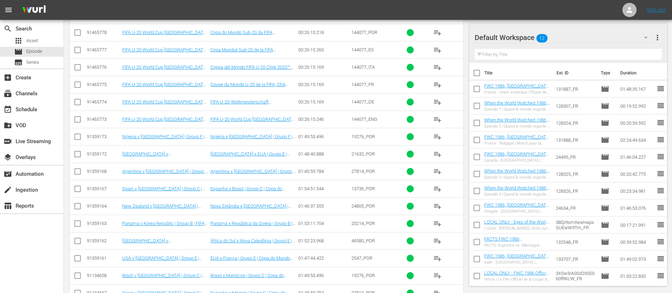
scroll to position [1058, 0]
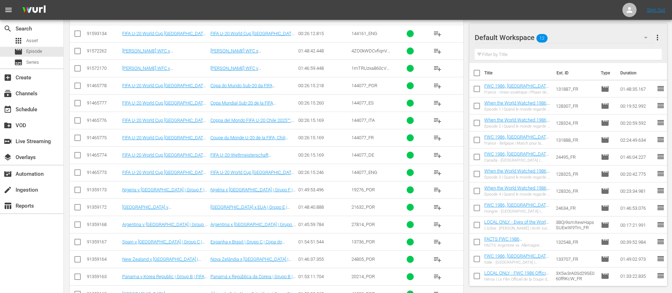
click at [439, 135] on span "playlist_add" at bounding box center [437, 138] width 9 height 9
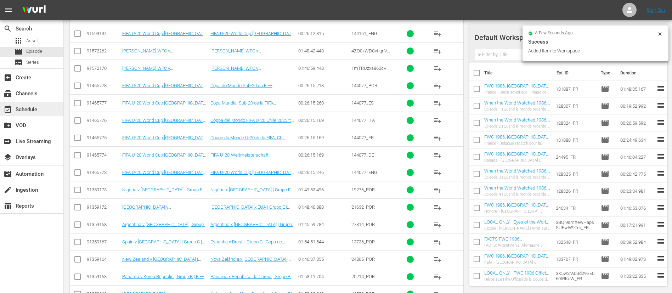
click at [16, 106] on div "event_available Schedule" at bounding box center [20, 108] width 40 height 6
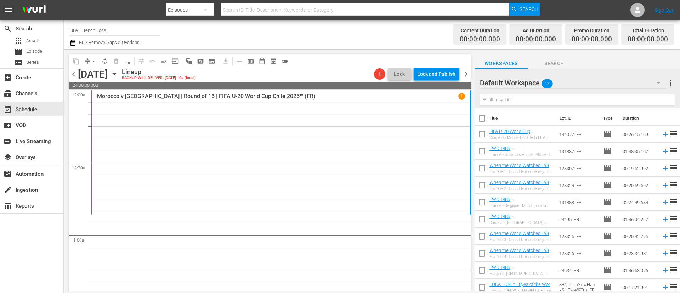
drag, startPoint x: 484, startPoint y: 120, endPoint x: 548, endPoint y: 202, distance: 104.3
click at [484, 120] on input "checkbox" at bounding box center [482, 119] width 15 height 15
checkbox input "true"
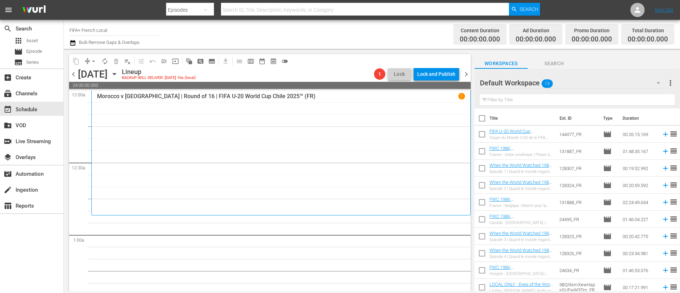
checkbox input "true"
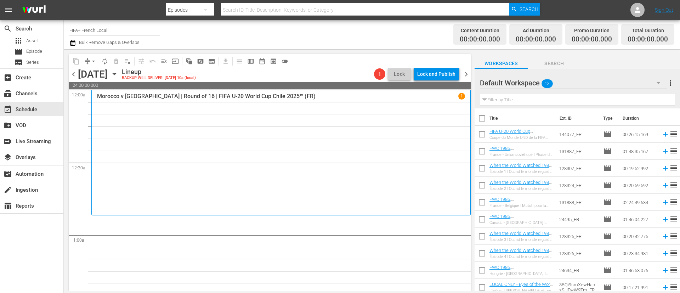
checkbox input "true"
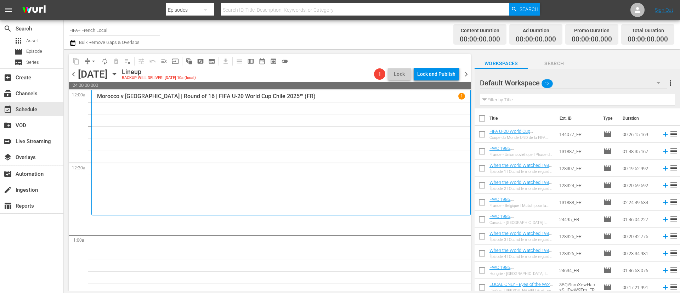
checkbox input "true"
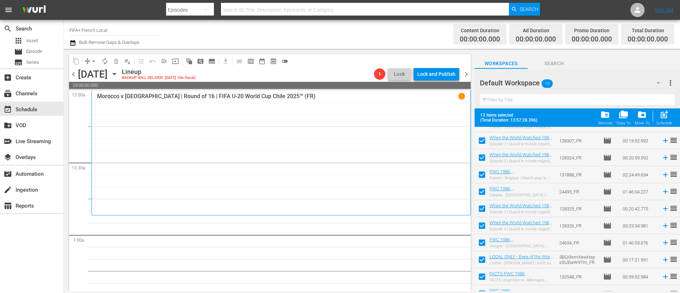
scroll to position [73, 0]
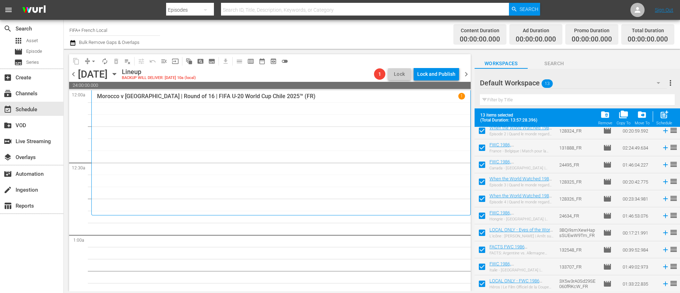
click at [486, 250] on input "checkbox" at bounding box center [482, 251] width 15 height 15
checkbox input "false"
click at [486, 269] on input "checkbox" at bounding box center [482, 268] width 15 height 15
checkbox input "false"
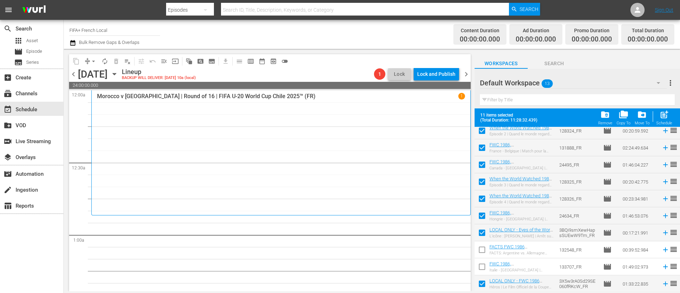
click at [492, 287] on div "Héros | Le Film Officiel de la Coupe du Monde de la FIFA 1986™" at bounding box center [522, 287] width 64 height 5
click at [485, 283] on input "checkbox" at bounding box center [482, 285] width 15 height 15
checkbox input "false"
click at [671, 113] on div "post_add Schedule" at bounding box center [665, 118] width 16 height 16
checkbox input "false"
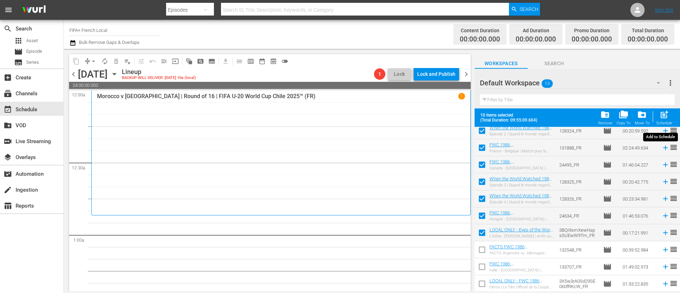
checkbox input "false"
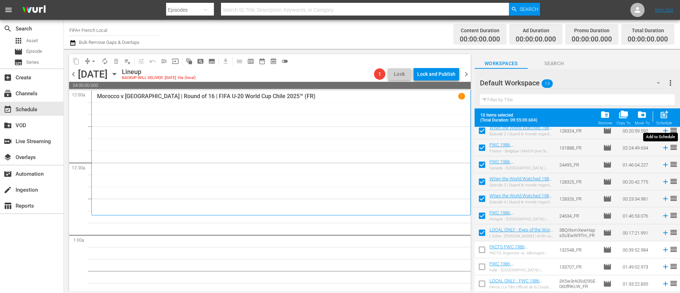
checkbox input "false"
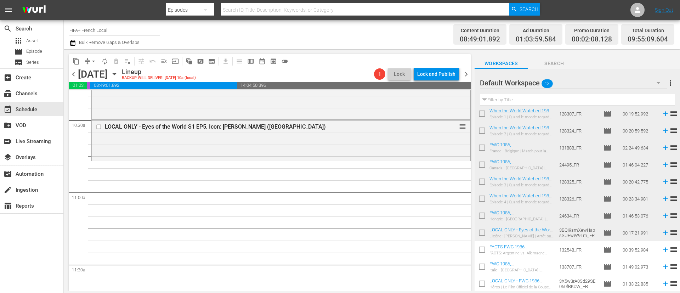
scroll to position [0, 0]
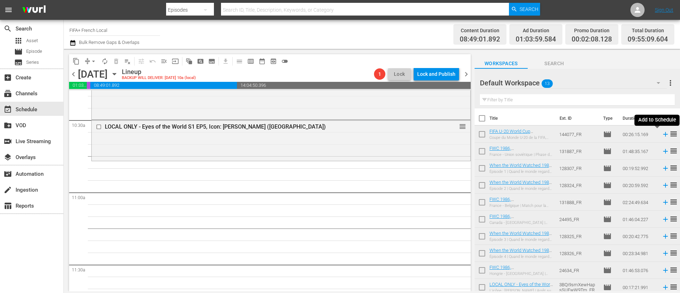
click at [663, 135] on icon at bounding box center [665, 134] width 5 height 5
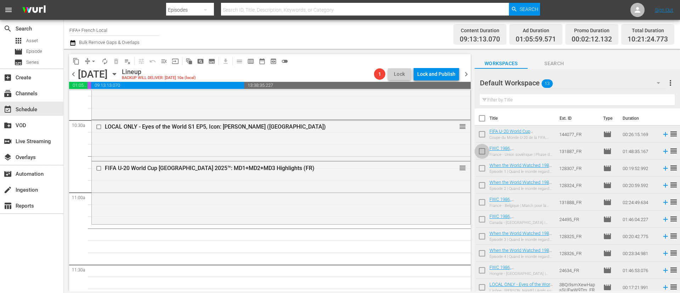
click at [482, 154] on input "checkbox" at bounding box center [482, 152] width 15 height 15
checkbox input "true"
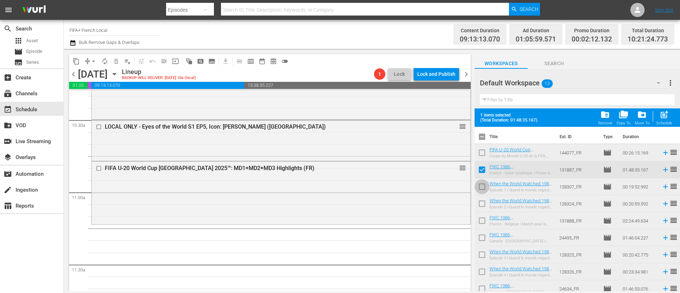
click at [483, 190] on input "checkbox" at bounding box center [482, 188] width 15 height 15
checkbox input "true"
click at [483, 208] on input "checkbox" at bounding box center [482, 205] width 15 height 15
checkbox input "true"
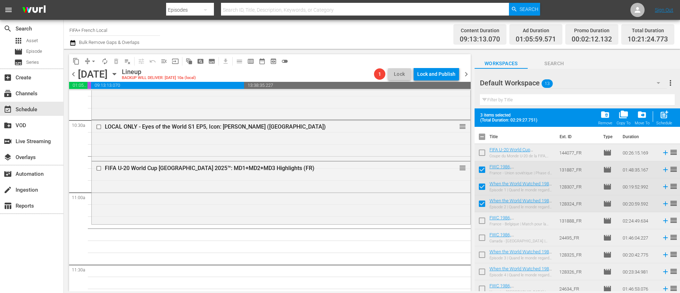
click at [479, 258] on input "checkbox" at bounding box center [482, 256] width 15 height 15
checkbox input "true"
click at [480, 272] on input "checkbox" at bounding box center [482, 273] width 15 height 15
checkbox input "true"
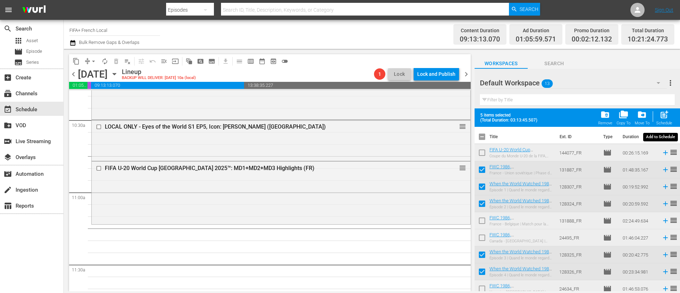
click at [668, 114] on span "post_add" at bounding box center [665, 115] width 10 height 10
checkbox input "false"
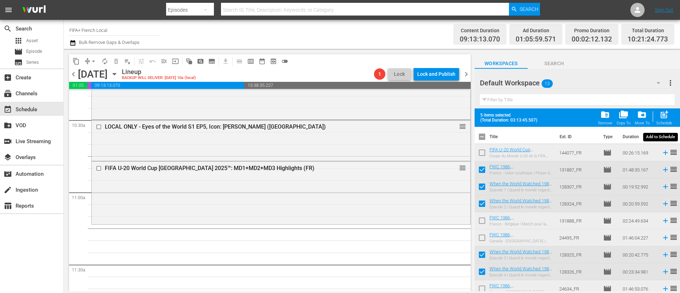
checkbox input "false"
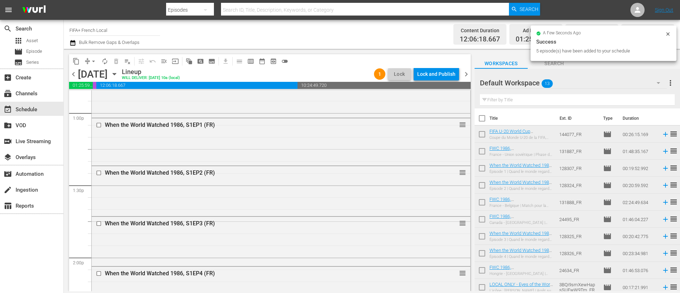
scroll to position [1966, 0]
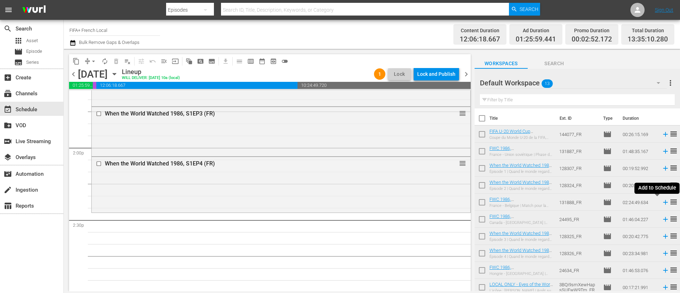
click at [662, 201] on icon at bounding box center [666, 202] width 8 height 8
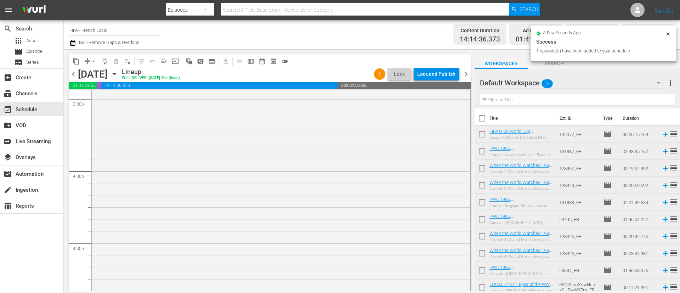
scroll to position [2392, 0]
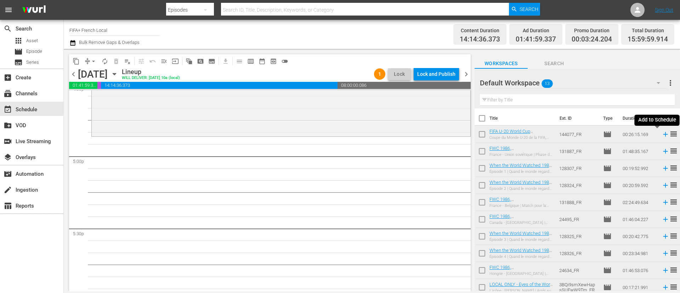
click at [662, 133] on icon at bounding box center [666, 134] width 8 height 8
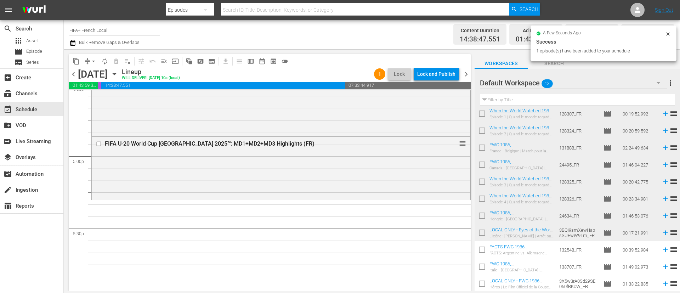
click at [484, 248] on input "checkbox" at bounding box center [482, 251] width 15 height 15
checkbox input "true"
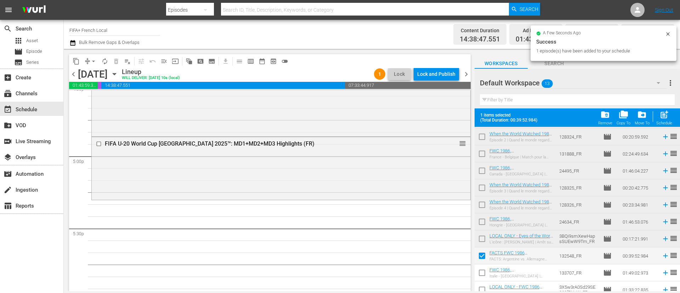
scroll to position [73, 0]
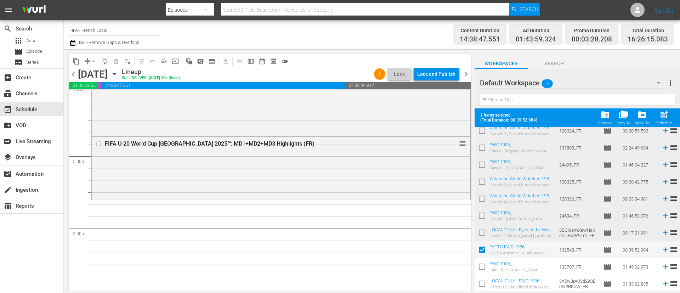
click at [485, 270] on input "checkbox" at bounding box center [482, 268] width 15 height 15
checkbox input "true"
click at [485, 283] on input "checkbox" at bounding box center [482, 285] width 15 height 15
checkbox input "true"
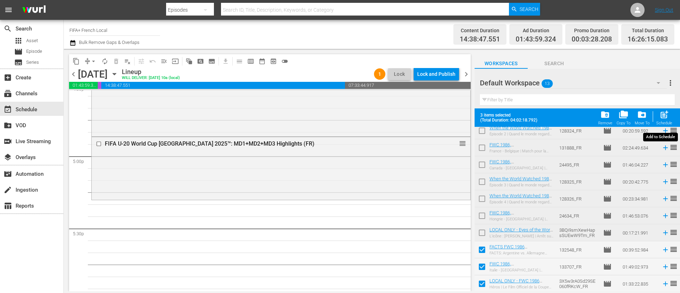
click at [668, 115] on span "post_add" at bounding box center [665, 115] width 10 height 10
checkbox input "false"
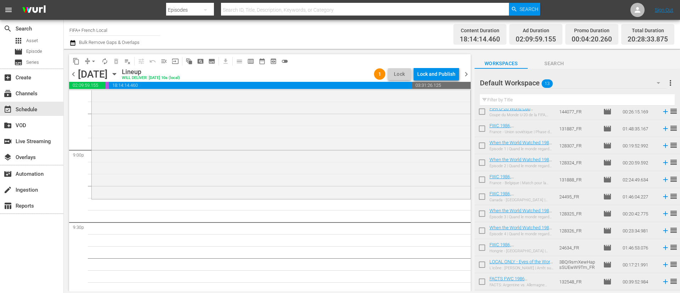
scroll to position [0, 0]
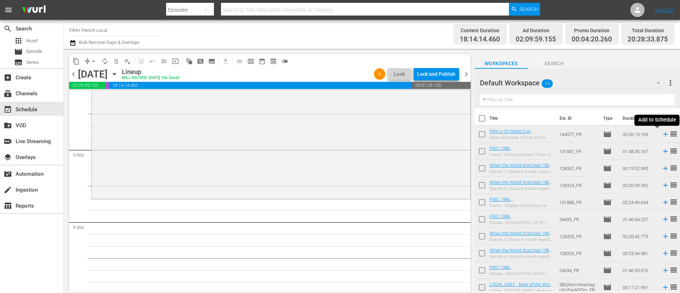
click at [662, 133] on icon at bounding box center [666, 134] width 8 height 8
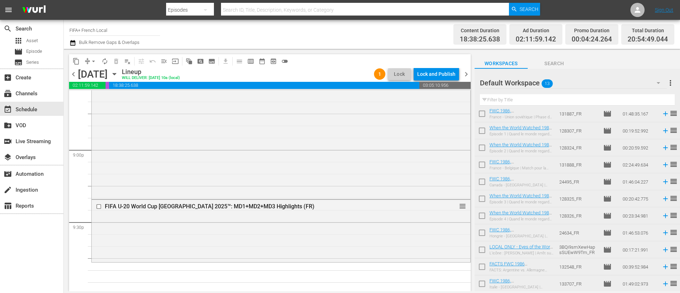
scroll to position [53, 0]
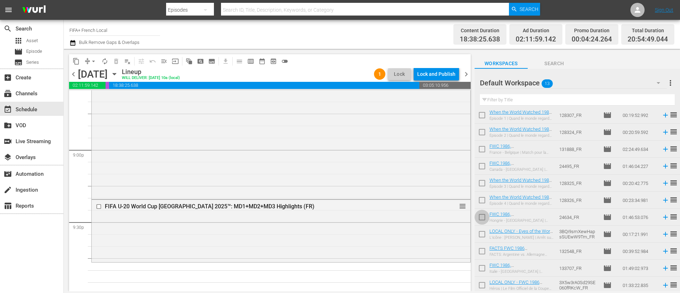
click at [480, 218] on input "checkbox" at bounding box center [482, 218] width 15 height 15
checkbox input "true"
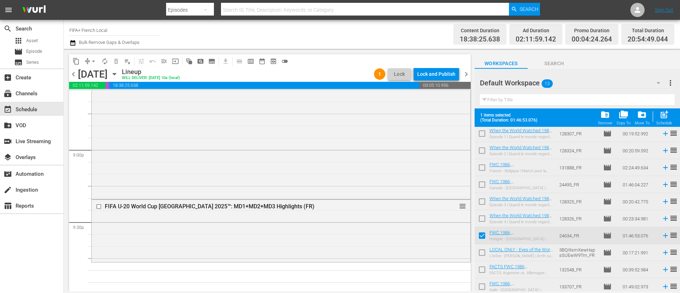
click at [484, 251] on input "checkbox" at bounding box center [482, 254] width 15 height 15
checkbox input "true"
click at [668, 109] on button "post_add Schedule" at bounding box center [664, 118] width 20 height 20
checkbox input "false"
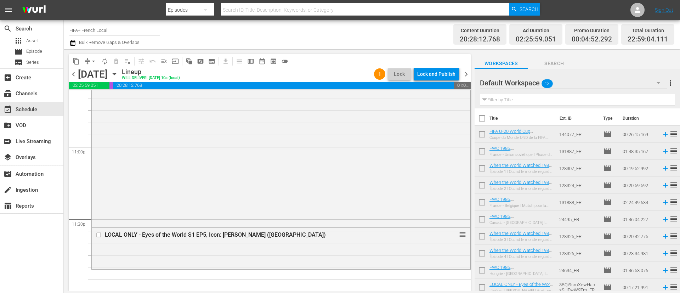
scroll to position [55, 0]
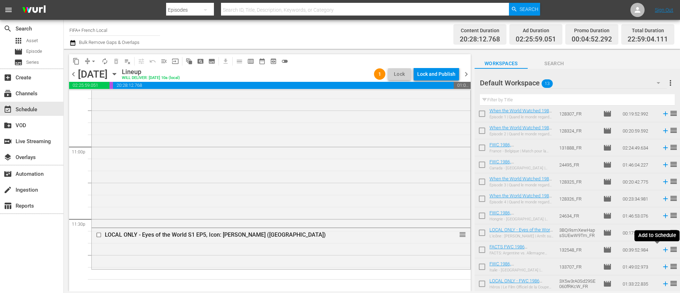
click at [662, 251] on icon at bounding box center [666, 250] width 8 height 8
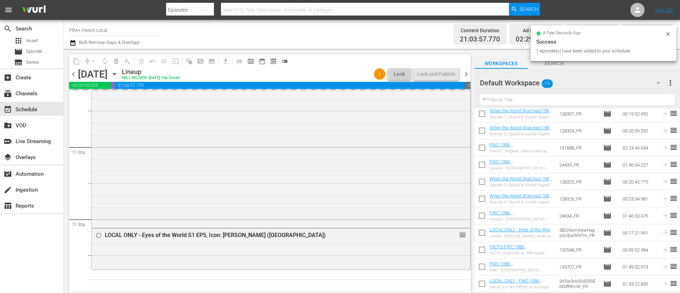
scroll to position [3269, 0]
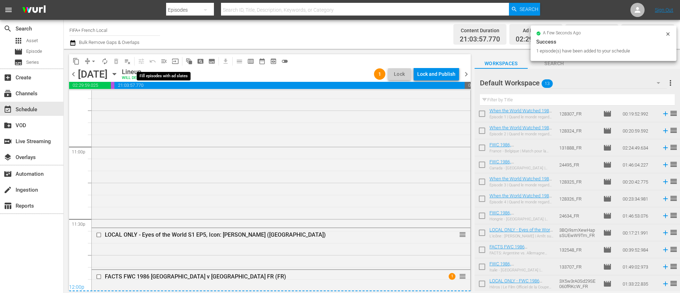
click at [164, 62] on span "menu_open" at bounding box center [164, 61] width 7 height 7
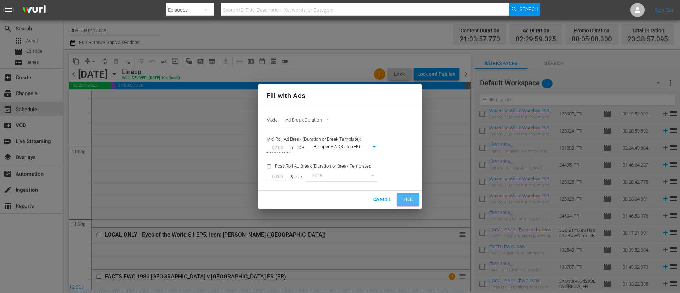
click at [401, 199] on button "Fill" at bounding box center [408, 199] width 23 height 12
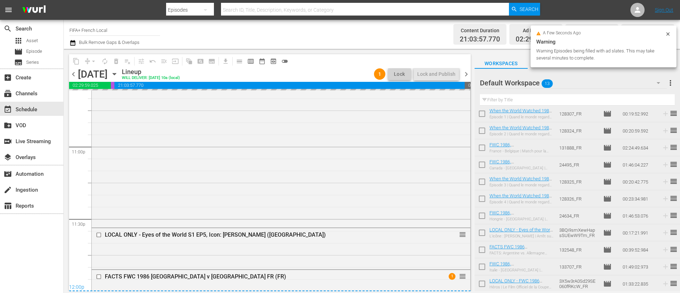
click at [671, 78] on button "more_vert" at bounding box center [670, 82] width 9 height 17
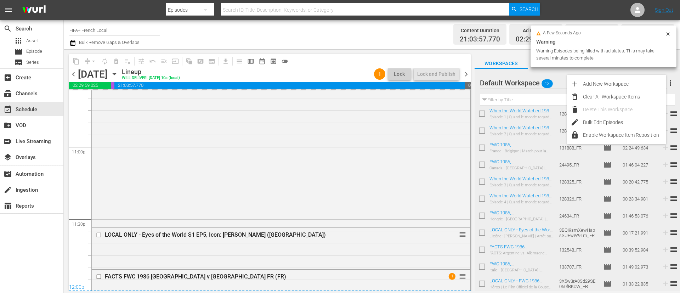
click at [610, 97] on div "Clear All Workspace Items" at bounding box center [624, 96] width 83 height 13
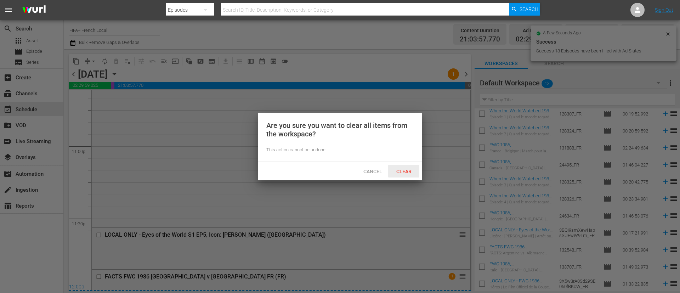
click at [403, 165] on div "Clear" at bounding box center [403, 171] width 31 height 13
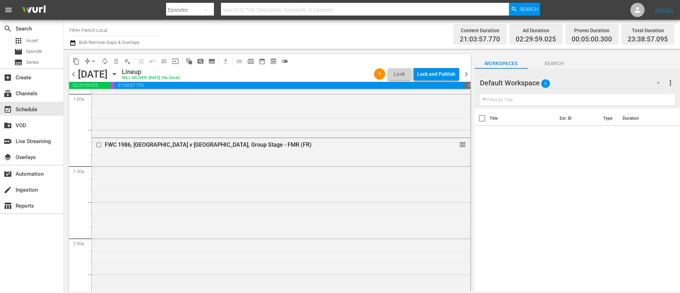
scroll to position [0, 0]
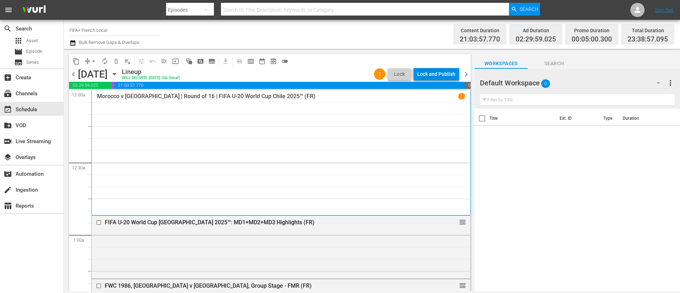
click at [440, 73] on div "Lock and Publish" at bounding box center [436, 74] width 38 height 13
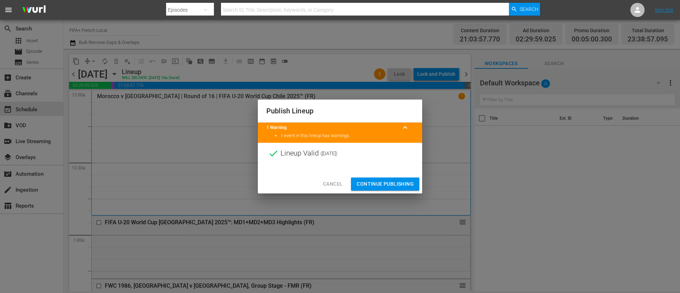
click at [383, 184] on span "Continue Publishing" at bounding box center [385, 184] width 57 height 9
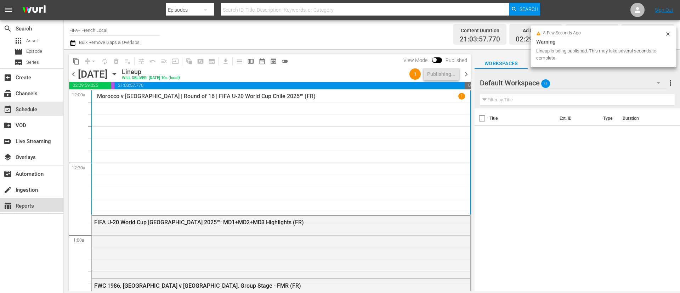
click at [38, 211] on div "table_chart Reports" at bounding box center [31, 205] width 63 height 14
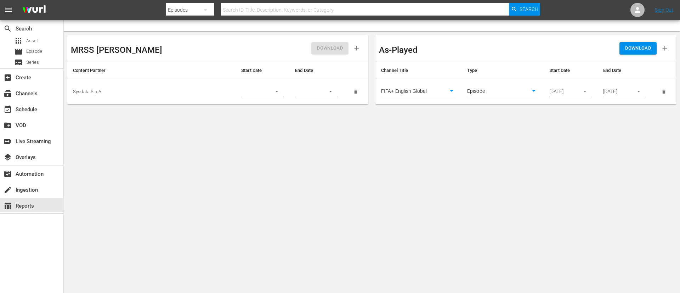
click at [449, 178] on body "menu Search By Episodes Search ID, Title, Description, Keywords, or Category Se…" at bounding box center [340, 146] width 680 height 293
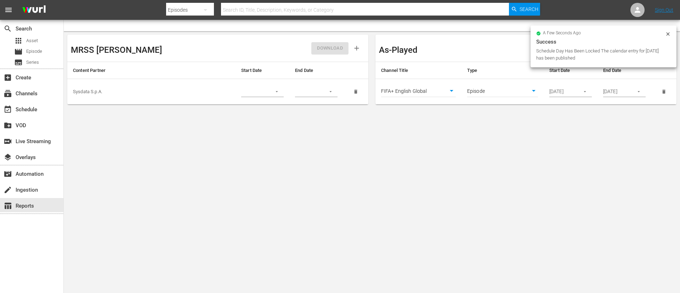
click at [590, 90] on button "button" at bounding box center [585, 92] width 14 height 14
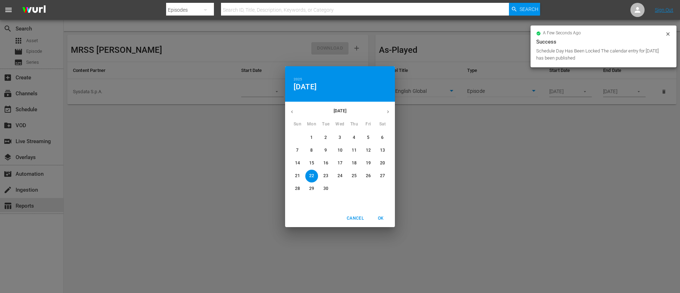
click at [385, 112] on button "button" at bounding box center [388, 112] width 14 height 14
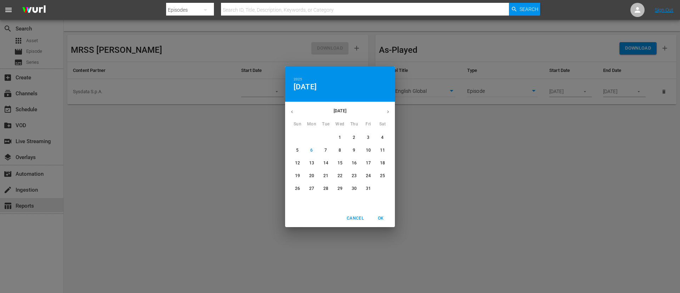
click at [314, 148] on span "6" at bounding box center [311, 150] width 13 height 6
click at [386, 219] on span "OK" at bounding box center [380, 218] width 17 height 7
type input "[DATE]"
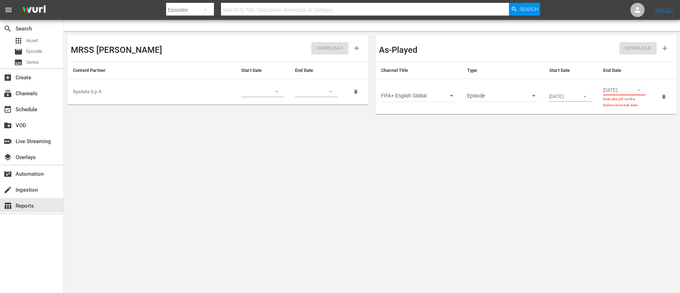
click at [635, 90] on button "button" at bounding box center [639, 90] width 14 height 14
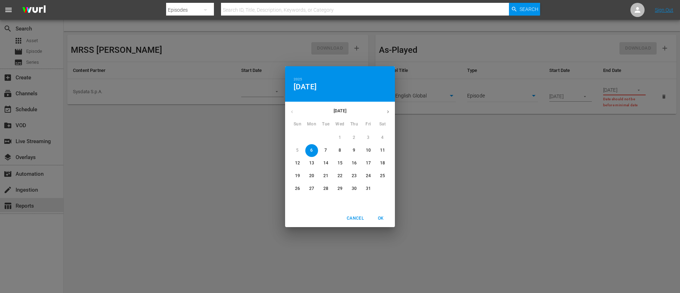
click at [366, 152] on p "10" at bounding box center [368, 150] width 5 height 6
click at [385, 220] on span "OK" at bounding box center [380, 218] width 17 height 7
type input "[DATE]"
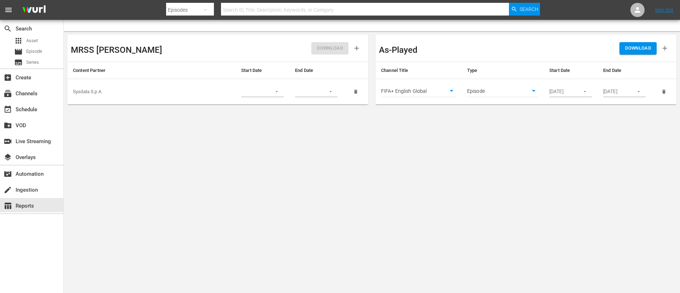
click at [665, 45] on icon "button" at bounding box center [665, 48] width 8 height 8
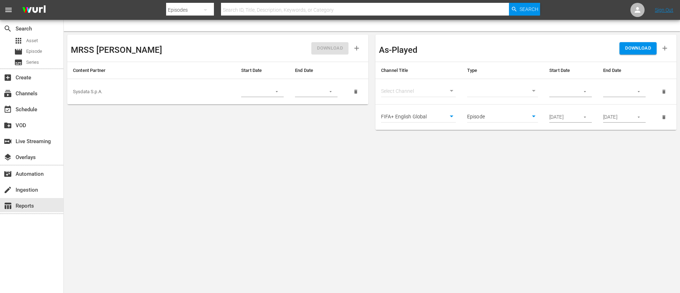
click at [445, 91] on body "menu Search By Episodes Search ID, Title, Description, Keywords, or Category Se…" at bounding box center [340, 146] width 680 height 293
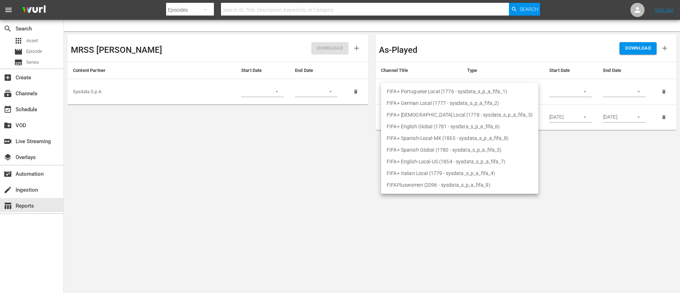
click at [432, 113] on li "FIFA+ [DEMOGRAPHIC_DATA] Local (1778 - sysdata_s_p_a_fifa_3)" at bounding box center [459, 115] width 157 height 12
type input "1778"
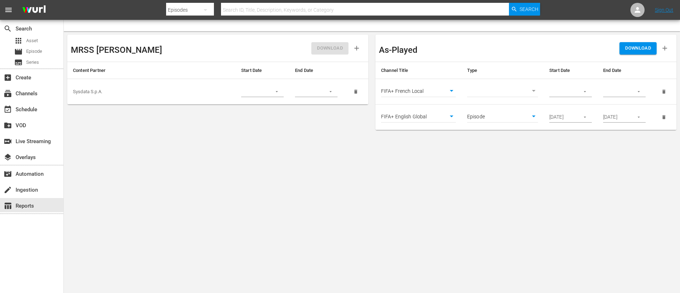
click at [663, 43] on button "button" at bounding box center [665, 48] width 16 height 16
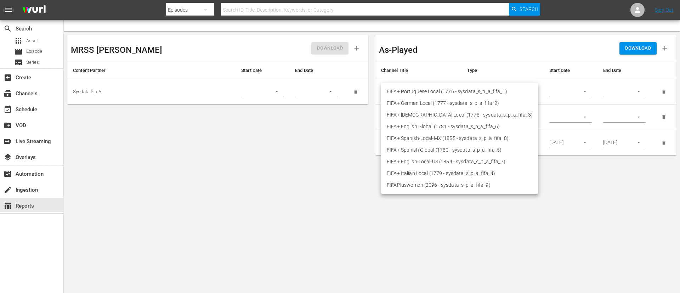
click at [434, 86] on body "menu Search By Episodes Search ID, Title, Description, Keywords, or Category Se…" at bounding box center [340, 146] width 680 height 293
click at [414, 175] on li "FIFA+ Italian Local (1779 - sysdata_s_p_a_fifa_4)" at bounding box center [459, 174] width 157 height 12
type input "1779"
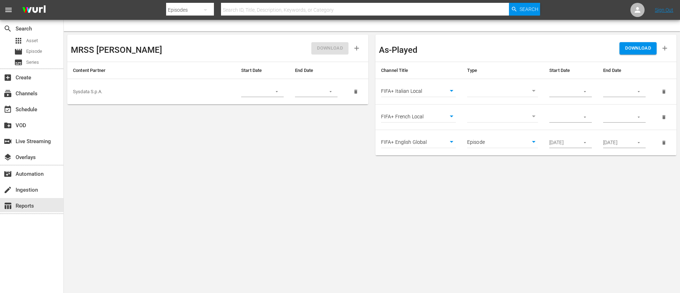
click at [495, 85] on td "​" at bounding box center [503, 92] width 82 height 26
click at [496, 95] on body "menu Search By Episodes Search ID, Title, Description, Keywords, or Category Se…" at bounding box center [340, 146] width 680 height 293
click at [496, 101] on li "Episode" at bounding box center [502, 103] width 71 height 12
type input "episode"
click at [497, 113] on body "menu Search By Episodes Search ID, Title, Description, Keywords, or Category Se…" at bounding box center [340, 146] width 680 height 293
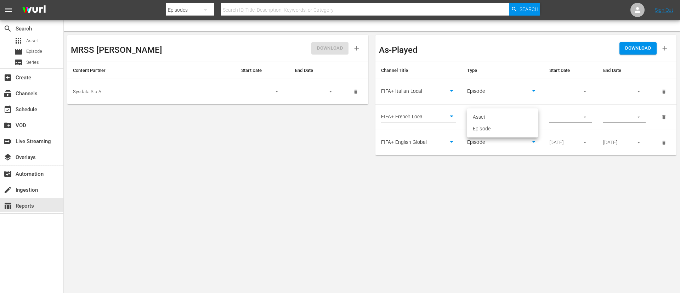
drag, startPoint x: 497, startPoint y: 131, endPoint x: 524, endPoint y: 113, distance: 32.9
click at [497, 131] on li "Episode" at bounding box center [502, 129] width 71 height 12
type input "episode"
click at [558, 140] on input "[DATE]" at bounding box center [563, 142] width 26 height 11
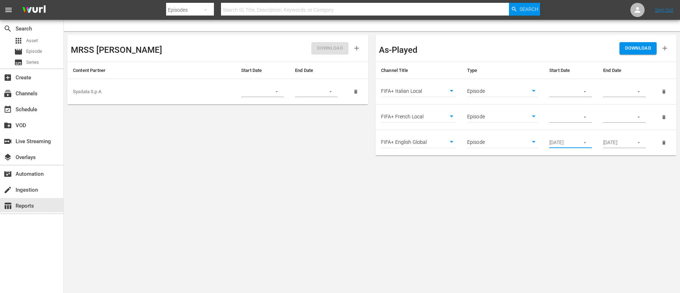
click at [558, 140] on input "[DATE]" at bounding box center [563, 142] width 26 height 11
click at [559, 124] on td at bounding box center [571, 118] width 54 height 26
click at [563, 119] on input "text" at bounding box center [563, 117] width 26 height 11
paste input "[DATE]"
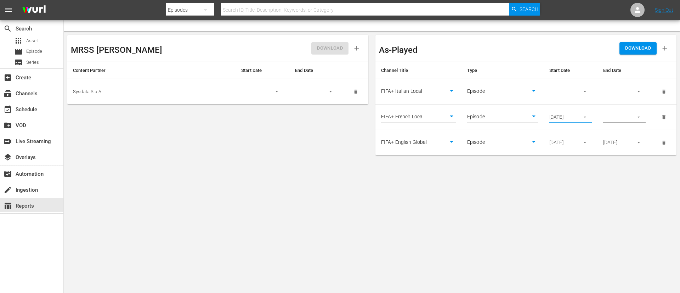
type input "[DATE]"
click at [563, 97] on input "text" at bounding box center [563, 91] width 26 height 11
paste input "[DATE]"
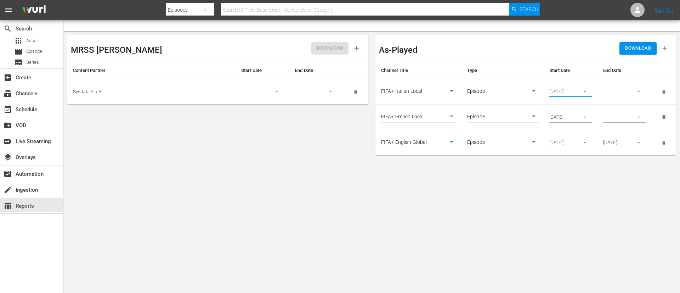
type input "[DATE]"
click at [610, 146] on input "[DATE]" at bounding box center [616, 142] width 26 height 11
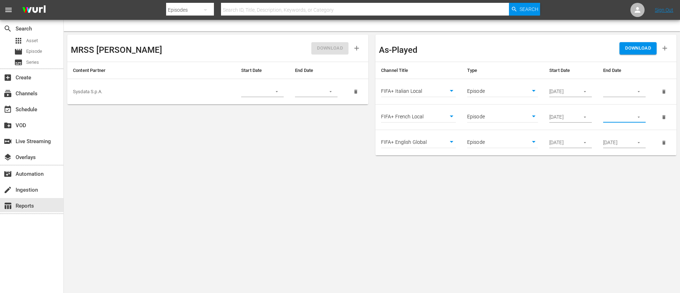
click at [620, 117] on input "text" at bounding box center [616, 117] width 26 height 11
paste input "[DATE]"
type input "[DATE]"
click at [623, 88] on input "text" at bounding box center [616, 91] width 26 height 11
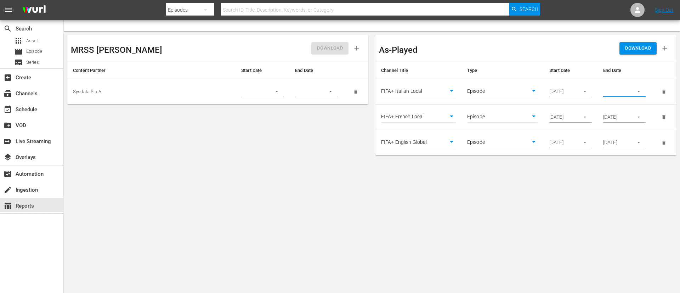
scroll to position [0, 0]
paste input "[DATE]"
type input "[DATE]"
click at [615, 171] on body "menu Search By Episodes Search ID, Title, Description, Keywords, or Category Se…" at bounding box center [340, 146] width 680 height 293
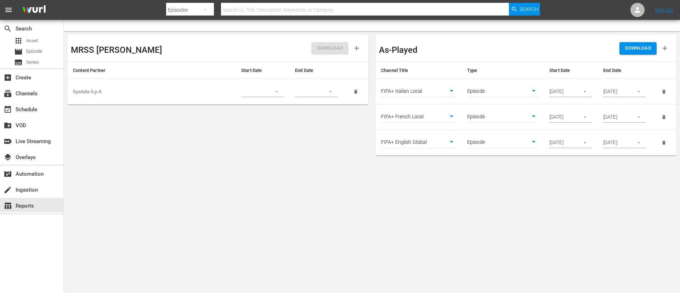
scroll to position [0, 0]
click at [645, 45] on span "DOWNLOAD" at bounding box center [638, 48] width 26 height 8
click at [298, 164] on body "menu Search By Episodes Search ID, Title, Description, Keywords, or Category Se…" at bounding box center [340, 146] width 680 height 293
